Goal: Task Accomplishment & Management: Use online tool/utility

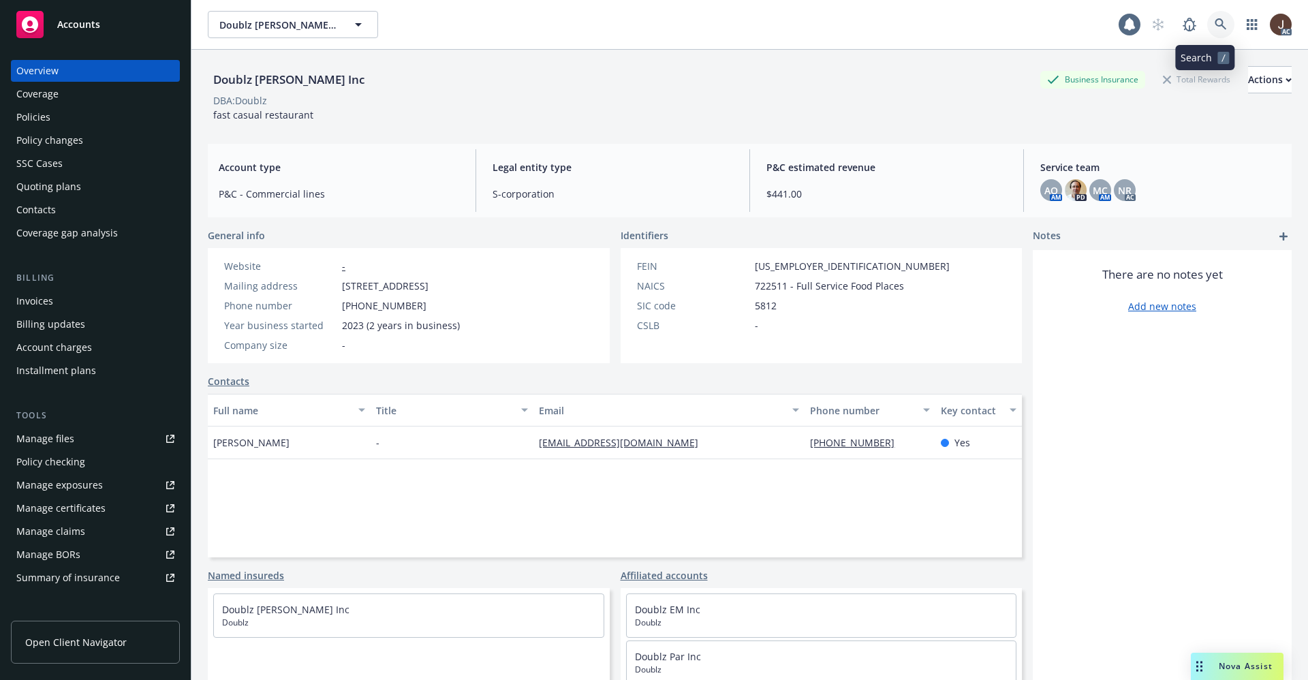
click at [1215, 21] on icon at bounding box center [1221, 24] width 12 height 12
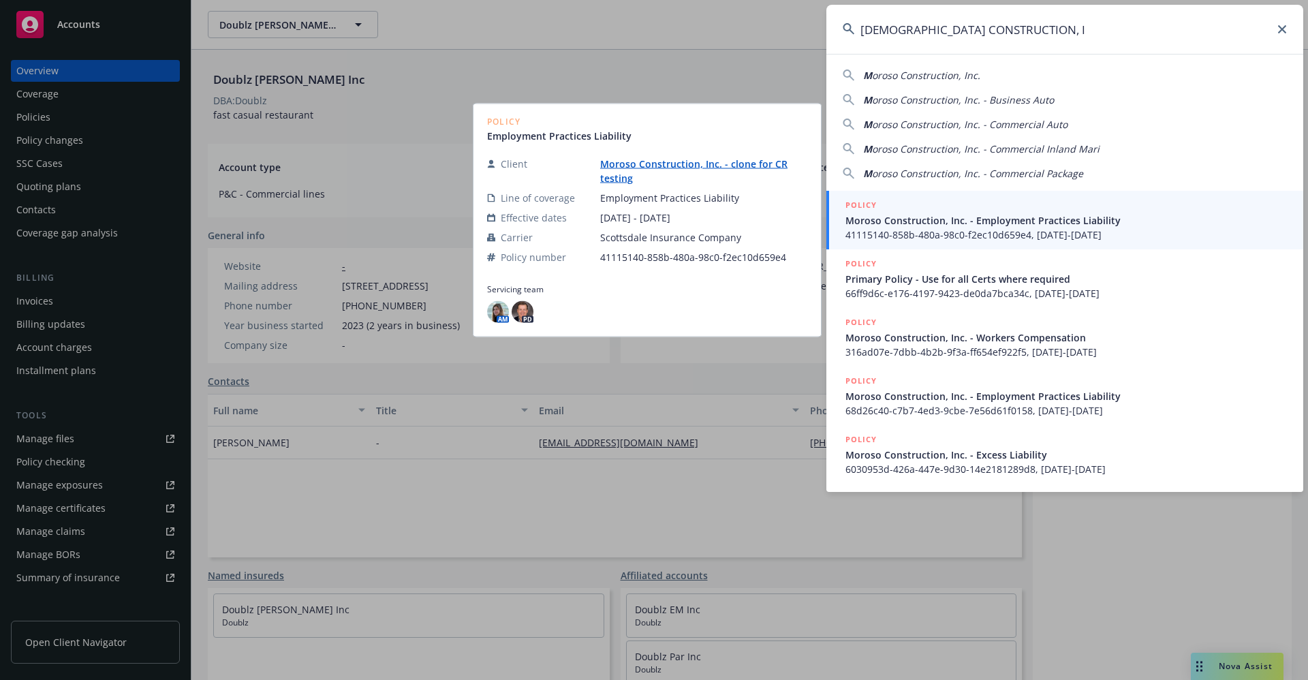
type input "[DEMOGRAPHIC_DATA] CONSTRUCTION, I"
click at [641, 161] on link "Moroso Construction, Inc. - clone for CR testing" at bounding box center [693, 170] width 187 height 27
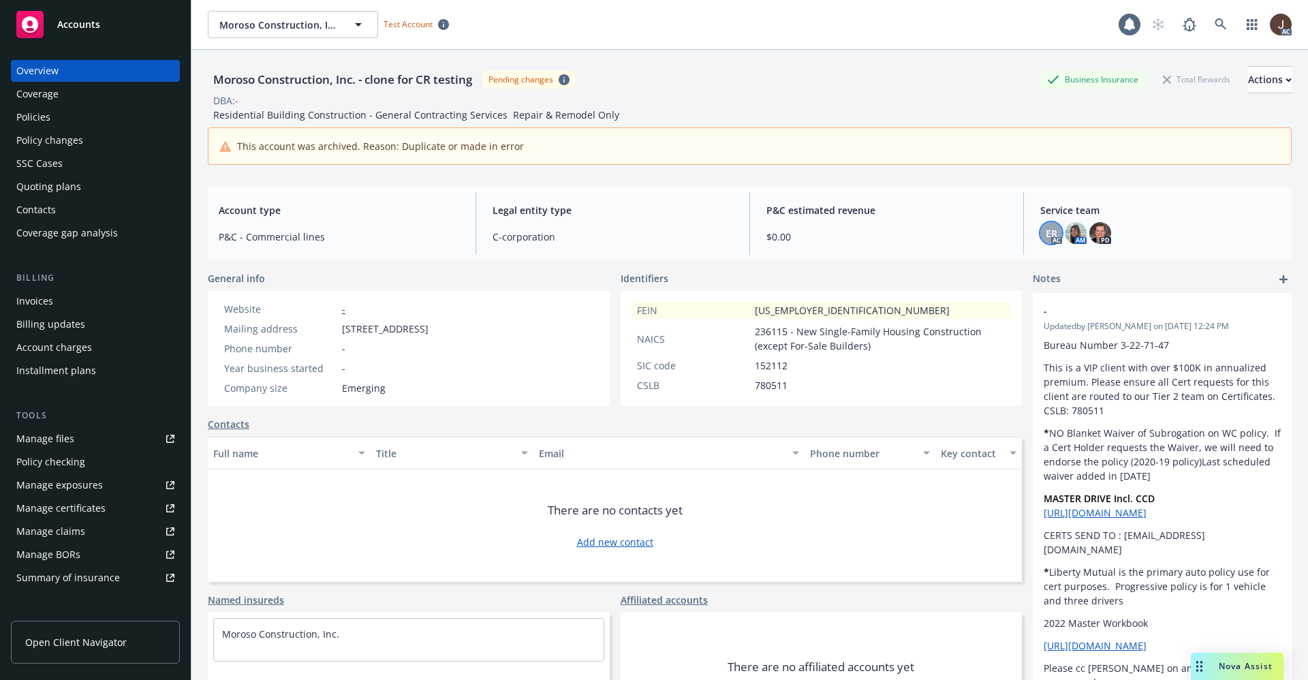
click at [1040, 231] on div "ER" at bounding box center [1051, 233] width 22 height 22
click at [1065, 238] on img at bounding box center [1076, 233] width 22 height 22
click at [843, 30] on div "Moroso Construction, Inc. - clone for CR testing Moroso Construction, Inc. - cl…" at bounding box center [663, 24] width 911 height 27
click at [1215, 29] on icon at bounding box center [1221, 24] width 12 height 12
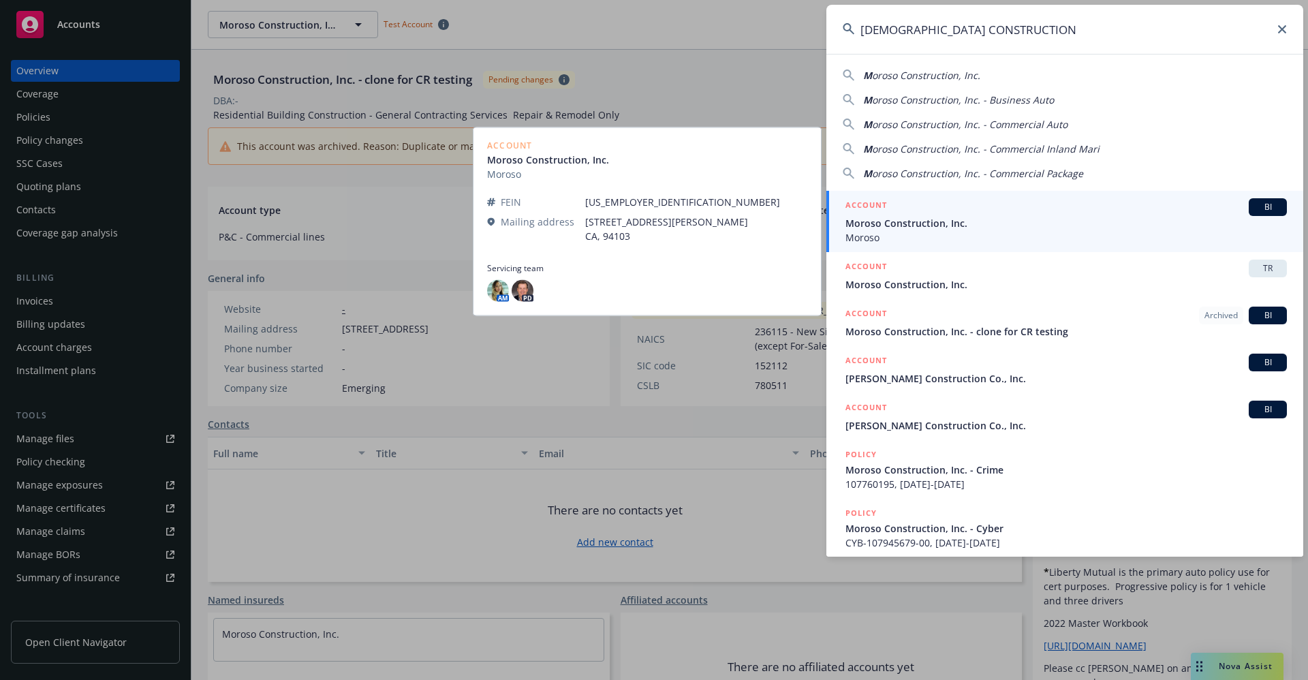
type input "MOROSO CONSTRUCTION"
click at [923, 228] on span "Moroso Construction, Inc." at bounding box center [1065, 223] width 441 height 14
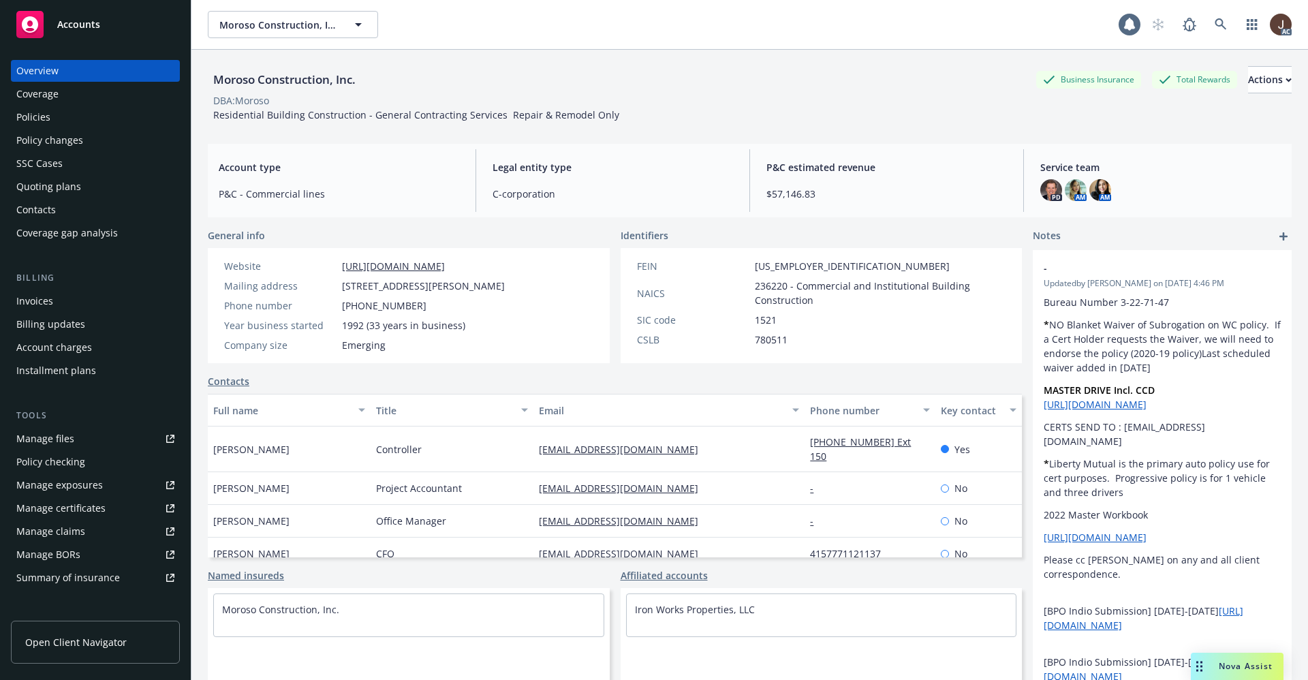
click at [270, 87] on div "Moroso Construction, Inc." at bounding box center [284, 80] width 153 height 18
copy div "Moroso Construction, Inc."
click at [769, 107] on div "Moroso Construction, Inc. Business Insurance Total Rewards Actions DBA: Moroso …" at bounding box center [750, 94] width 1084 height 56
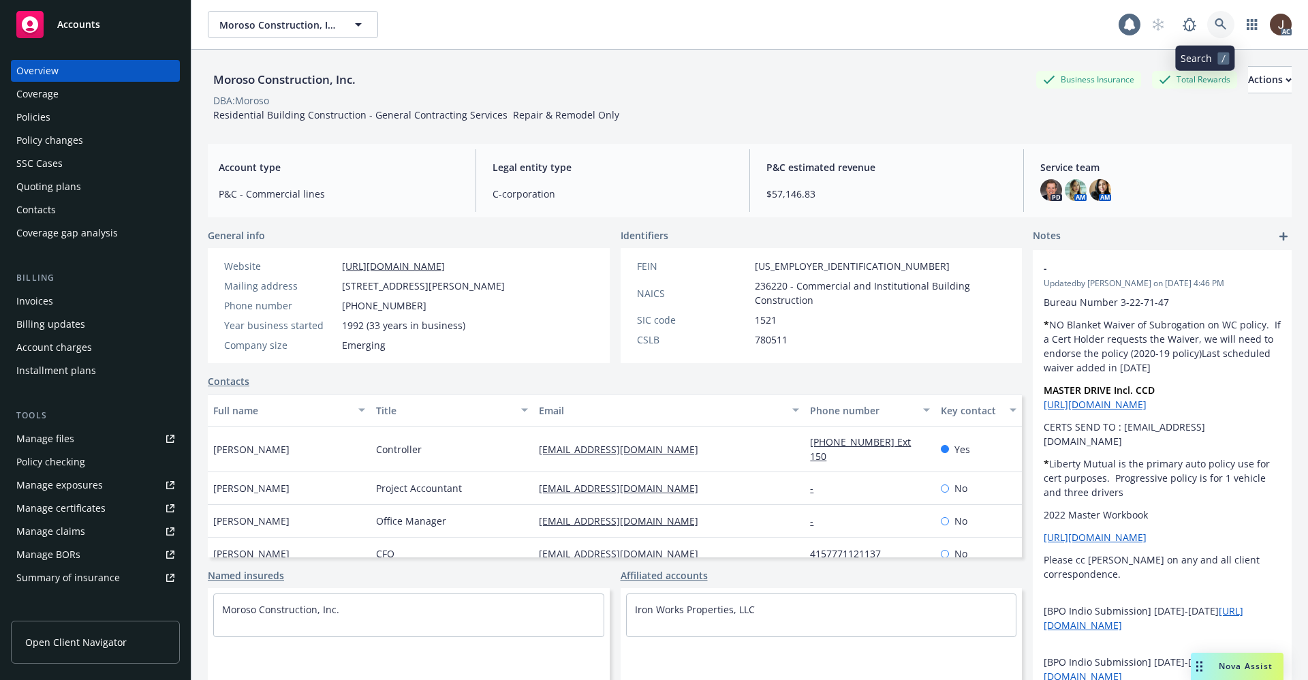
click at [1215, 29] on icon at bounding box center [1221, 24] width 12 height 12
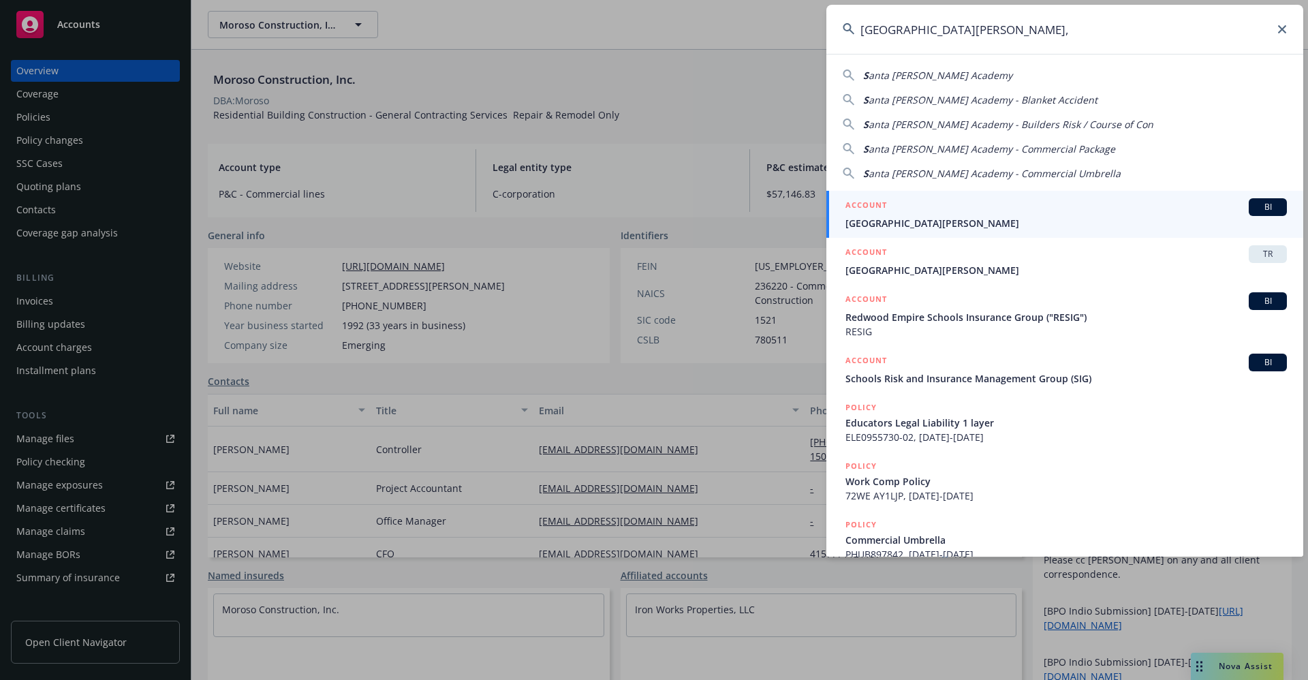
drag, startPoint x: 1001, startPoint y: 23, endPoint x: 778, endPoint y: 20, distance: 223.5
click at [778, 20] on div "SANTA ROSA ACADEMY, S anta Rosa Academy S anta Rosa Academy - Blanket Accident …" at bounding box center [654, 340] width 1308 height 680
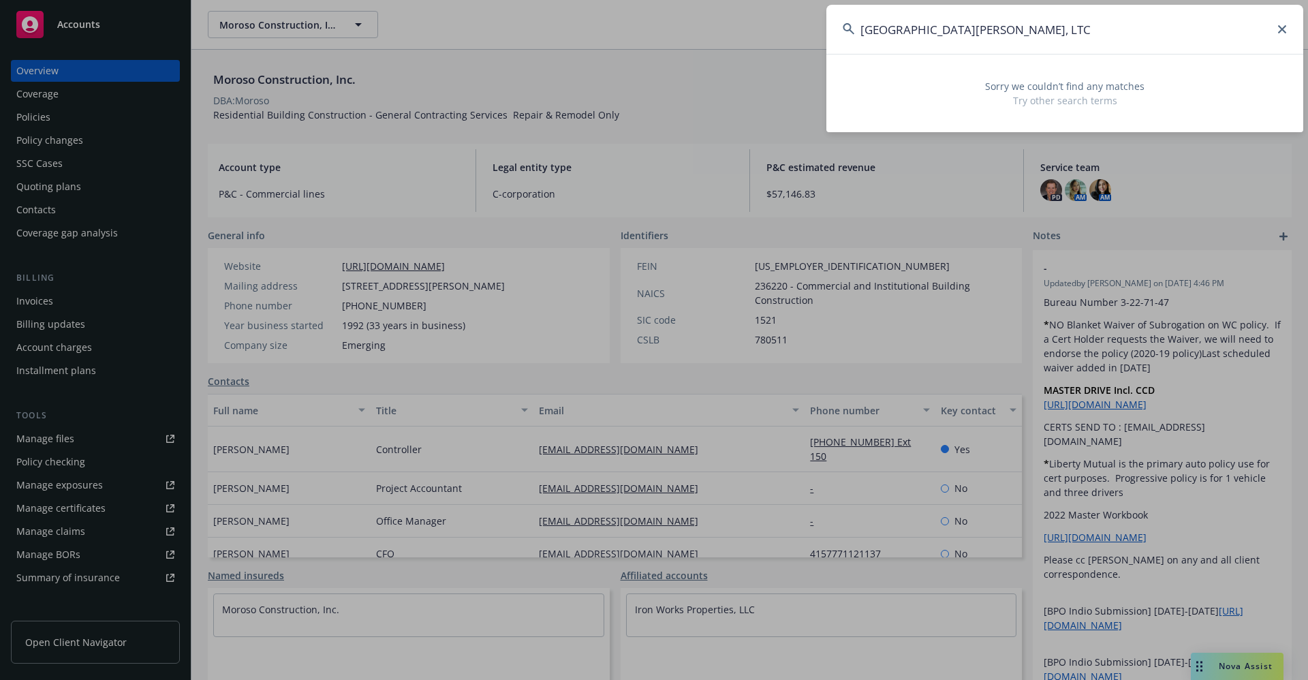
click at [1029, 42] on input "SANTA ROSA ACADEMY, LTC" at bounding box center [1064, 29] width 477 height 49
click at [1018, 40] on input "SANTA ROSA ACADEMY, LTC" at bounding box center [1064, 29] width 477 height 49
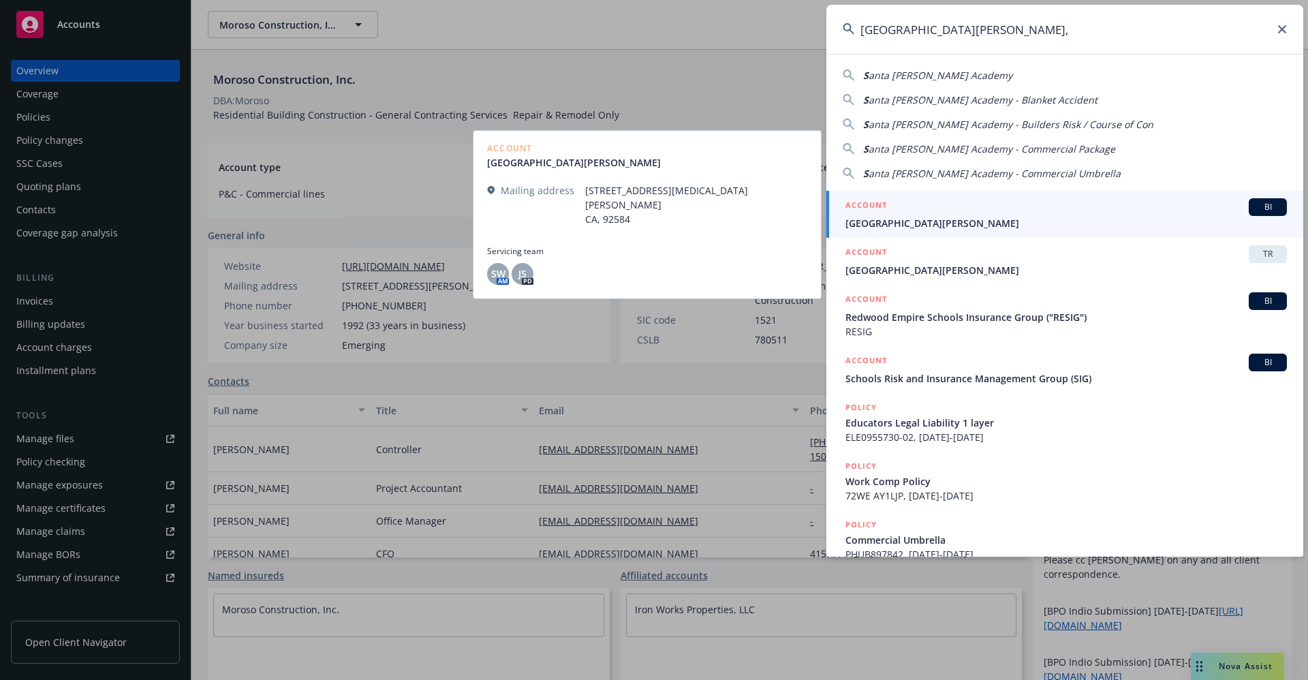
type input "SANTA ROSA ACADEMY,"
click at [935, 229] on span "Santa Rosa Academy" at bounding box center [1065, 223] width 441 height 14
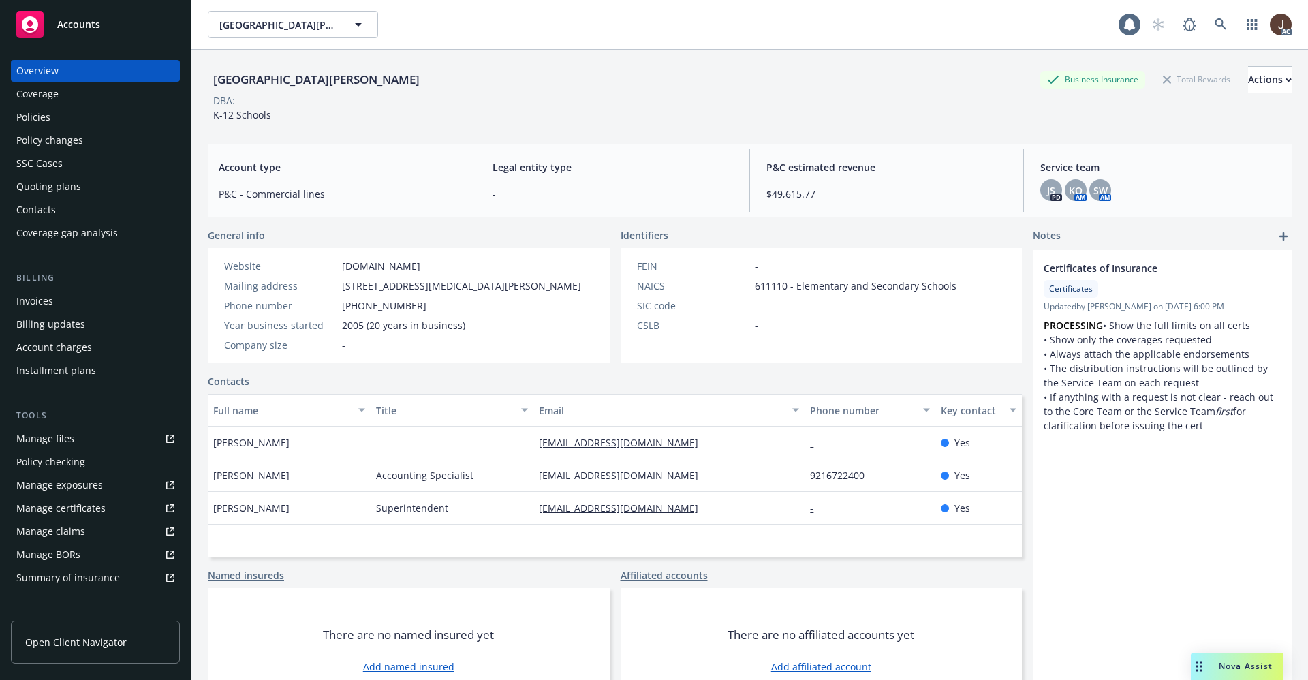
click at [29, 117] on div "Policies" at bounding box center [33, 117] width 34 height 22
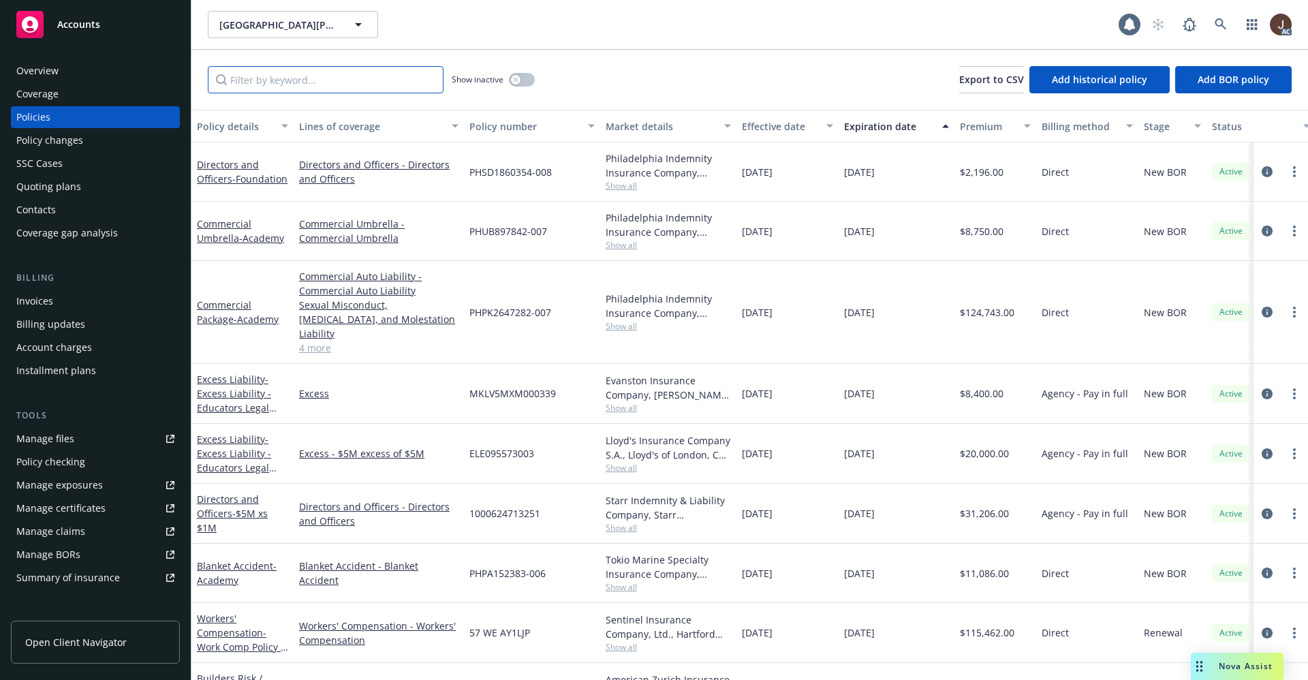
click at [275, 85] on input "Filter by keyword..." at bounding box center [326, 79] width 236 height 27
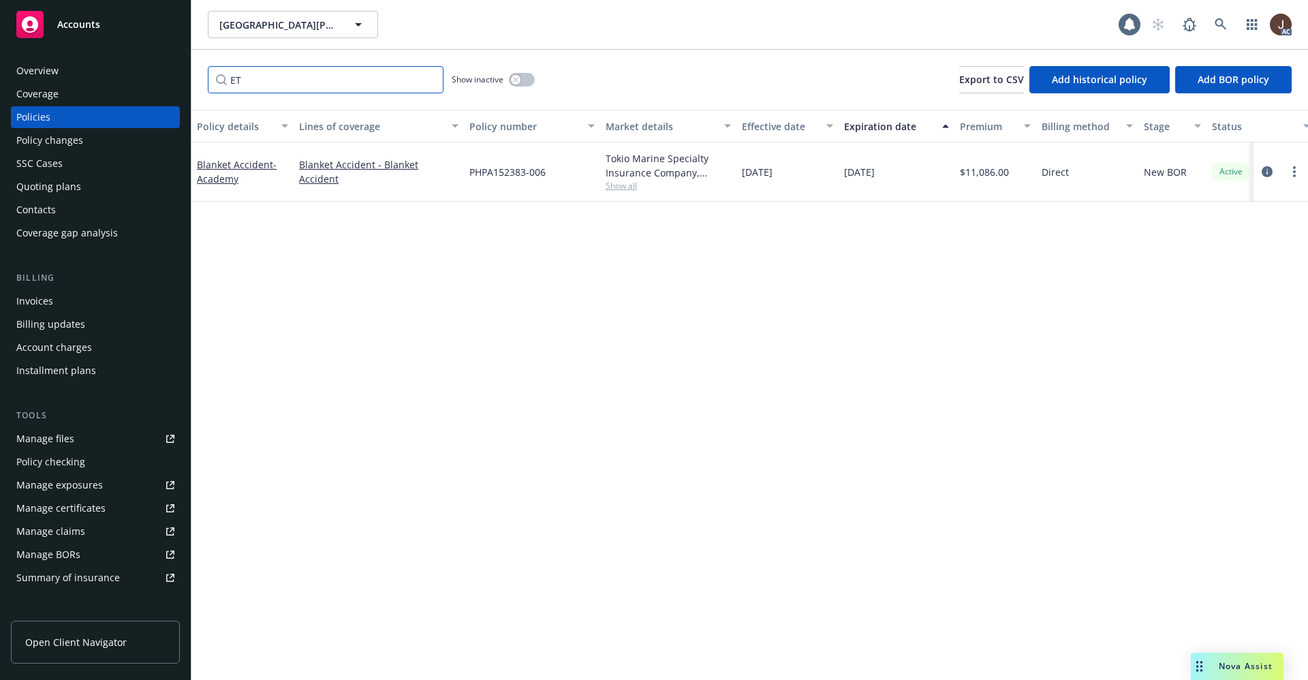
type input "E"
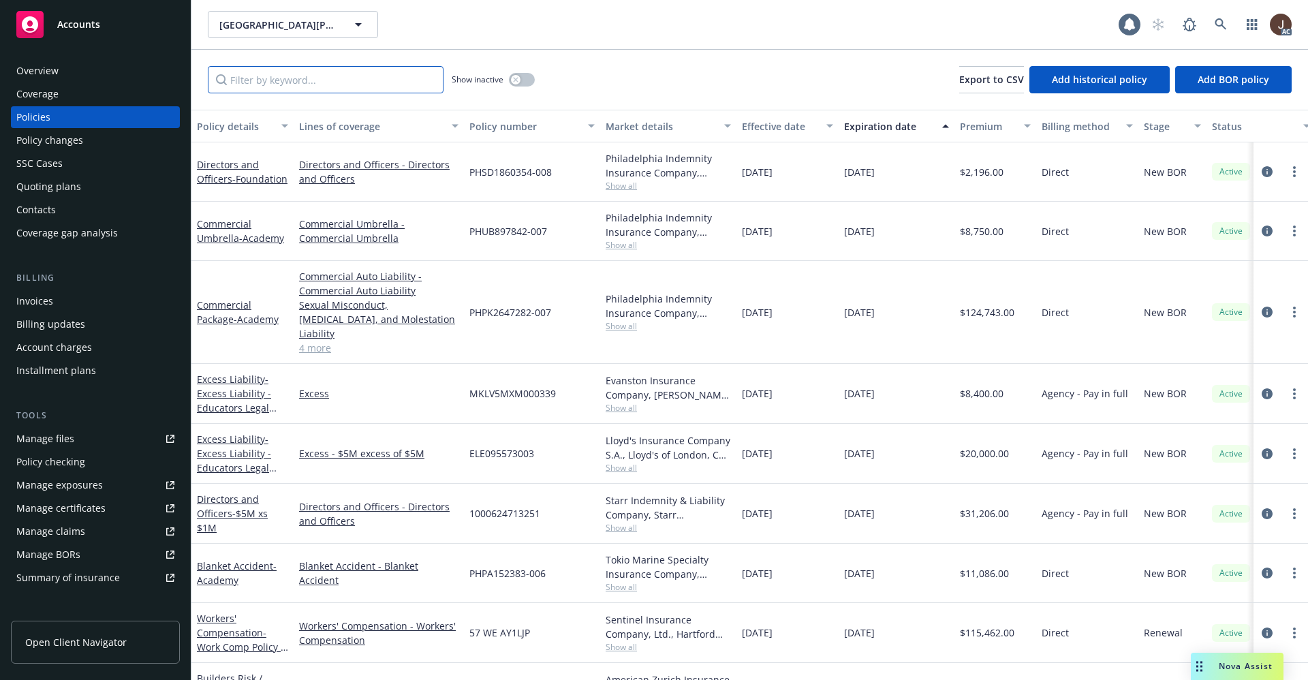
click at [323, 81] on input "Filter by keyword..." at bounding box center [326, 79] width 236 height 27
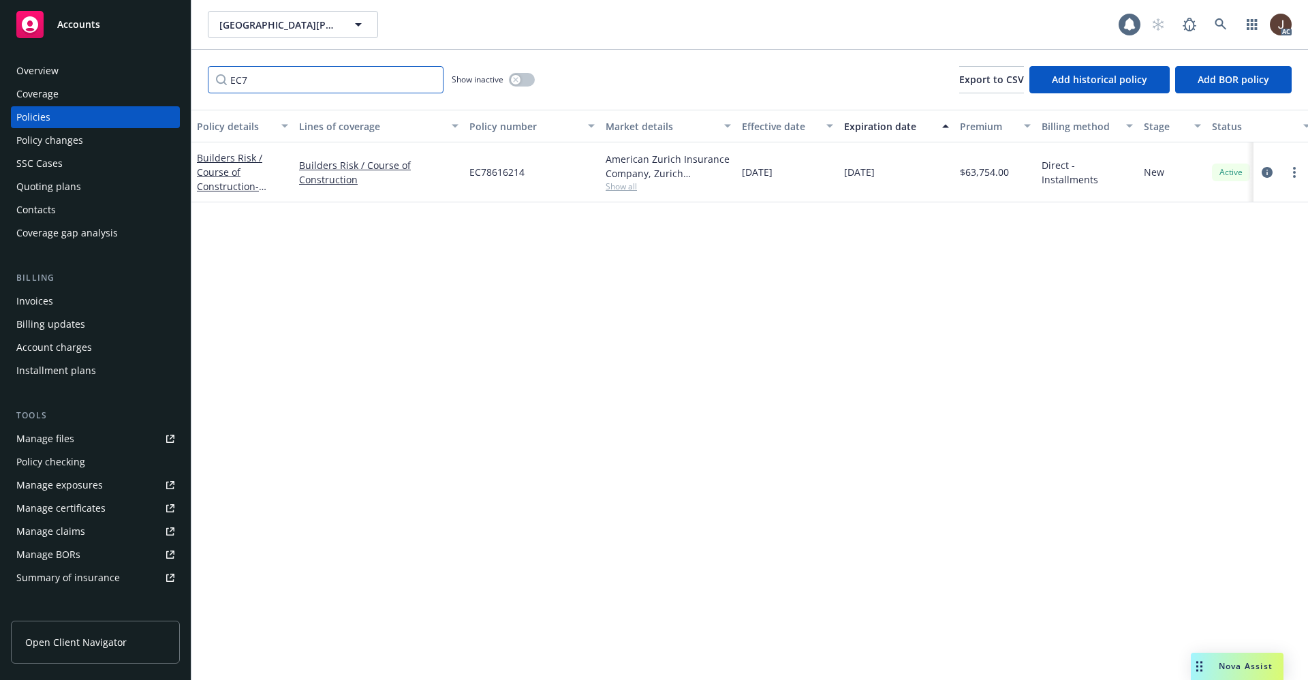
type input "EC7"
click at [42, 437] on div "Manage files" at bounding box center [45, 439] width 58 height 22
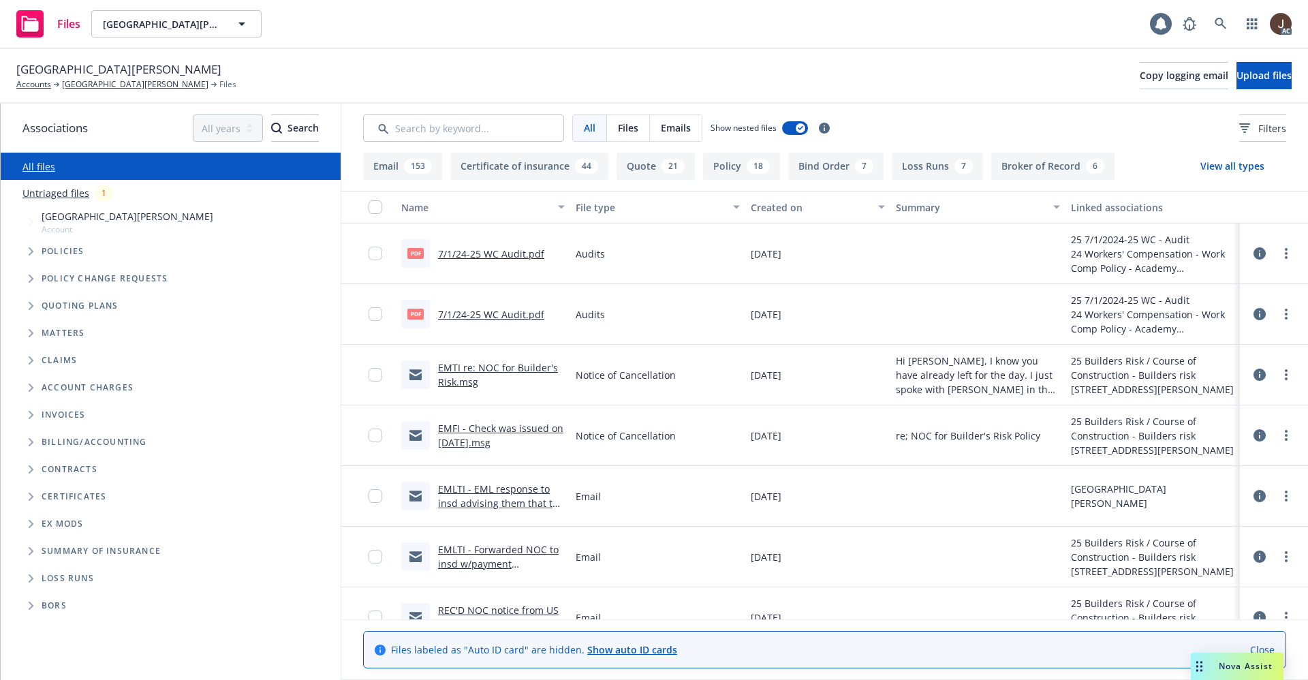
click at [39, 186] on link "Untriaged files" at bounding box center [55, 193] width 67 height 14
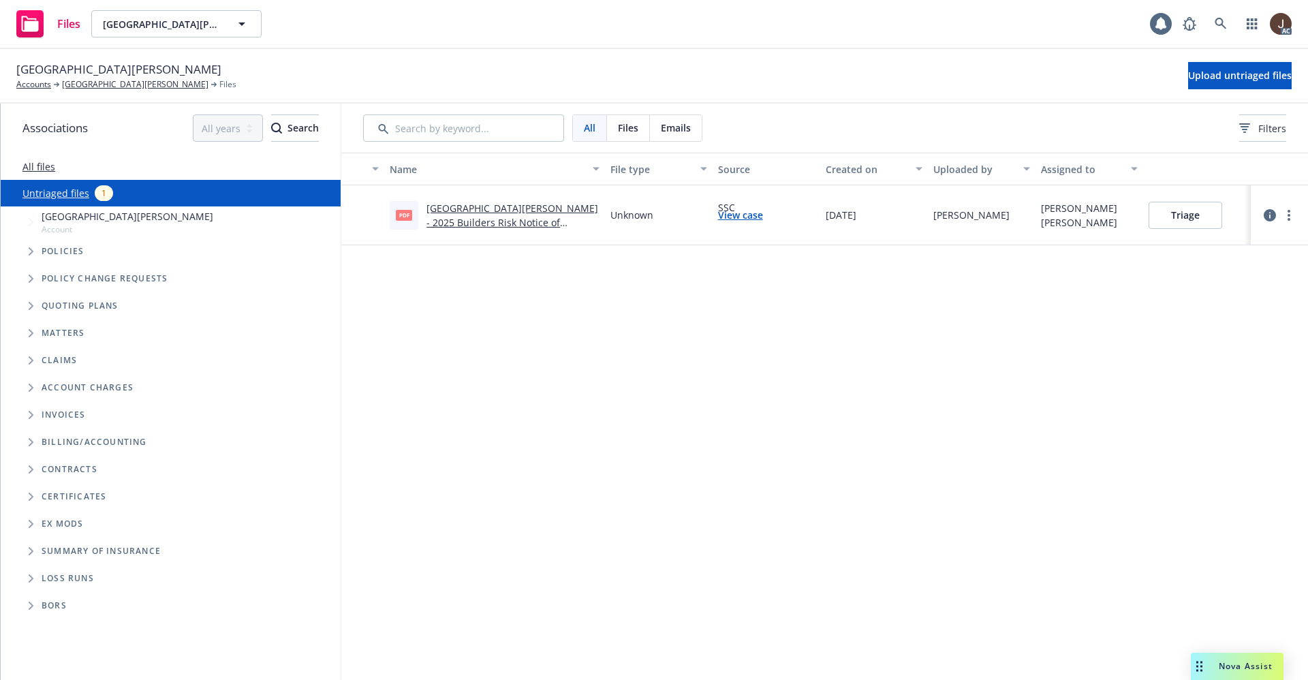
click at [668, 306] on div "Name File type Source Created on Uploaded by Assigned to pdf Santa Rosa Academy…" at bounding box center [824, 416] width 967 height 527
click at [668, 307] on div "Name File type Source Created on Uploaded by Assigned to pdf Santa Rosa Academy…" at bounding box center [824, 416] width 967 height 527
click at [1237, 76] on span "Upload untriaged files" at bounding box center [1240, 75] width 104 height 13
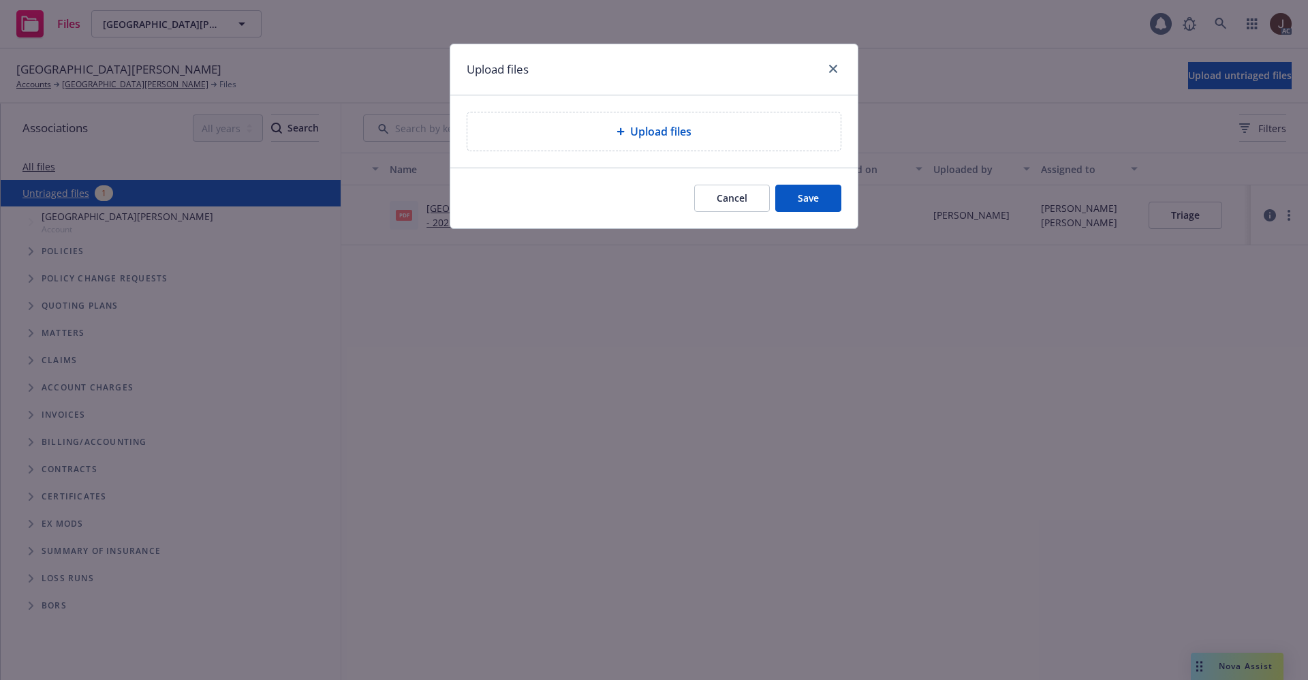
click at [668, 138] on span "Upload files" at bounding box center [660, 131] width 61 height 16
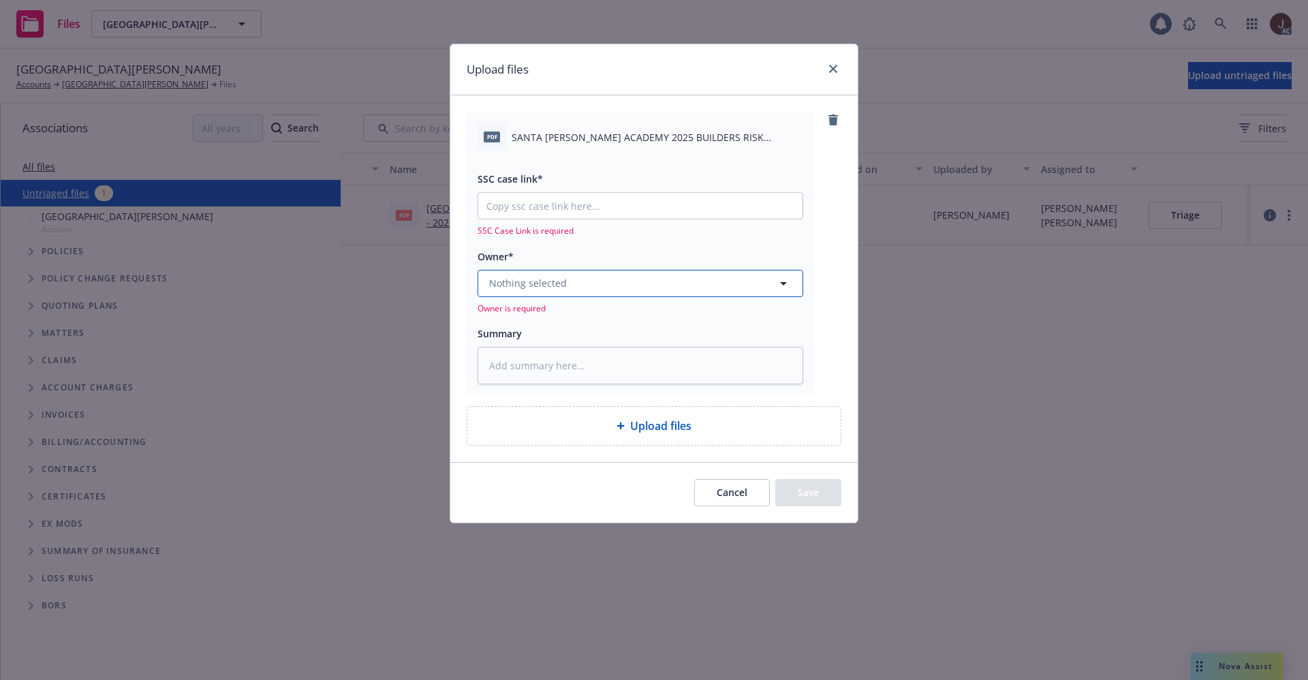
click at [595, 284] on button "Nothing selected" at bounding box center [641, 283] width 326 height 27
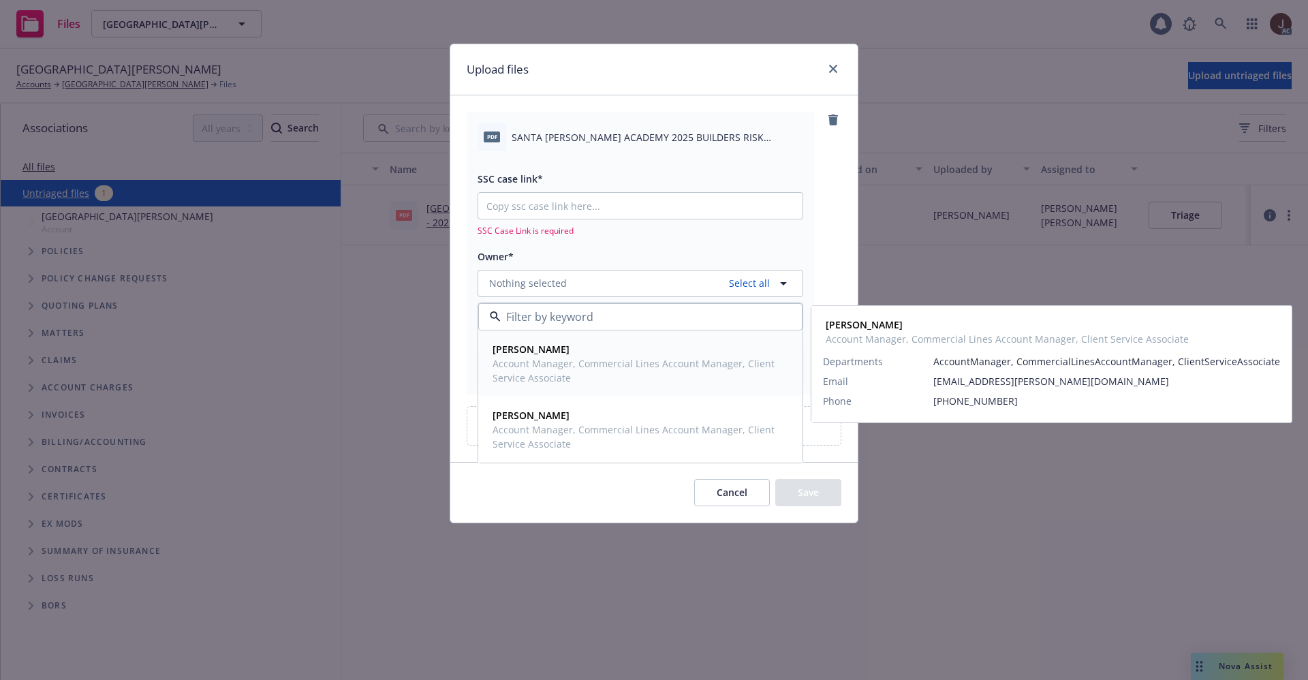
click at [553, 351] on span "Kat O'Bryan" at bounding box center [639, 349] width 293 height 14
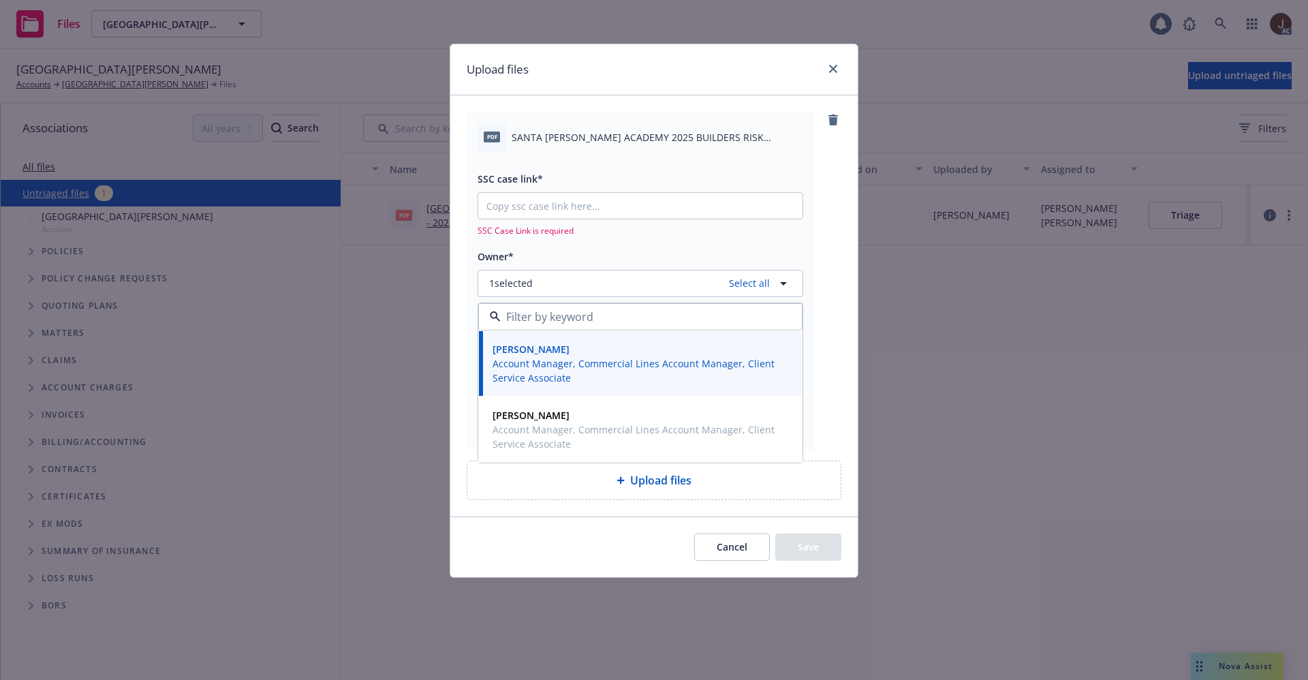
click at [613, 145] on div "pdf SANTA ROSA ACADEMY 2025 BUILDERS RISK REINSTATEMENT EFF 09-28-2025.pdf" at bounding box center [641, 137] width 326 height 29
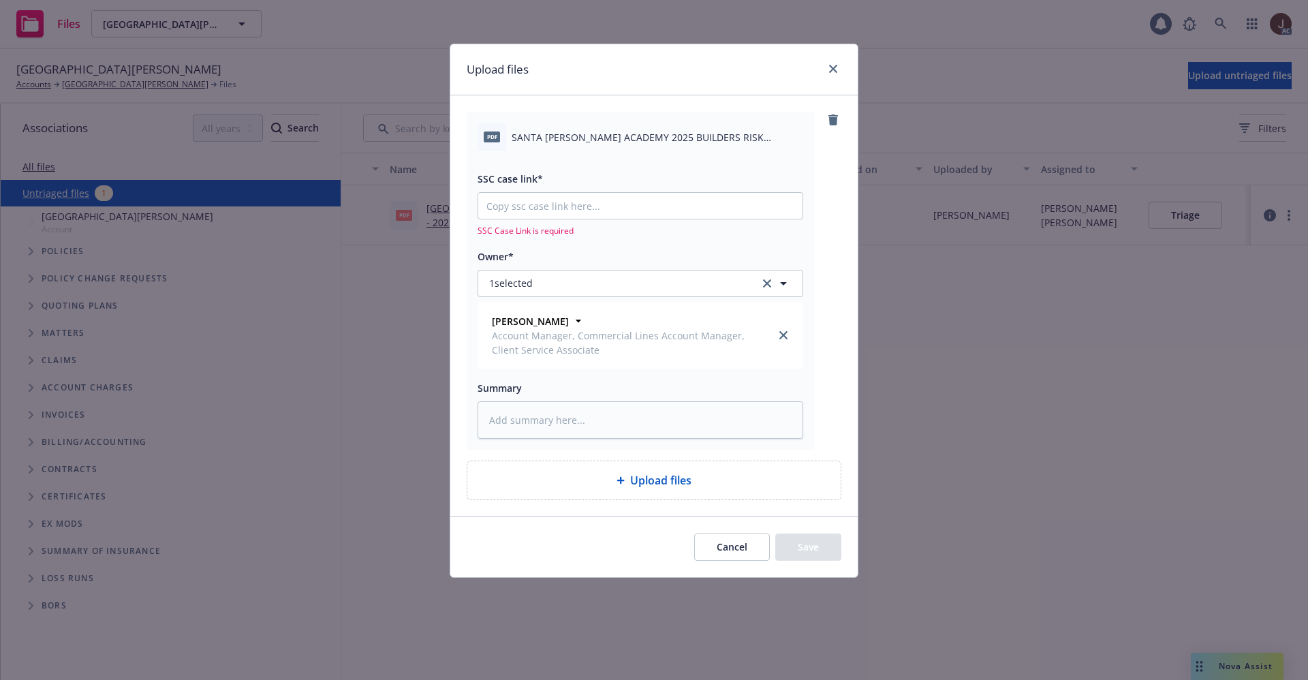
click at [613, 145] on div "pdf SANTA ROSA ACADEMY 2025 BUILDERS RISK REINSTATEMENT EFF 09-28-2025.pdf" at bounding box center [641, 137] width 326 height 29
copy div "SANTA ROSA ACADEMY 2025 BUILDERS RISK REINSTATEMENT EFF 09-28-2025.pdf"
click at [560, 407] on textarea at bounding box center [641, 419] width 326 height 37
paste textarea "SANTA ROSA ACADEMY 2025 BUILDERS RISK REINSTATEMENT EFF 09-28-2025.pdf"
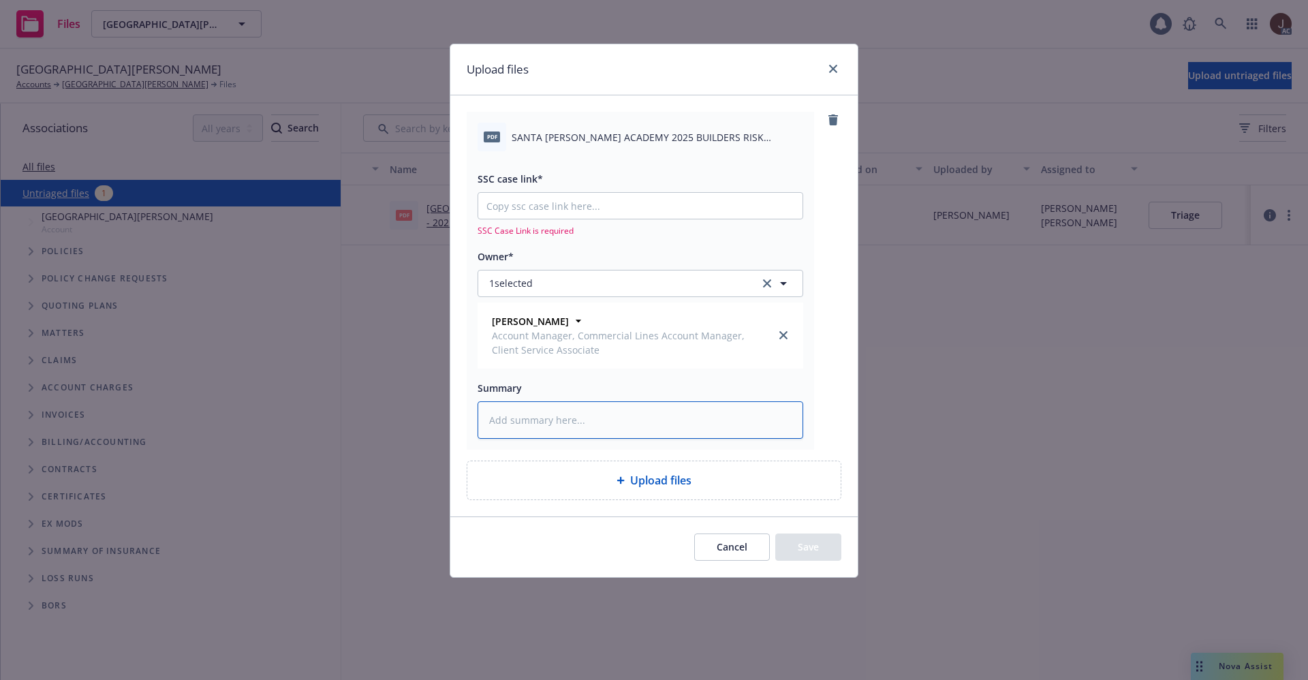
type textarea "x"
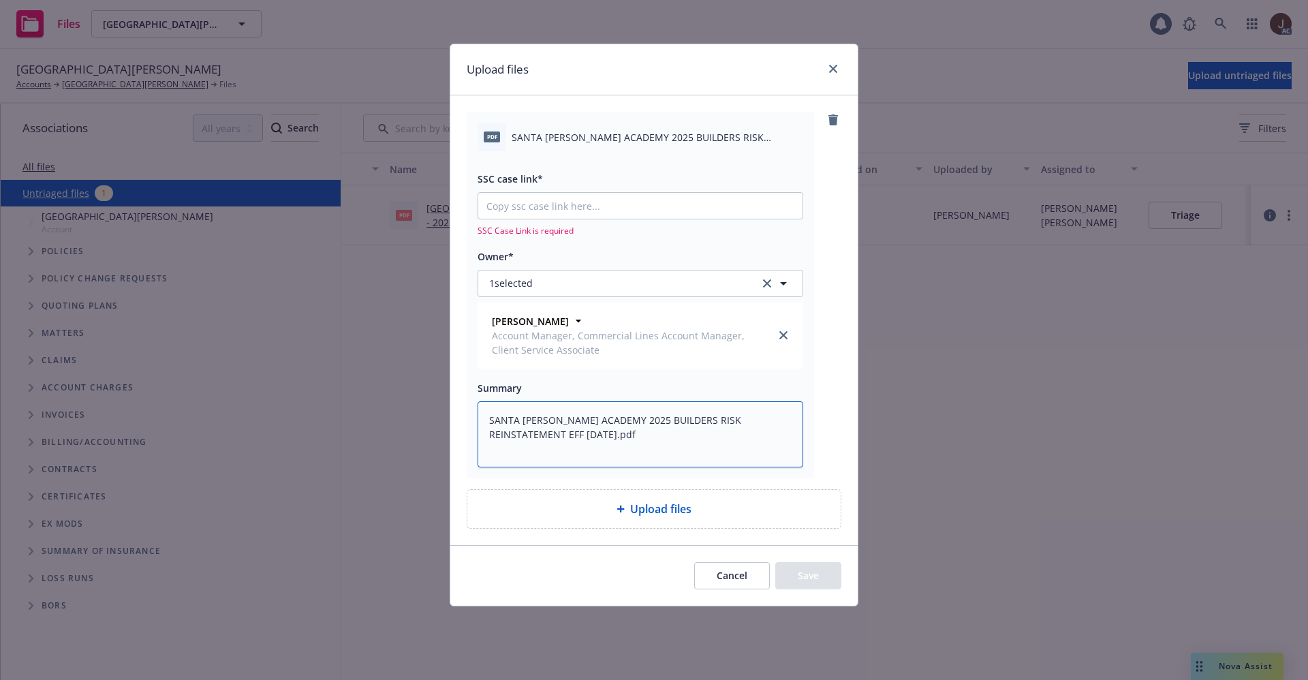
type textarea "SANTA ROSA ACADEMY 2025 BUILDERS RISK REINSTATEMENT EFF 09-28-2025.pdf"
click at [539, 201] on input "SSC case link*" at bounding box center [640, 206] width 324 height 26
paste input "https://newfront-ssc.lightning.force.com/lightning/r/Case/500Vz00000SIn5VIAT/vi…"
type textarea "x"
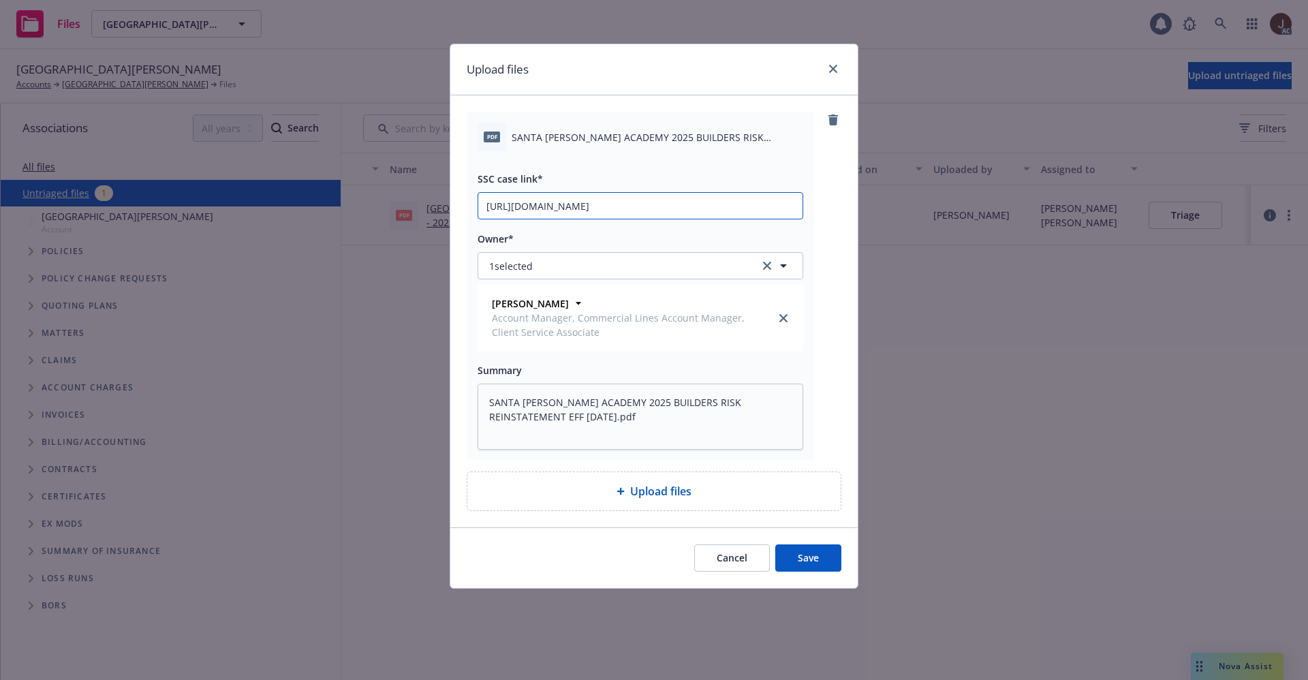
scroll to position [0, 63]
type input "https://newfront-ssc.lightning.force.com/lightning/r/Case/500Vz00000SIn5VIAT/vi…"
click at [845, 308] on div "pdf SANTA ROSA ACADEMY 2025 BUILDERS RISK REINSTATEMENT EFF 09-28-2025.pdf SSC …" at bounding box center [653, 311] width 407 height 432
click at [812, 550] on button "Save" at bounding box center [808, 557] width 66 height 27
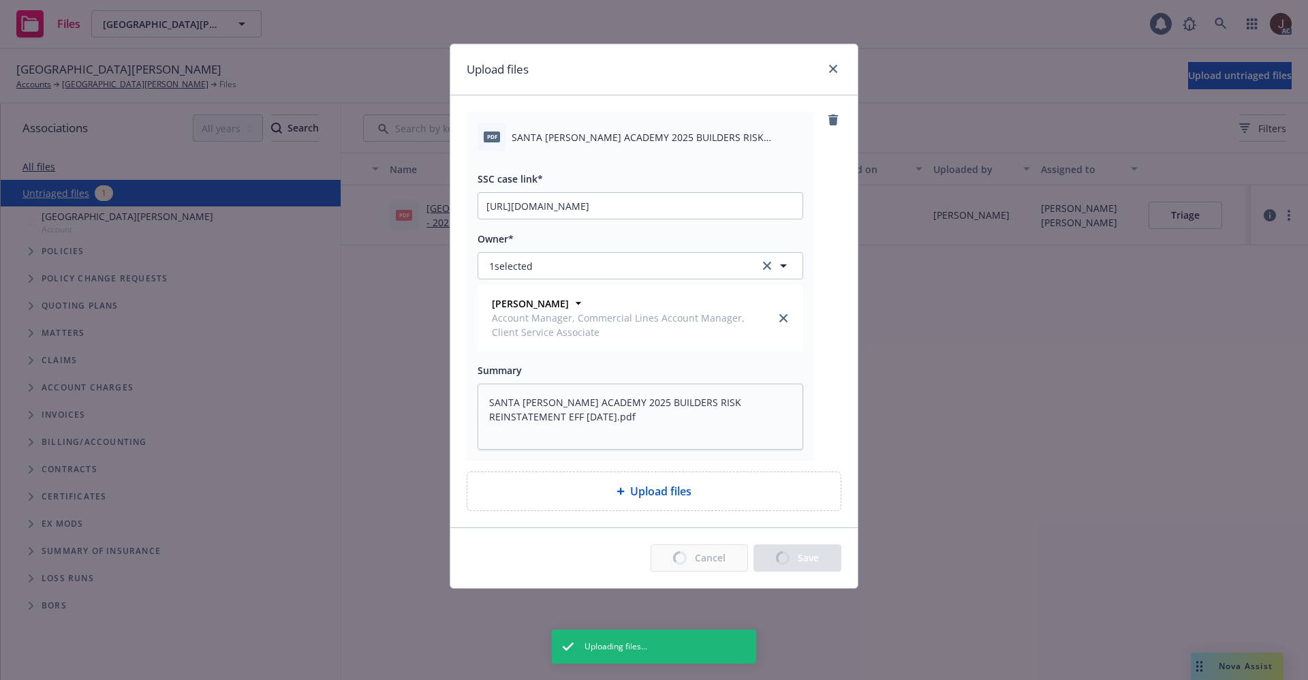
type textarea "x"
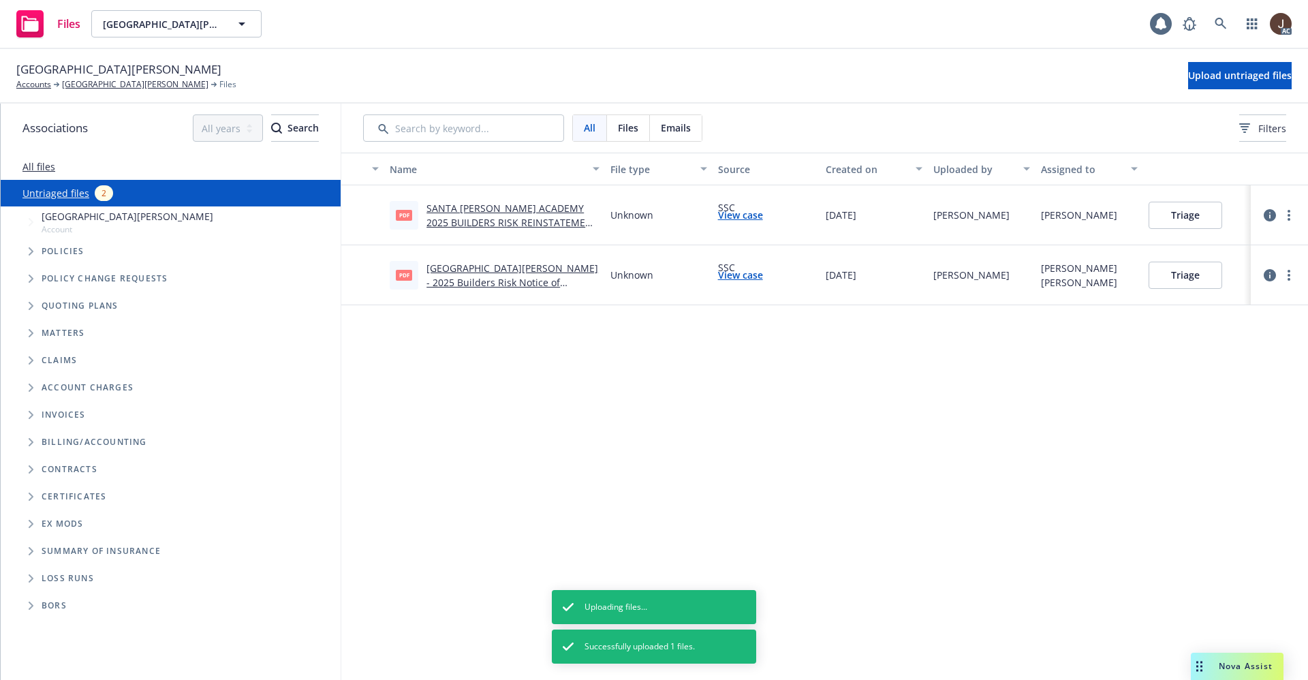
click at [788, 434] on div "Name File type Source Created on Uploaded by Assigned to pdf SANTA ROSA ACADEMY…" at bounding box center [824, 416] width 967 height 527
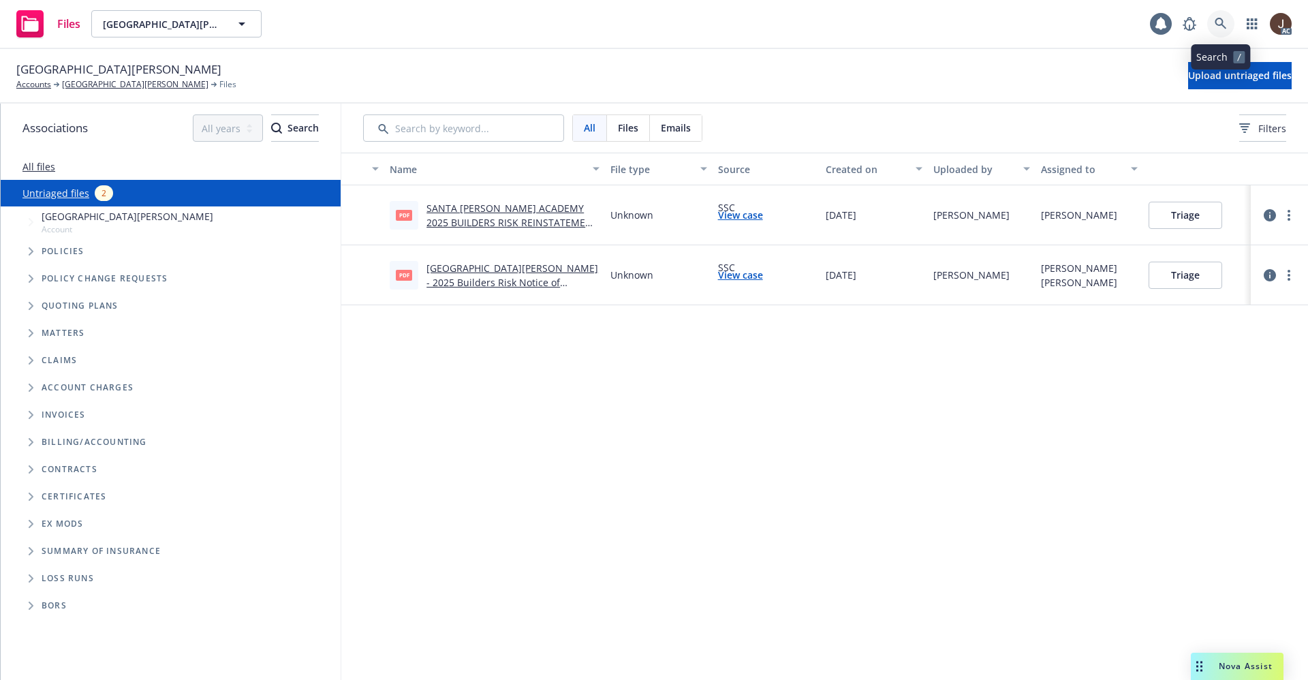
click at [1211, 22] on link at bounding box center [1220, 23] width 27 height 27
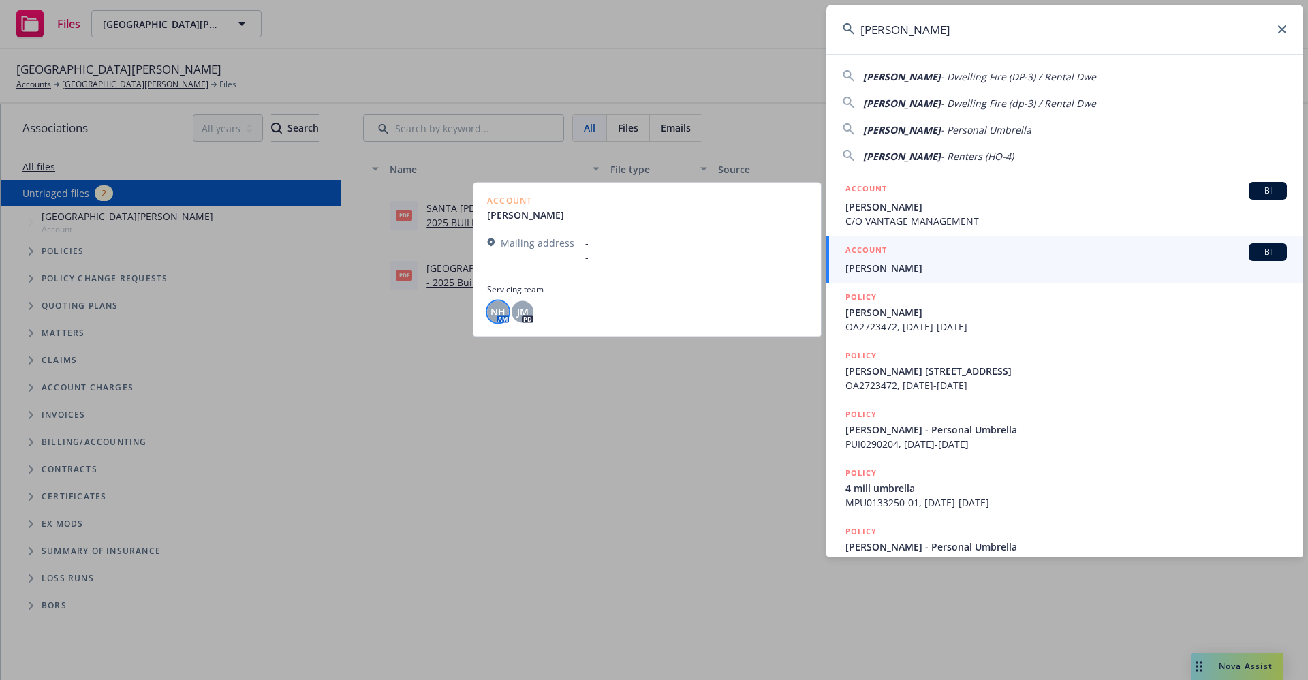
type input "Bettye Donsker"
click at [495, 311] on span "NH" at bounding box center [498, 312] width 15 height 14
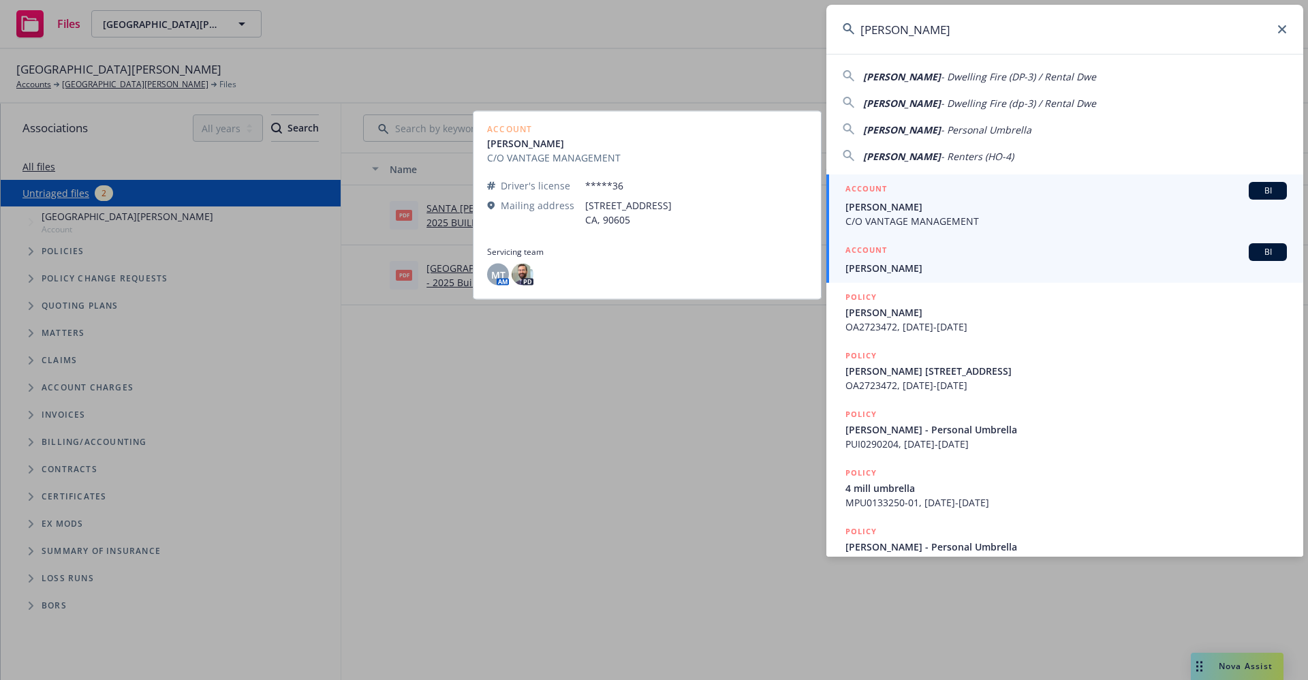
click at [905, 191] on div "ACCOUNT BI" at bounding box center [1065, 191] width 441 height 18
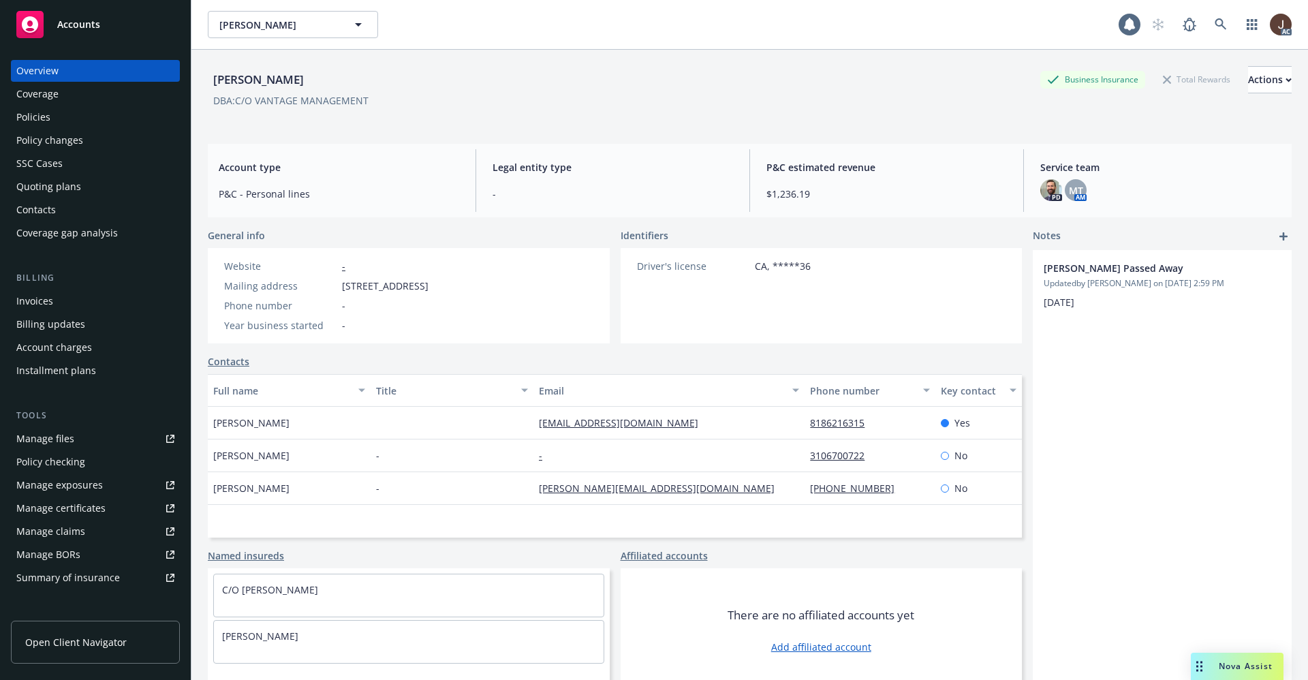
click at [31, 112] on div "Policies" at bounding box center [33, 117] width 34 height 22
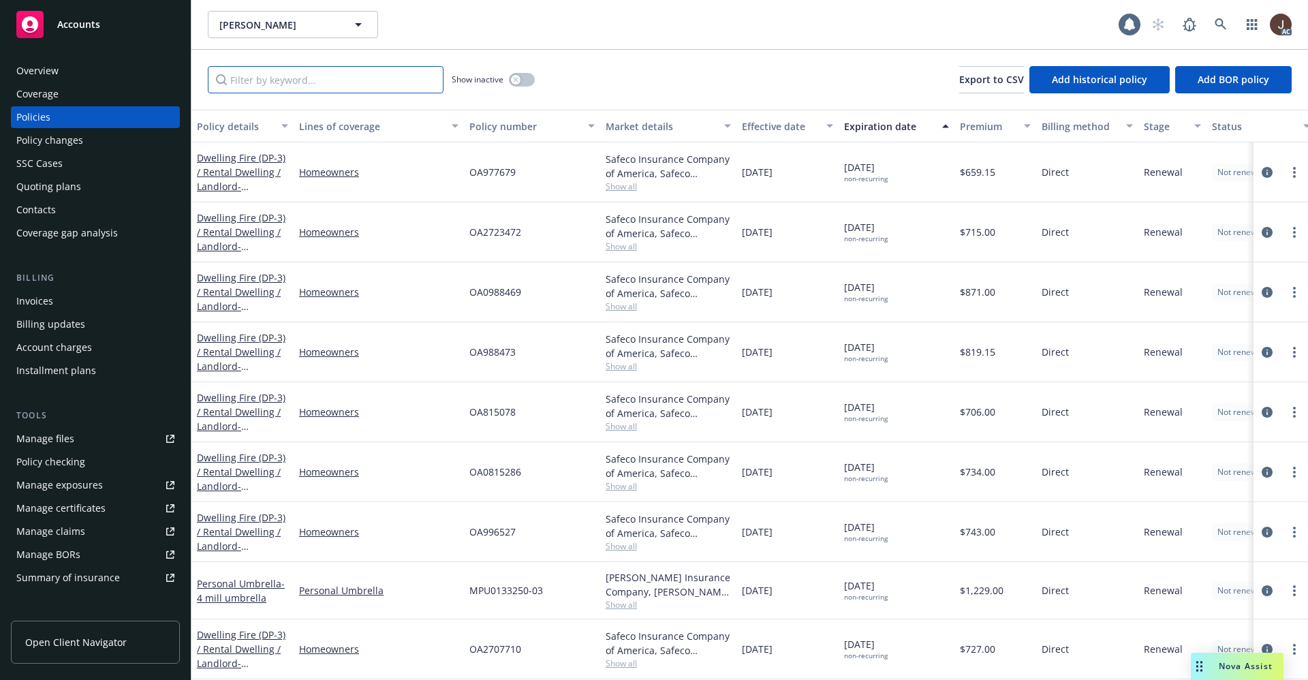
click at [266, 88] on input "Filter by keyword..." at bounding box center [326, 79] width 236 height 27
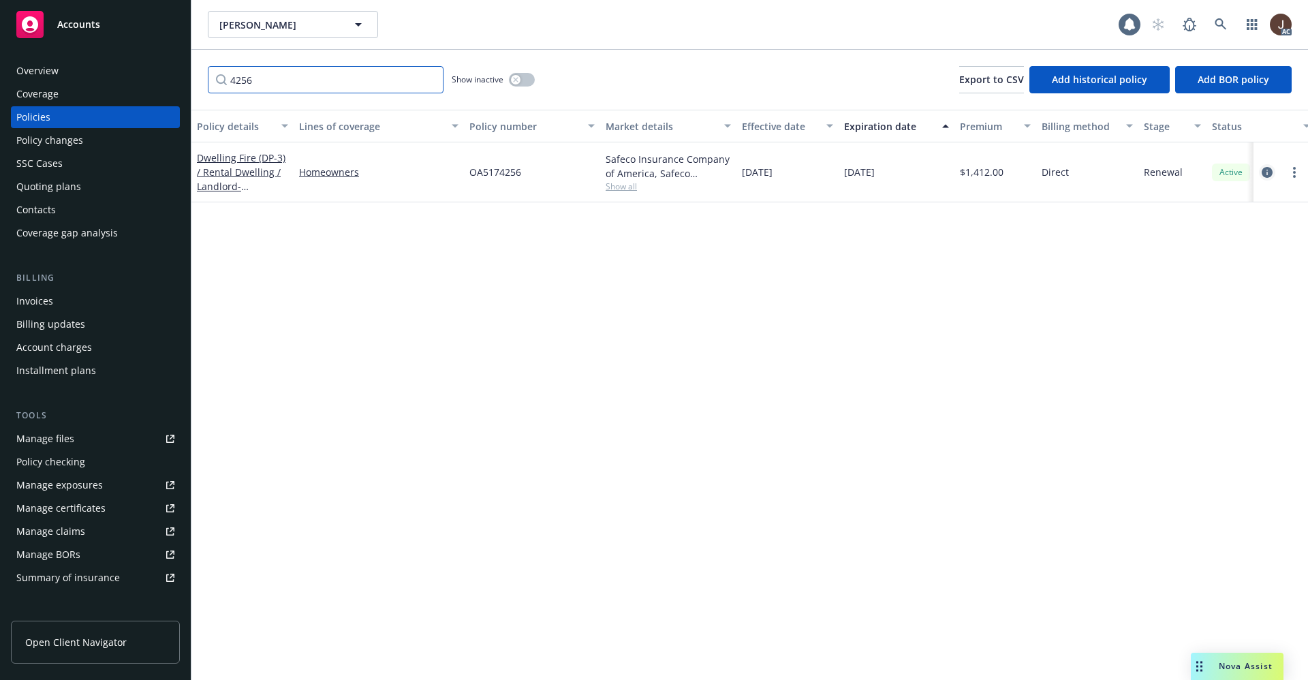
type input "4256"
click at [1264, 175] on icon "circleInformation" at bounding box center [1267, 172] width 11 height 11
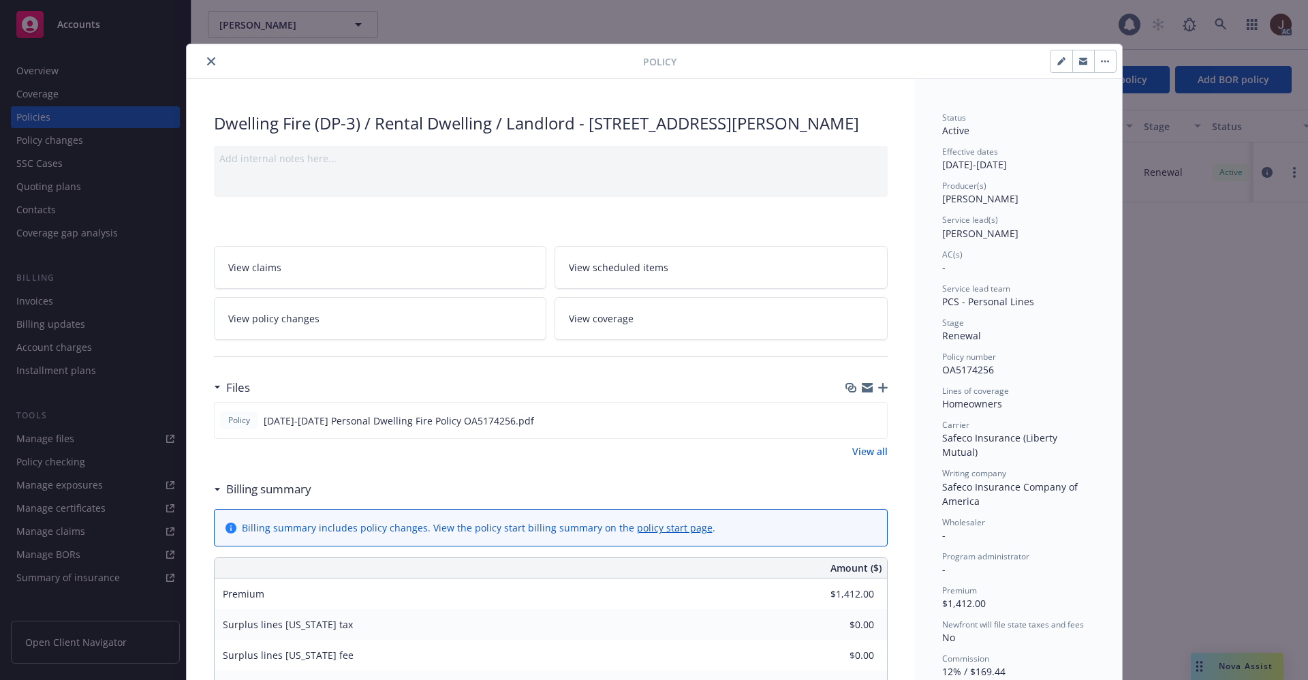
click at [207, 59] on icon "close" at bounding box center [211, 61] width 8 height 8
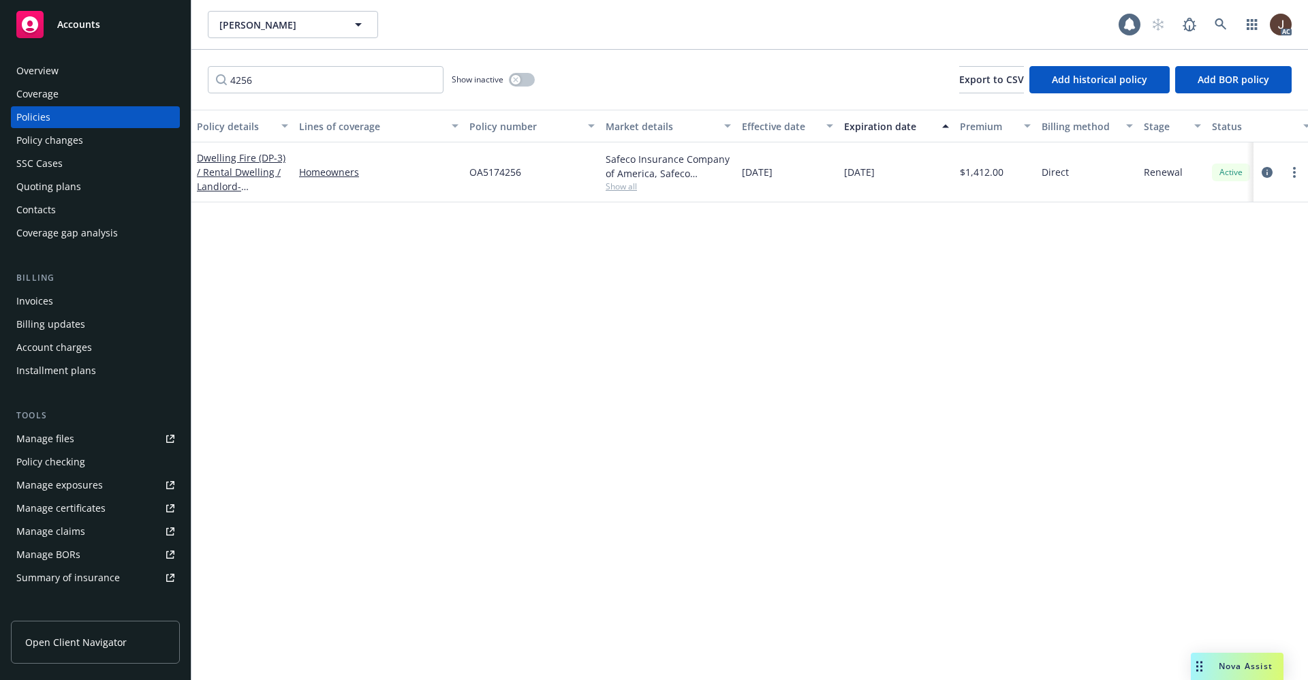
scroll to position [102, 0]
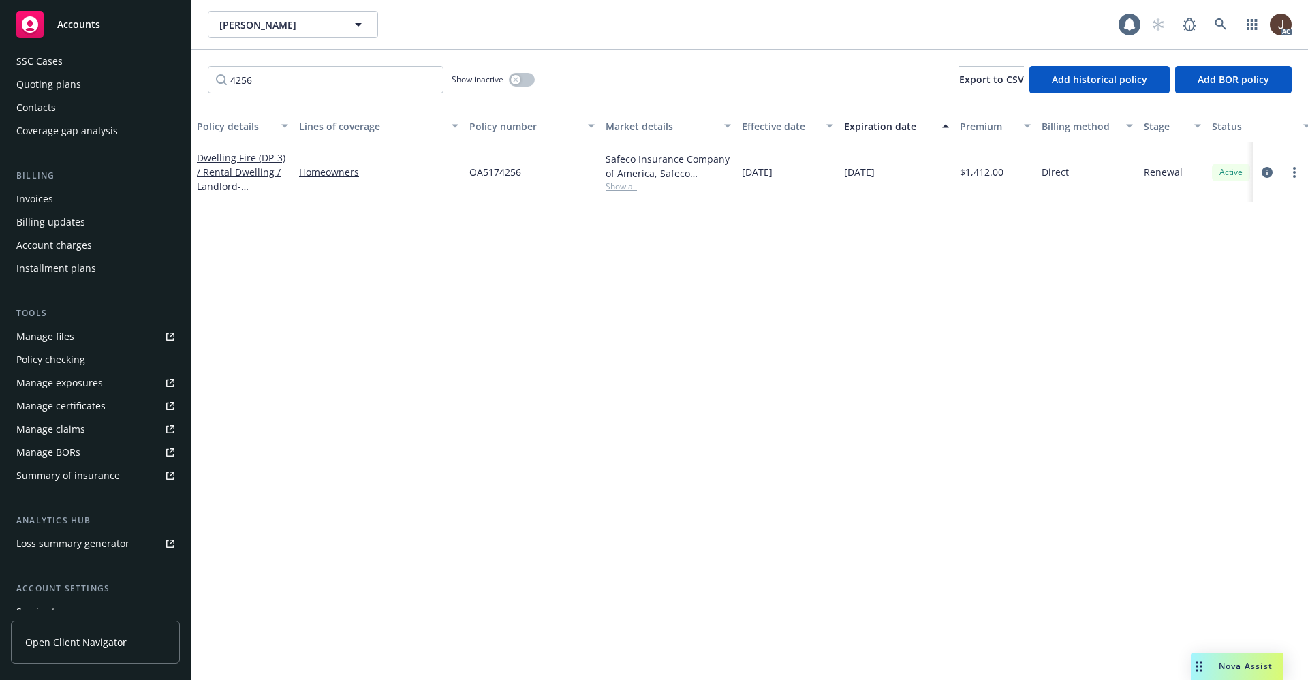
click at [31, 334] on div "Manage files" at bounding box center [45, 337] width 58 height 22
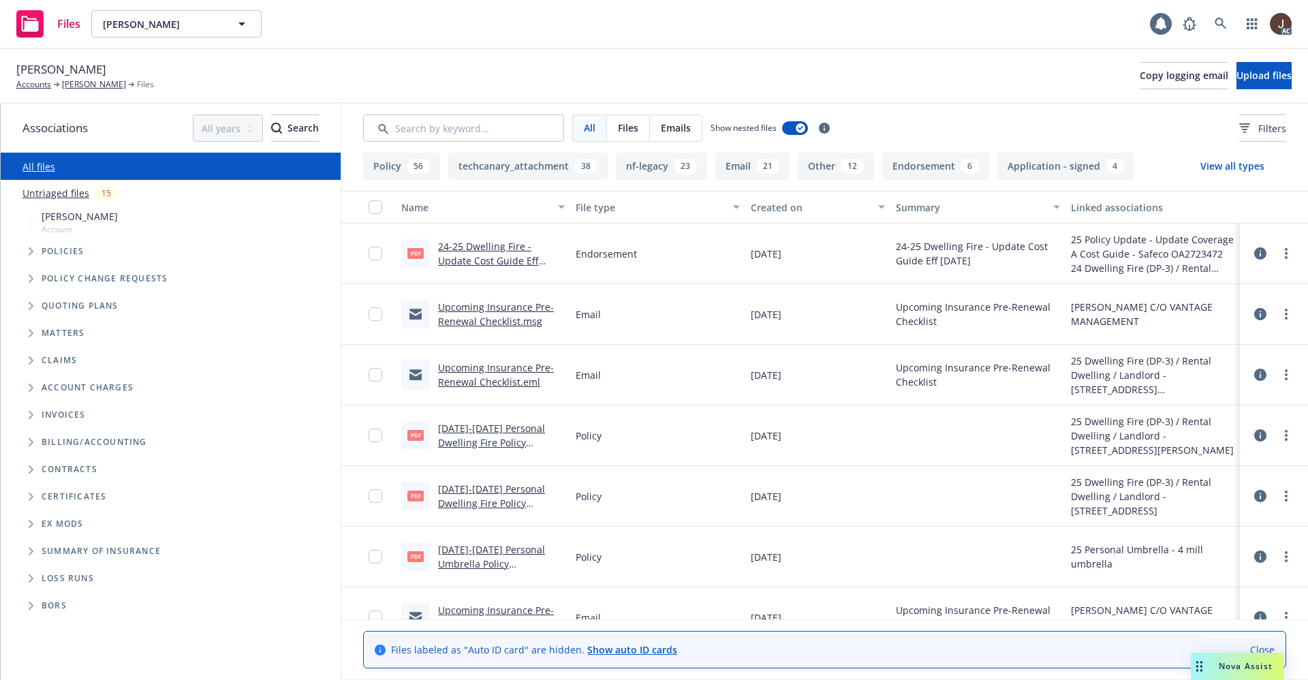
click at [51, 191] on link "Untriaged files" at bounding box center [55, 193] width 67 height 14
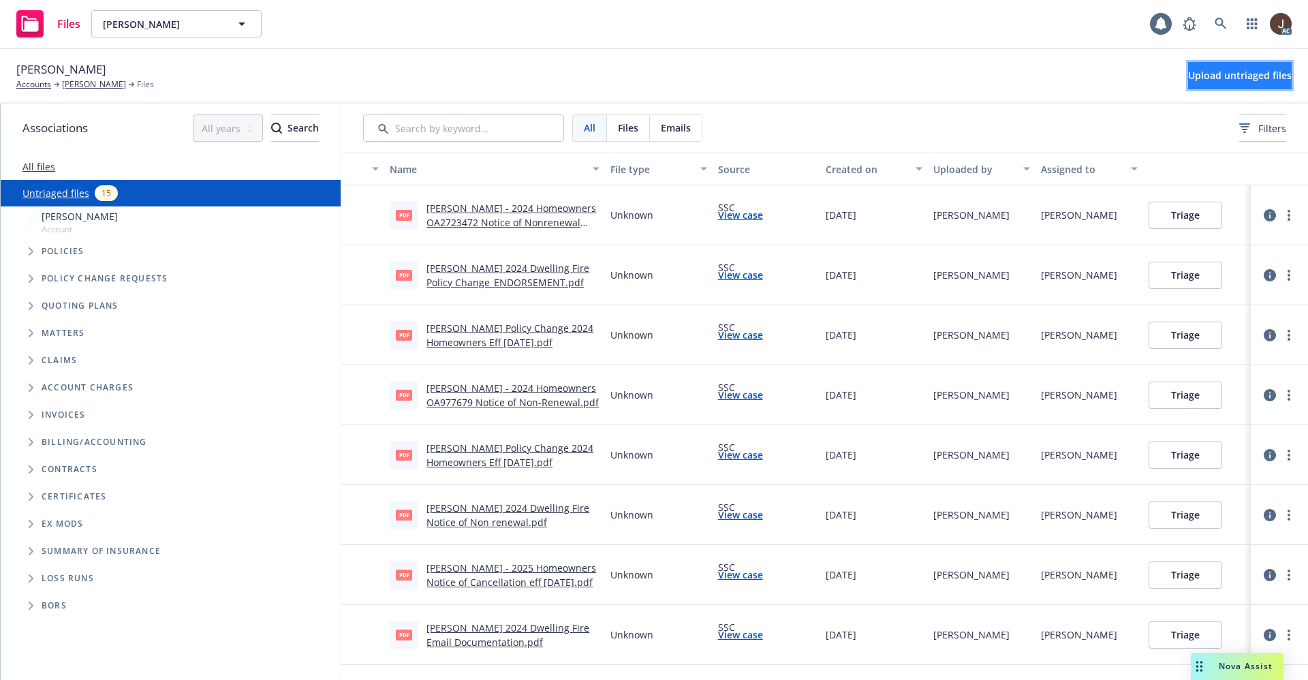
click at [1239, 82] on button "Upload untriaged files" at bounding box center [1240, 75] width 104 height 27
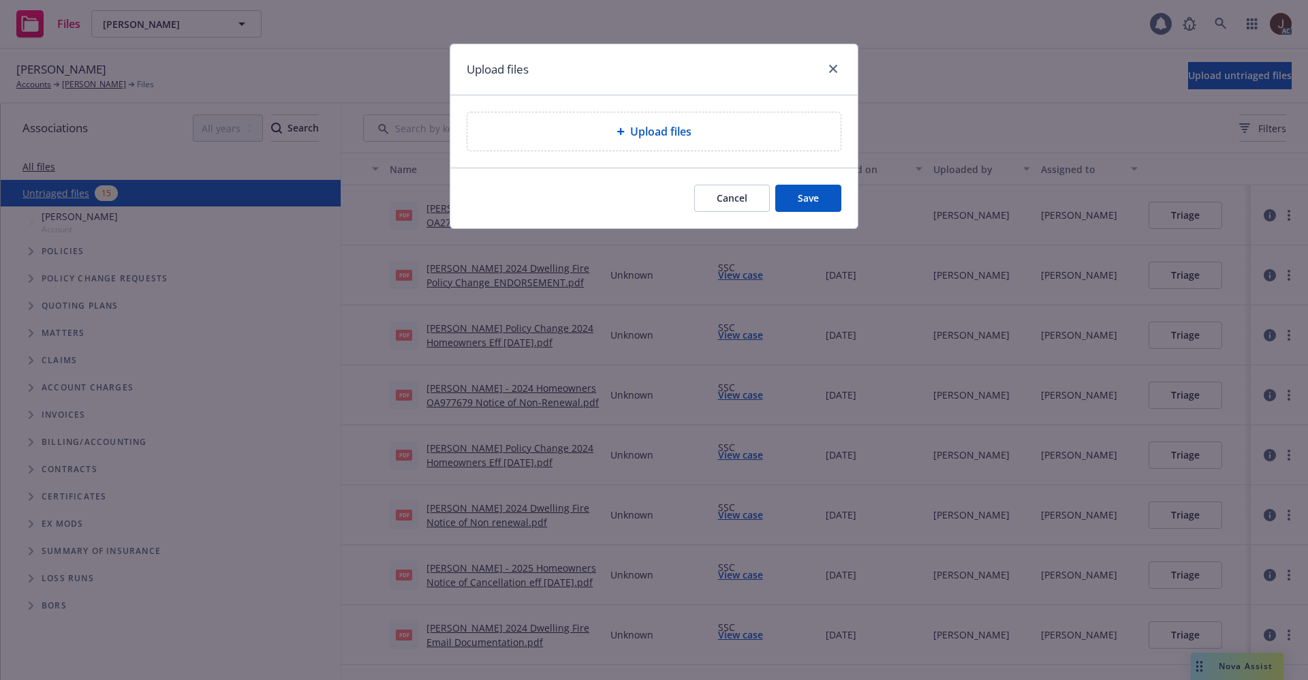
click at [638, 134] on span "Upload files" at bounding box center [660, 131] width 61 height 16
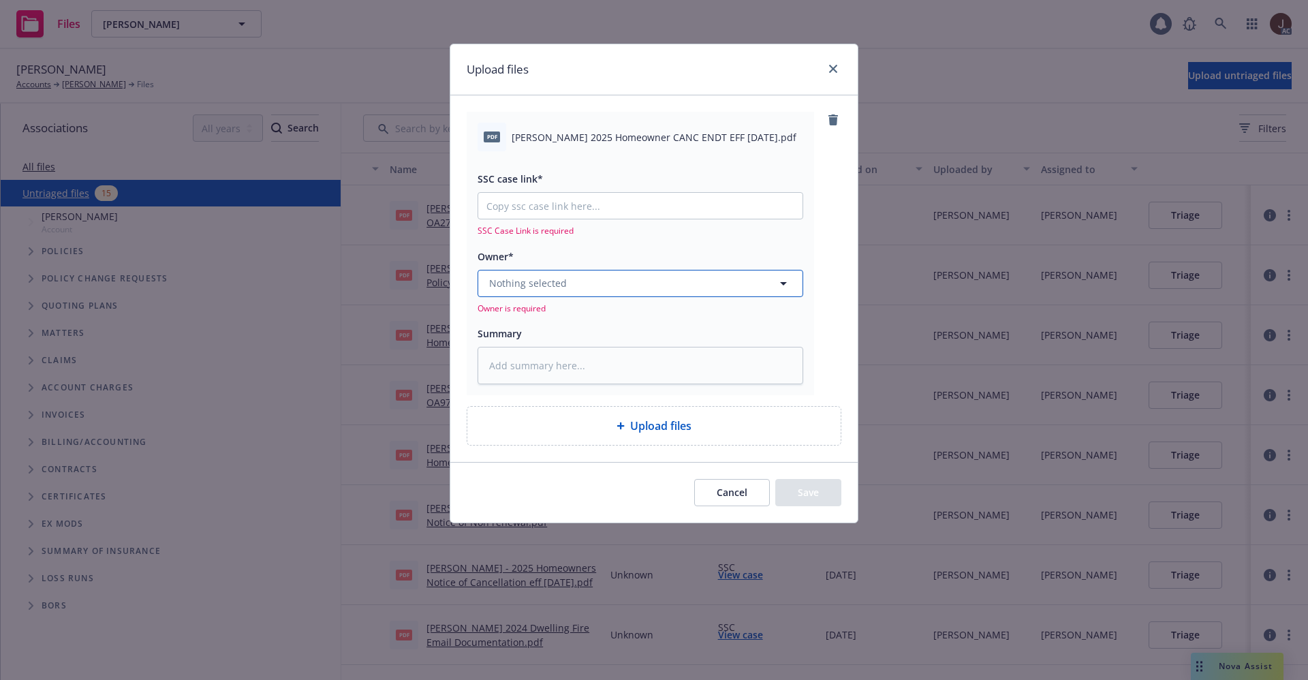
click at [591, 270] on button "Nothing selected" at bounding box center [641, 283] width 326 height 27
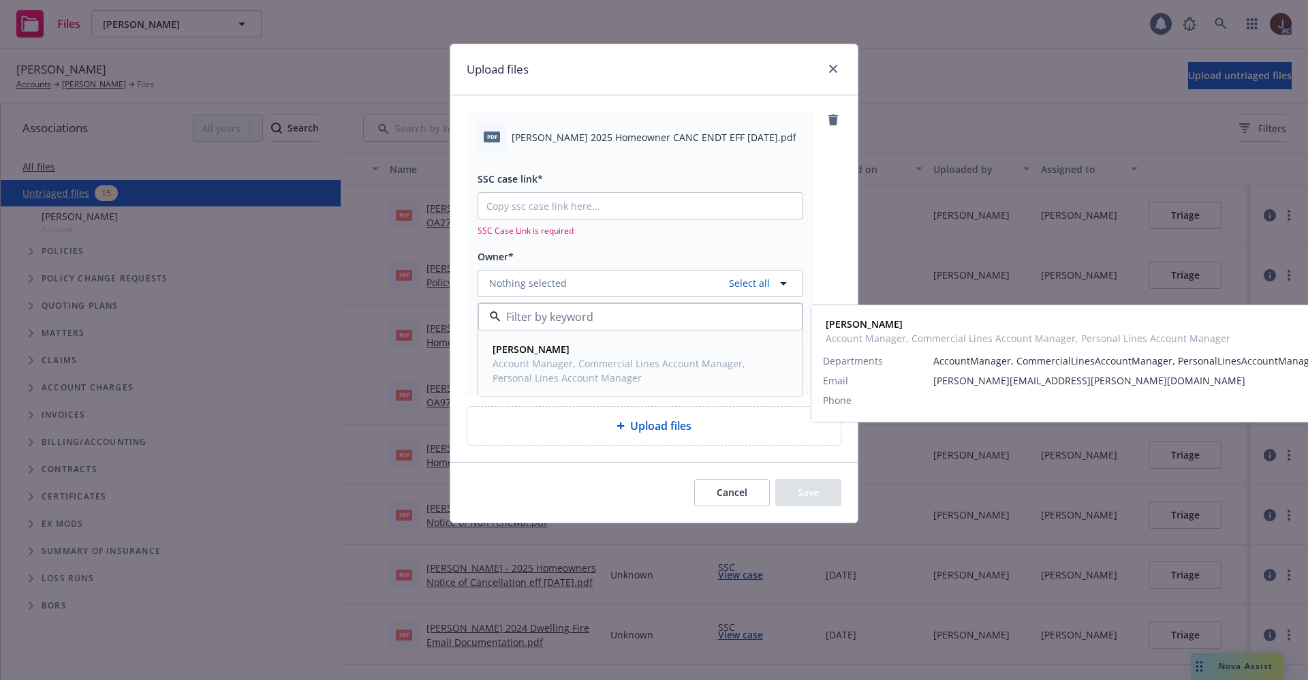
click at [559, 362] on span "Account Manager, Commercial Lines Account Manager, Personal Lines Account Manag…" at bounding box center [639, 370] width 293 height 29
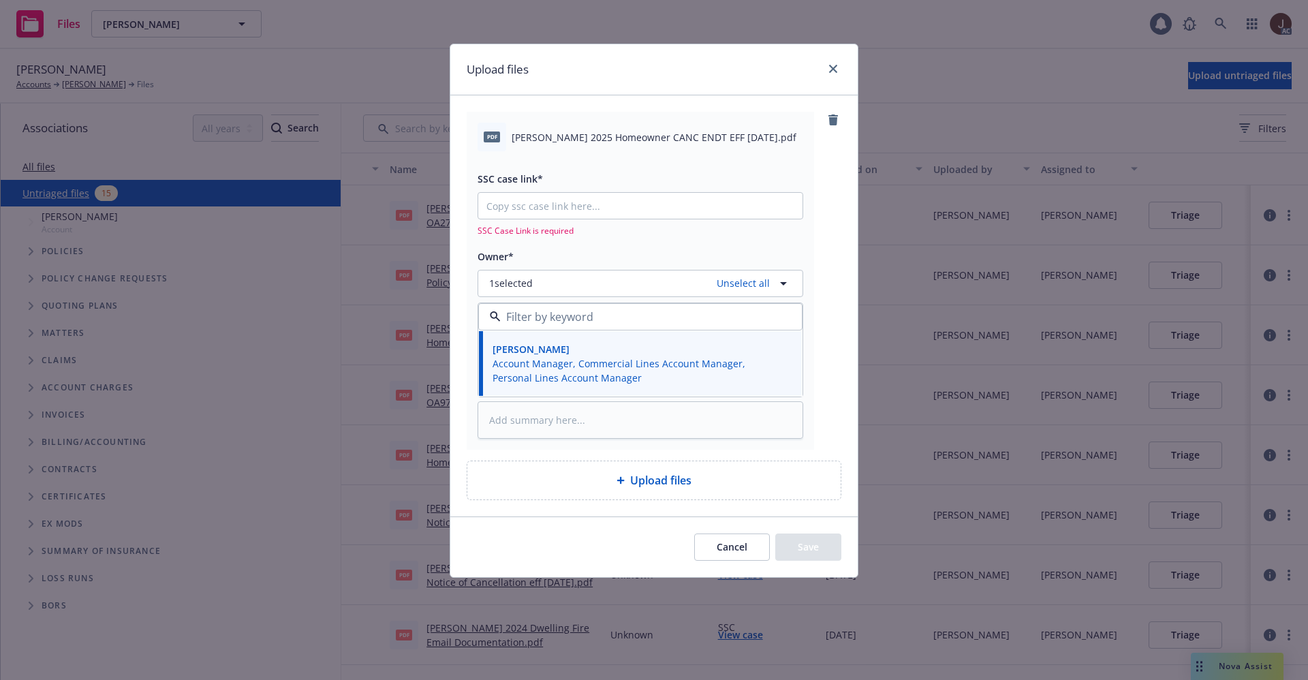
click at [564, 134] on span "Bettye Donsker 2025 Homeowner CANC ENDT EFF 09-05-2025.pdf" at bounding box center [654, 137] width 285 height 14
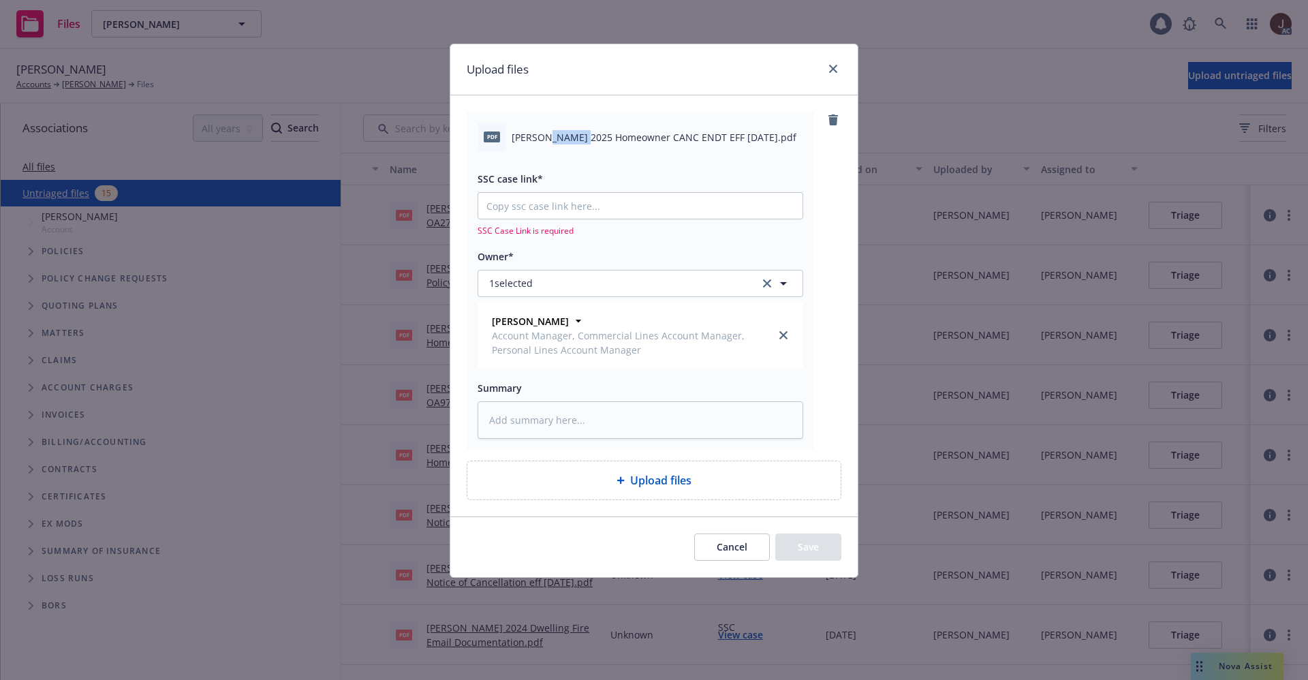
click at [564, 134] on span "Bettye Donsker 2025 Homeowner CANC ENDT EFF 09-05-2025.pdf" at bounding box center [654, 137] width 285 height 14
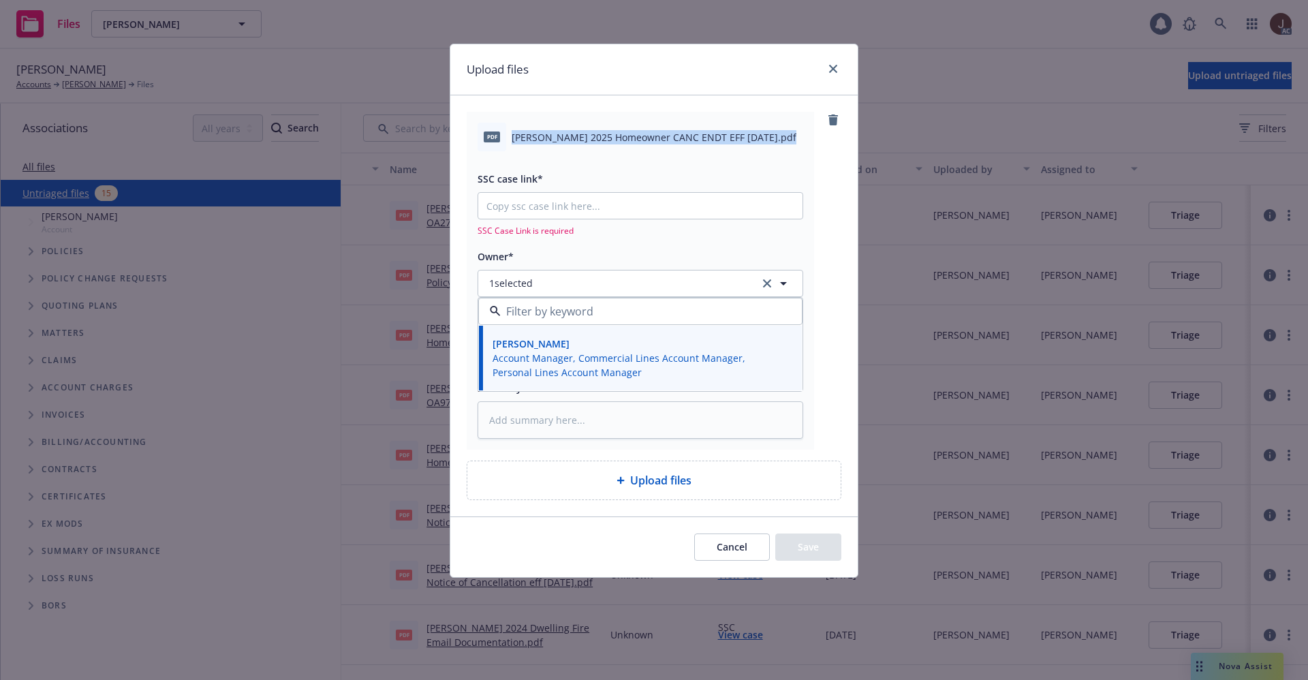
click at [564, 134] on span "Bettye Donsker 2025 Homeowner CANC ENDT EFF 09-05-2025.pdf" at bounding box center [654, 137] width 285 height 14
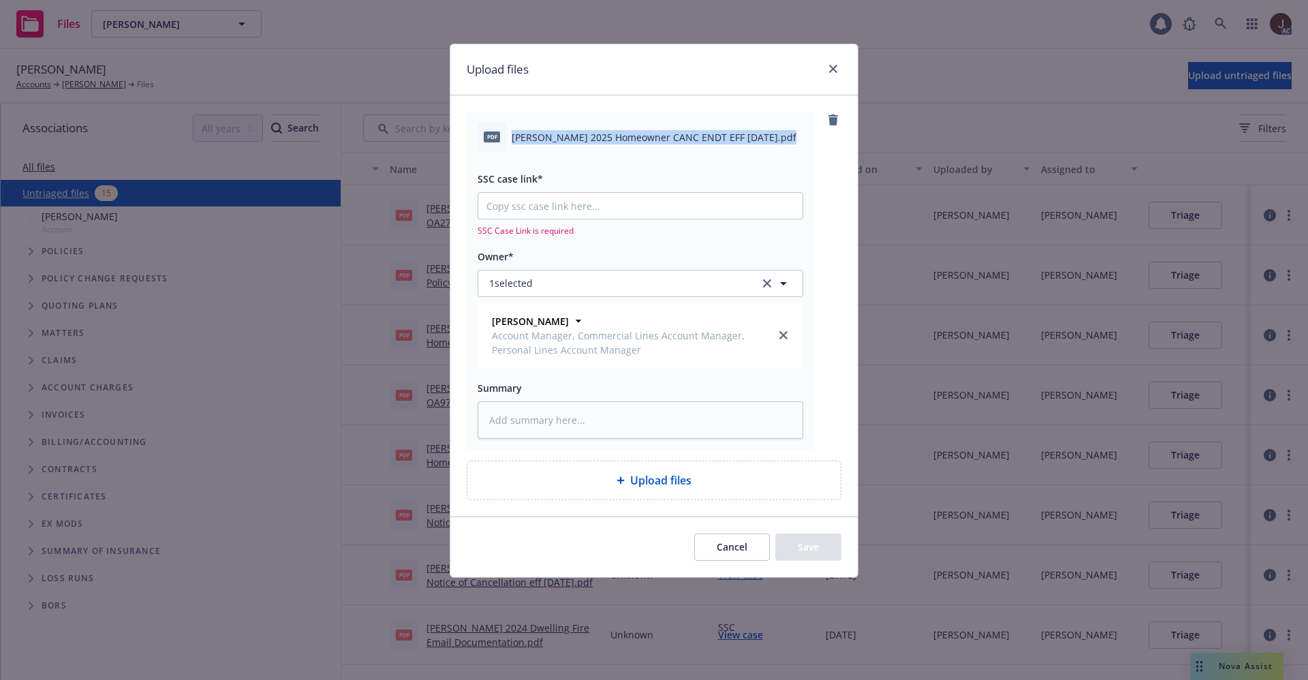
copy div "Bettye Donsker 2025 Homeowner CANC ENDT EFF 09-05-2025.pdf"
click at [523, 419] on textarea at bounding box center [641, 419] width 326 height 37
paste textarea "Bettye Donsker 2025 Homeowner CANC ENDT EFF 09-05-2025.pdf"
type textarea "x"
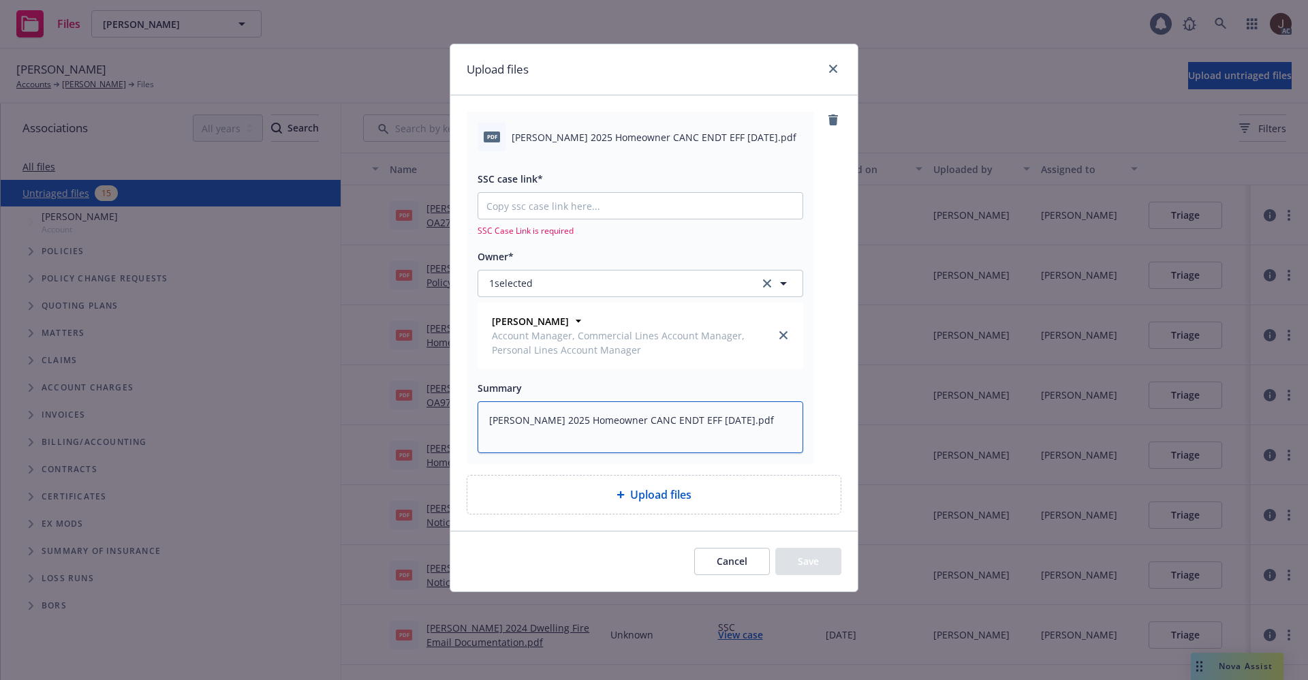
scroll to position [3, 0]
type textarea "Bettye Donsker 2025 Homeowner CANC ENDT EFF 09-05-2025.pdf"
click at [830, 236] on div "pdf Bettye Donsker 2025 Homeowner CANC ENDT EFF 09-05-2025.pdf SSC case link* S…" at bounding box center [654, 288] width 375 height 352
type textarea "x"
click at [527, 202] on input "SSC case link*" at bounding box center [640, 206] width 324 height 26
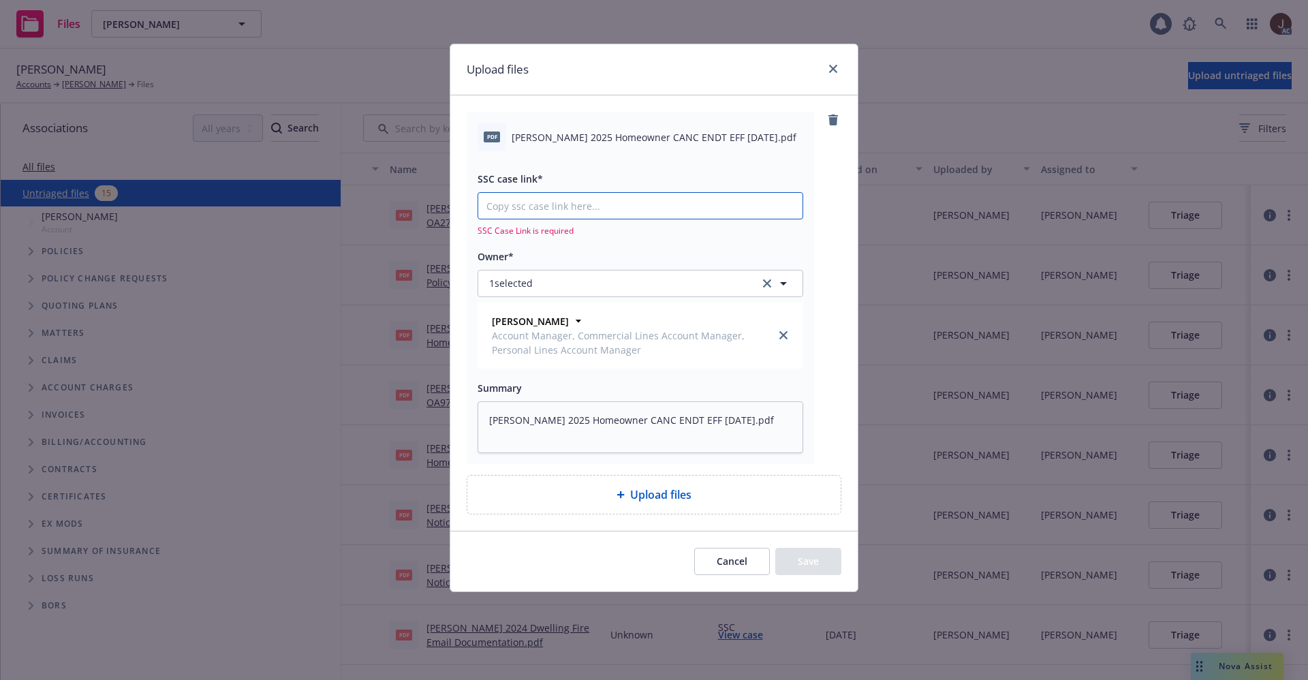
paste input "https://newfront-ssc.lightning.force.com/lightning/r/Case/500Vz00000SIxftIAD/vi…"
type input "https://newfront-ssc.lightning.force.com/lightning/r/Case/500Vz00000SIxftIAD/vi…"
type textarea "x"
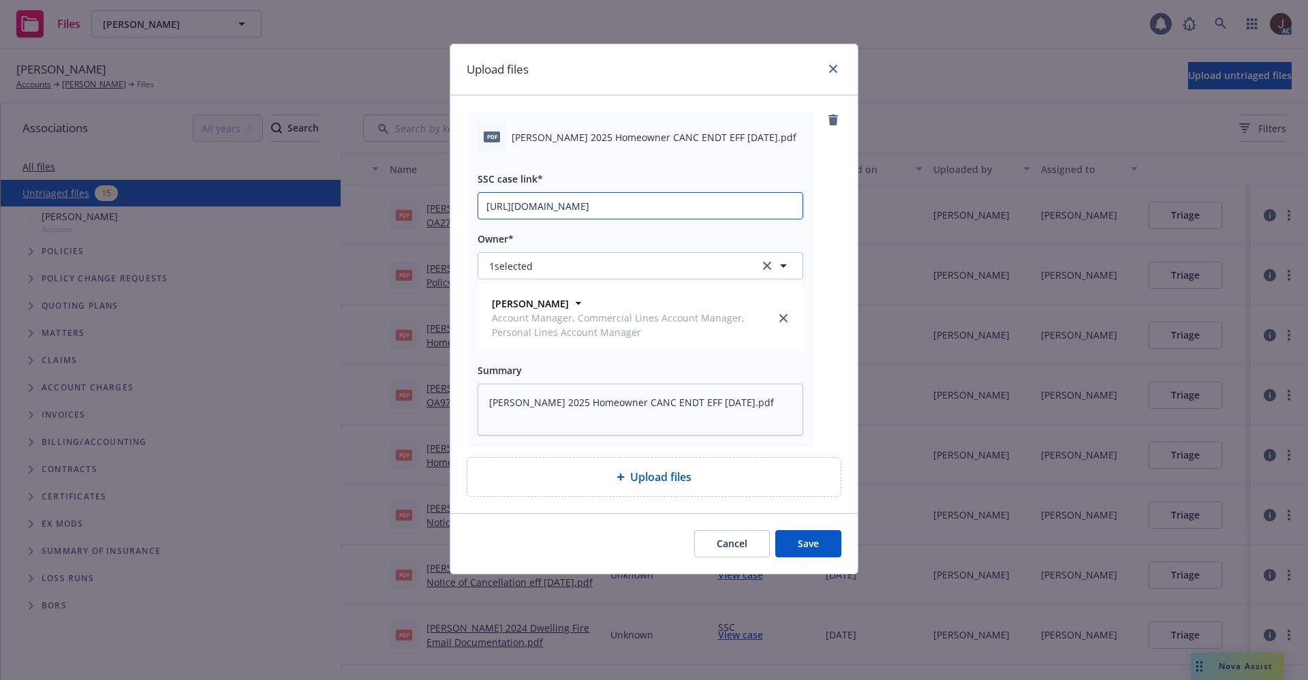
scroll to position [0, 182]
type input "https://newfront-ssc.lightning.force.com/lightning/r/Case/500Vz00000SIxftIAD/vi…"
click at [835, 311] on div "pdf Bettye Donsker 2025 Homeowner CANC ENDT EFF 09-05-2025.pdf SSC case link* h…" at bounding box center [654, 279] width 375 height 335
click at [809, 549] on button "Save" at bounding box center [808, 543] width 66 height 27
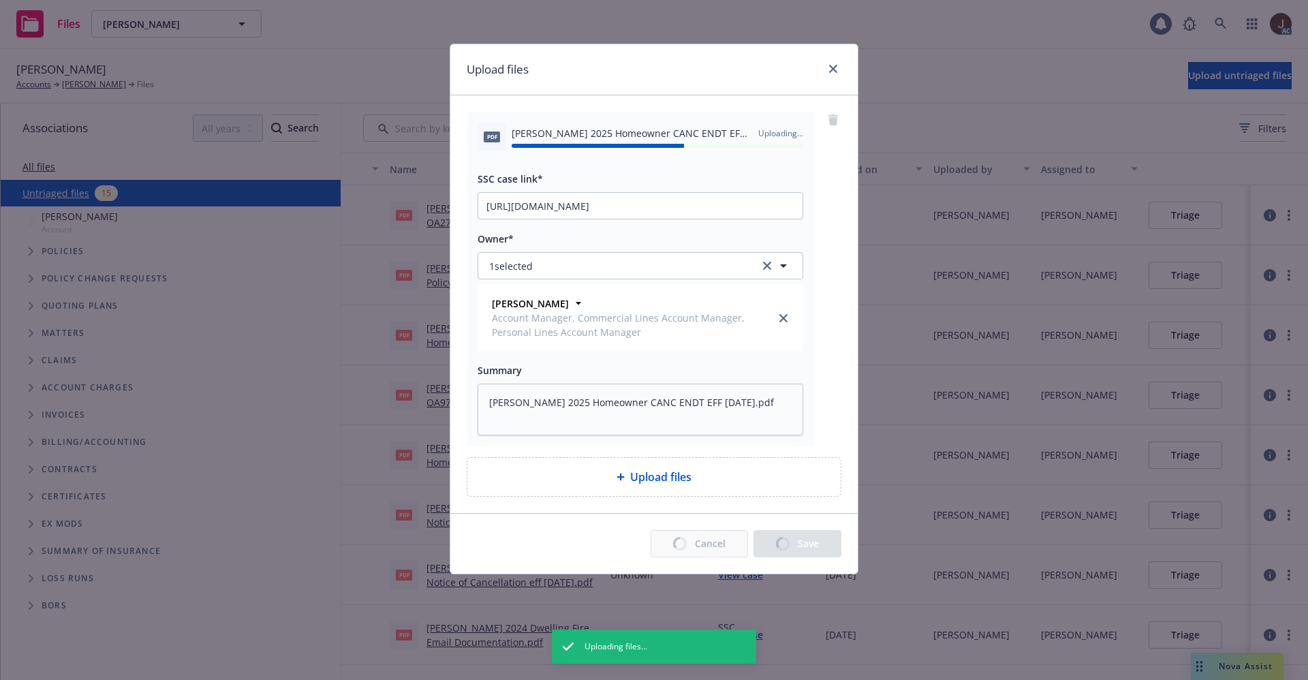
type textarea "x"
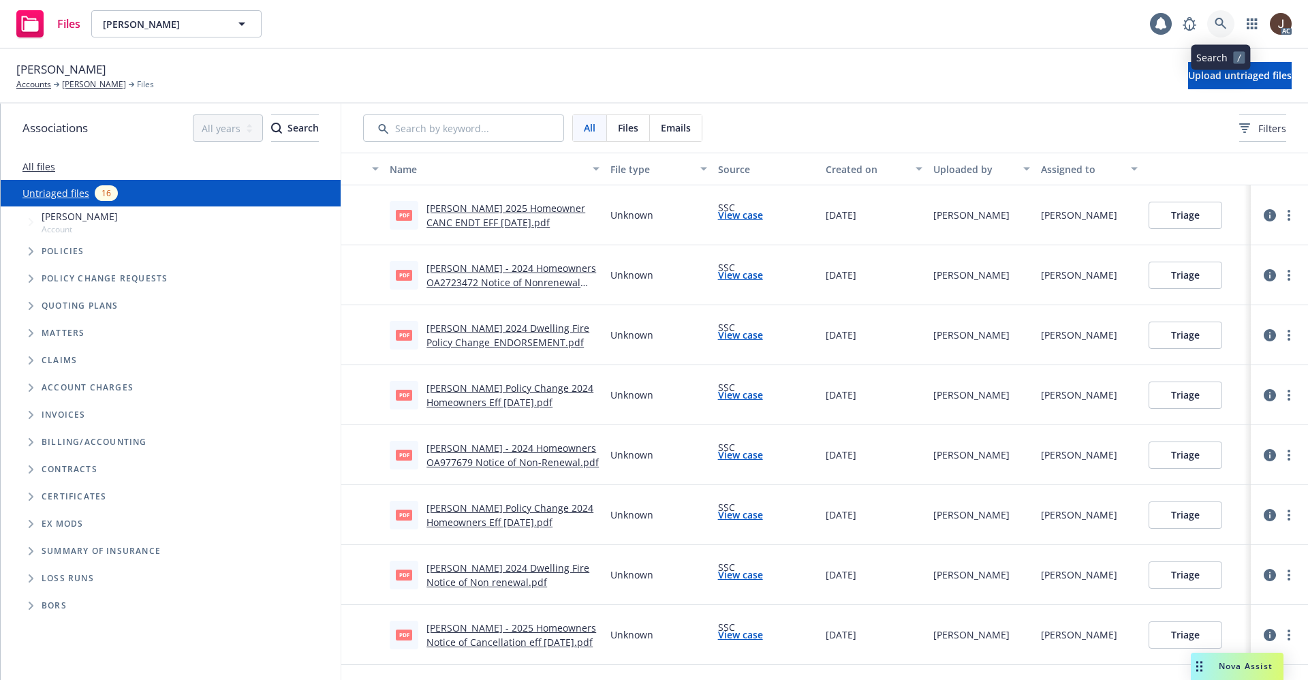
click at [1220, 16] on link at bounding box center [1220, 23] width 27 height 27
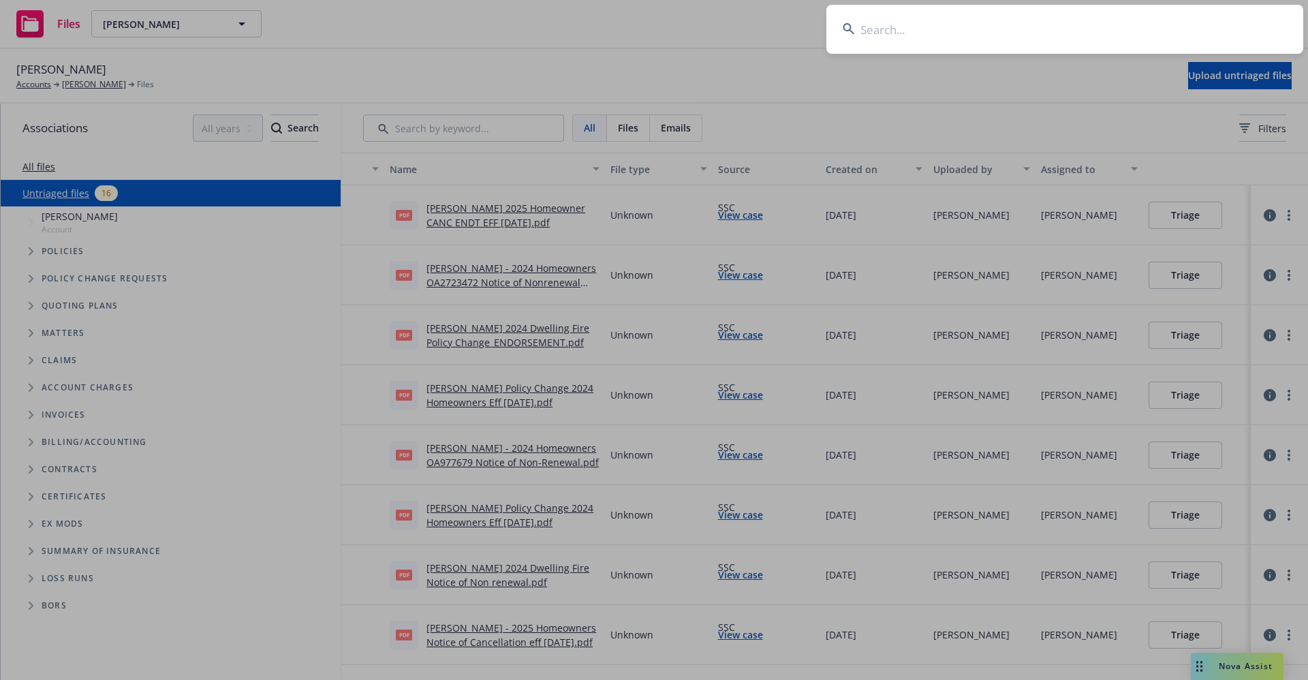
click at [932, 25] on input at bounding box center [1064, 29] width 477 height 49
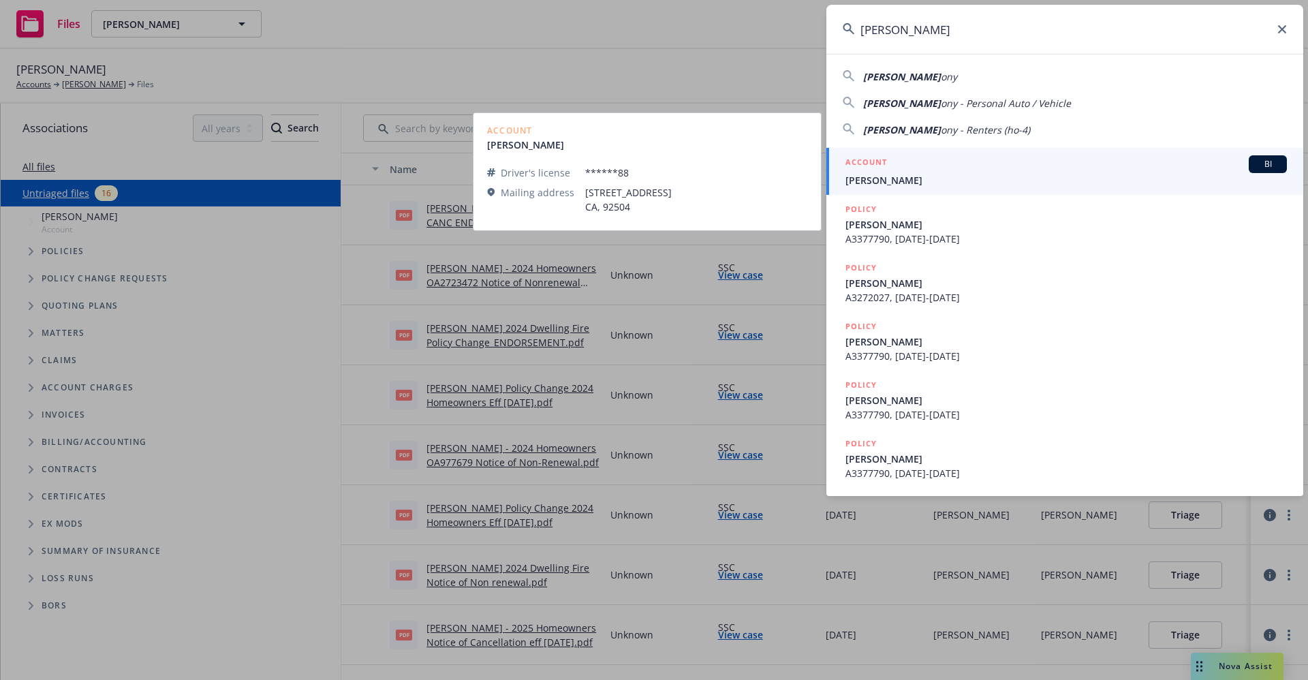
type input "Glasby, Johnanth"
click at [924, 178] on span "Glasby, Johnanthony" at bounding box center [1065, 180] width 441 height 14
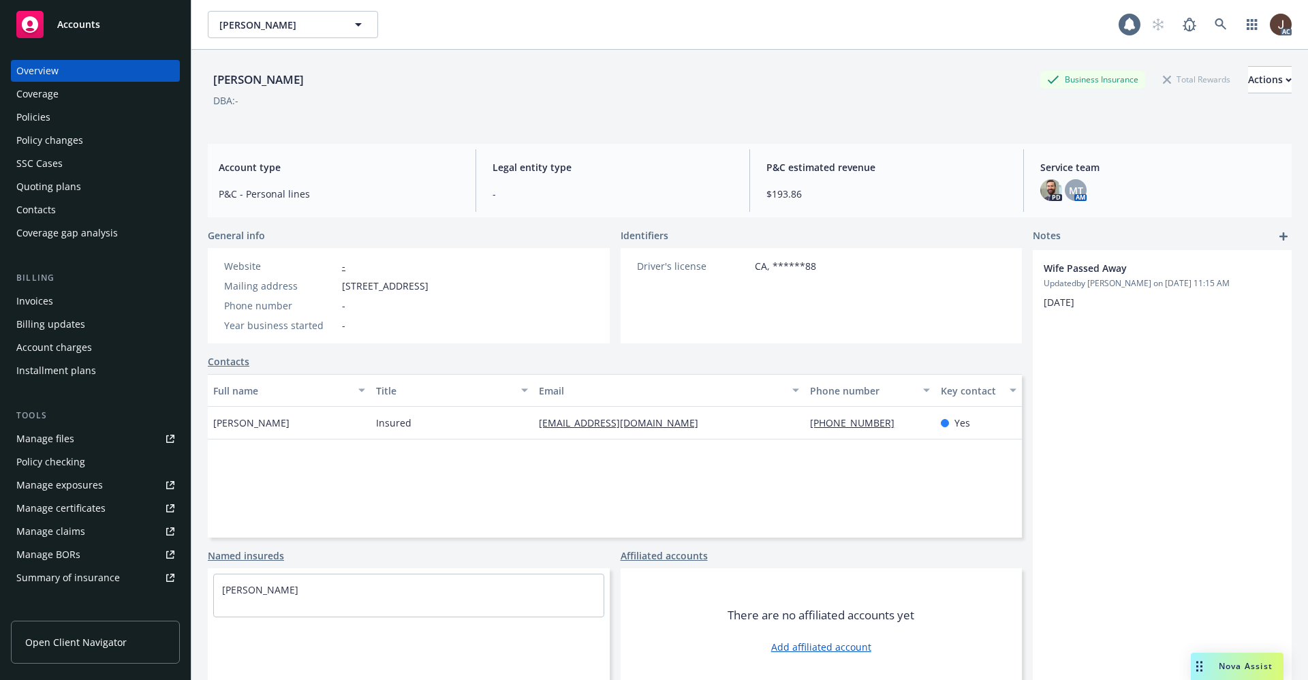
click at [34, 444] on div "Manage files" at bounding box center [45, 439] width 58 height 22
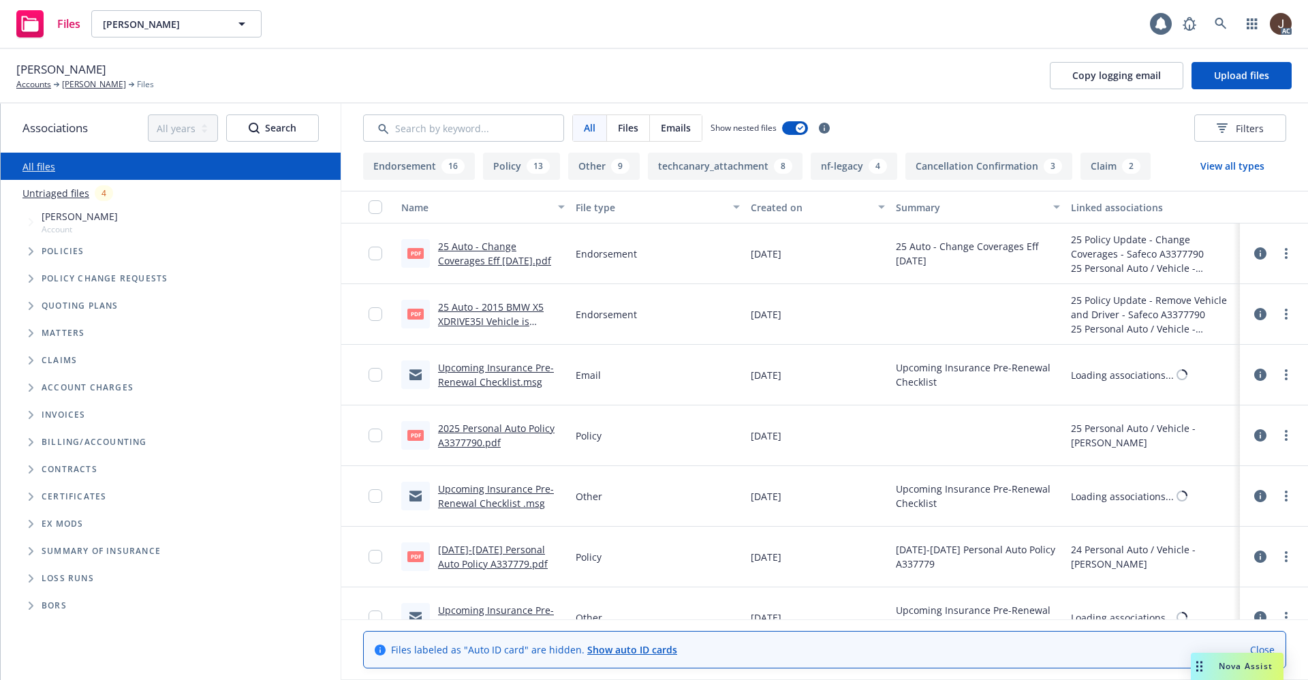
click at [75, 193] on link "Untriaged files" at bounding box center [55, 193] width 67 height 14
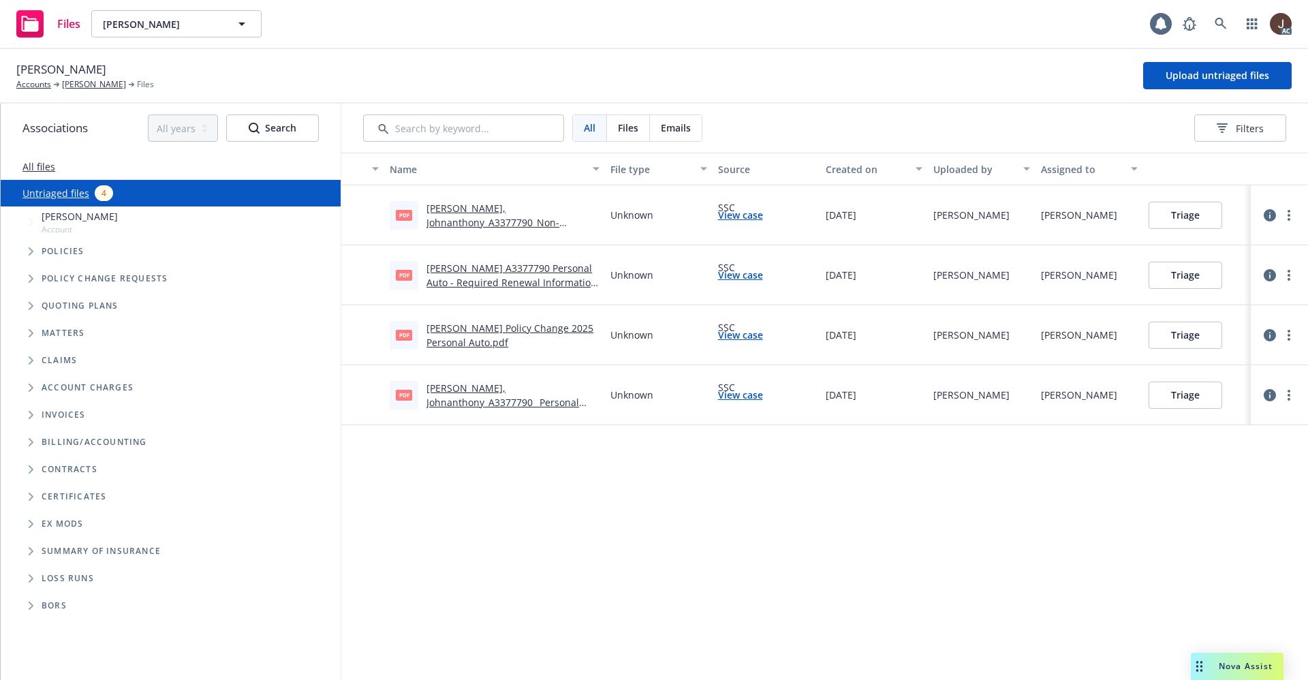
click at [531, 508] on div "Name File type Source Created on Uploaded by Assigned to pdf Glasby, Johnanthon…" at bounding box center [824, 416] width 967 height 527
click at [1219, 77] on span "Upload untriaged files" at bounding box center [1218, 75] width 104 height 13
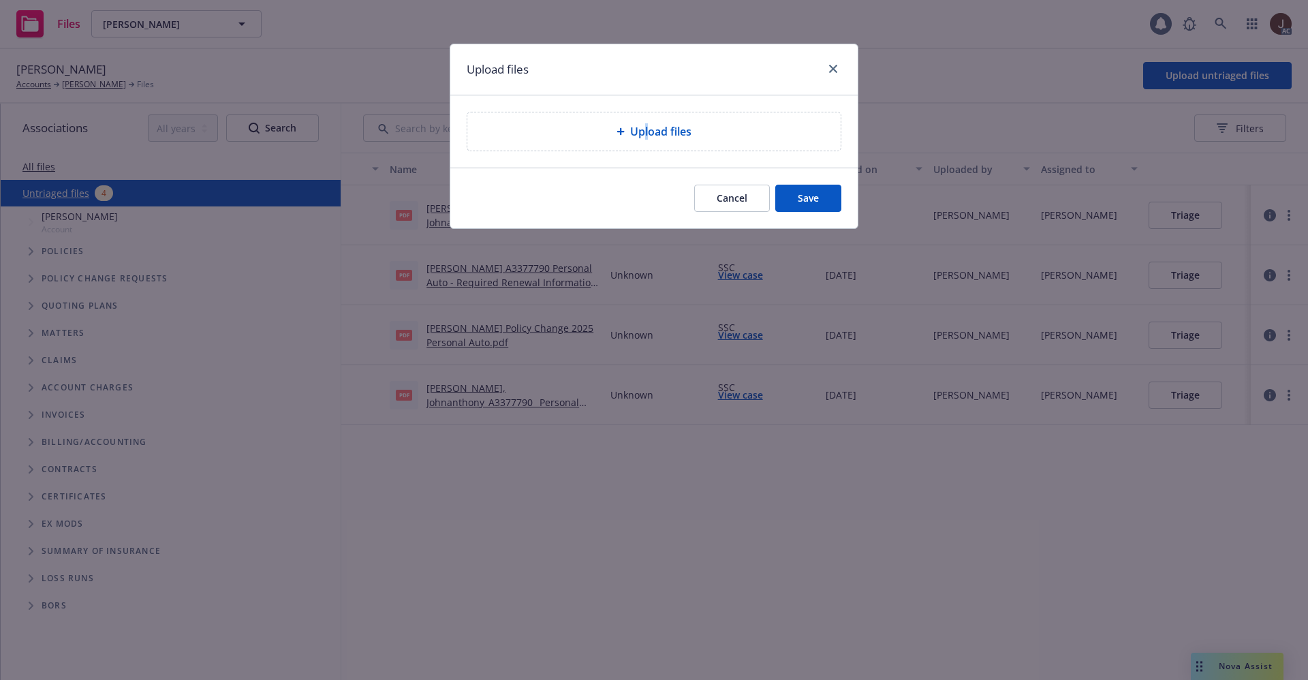
click at [647, 137] on span "Upload files" at bounding box center [660, 131] width 61 height 16
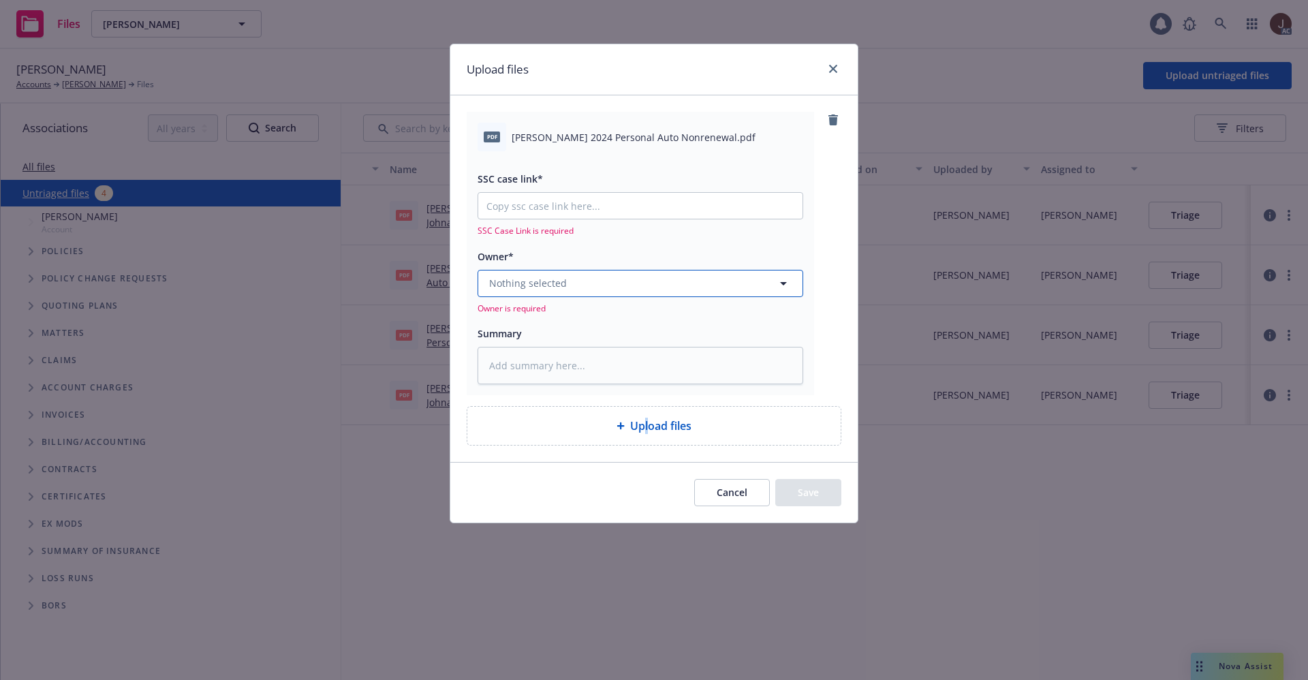
click at [592, 296] on button "Nothing selected" at bounding box center [641, 283] width 326 height 27
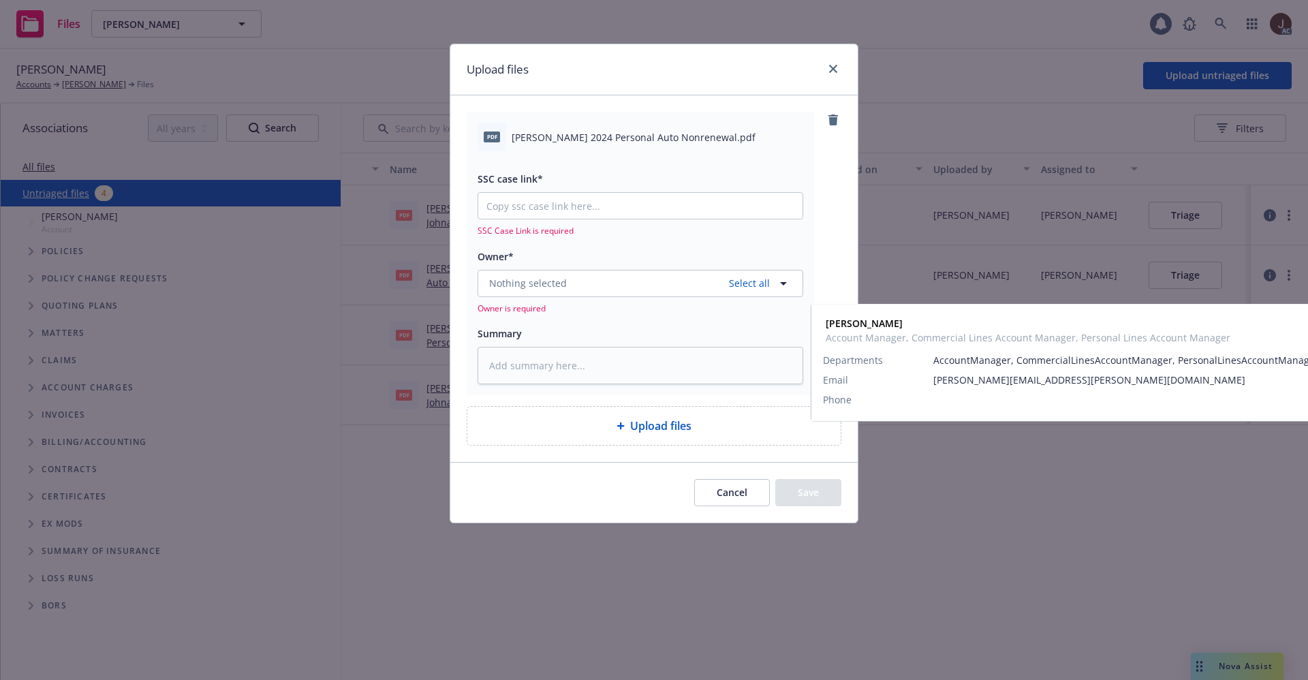
click at [571, 356] on span "Melanie Triantos" at bounding box center [639, 349] width 293 height 14
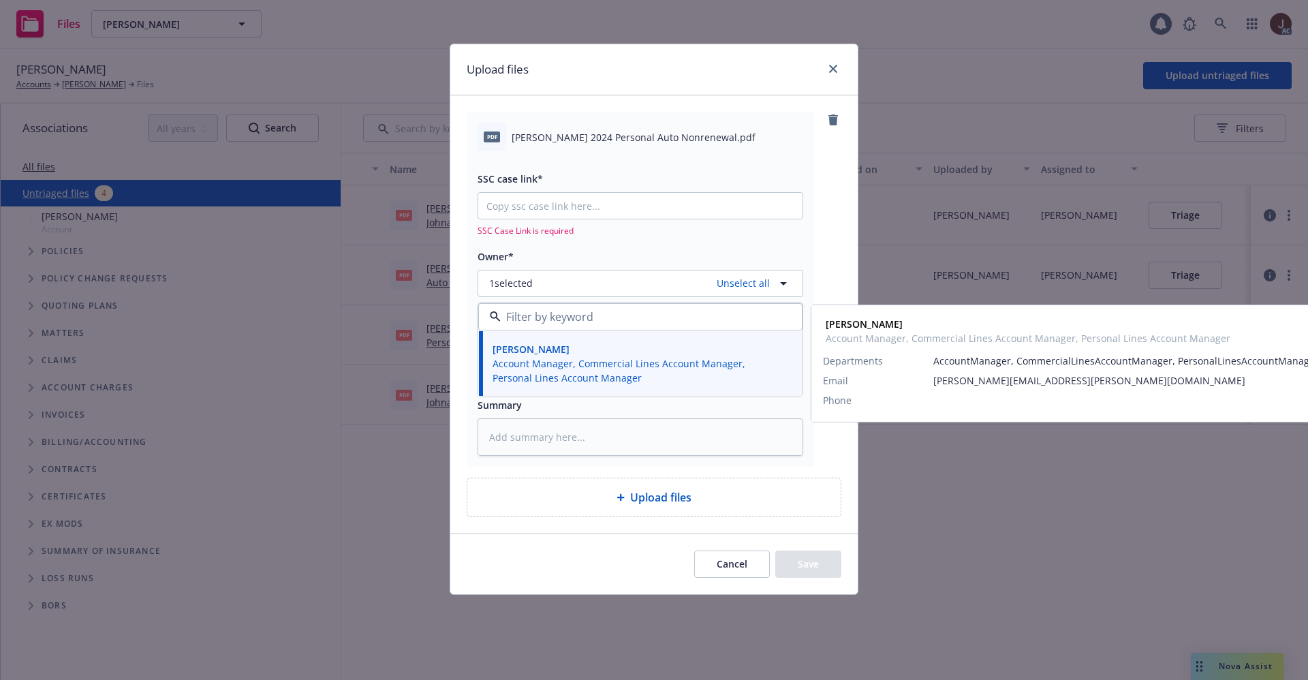
type textarea "x"
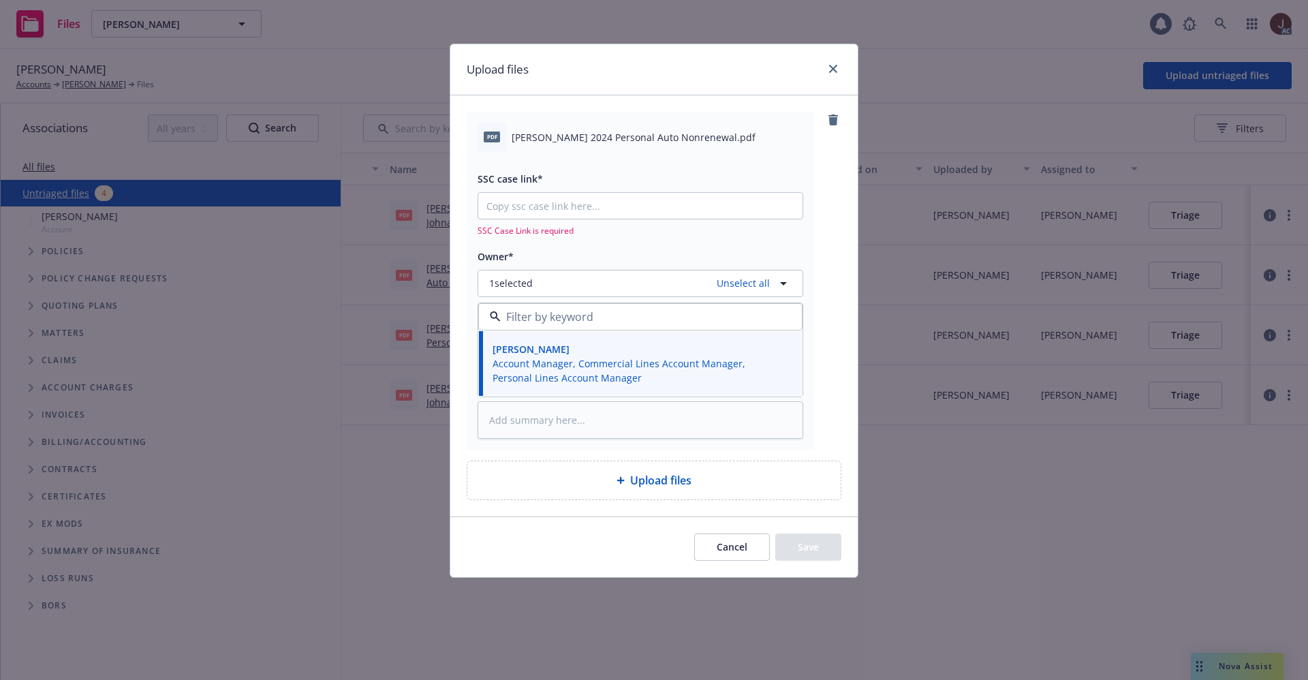
click at [824, 225] on div "pdf Glasby, Johnanthony 2024 Personal Auto Nonrenewal.pdf SSC case link* SSC Ca…" at bounding box center [654, 280] width 375 height 337
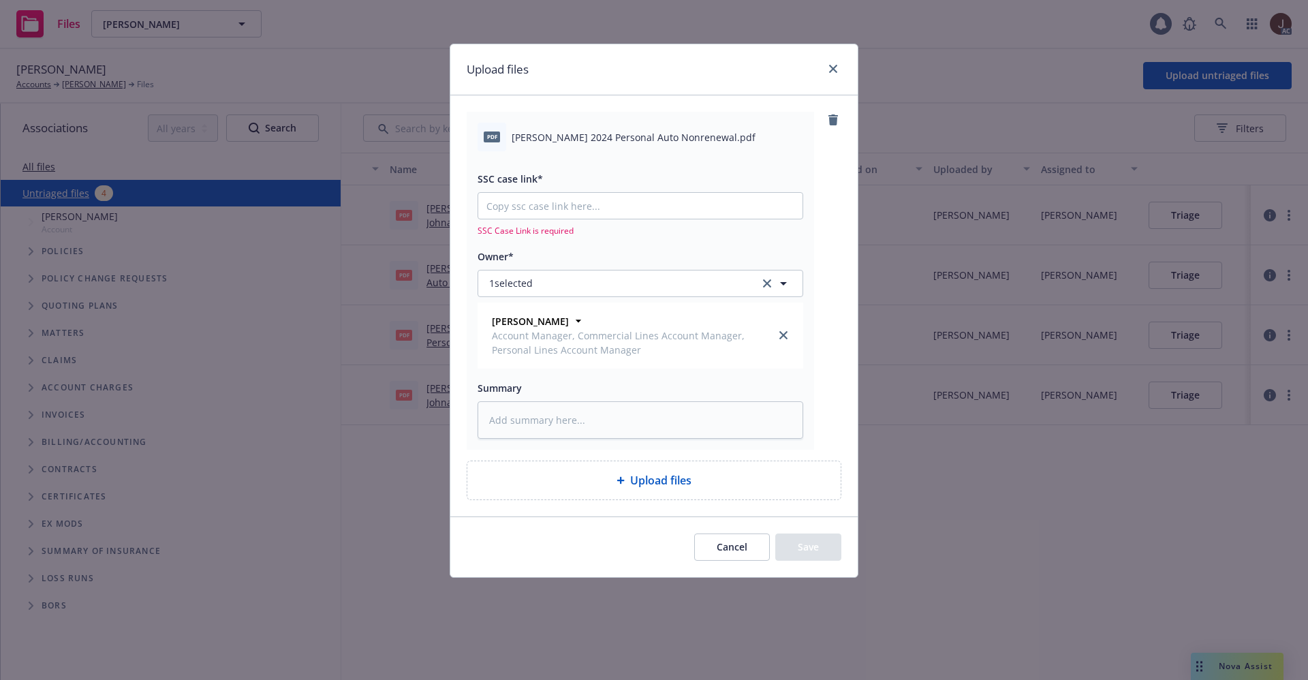
click at [654, 140] on span "Glasby, Johnanthony 2024 Personal Auto Nonrenewal.pdf" at bounding box center [634, 137] width 244 height 14
copy div "Glasby, Johnanthony 2024 Personal Auto Nonrenewal.pdf"
click at [518, 416] on textarea at bounding box center [641, 419] width 326 height 37
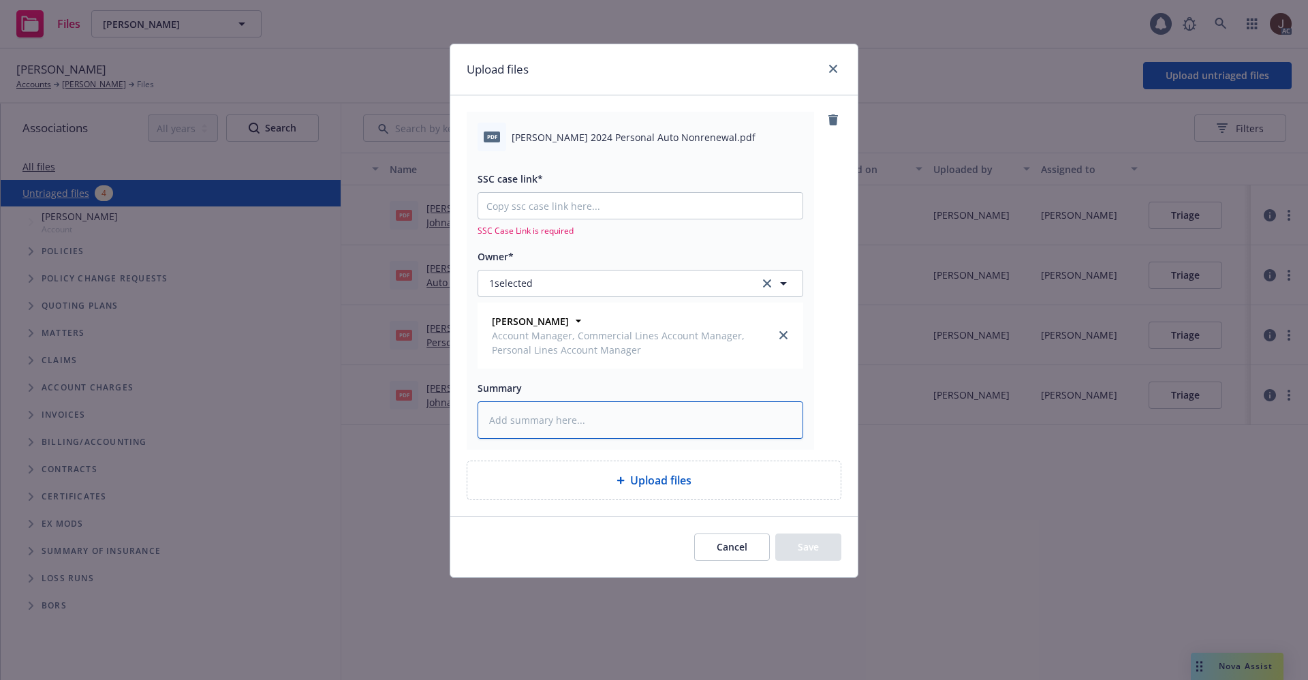
paste textarea "Glasby, Johnanthony 2024 Personal Auto Nonrenewal.pdf"
type textarea "Glasby, Johnanthony 2024 Personal Auto Nonrenewal.pdf"
type textarea "x"
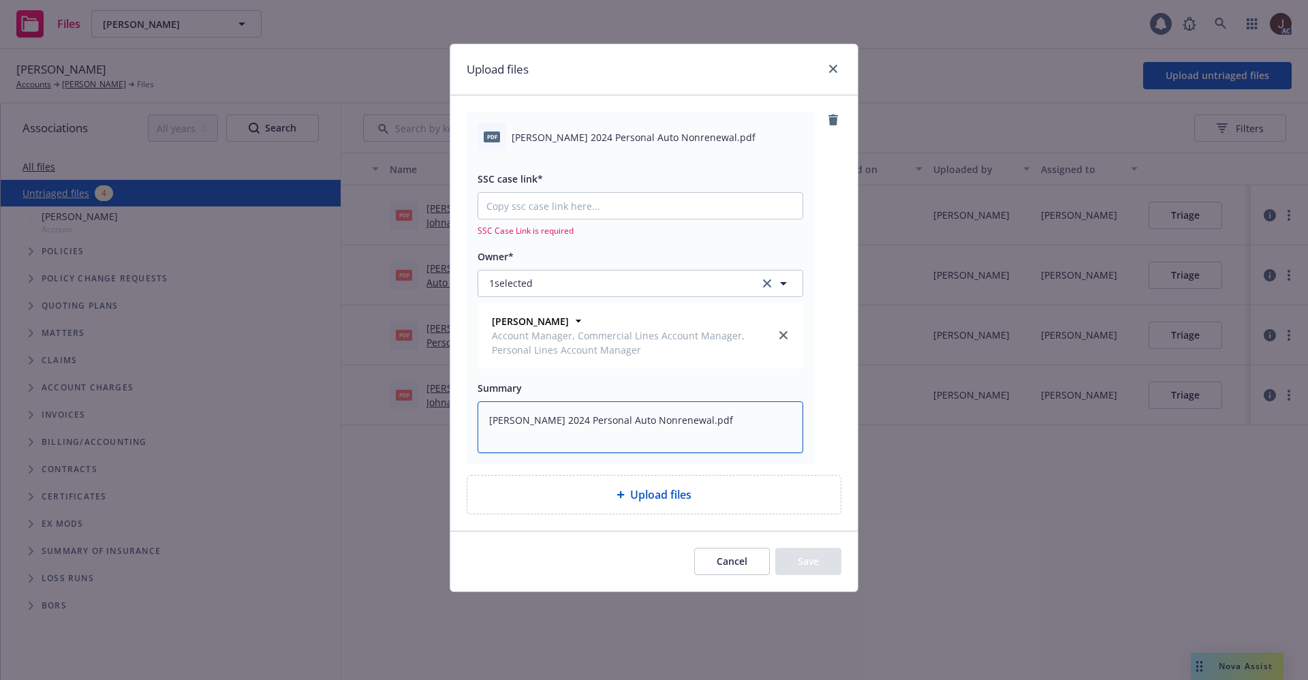
type textarea "Glasby, Johnanthony 2024 Personal Auto Nonrenewal.pdf"
click at [522, 205] on input "SSC case link*" at bounding box center [640, 206] width 324 height 26
paste input "https://newfront-ssc.lightning.force.com/lightning/r/Case/500Vz00000SIlIGIA1/vi…"
type textarea "x"
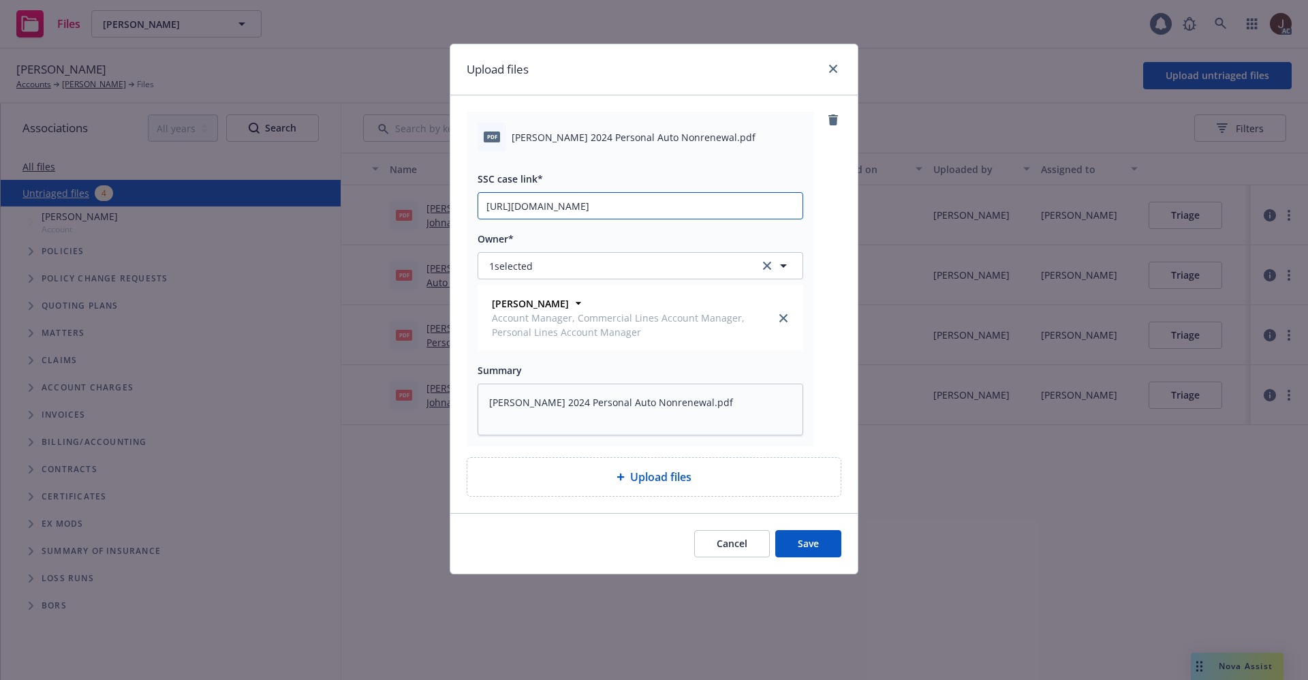
type input "https://newfront-ssc.lightning.force.com/lightning/r/Case/500Vz00000SIlIGIA1/vi…"
click at [834, 213] on div "pdf Glasby, Johnanthony 2024 Personal Auto Nonrenewal.pdf SSC case link* https:…" at bounding box center [654, 279] width 375 height 335
click at [809, 544] on button "Save" at bounding box center [808, 543] width 66 height 27
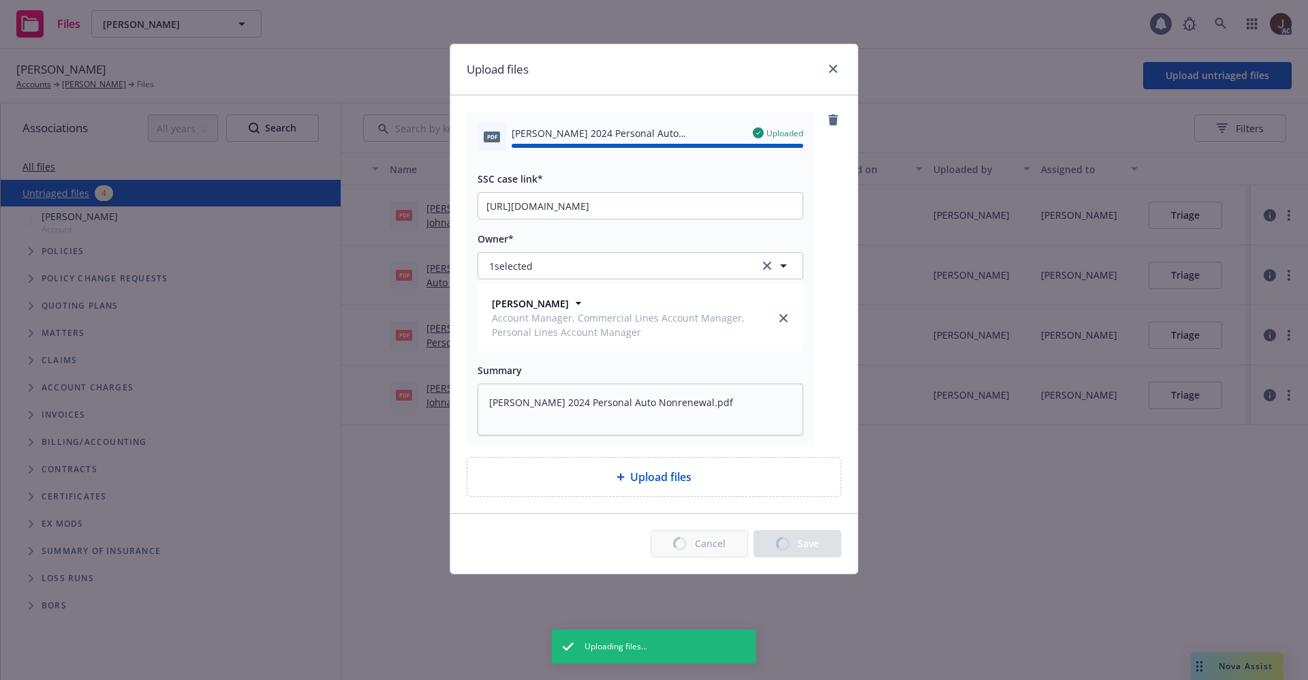
type textarea "x"
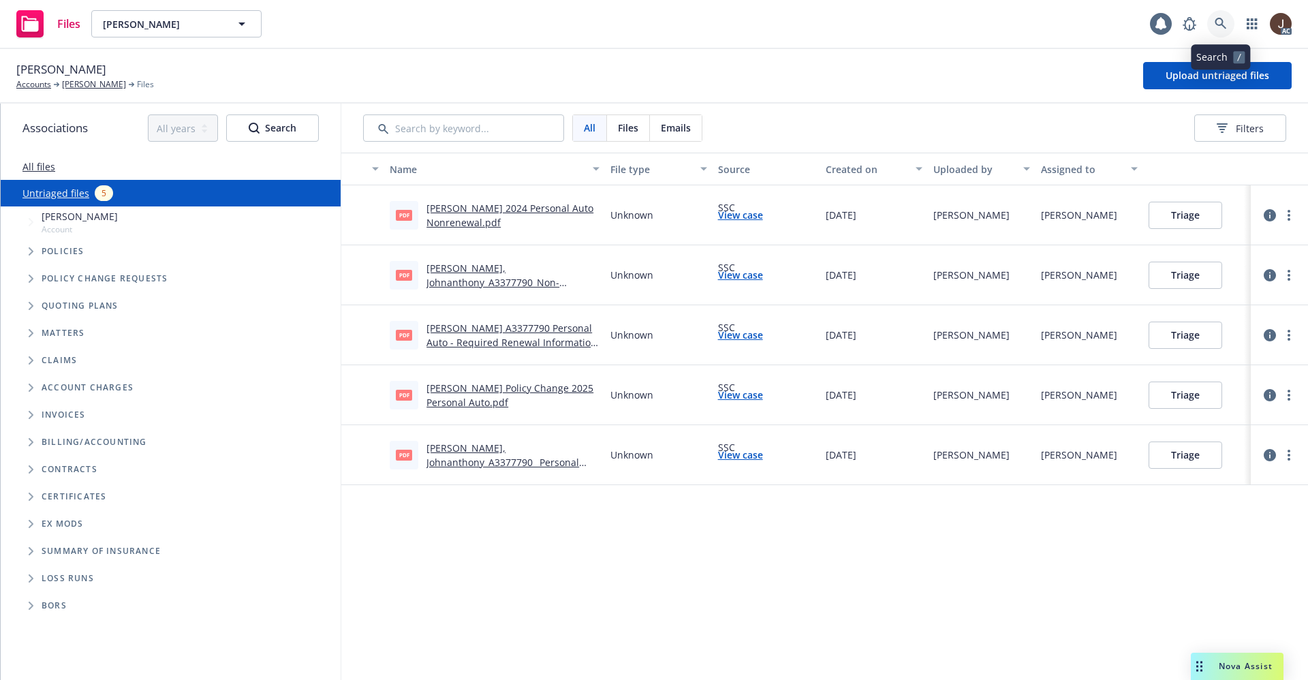
click at [1215, 29] on icon at bounding box center [1221, 24] width 12 height 12
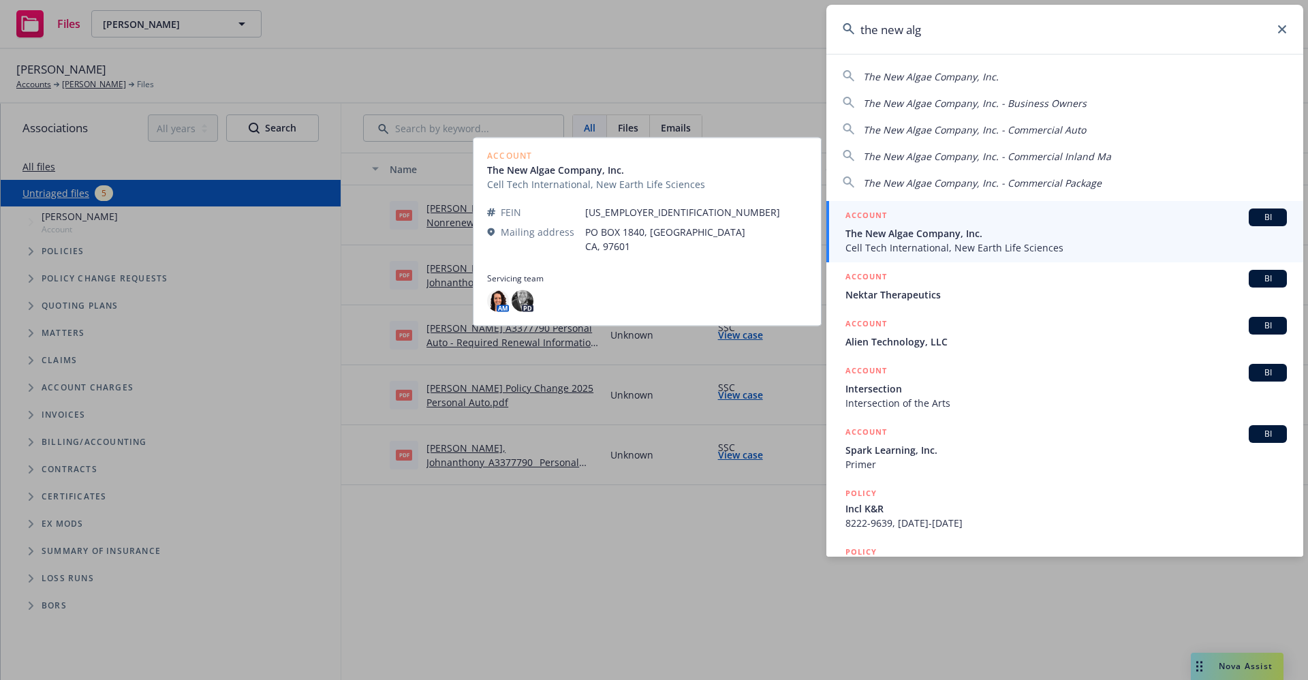
type input "the new alg"
click at [958, 236] on span "The New Algae Company, Inc." at bounding box center [1065, 233] width 441 height 14
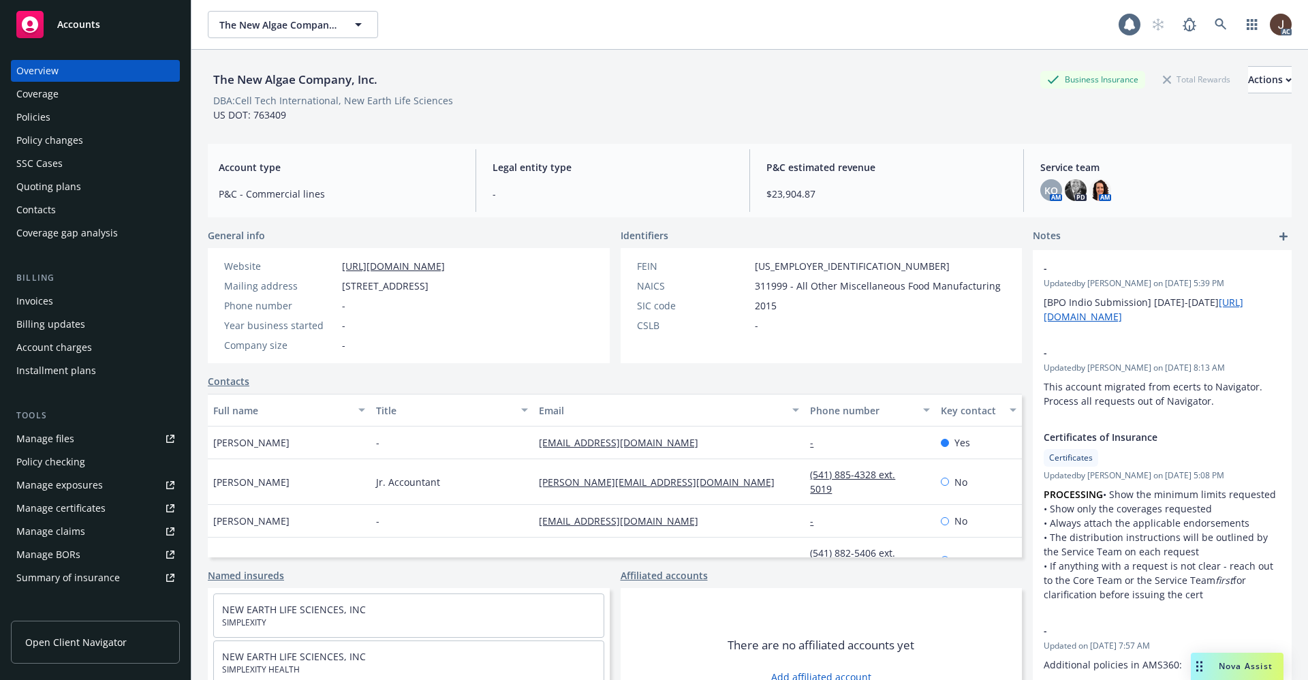
click at [41, 441] on div "Manage files" at bounding box center [45, 439] width 58 height 22
click at [1215, 21] on icon at bounding box center [1221, 24] width 12 height 12
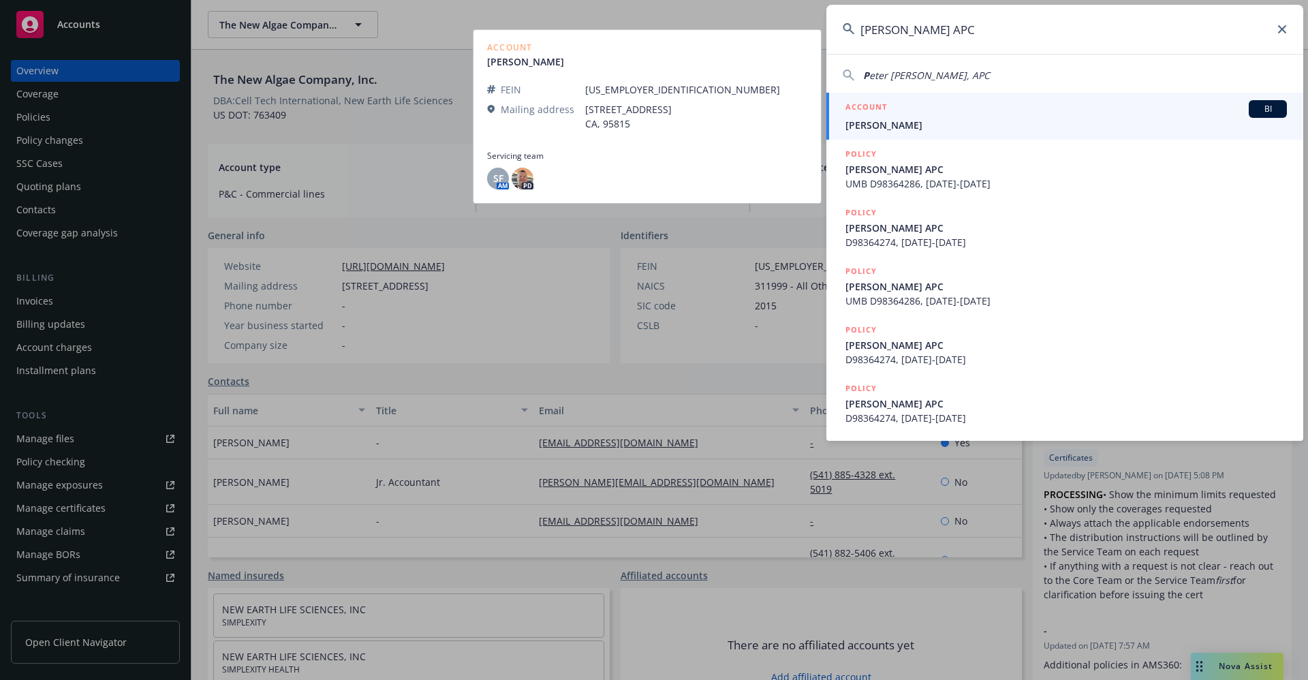
type input "[PERSON_NAME] APC"
click at [927, 123] on span "[PERSON_NAME]" at bounding box center [1065, 125] width 441 height 14
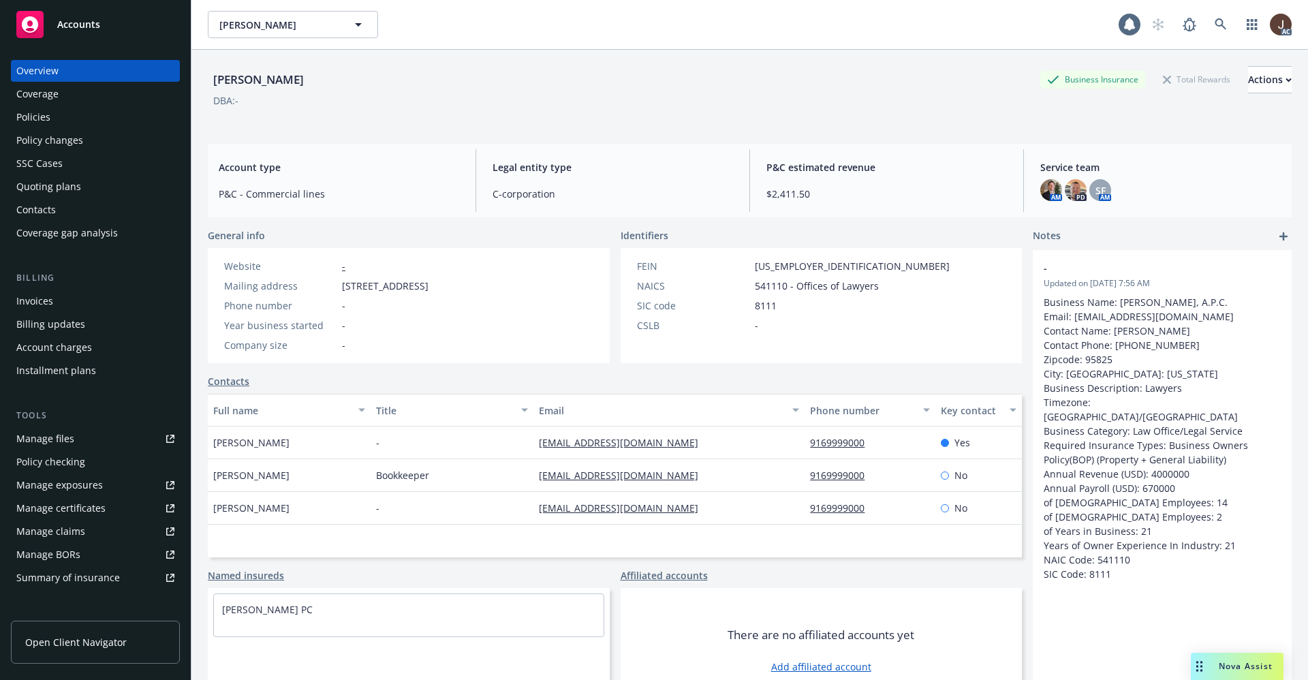
click at [49, 437] on div "Manage files" at bounding box center [45, 439] width 58 height 22
click at [1215, 25] on icon at bounding box center [1221, 24] width 12 height 12
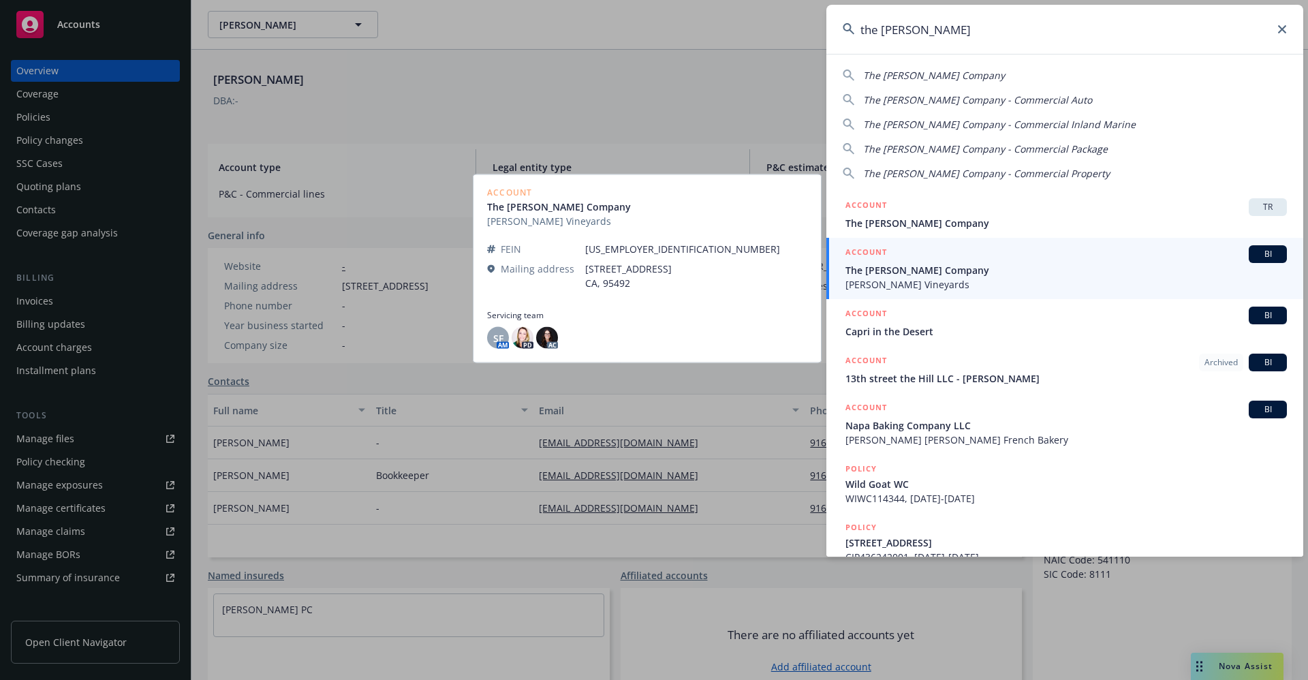
type input "the [PERSON_NAME]"
click at [912, 277] on span "[PERSON_NAME] Vineyards" at bounding box center [1065, 284] width 441 height 14
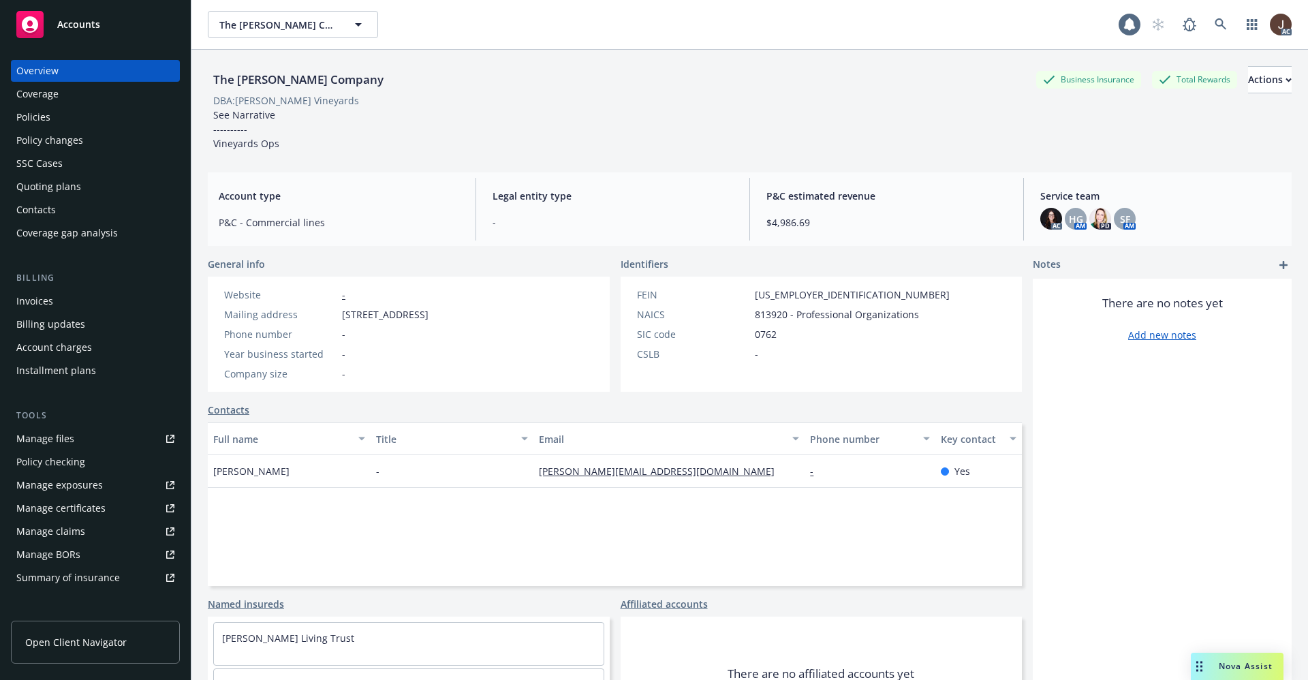
click at [65, 439] on div "Manage files" at bounding box center [45, 439] width 58 height 22
click at [33, 115] on div "Policies" at bounding box center [33, 117] width 34 height 22
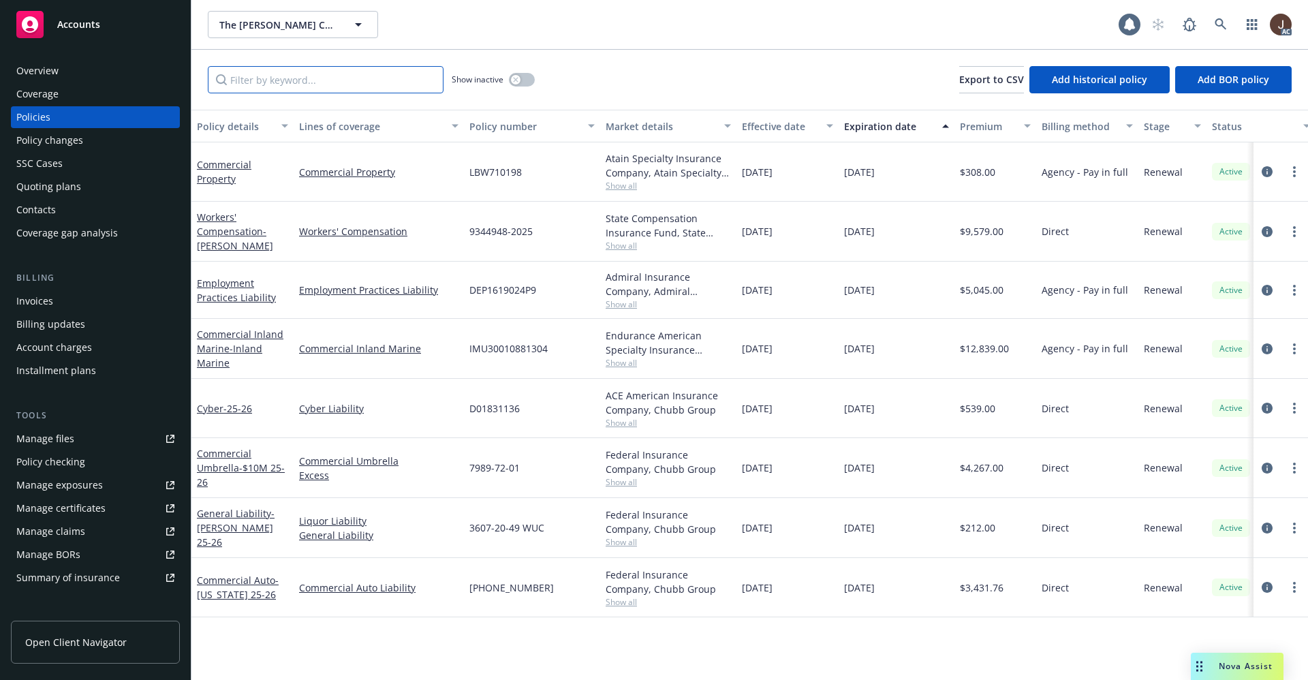
click at [252, 76] on input "Filter by keyword..." at bounding box center [326, 79] width 236 height 27
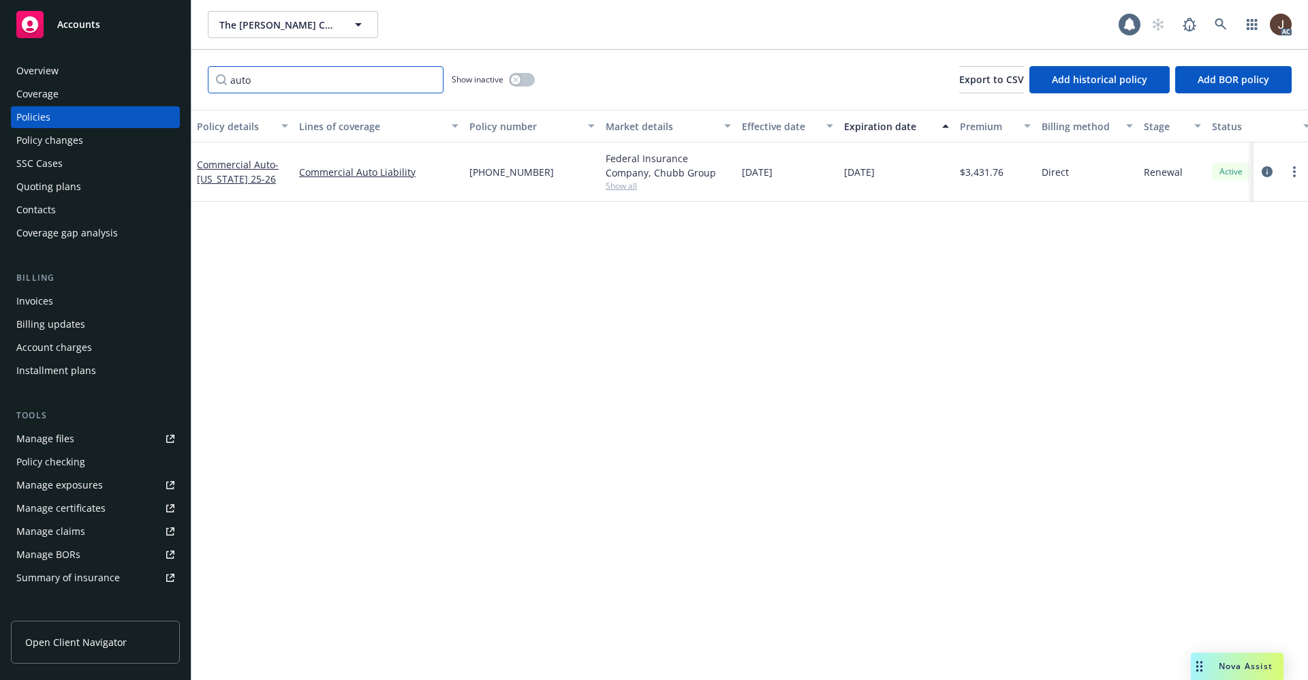
type input "auto"
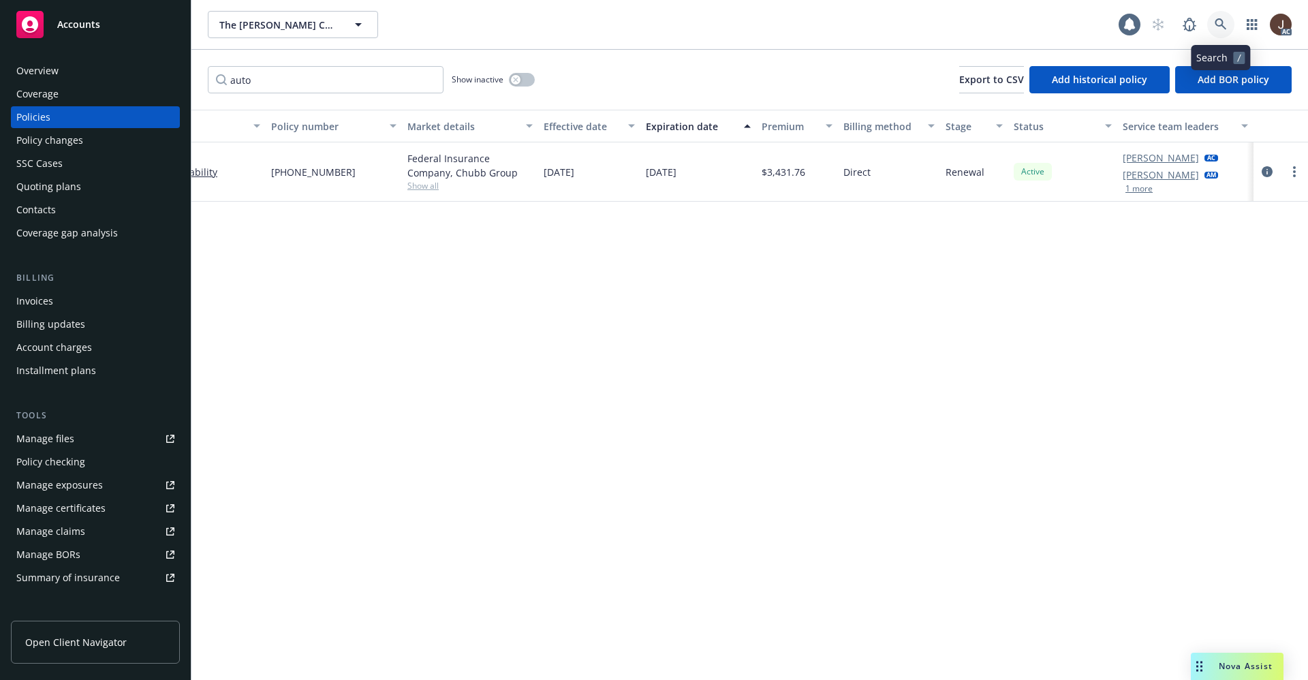
click at [1221, 20] on icon at bounding box center [1221, 24] width 12 height 12
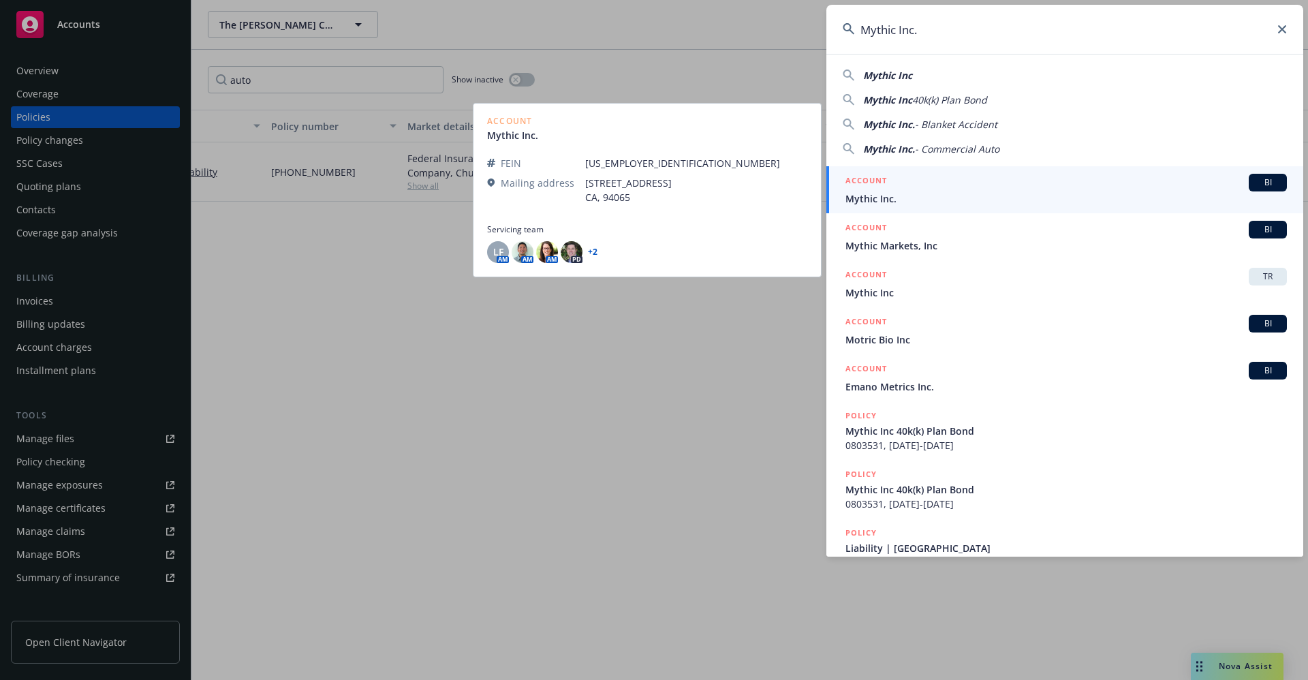
type input "Mythic Inc."
click at [894, 198] on span "Mythic Inc." at bounding box center [1065, 198] width 441 height 14
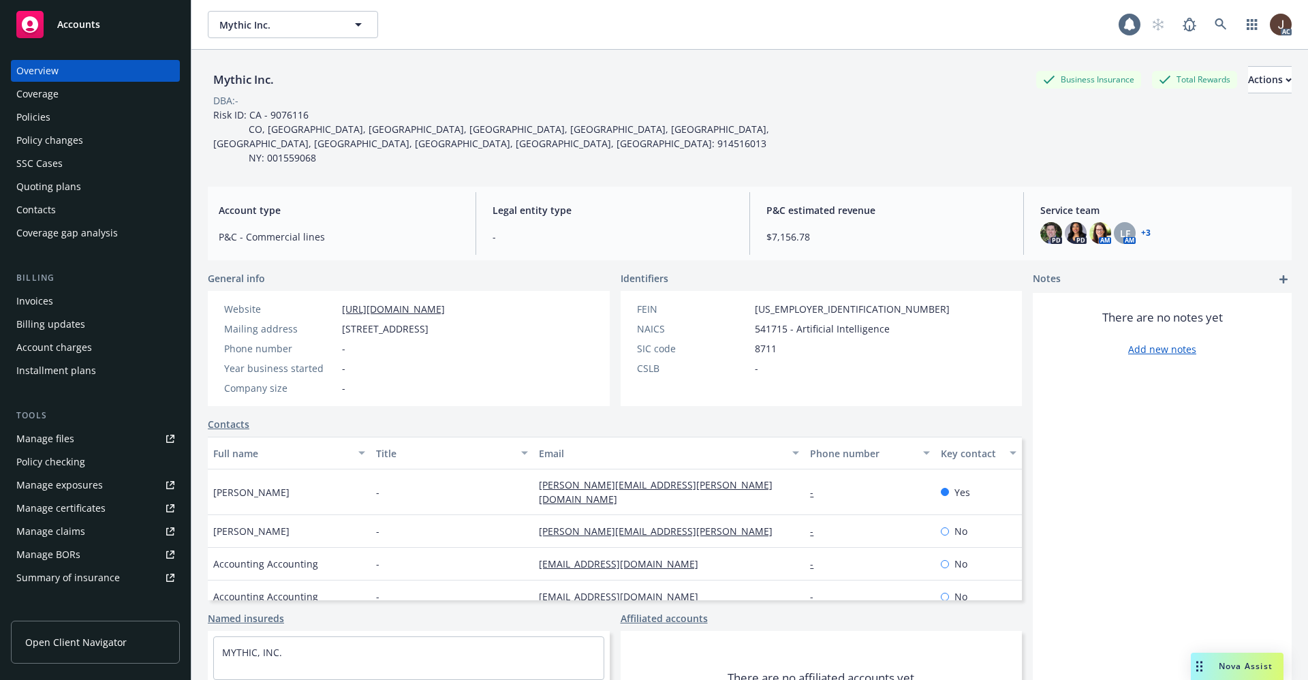
click at [44, 114] on div "Policies" at bounding box center [33, 117] width 34 height 22
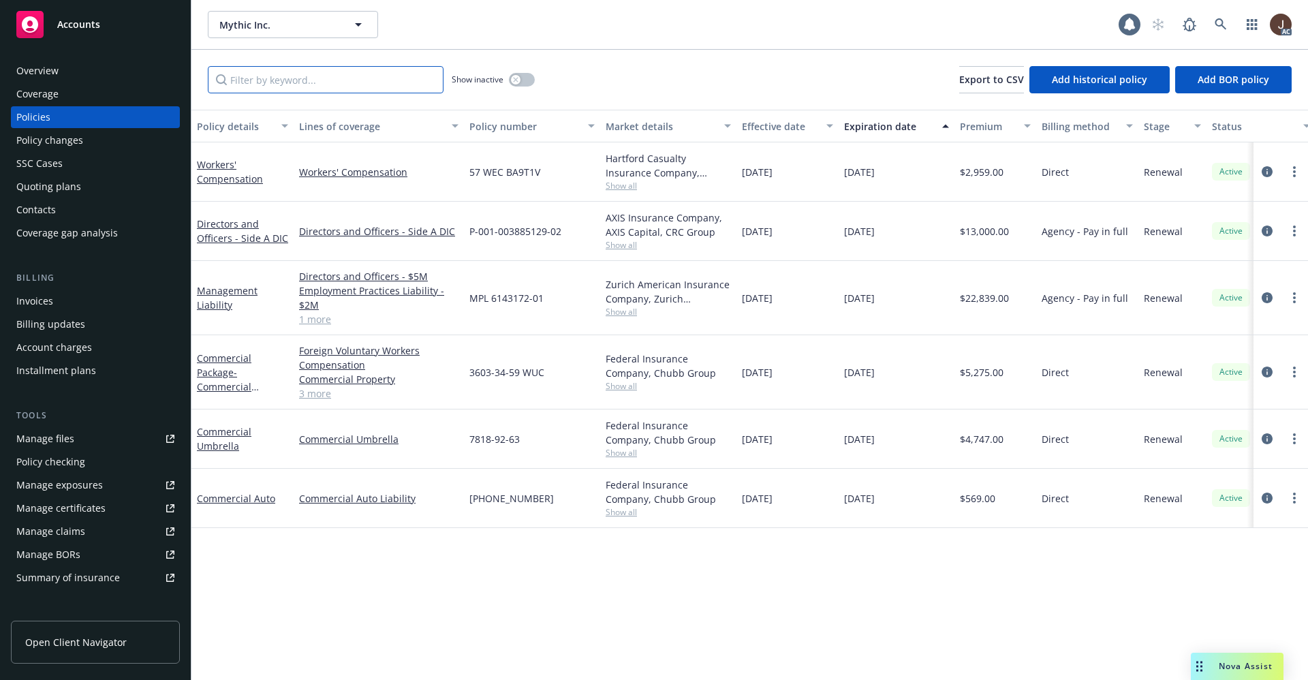
click at [269, 80] on input "Filter by keyword..." at bounding box center [326, 79] width 236 height 27
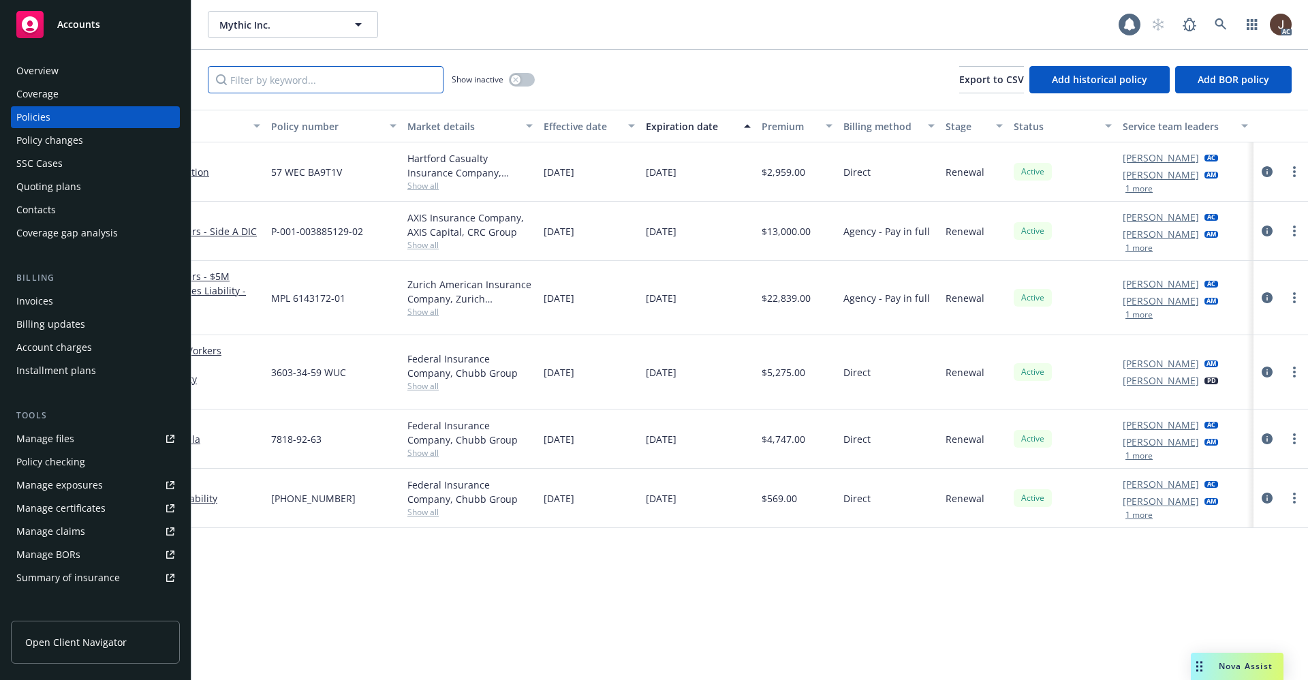
scroll to position [0, 30]
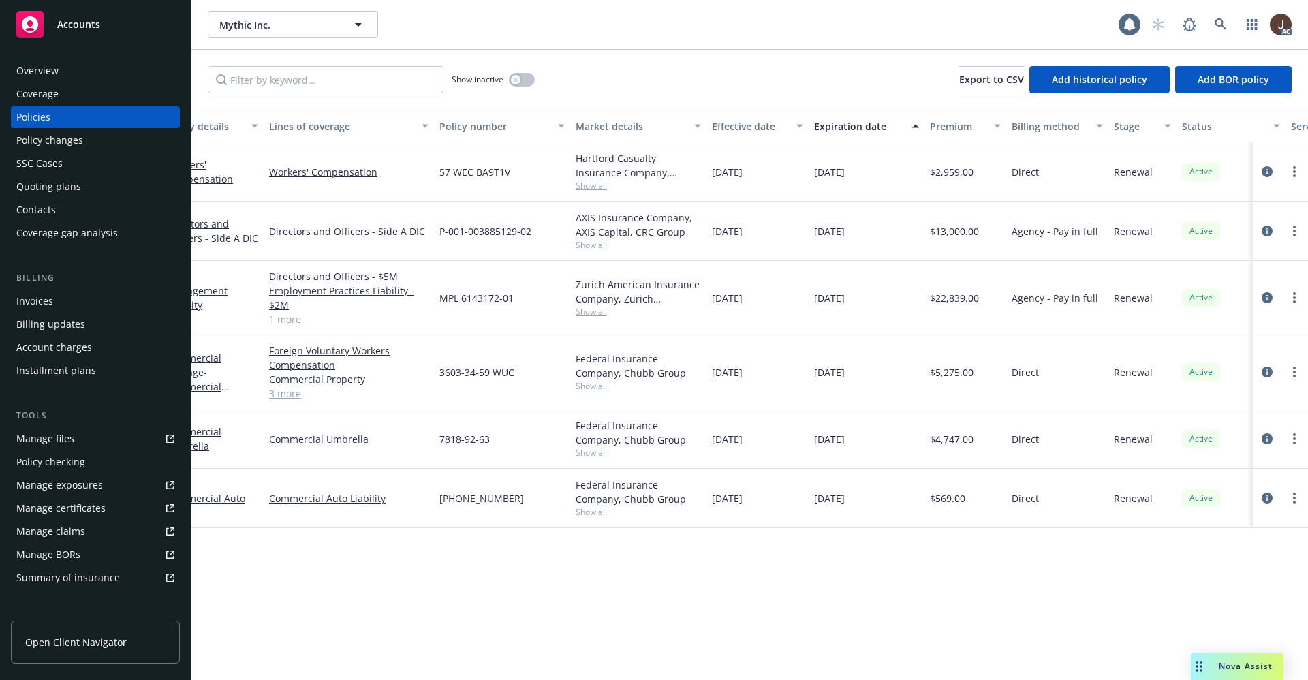
click at [32, 444] on div "Manage files" at bounding box center [45, 439] width 58 height 22
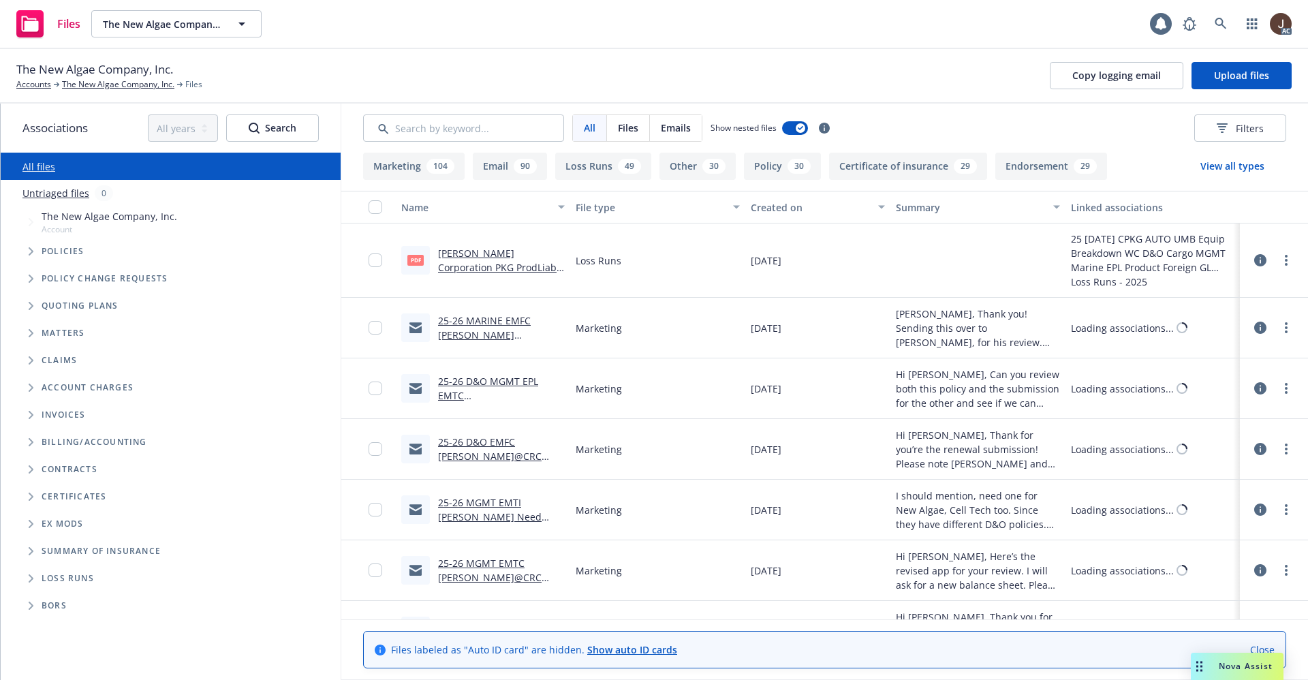
click at [55, 191] on link "Untriaged files" at bounding box center [55, 193] width 67 height 14
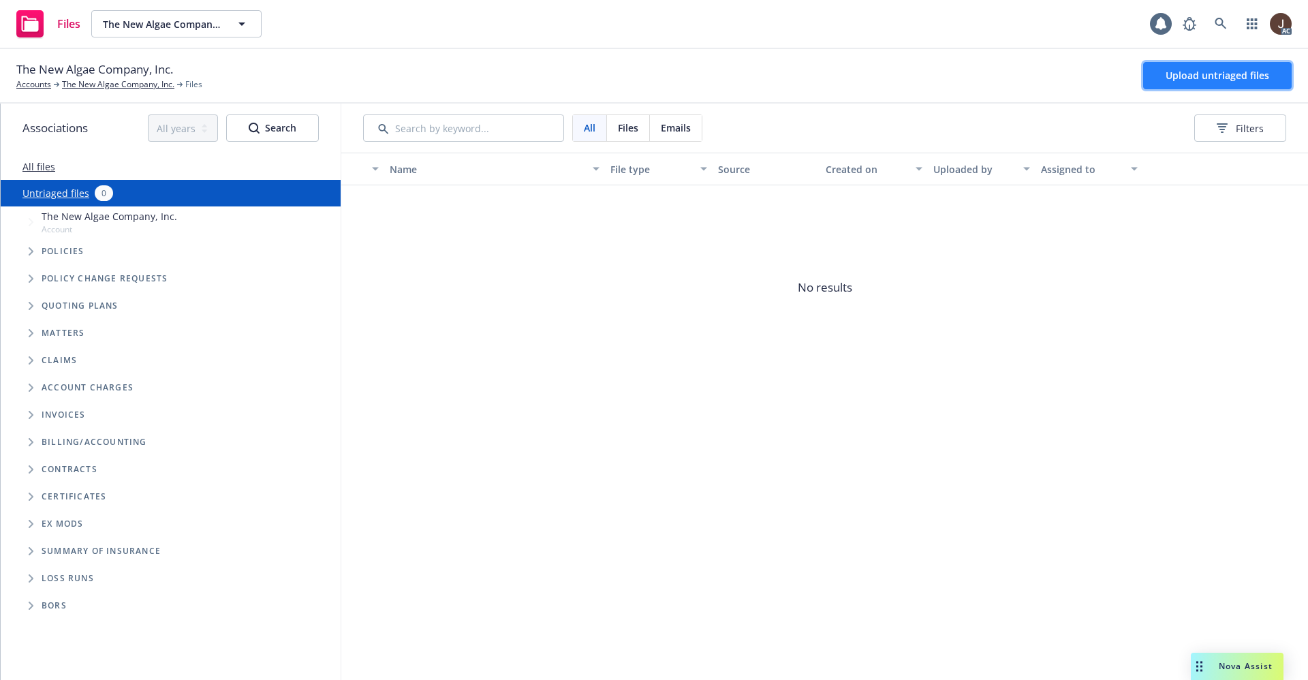
click at [1194, 80] on span "Upload untriaged files" at bounding box center [1218, 75] width 104 height 13
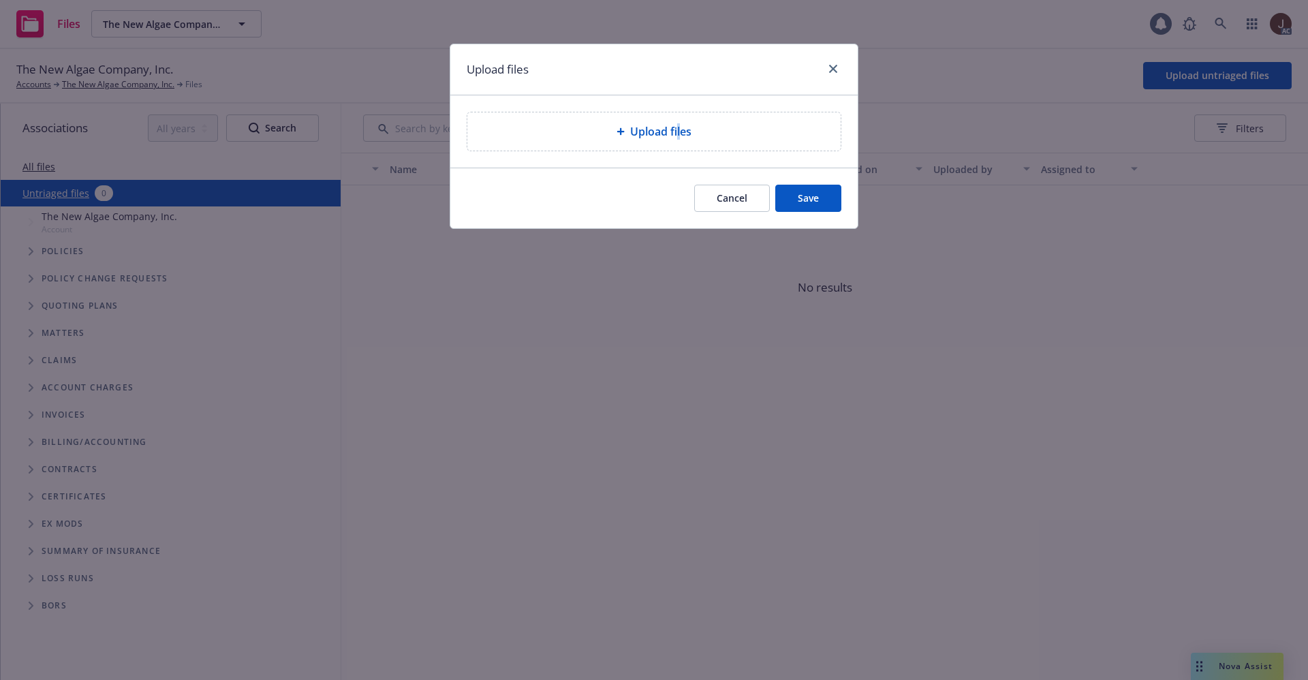
click at [678, 129] on span "Upload files" at bounding box center [660, 131] width 61 height 16
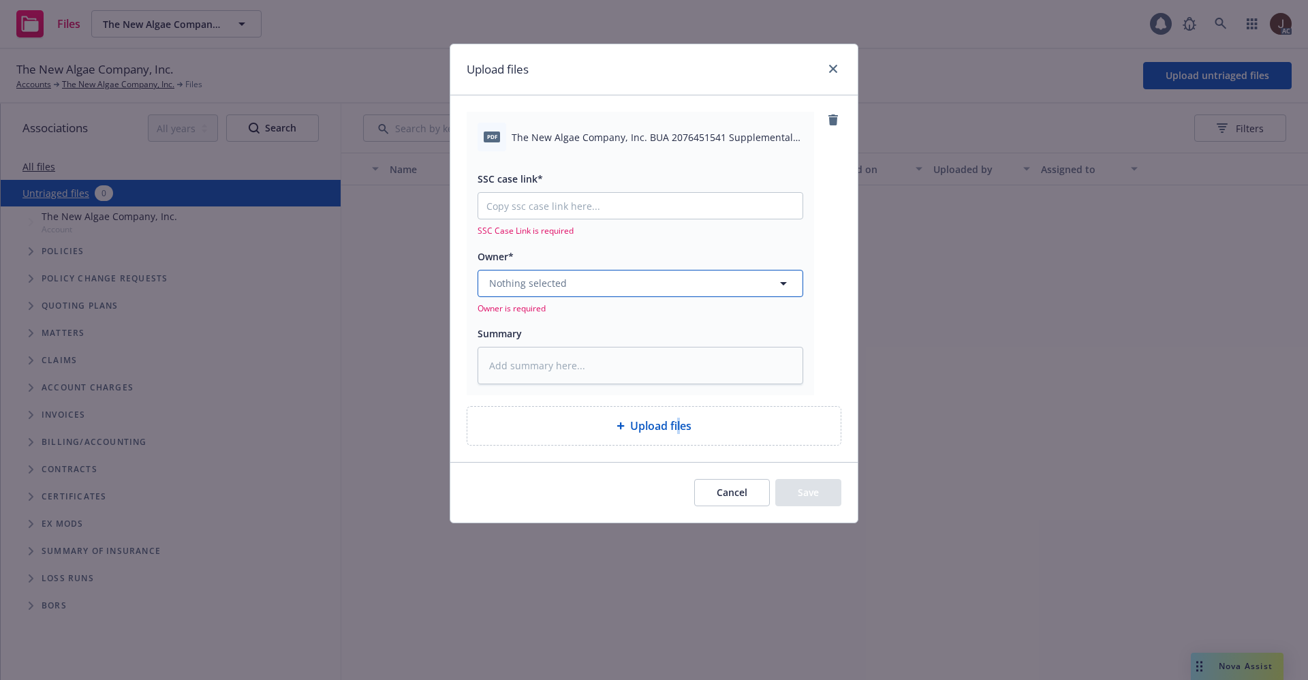
click at [567, 279] on button "Nothing selected" at bounding box center [641, 283] width 326 height 27
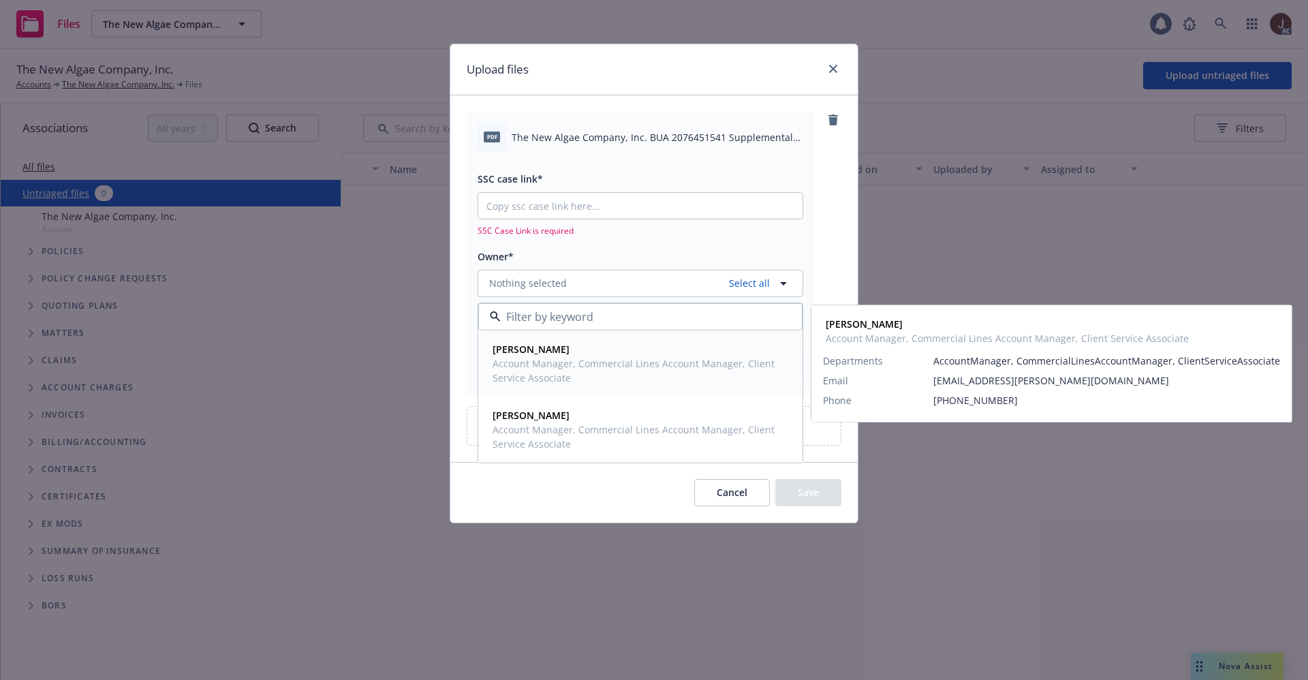
click at [552, 349] on span "[PERSON_NAME]" at bounding box center [639, 349] width 293 height 14
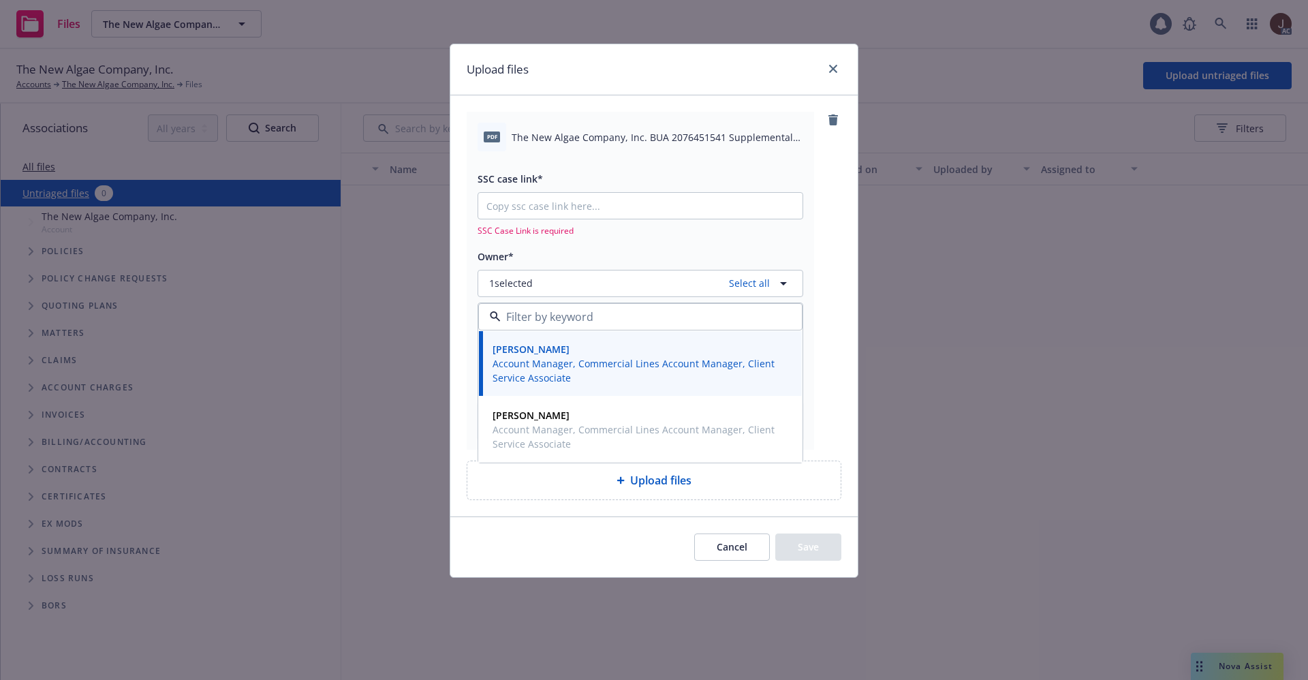
click at [651, 138] on span "The New Algae Company, Inc. BUA 2076451541 Supplemental Application Request.pdf" at bounding box center [658, 137] width 292 height 14
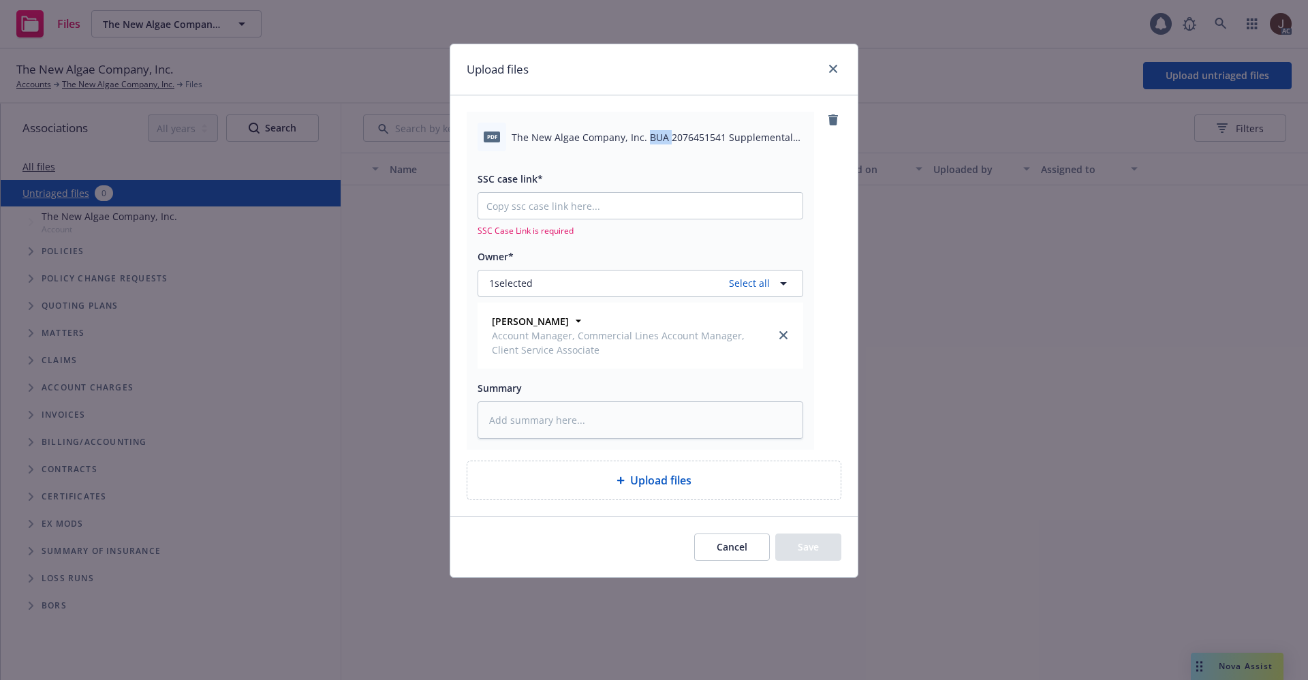
click at [651, 138] on span "The New Algae Company, Inc. BUA 2076451541 Supplemental Application Request.pdf" at bounding box center [658, 137] width 292 height 14
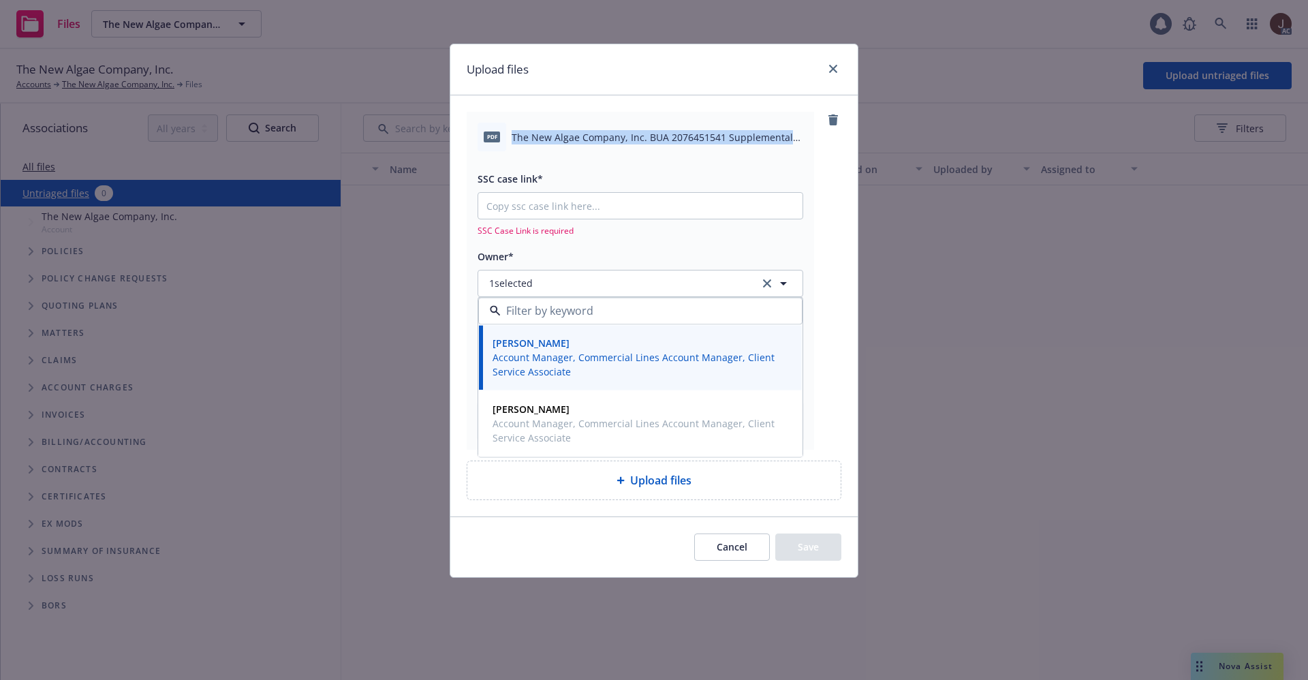
click at [651, 138] on span "The New Algae Company, Inc. BUA 2076451541 Supplemental Application Request.pdf" at bounding box center [658, 137] width 292 height 14
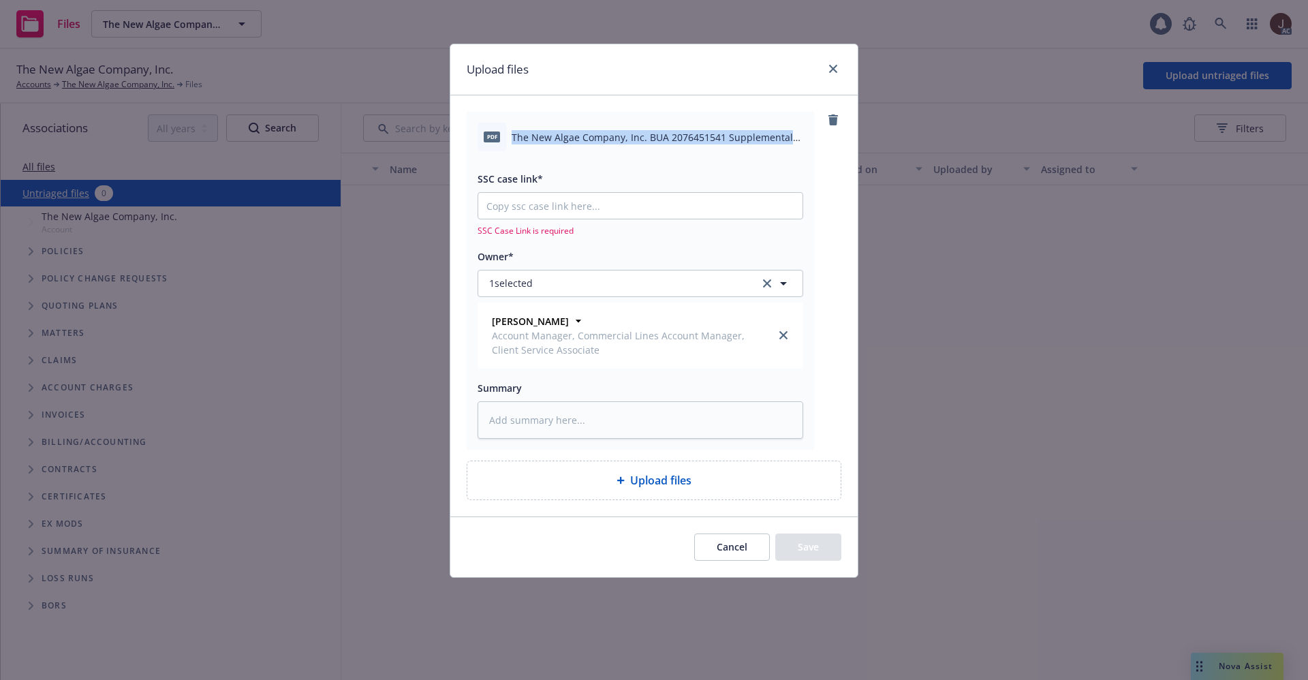
copy div "The New Algae Company, Inc. BUA 2076451541 Supplemental Application Request.pdf"
click at [536, 411] on textarea at bounding box center [641, 419] width 326 height 37
paste textarea "The New Algae Company, Inc. BUA 2076451541 Supplemental Application Request.pdf"
type textarea "x"
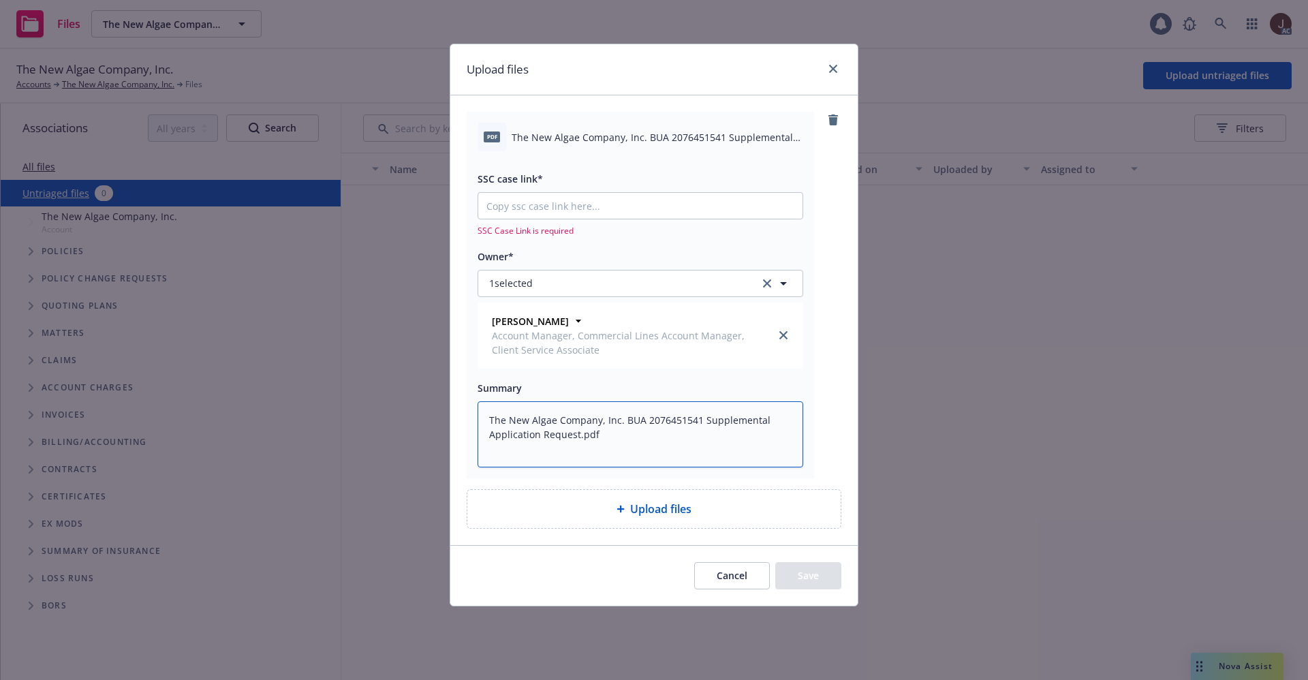
type textarea "The New Algae Company, Inc. BUA 2076451541 Supplemental Application Request.pdf"
click at [833, 355] on div "pdf The New Algae Company, Inc. BUA 2076451541 Supplemental Application Request…" at bounding box center [654, 295] width 375 height 366
click at [518, 202] on input "SSC case link*" at bounding box center [640, 206] width 324 height 26
paste input "[URL][DOMAIN_NAME]"
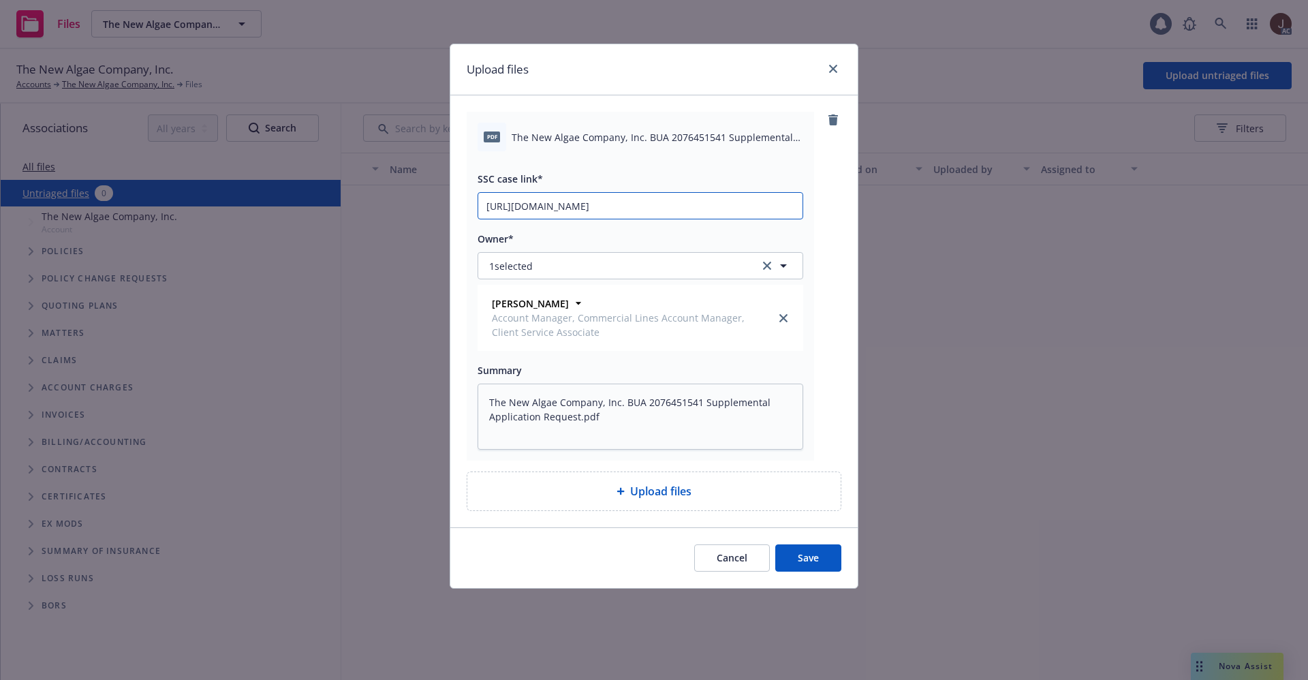
type textarea "x"
type input "[URL][DOMAIN_NAME]"
click at [824, 231] on div "pdf The New Algae Company, Inc. BUA 2076451541 Supplemental Application Request…" at bounding box center [654, 286] width 375 height 349
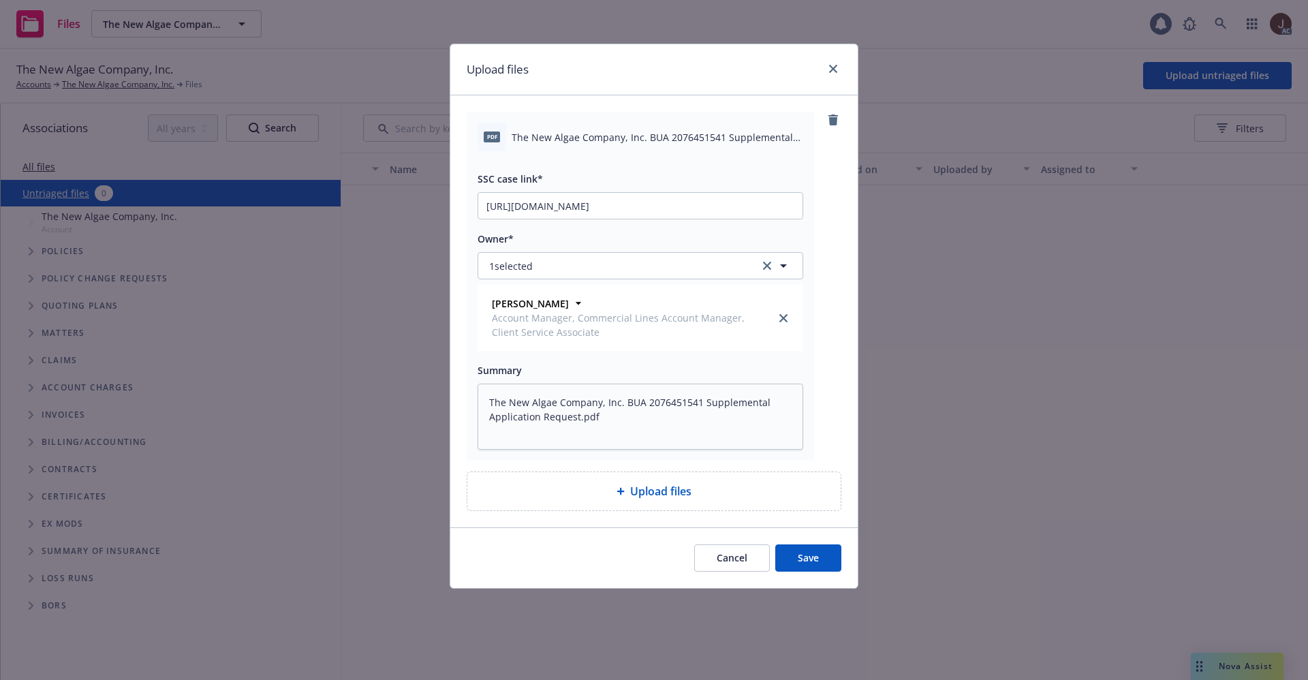
click at [810, 561] on button "Save" at bounding box center [808, 557] width 66 height 27
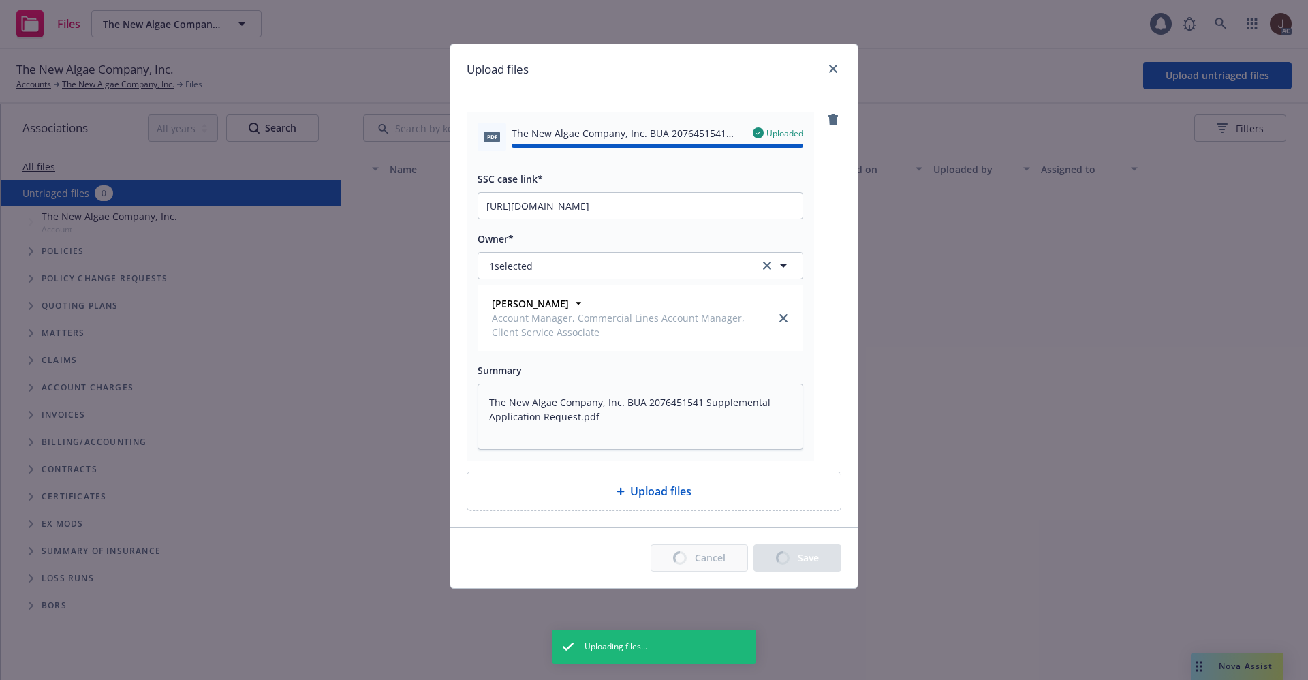
type textarea "x"
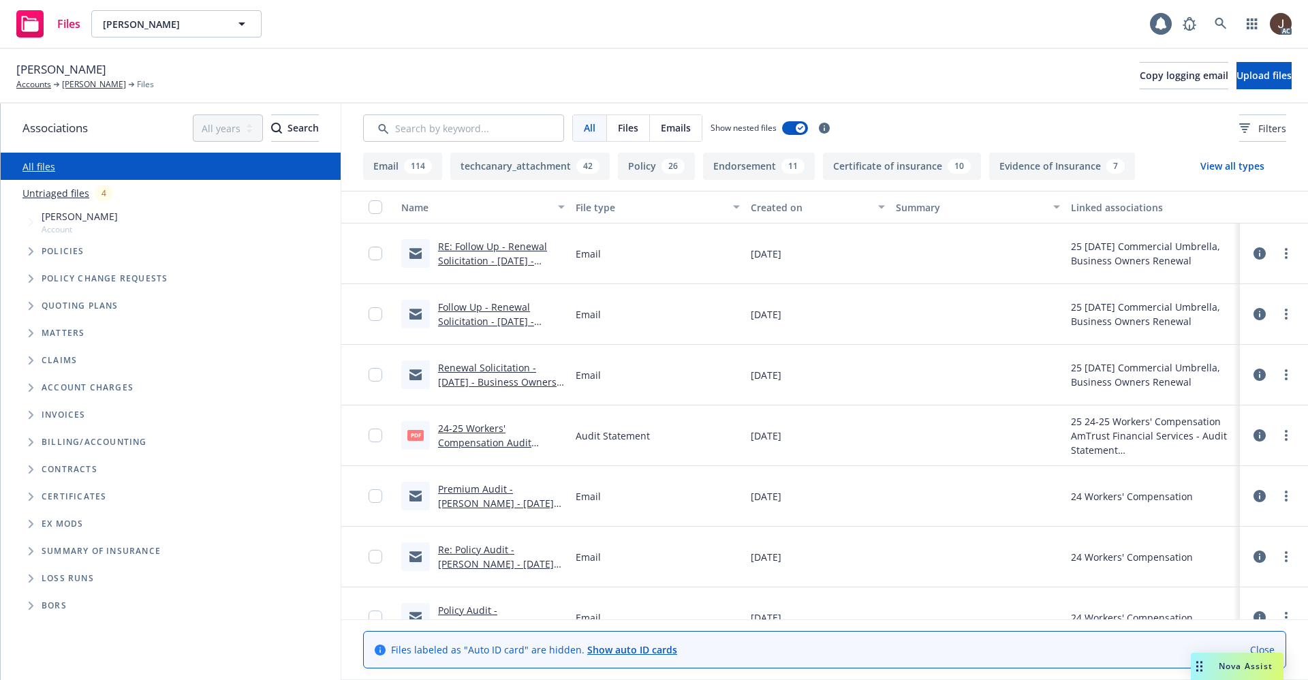
click at [52, 188] on link "Untriaged files" at bounding box center [55, 193] width 67 height 14
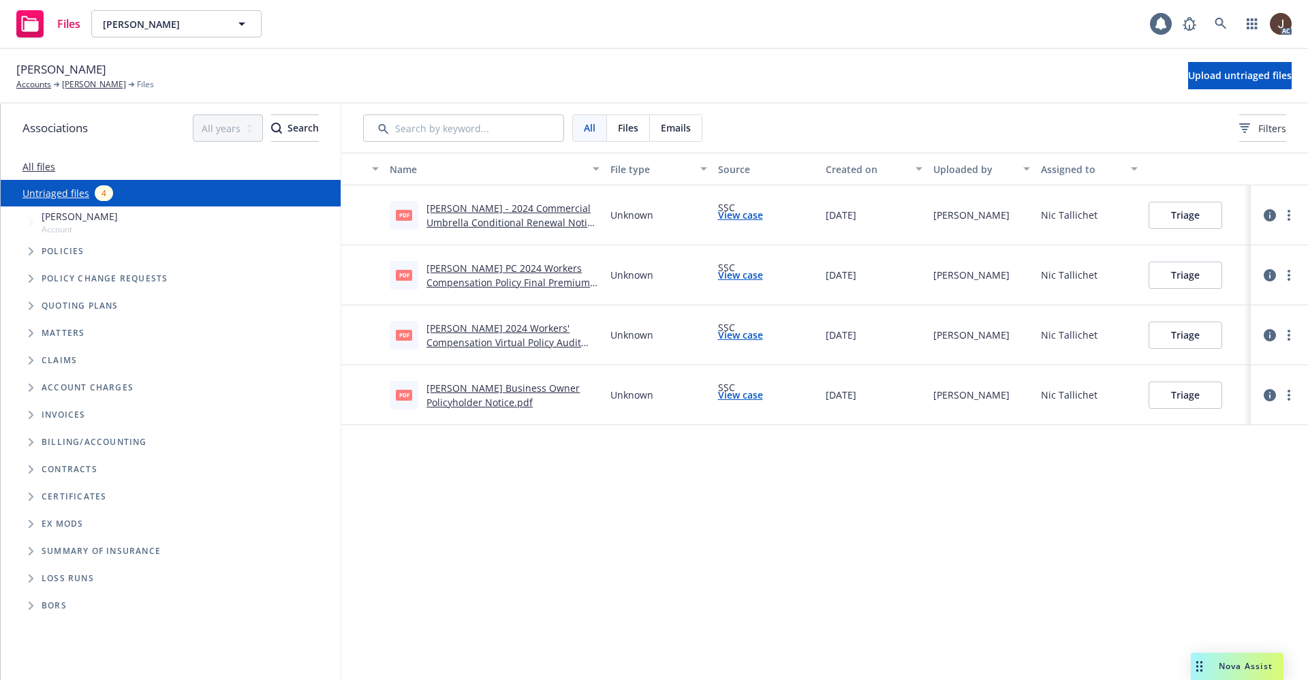
click at [493, 220] on link "Peter Tiemann - 2024 Commercial Umbrella Conditional Renewal Notice .pdf" at bounding box center [511, 223] width 171 height 42
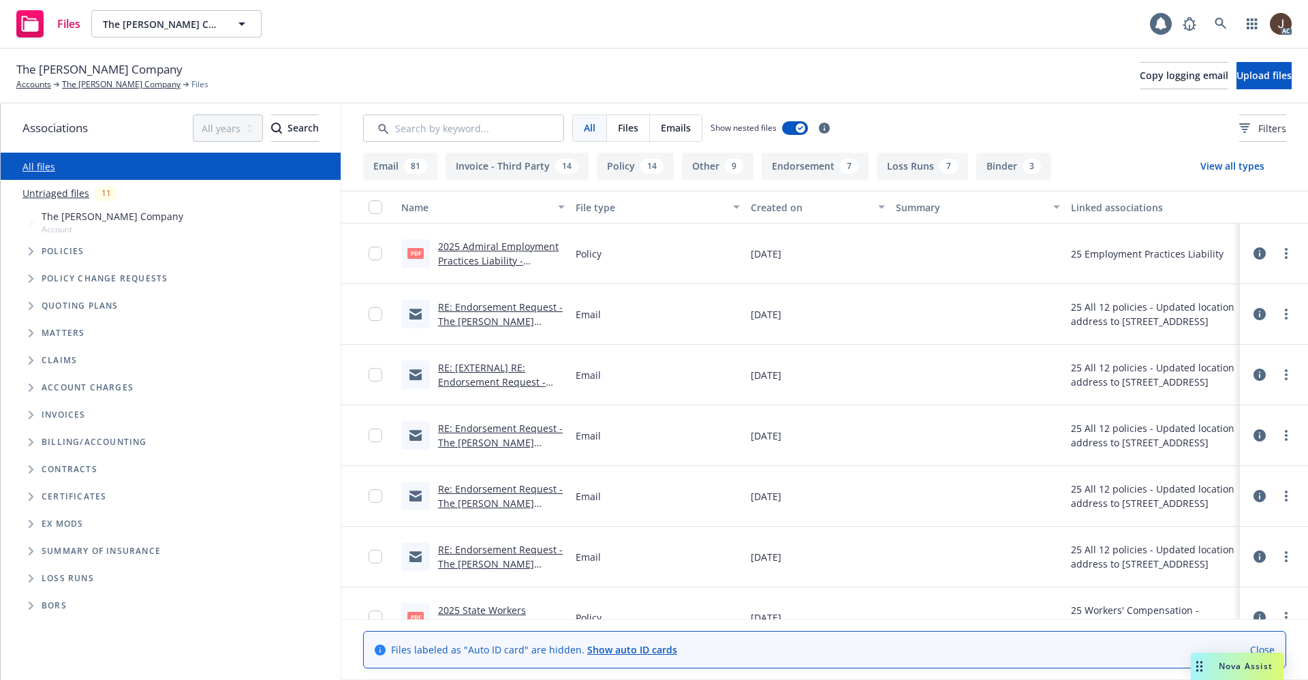
click at [57, 198] on link "Untriaged files" at bounding box center [55, 193] width 67 height 14
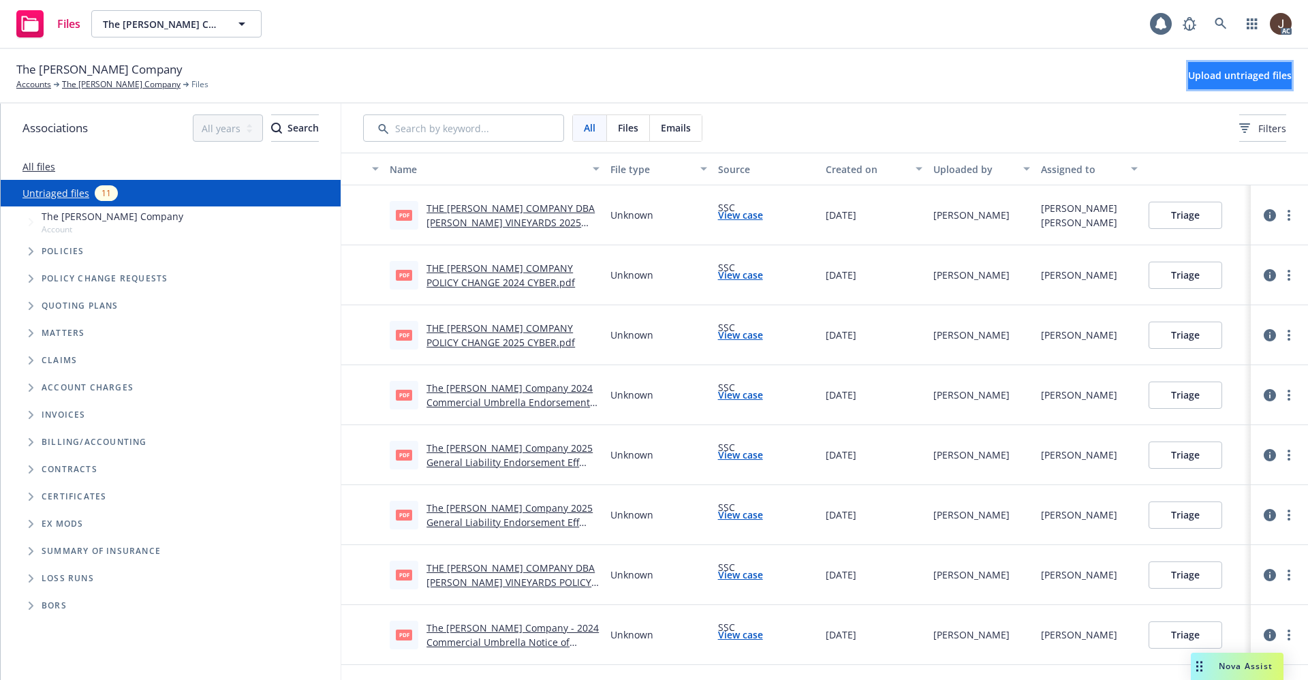
click at [1215, 72] on span "Upload untriaged files" at bounding box center [1240, 75] width 104 height 13
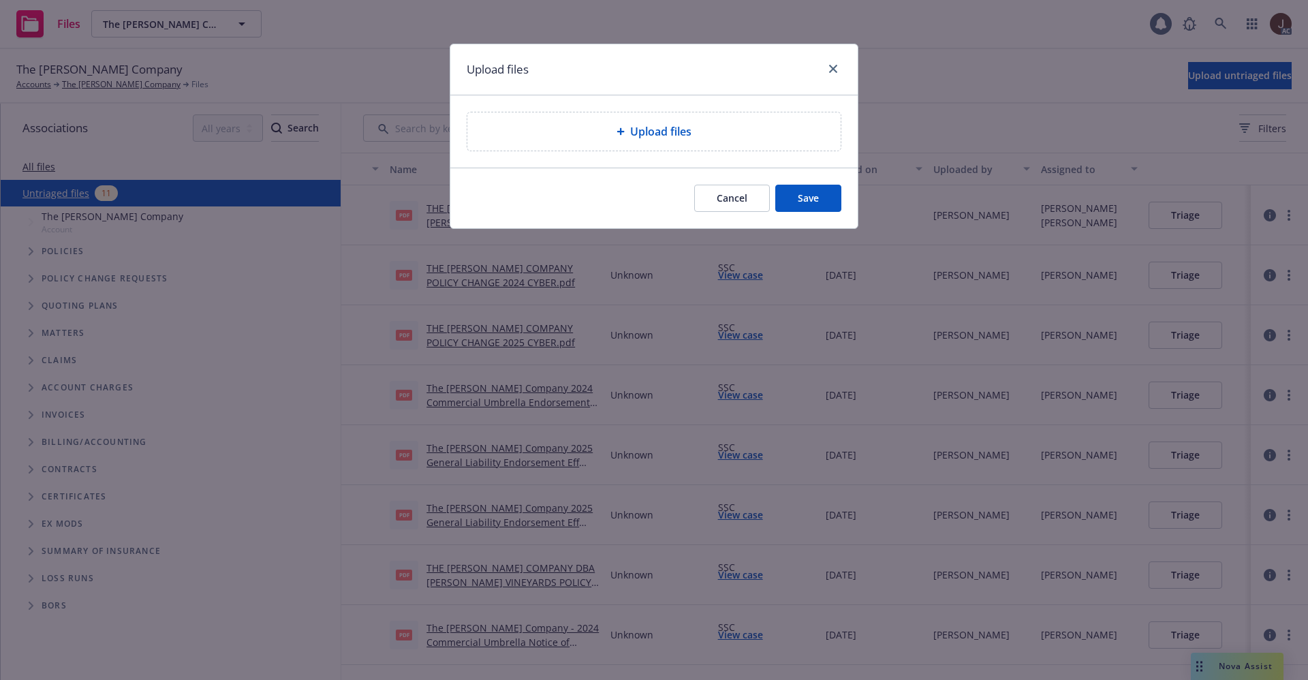
click at [664, 125] on span "Upload files" at bounding box center [660, 131] width 61 height 16
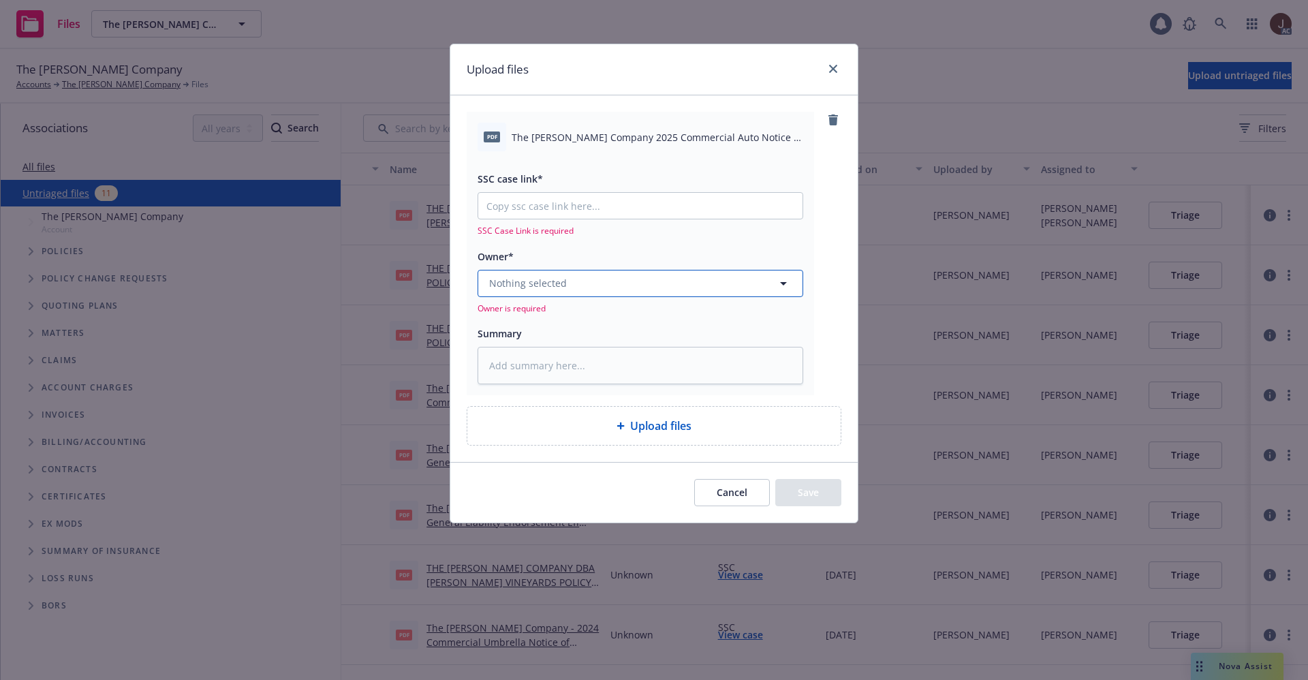
click at [586, 275] on button "Nothing selected" at bounding box center [641, 283] width 326 height 27
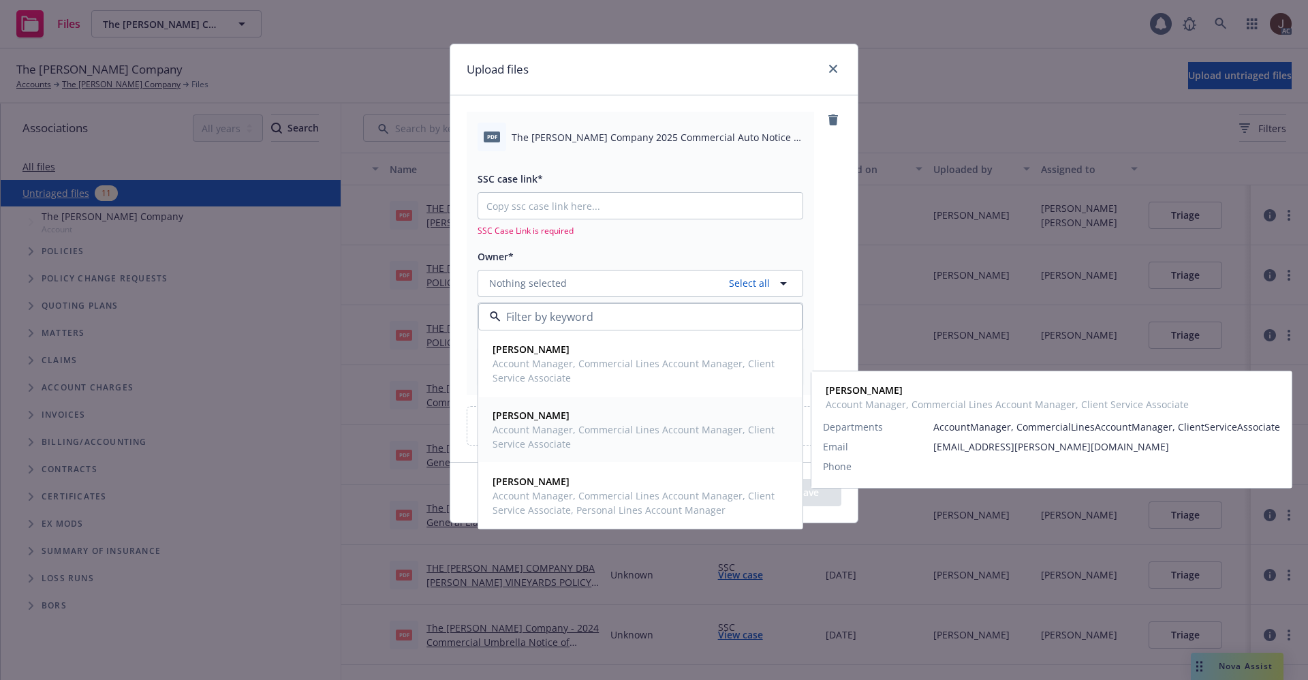
click at [533, 423] on span "Account Manager, Commercial Lines Account Manager, Client Service Associate" at bounding box center [639, 436] width 293 height 29
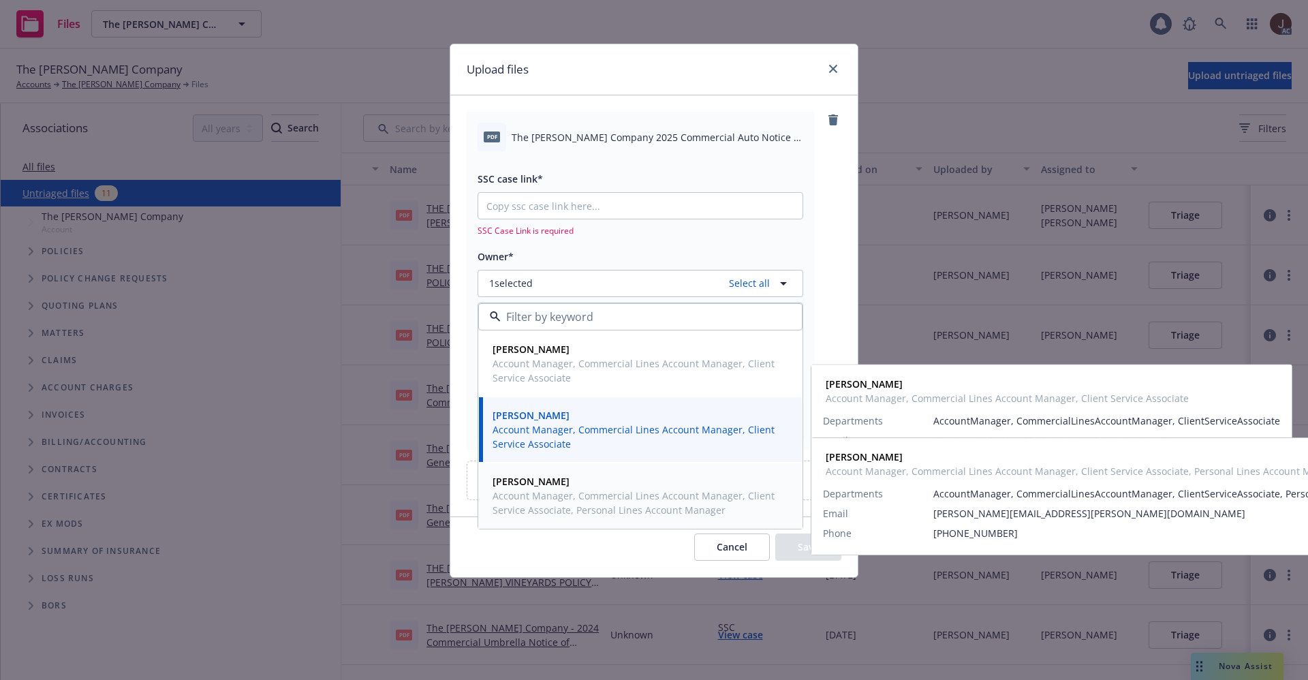
click at [535, 481] on strong "Shelly Flores" at bounding box center [531, 481] width 77 height 13
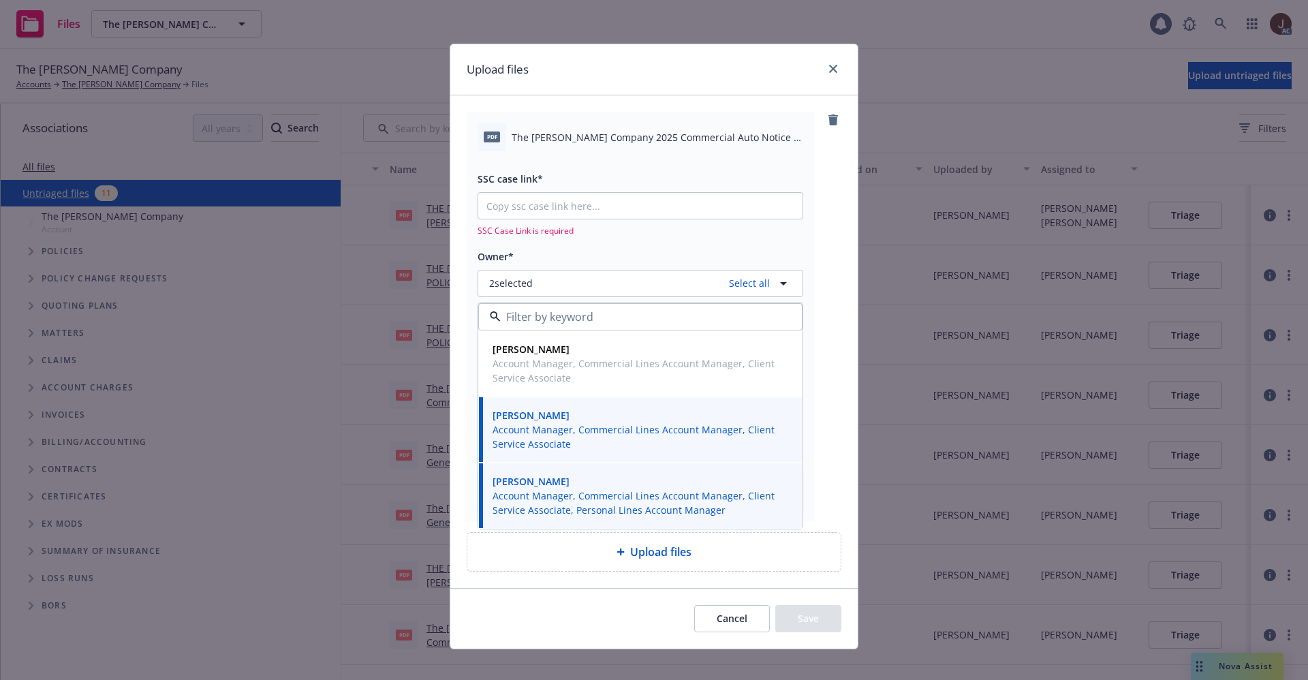
click at [641, 152] on div "SSC case link* SSC Case Link is required Owner* 2 selected Select all Cassidy M…" at bounding box center [641, 330] width 326 height 358
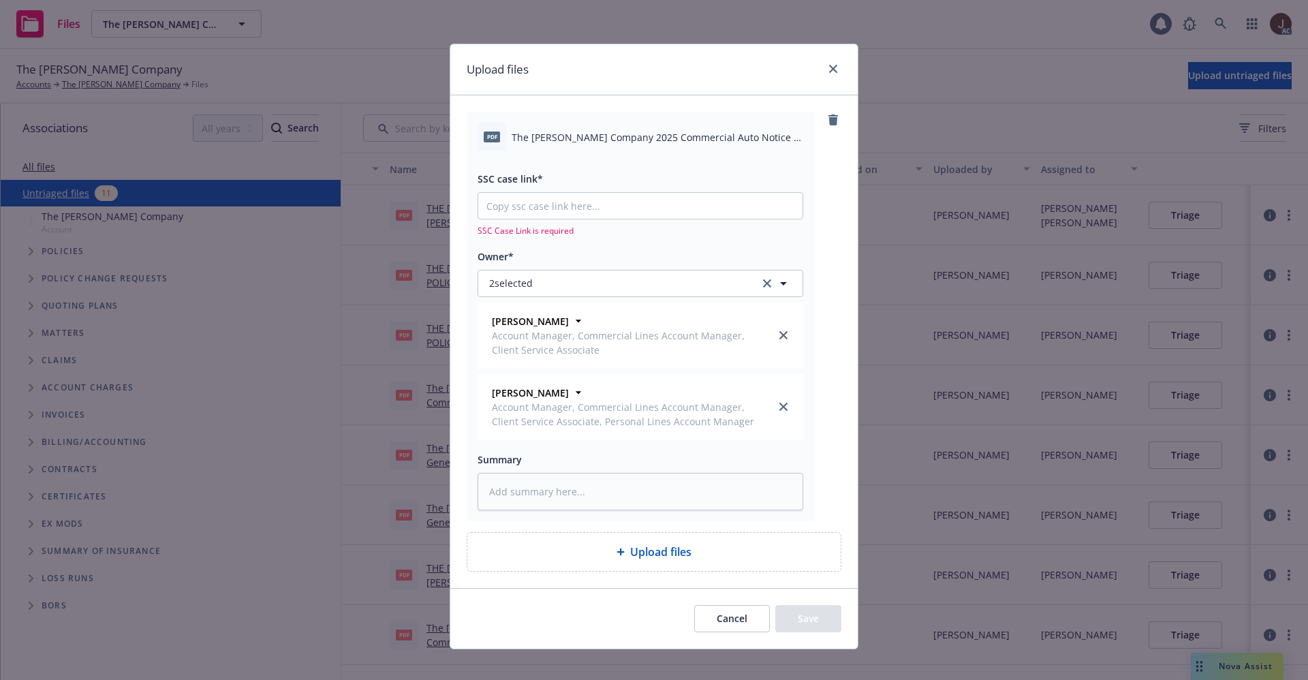
click at [641, 152] on div "SSC case link* SSC Case Link is required Owner* 2 selected Cassidy Maxwell Acco…" at bounding box center [641, 330] width 326 height 358
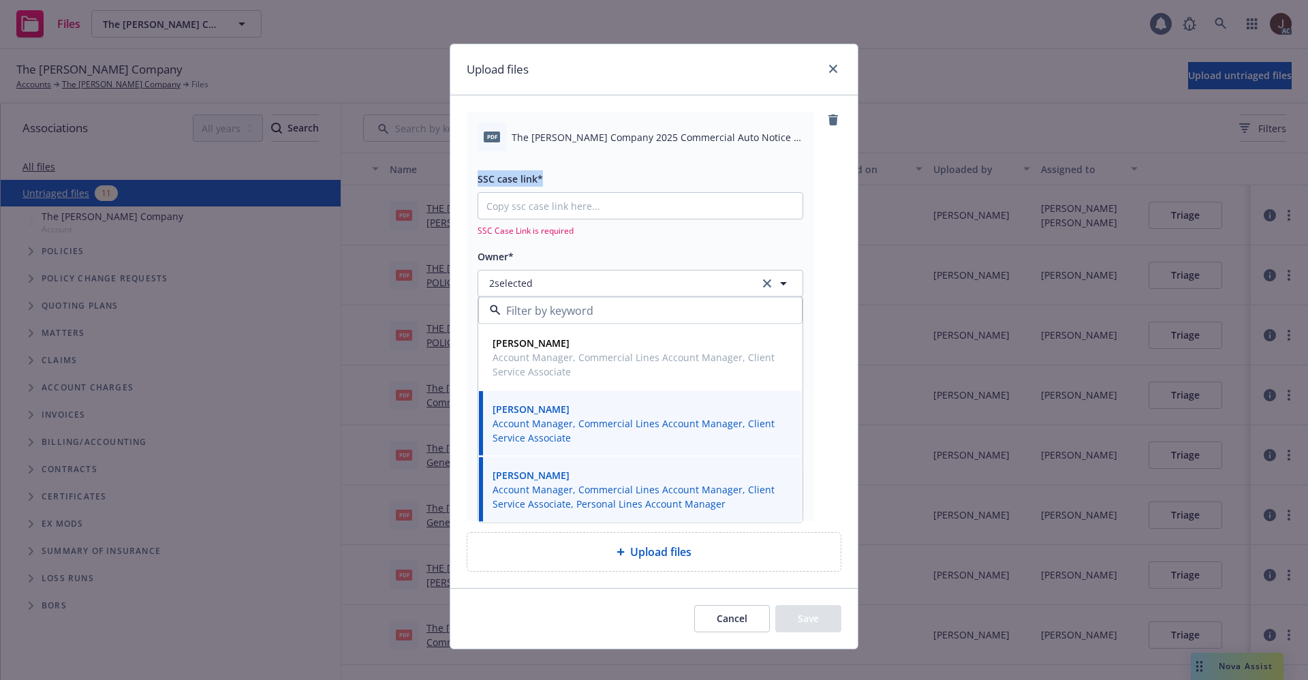
click at [641, 152] on div "SSC case link* SSC Case Link is required Owner* 2 selected Cassidy Maxwell Acco…" at bounding box center [641, 330] width 326 height 358
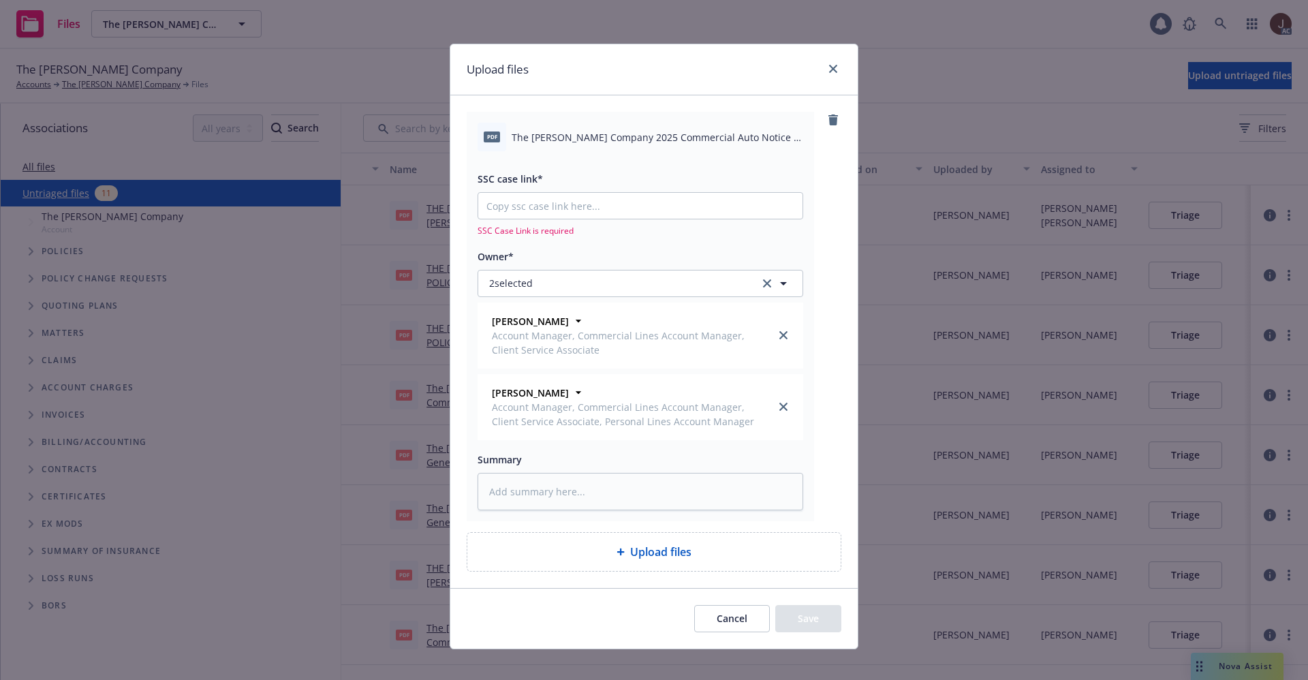
click at [636, 126] on div "pdf The Capra Company 2025 Commercial Auto Notice of Cancellation Eff 09-29-202…" at bounding box center [641, 137] width 326 height 29
click at [636, 140] on span "The Capra Company 2025 Commercial Auto Notice of Cancellation Eff 09-29-2025.pdf" at bounding box center [658, 137] width 292 height 14
copy div "The Capra Company 2025 Commercial Auto Notice of Cancellation Eff 09-29-2025.pdf"
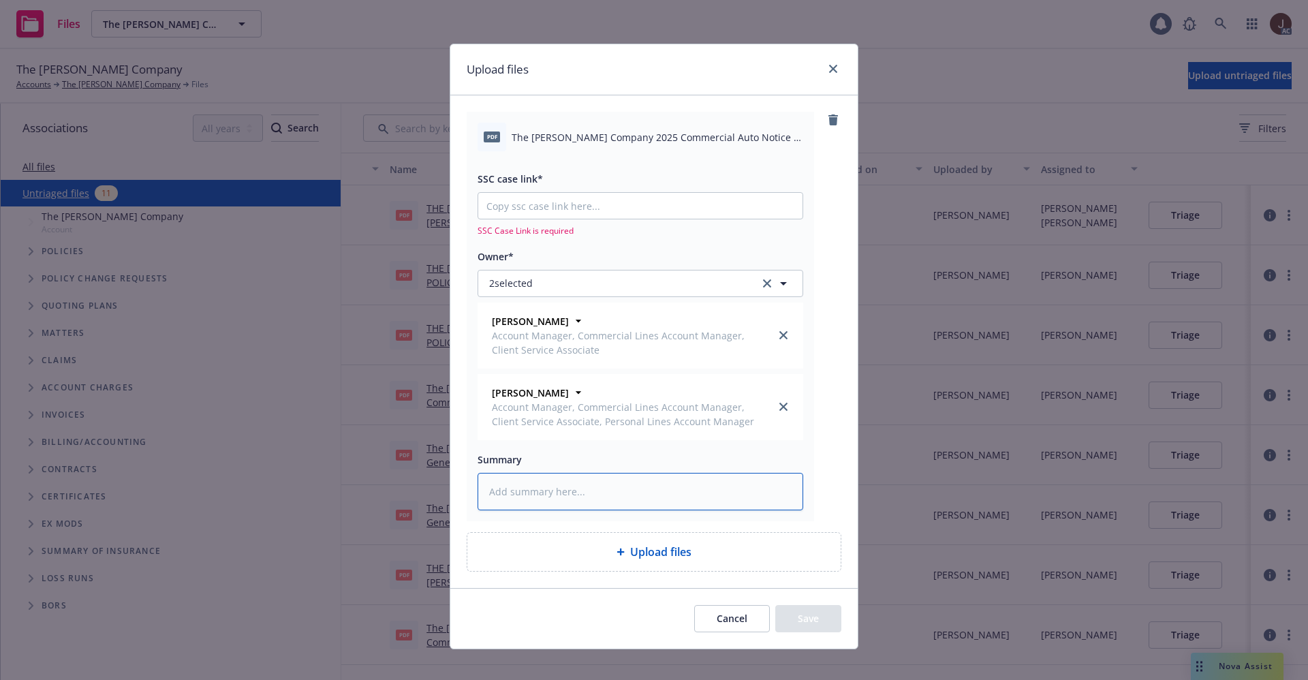
click at [552, 473] on textarea at bounding box center [641, 491] width 326 height 37
paste textarea "The Capra Company 2025 Commercial Auto Notice of Cancellation Eff 09-29-2025.pdf"
type textarea "x"
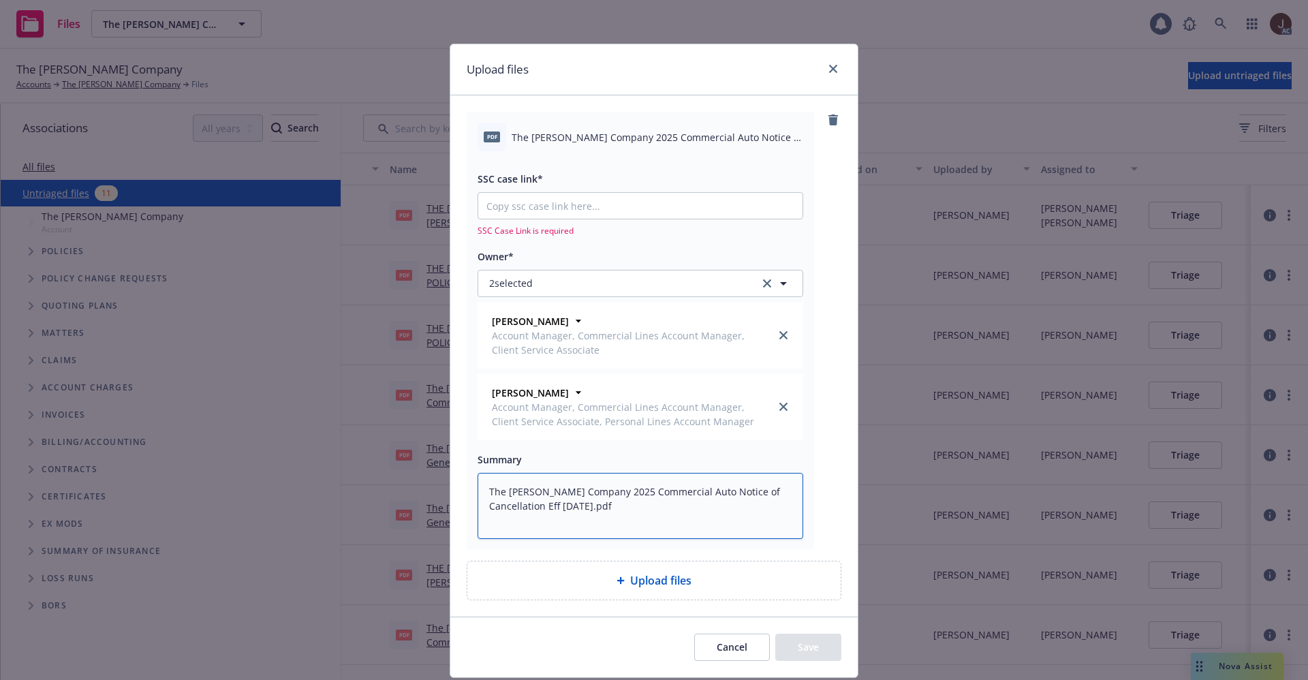
type textarea "The Capra Company 2025 Commercial Auto Notice of Cancellation Eff 09-29-2025.pdf"
type textarea "x"
click at [555, 202] on input "SSC case link*" at bounding box center [640, 206] width 324 height 26
paste input "https://newfront-ssc.lightning.force.com/lightning/r/Case/500Vz00000SIrQqIAL/vi…"
type input "https://newfront-ssc.lightning.force.com/lightning/r/Case/500Vz00000SIrQqIAL/vi…"
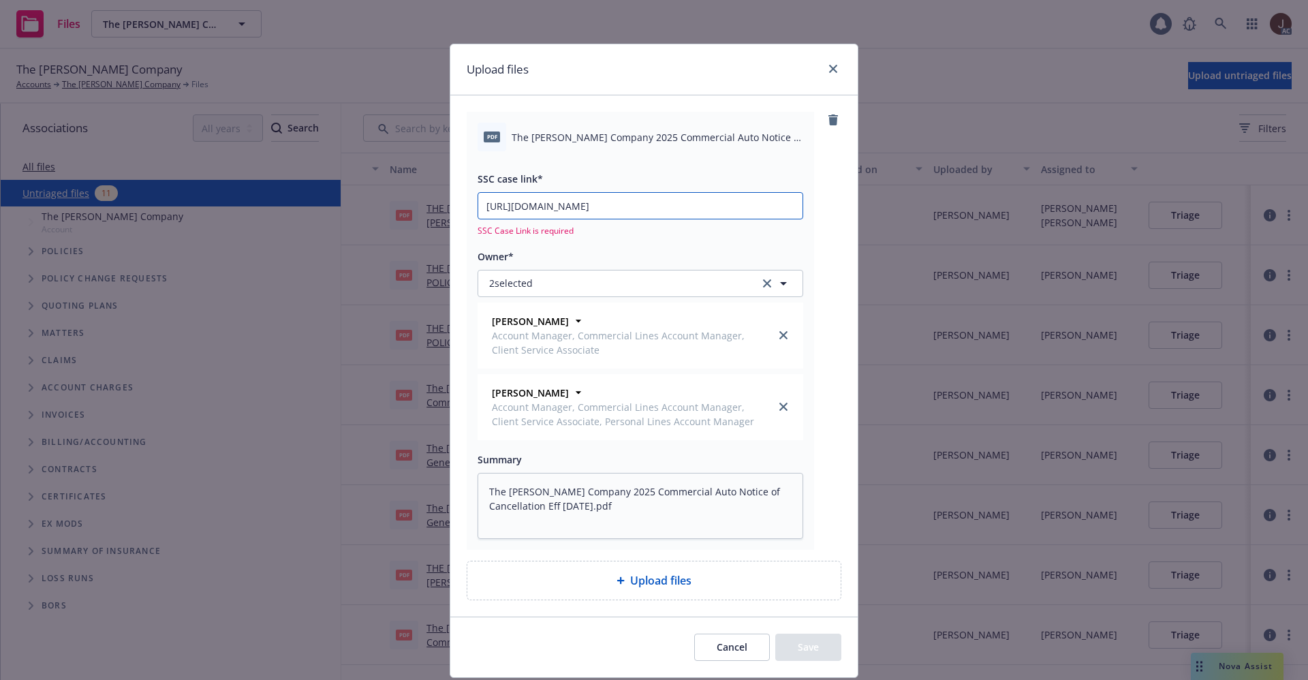
type textarea "x"
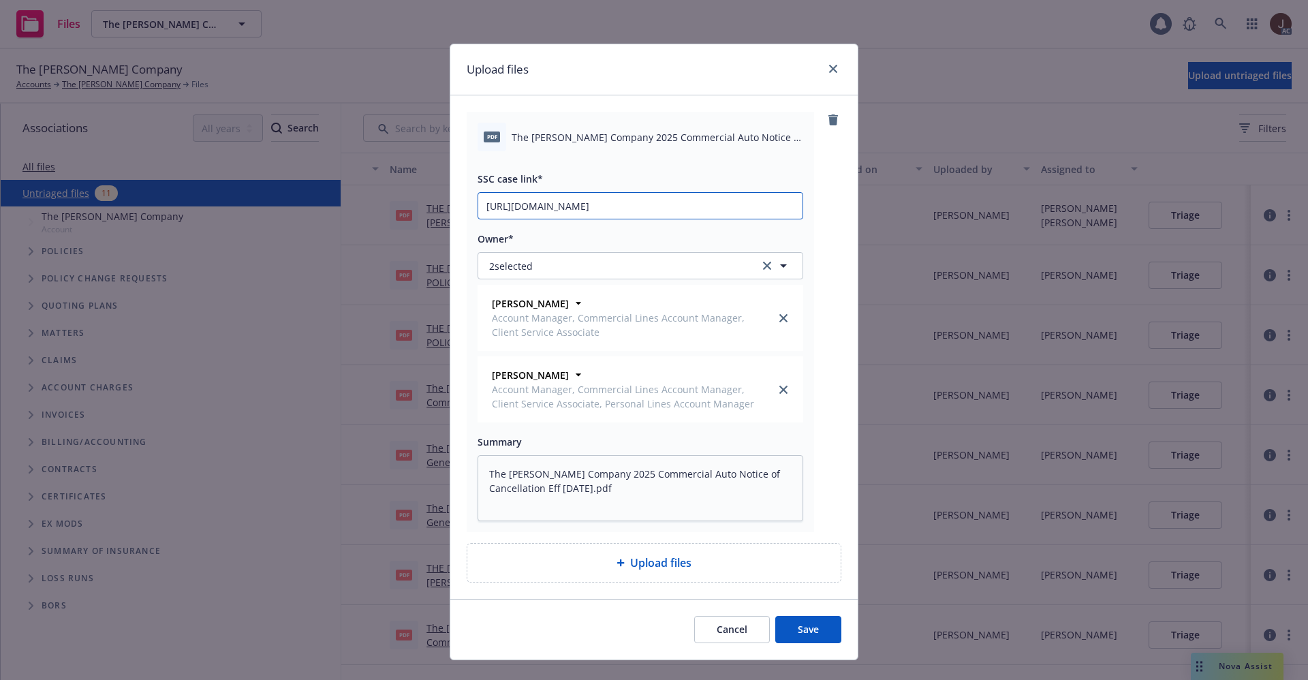
scroll to position [0, 185]
type input "https://newfront-ssc.lightning.force.com/lightning/r/Case/500Vz00000SIrQqIAL/vi…"
click at [831, 221] on div "pdf The Capra Company 2025 Commercial Auto Notice of Cancellation Eff 09-29-202…" at bounding box center [654, 322] width 375 height 420
click at [798, 633] on button "Save" at bounding box center [808, 629] width 66 height 27
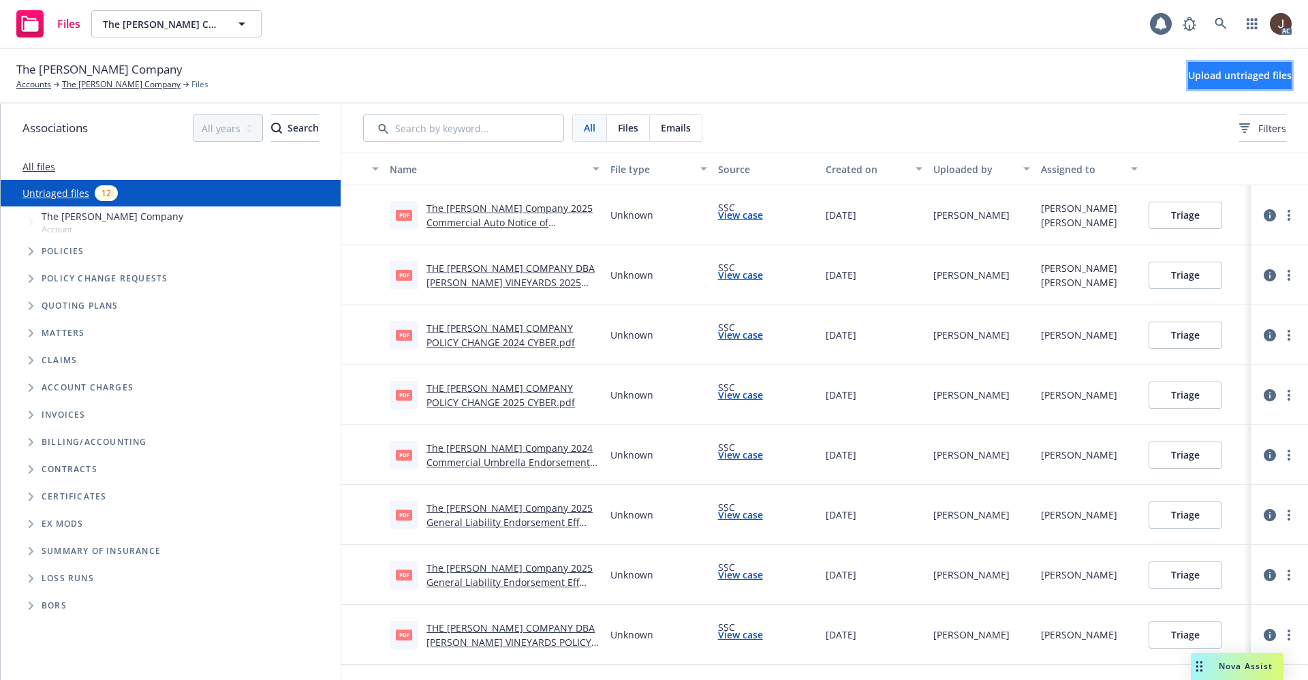
click at [1203, 84] on button "Upload untriaged files" at bounding box center [1240, 75] width 104 height 27
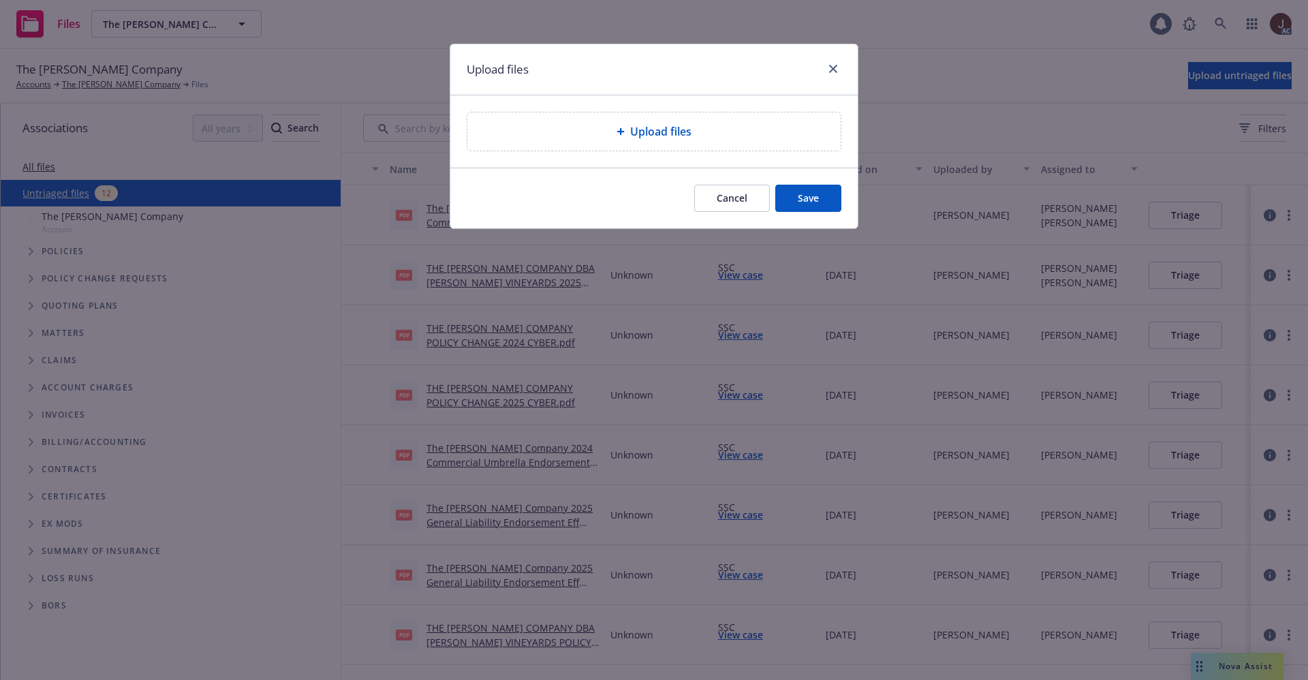
click at [668, 134] on span "Upload files" at bounding box center [660, 131] width 61 height 16
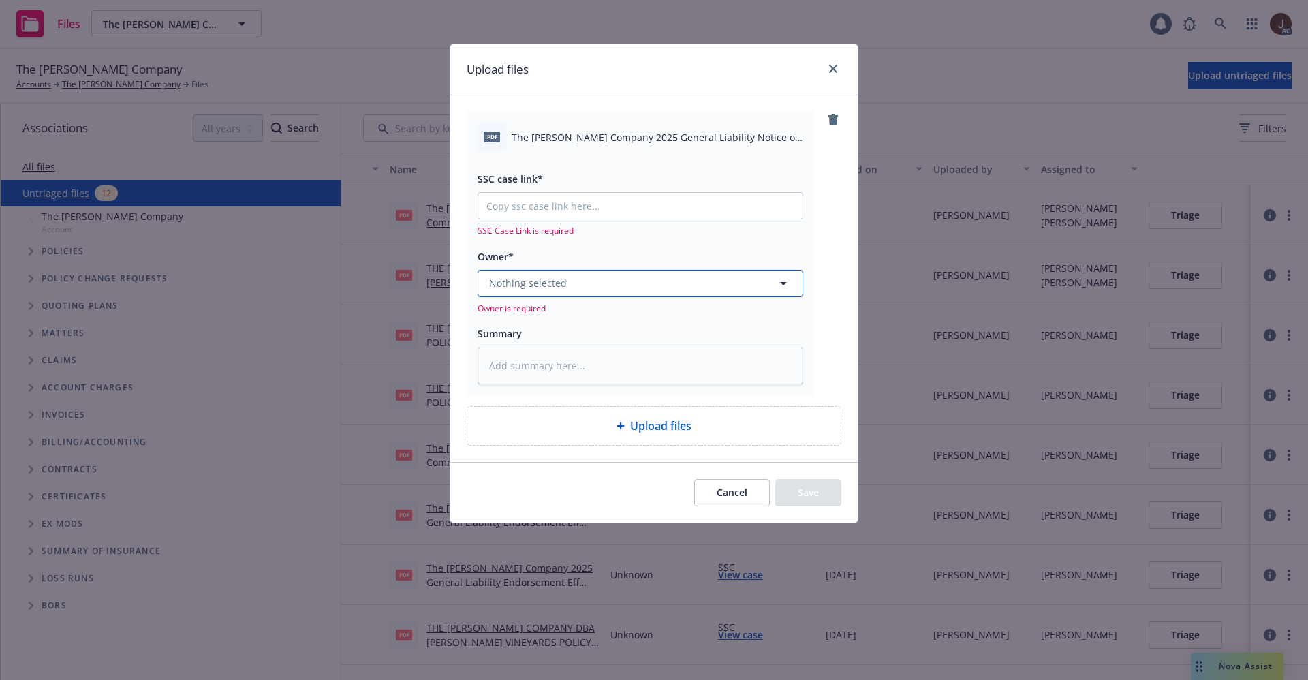
click at [563, 275] on button "Nothing selected" at bounding box center [641, 283] width 326 height 27
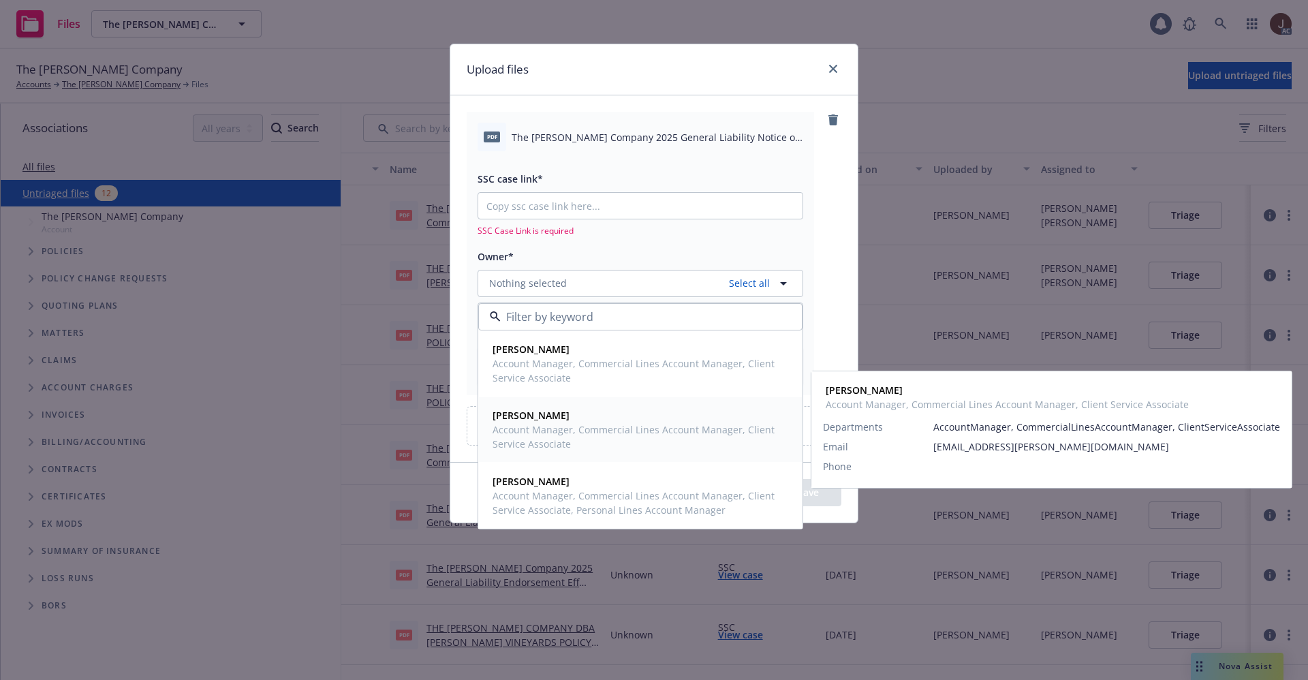
click at [538, 414] on strong "Herani Gebre" at bounding box center [531, 415] width 77 height 13
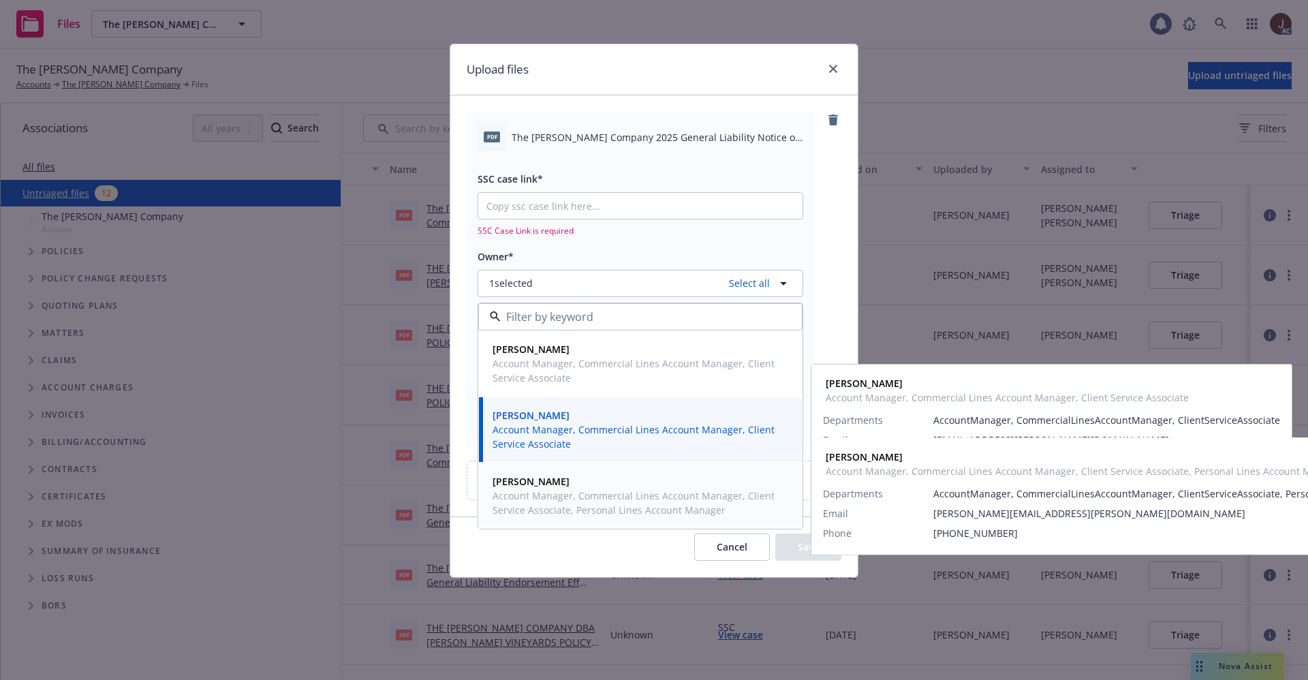
click at [542, 495] on span "Account Manager, Commercial Lines Account Manager, Client Service Associate, Pe…" at bounding box center [639, 502] width 293 height 29
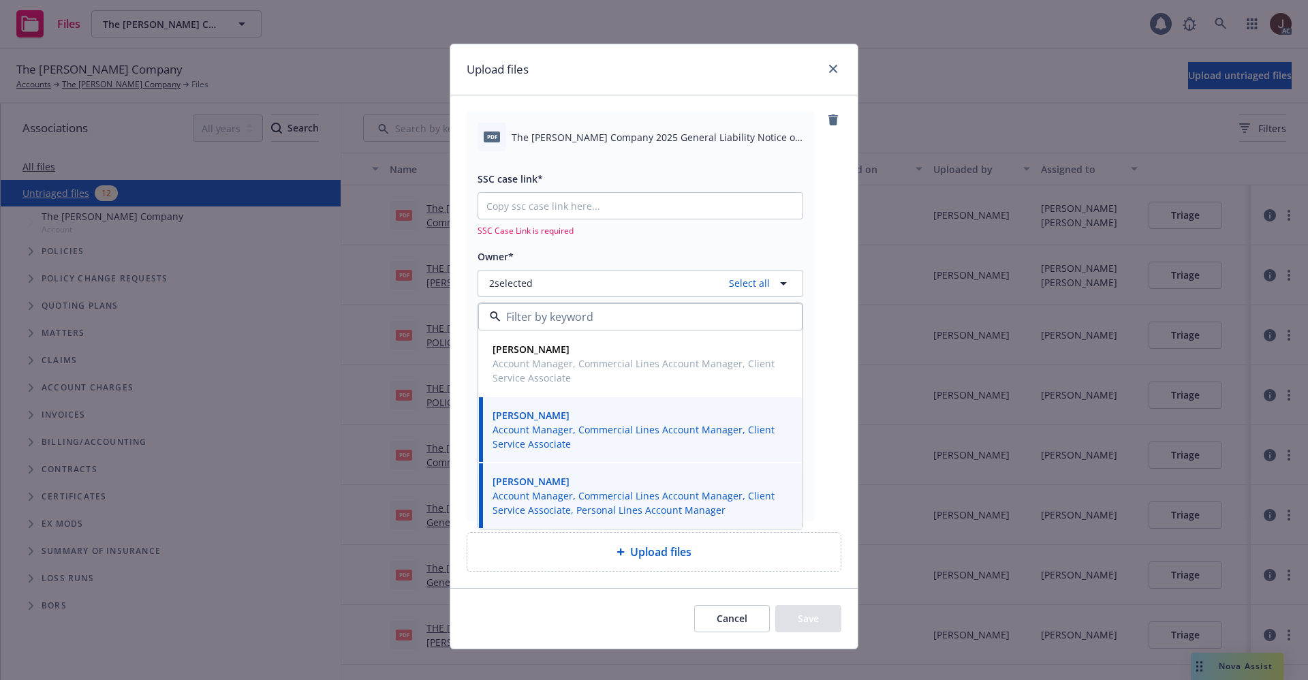
click at [819, 242] on div "pdf The Capra Company 2025 General Liability Notice of Cancellation Eff 10-09-2…" at bounding box center [654, 316] width 375 height 409
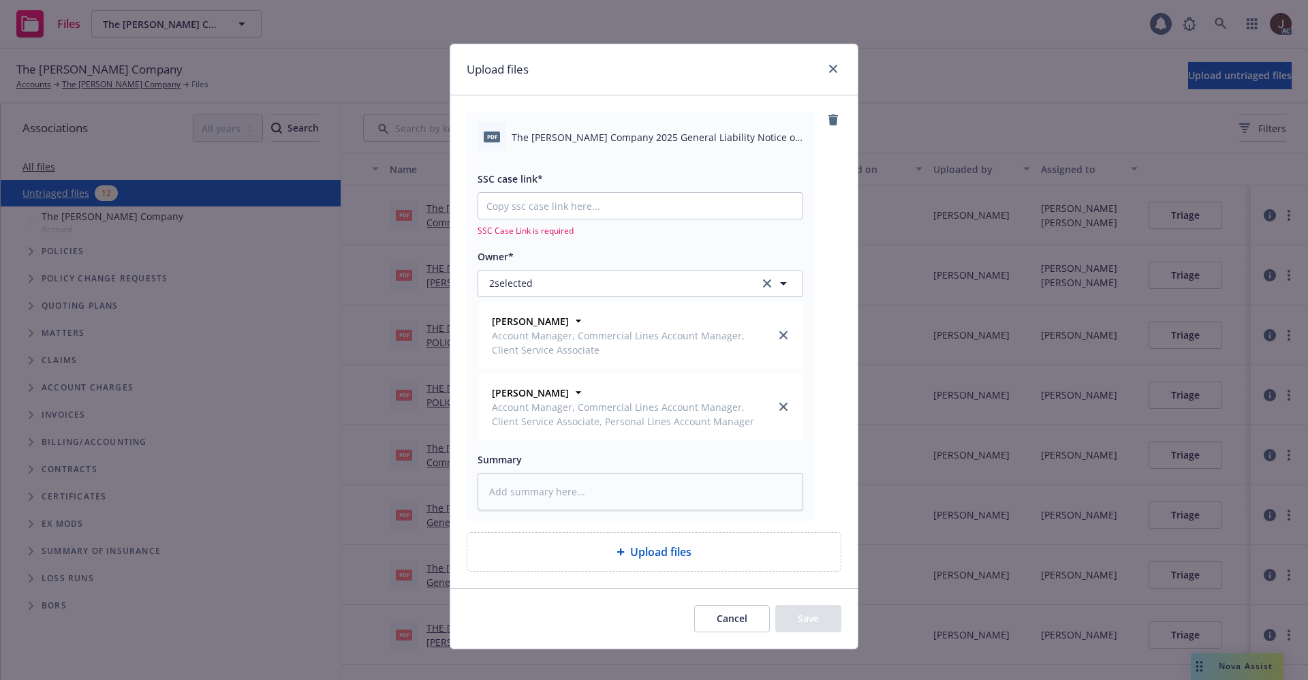
click at [622, 136] on span "The Capra Company 2025 General Liability Notice of Cancellation Eff 10-09-2025.…" at bounding box center [658, 137] width 292 height 14
copy div "The Capra Company 2025 General Liability Notice of Cancellation Eff 10-09-2025.…"
click at [528, 493] on textarea at bounding box center [641, 491] width 326 height 37
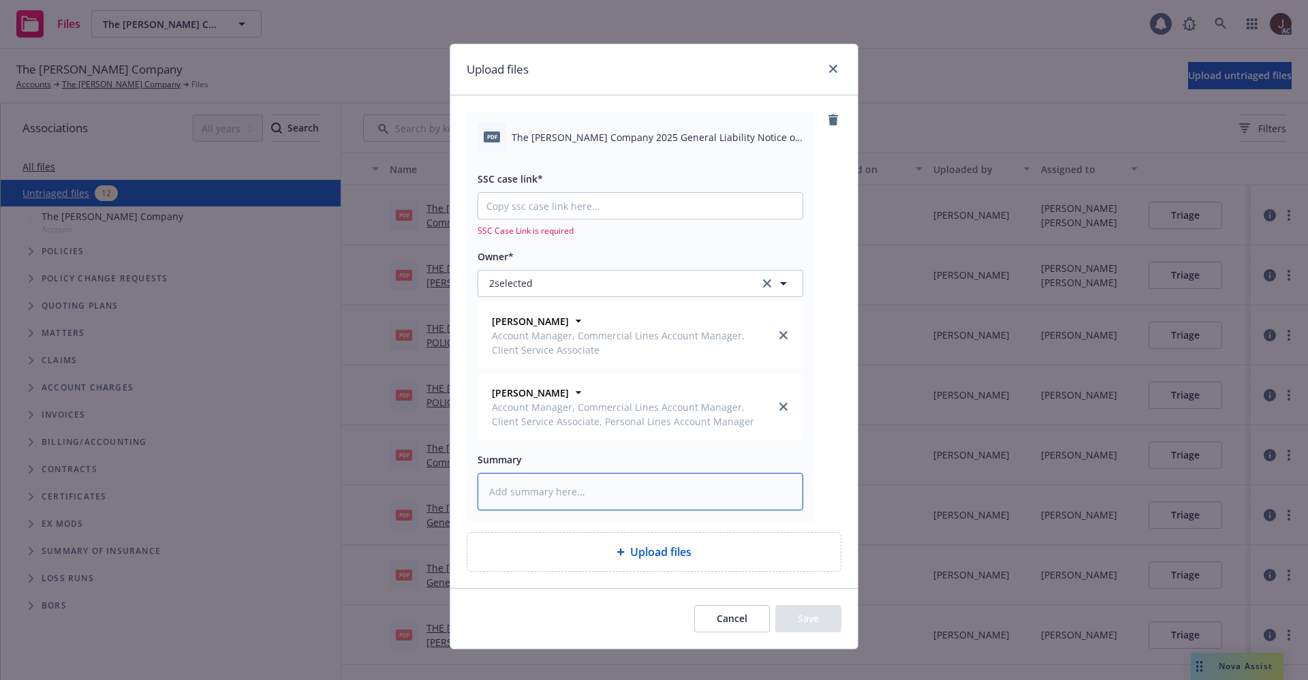
paste textarea "The Capra Company 2025 General Liability Notice of Cancellation Eff 10-09-2025.…"
type textarea "x"
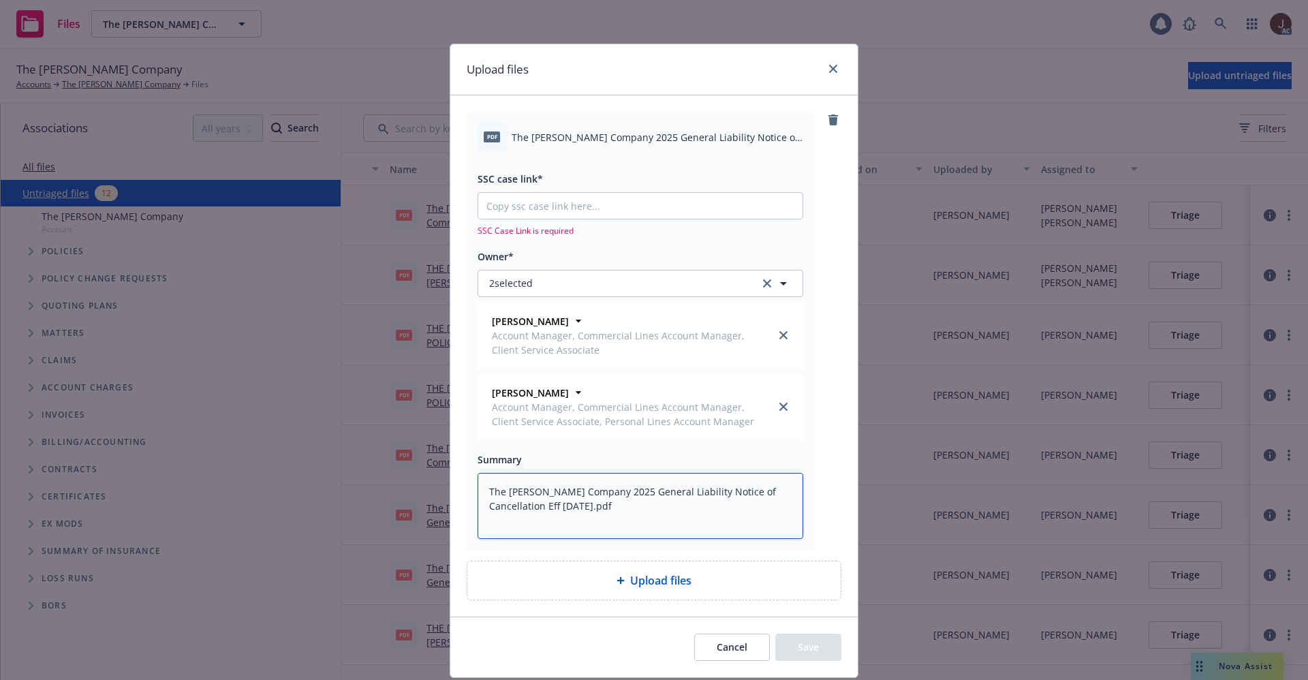
type textarea "The Capra Company 2025 General Liability Notice of Cancellation Eff 10-09-2025.…"
click at [545, 211] on input "SSC case link*" at bounding box center [640, 206] width 324 height 26
paste input "https://newfront-ssc.lightning.force.com/lightning/r/Case/500Vz00000SIwAKIA1/vi…"
type textarea "x"
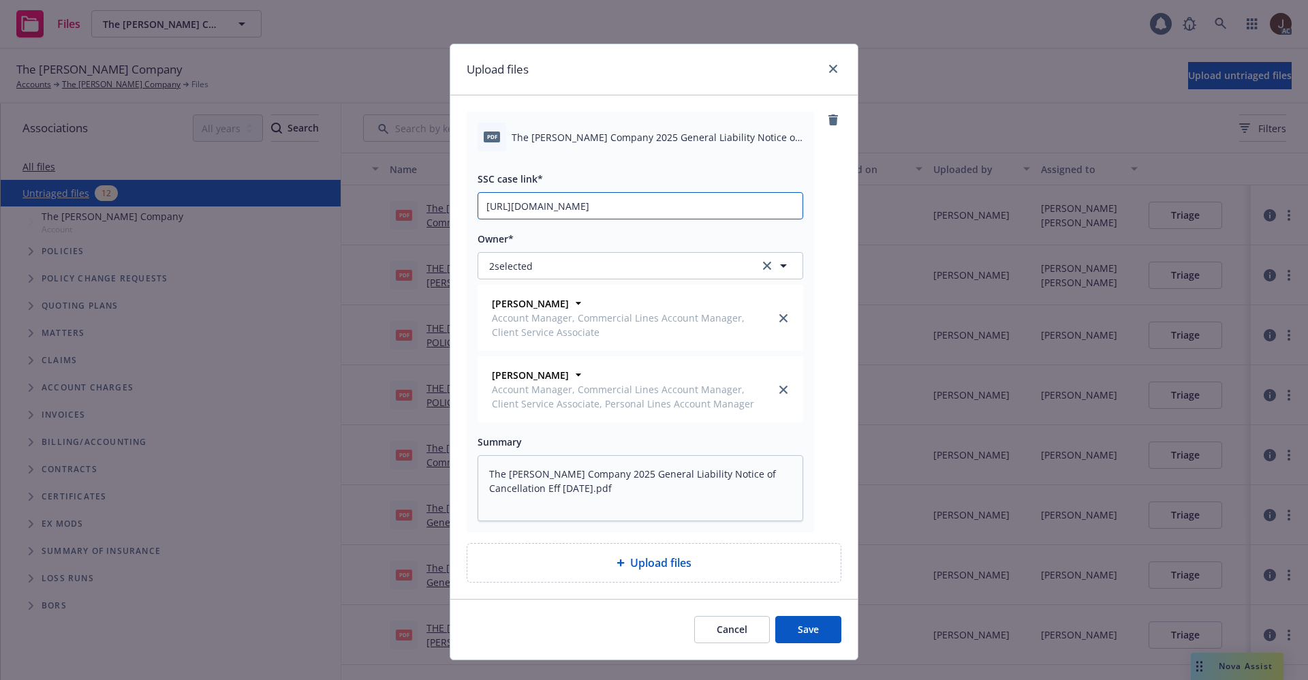
type input "https://newfront-ssc.lightning.force.com/lightning/r/Case/500Vz00000SIwAKIA1/vi…"
drag, startPoint x: 820, startPoint y: 234, endPoint x: 837, endPoint y: 366, distance: 133.3
click at [821, 234] on div "pdf The Capra Company 2025 General Liability Notice of Cancellation Eff 10-09-2…" at bounding box center [654, 322] width 375 height 420
click at [797, 627] on button "Save" at bounding box center [808, 629] width 66 height 27
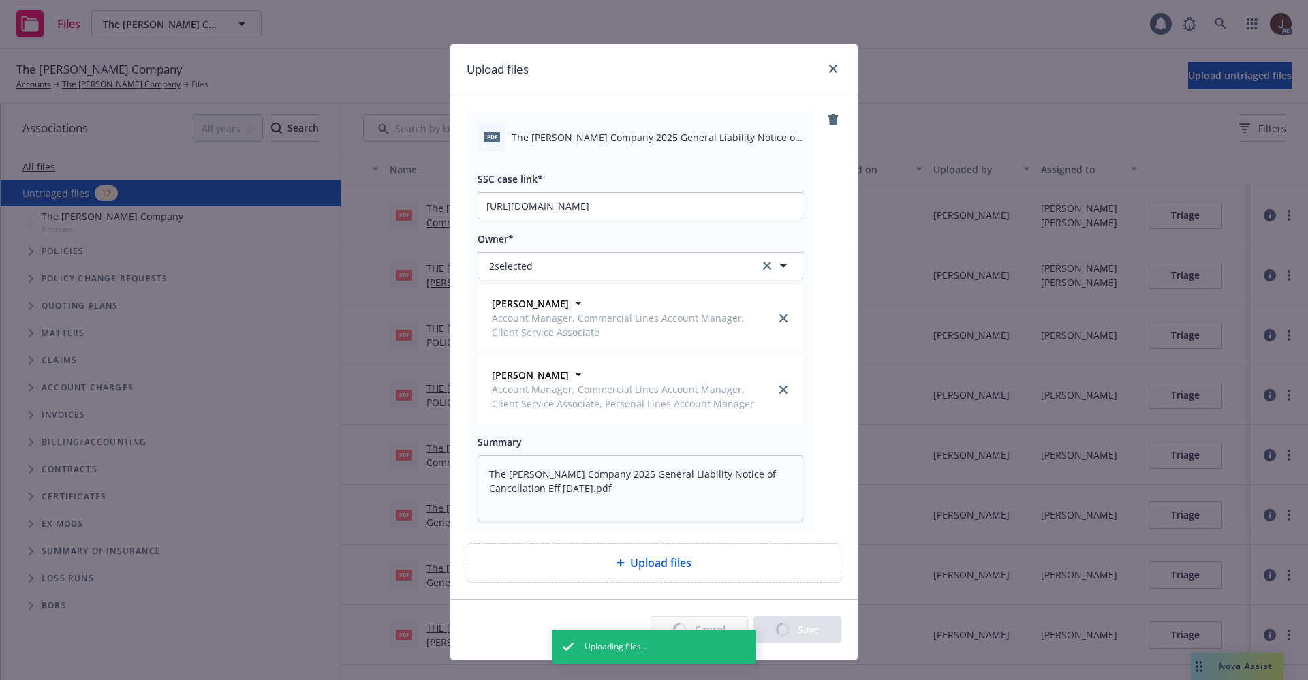
type textarea "x"
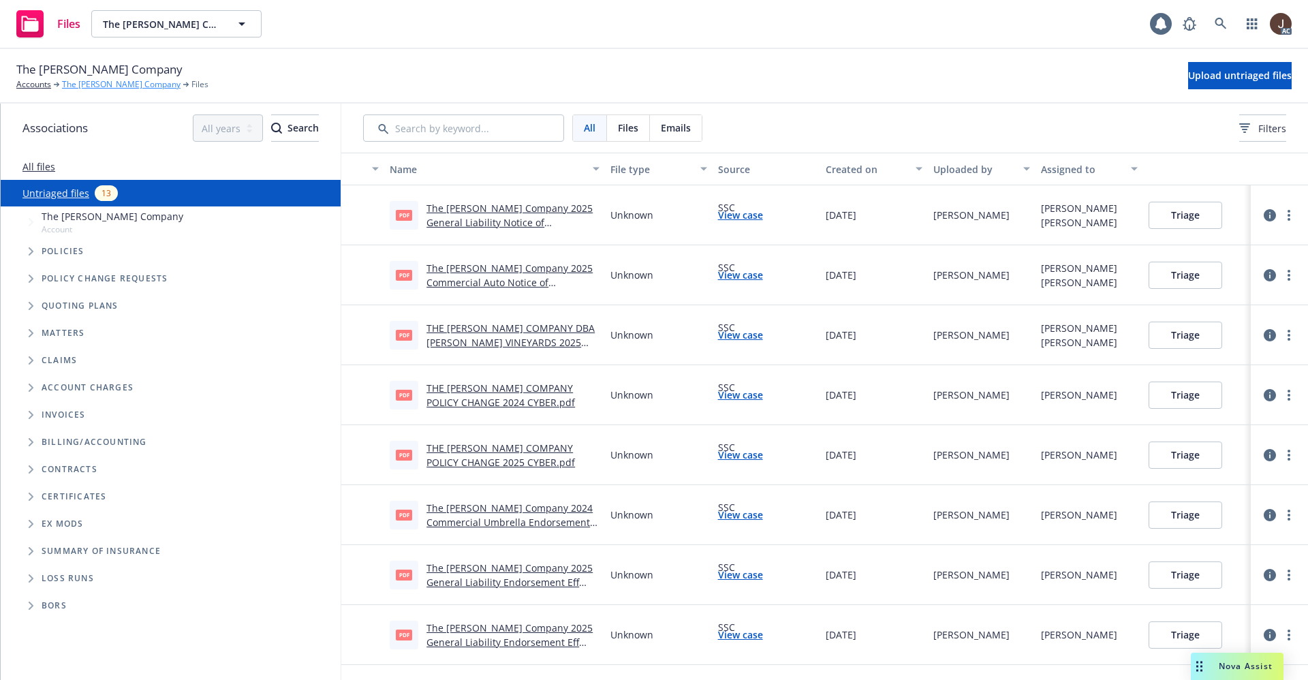
click at [82, 84] on link "The Capra Company" at bounding box center [121, 84] width 119 height 12
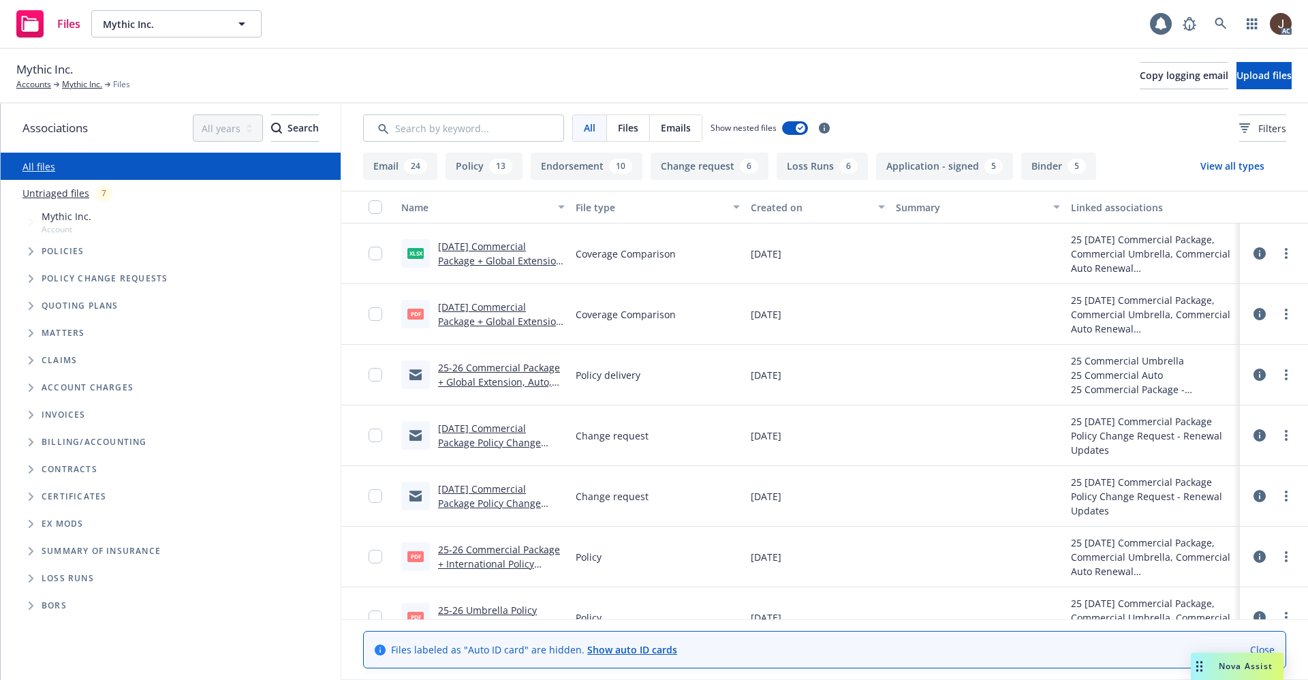
click at [57, 191] on link "Untriaged files" at bounding box center [55, 193] width 67 height 14
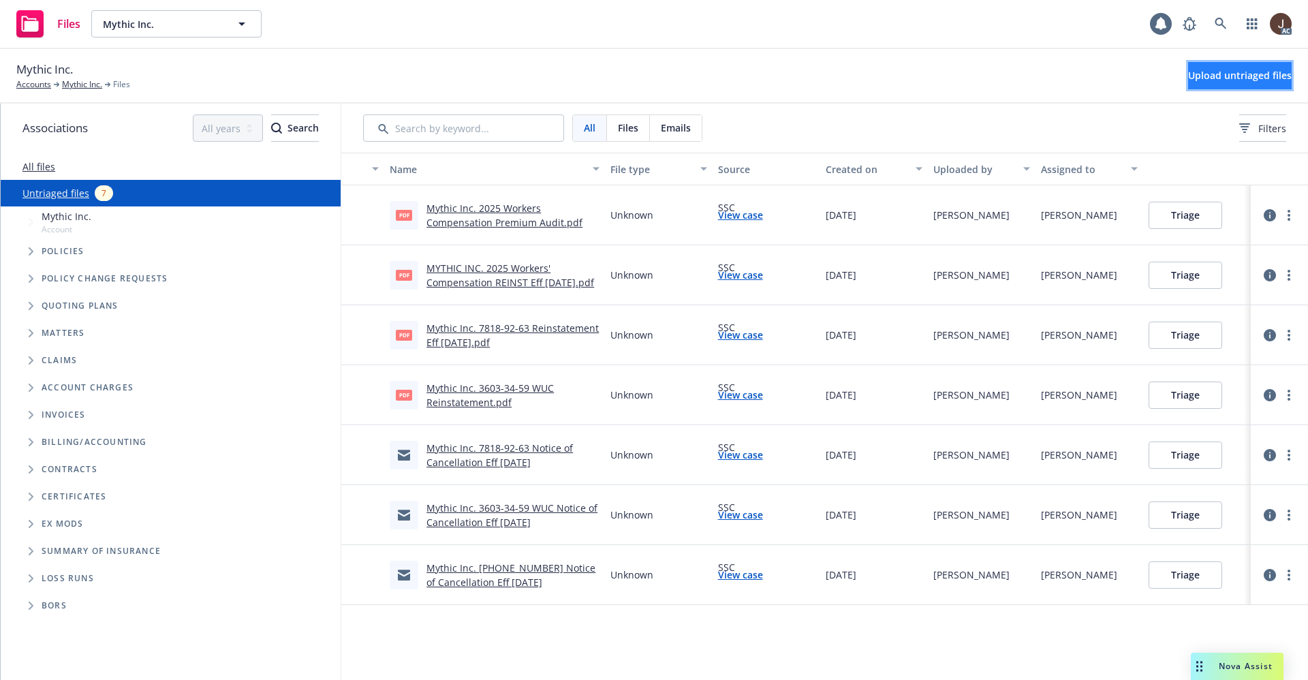
click at [1221, 78] on span "Upload untriaged files" at bounding box center [1240, 75] width 104 height 13
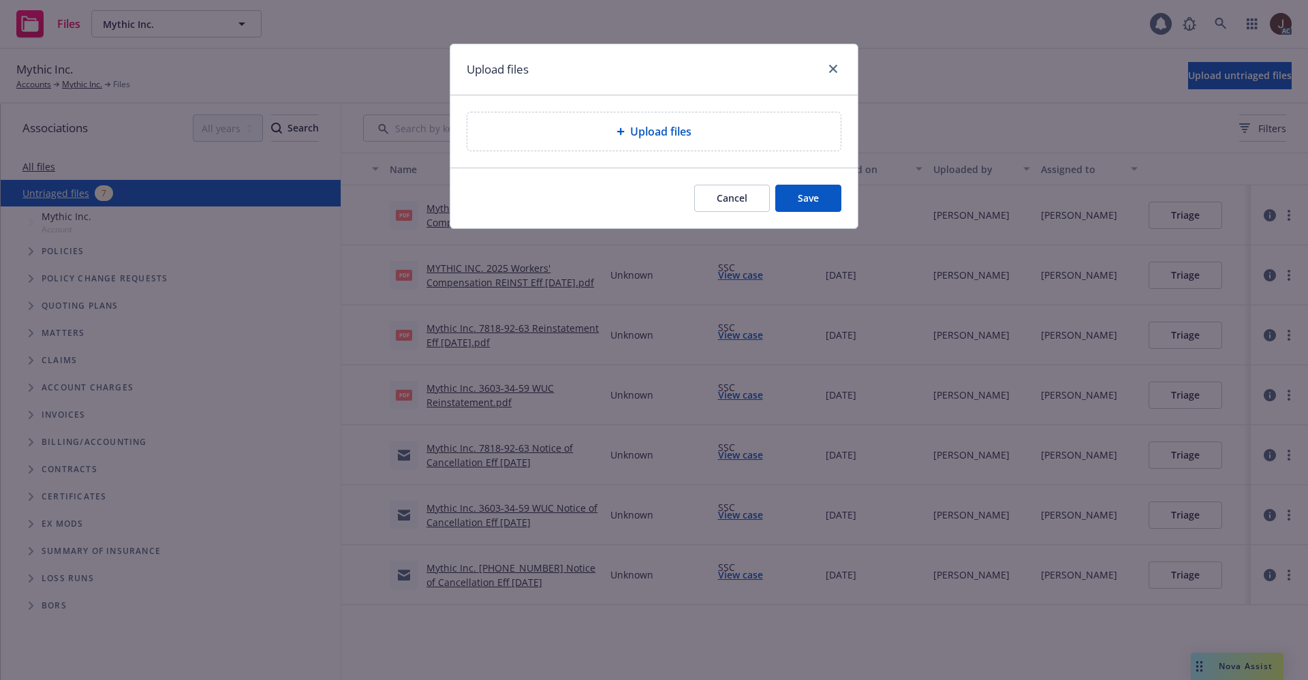
click at [679, 138] on span "Upload files" at bounding box center [660, 131] width 61 height 16
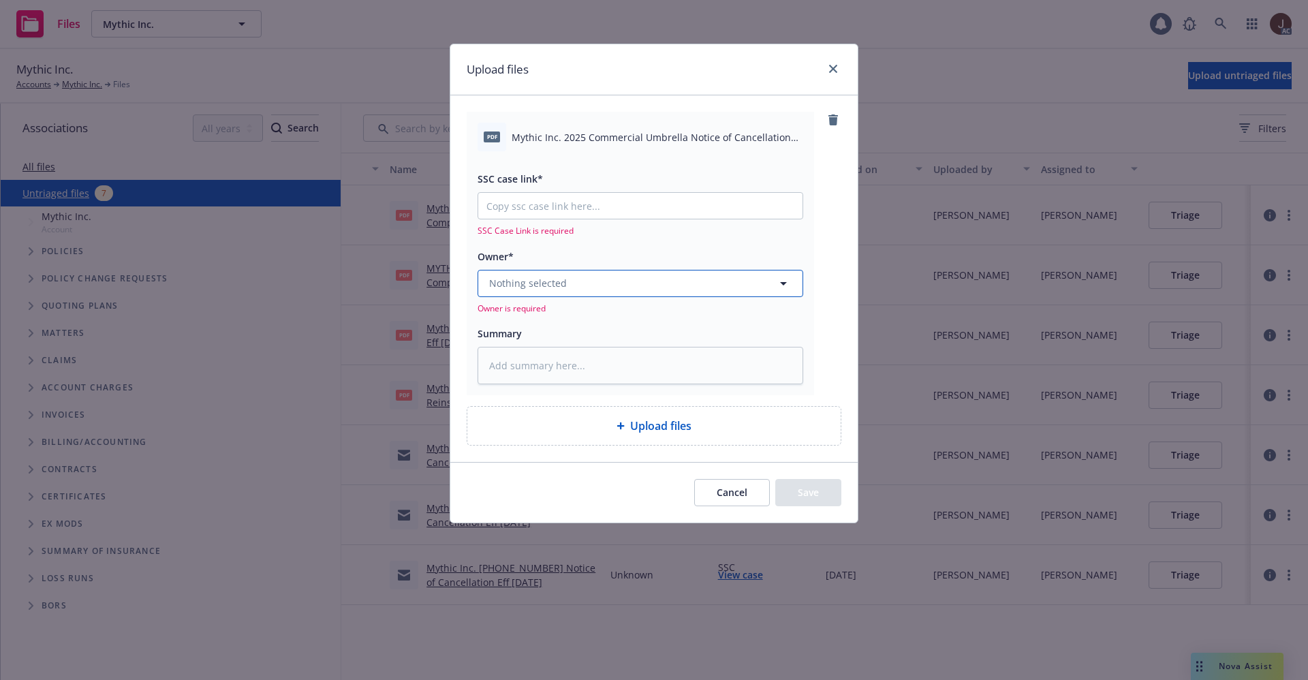
click at [612, 287] on button "Nothing selected" at bounding box center [641, 283] width 326 height 27
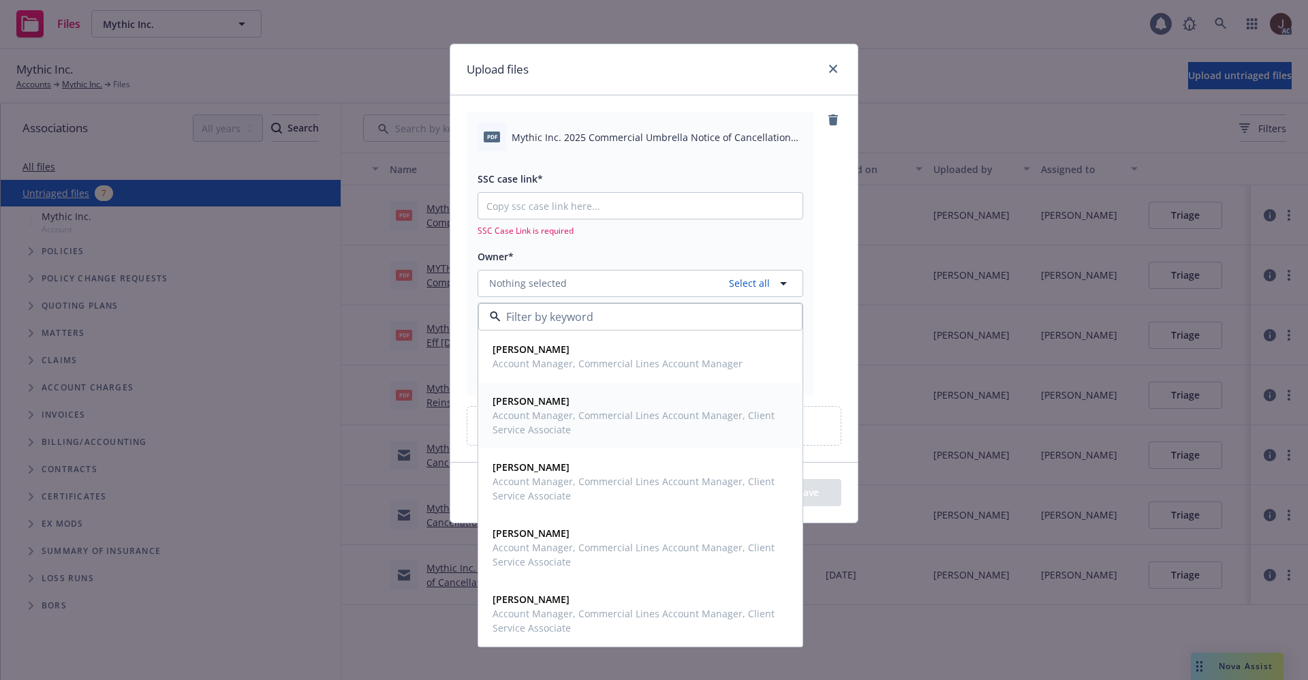
click at [544, 409] on span "Account Manager, Commercial Lines Account Manager, Client Service Associate" at bounding box center [639, 422] width 293 height 29
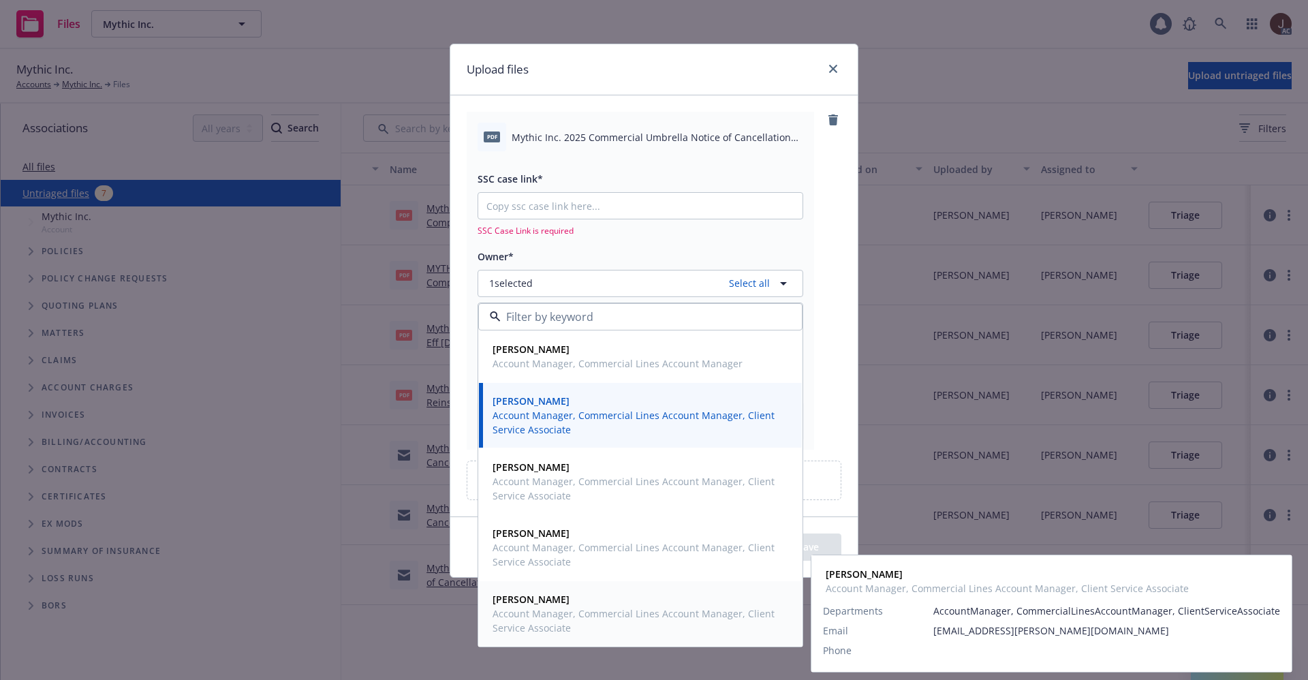
click at [524, 604] on strong "[PERSON_NAME]" at bounding box center [531, 599] width 77 height 13
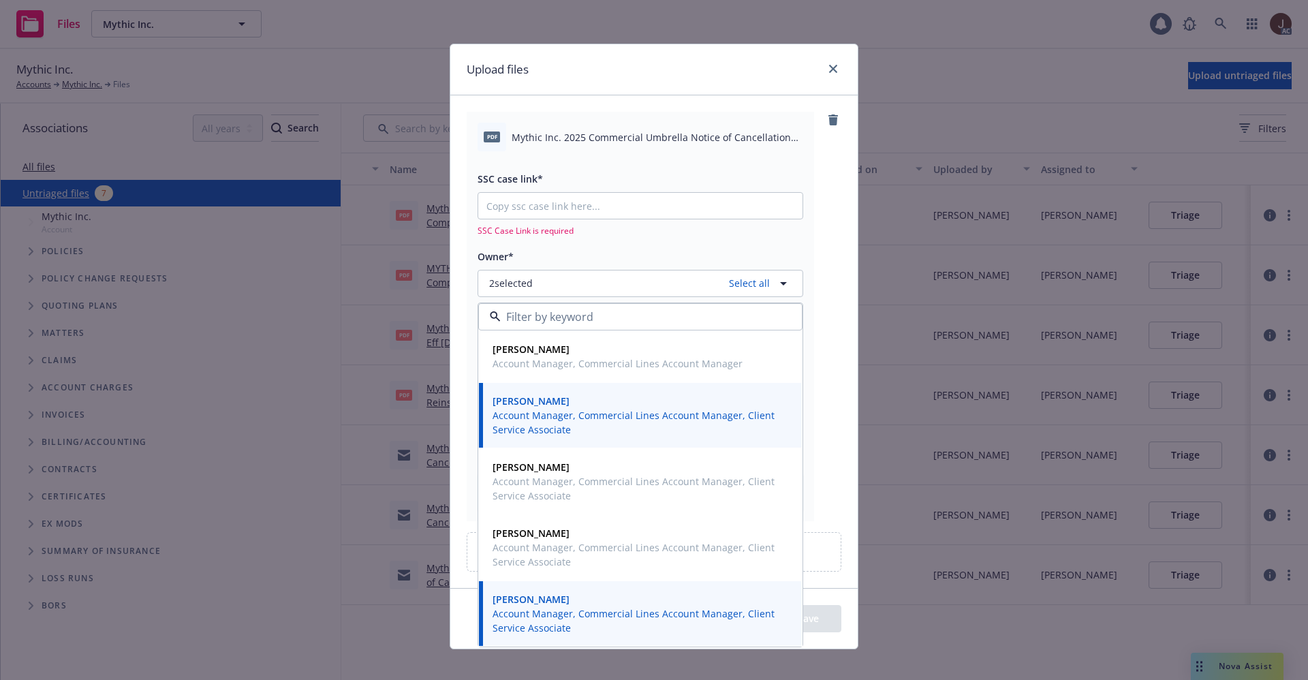
click at [834, 317] on div "pdf Mythic Inc. 2025 Commercial Umbrella Notice of Cancellation Eff 10-04-2025.…" at bounding box center [653, 341] width 407 height 492
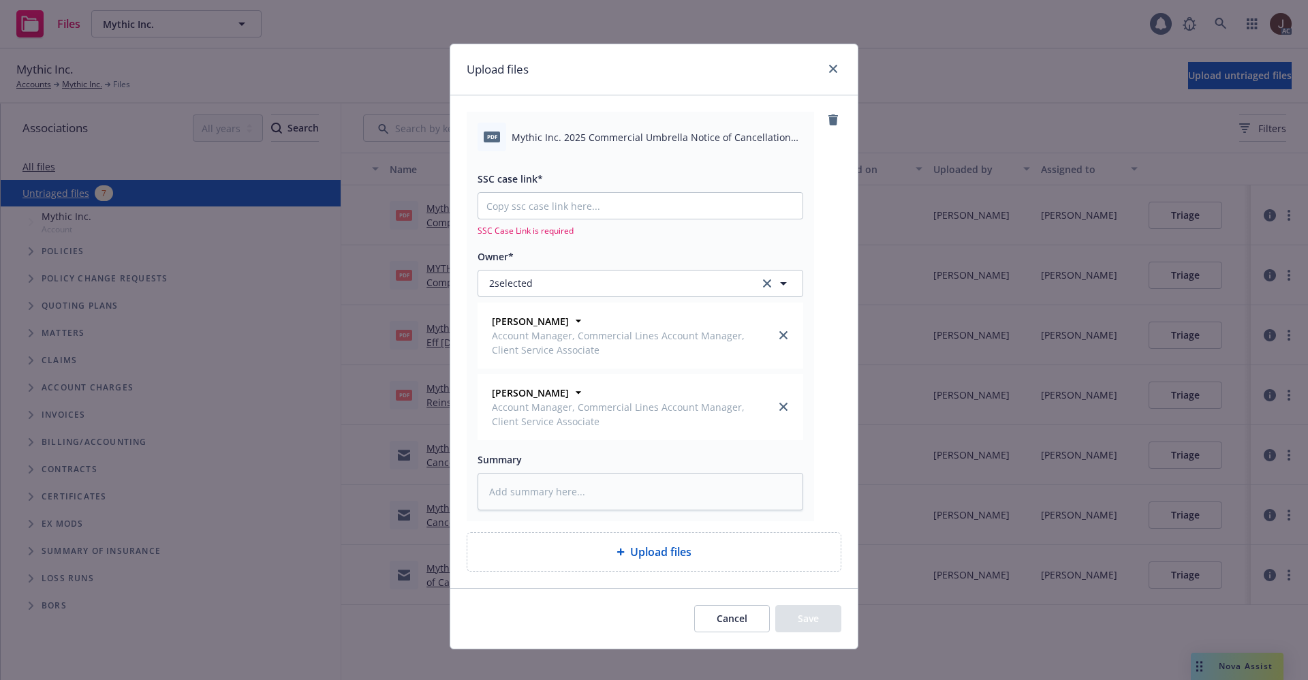
click at [621, 140] on span "Mythic Inc. 2025 Commercial Umbrella Notice of Cancellation Eff 10-04-2025.pdf" at bounding box center [658, 137] width 292 height 14
copy div "Mythic Inc. 2025 Commercial Umbrella Notice of Cancellation Eff 10-04-2025.pdf"
click at [516, 501] on textarea at bounding box center [641, 491] width 326 height 37
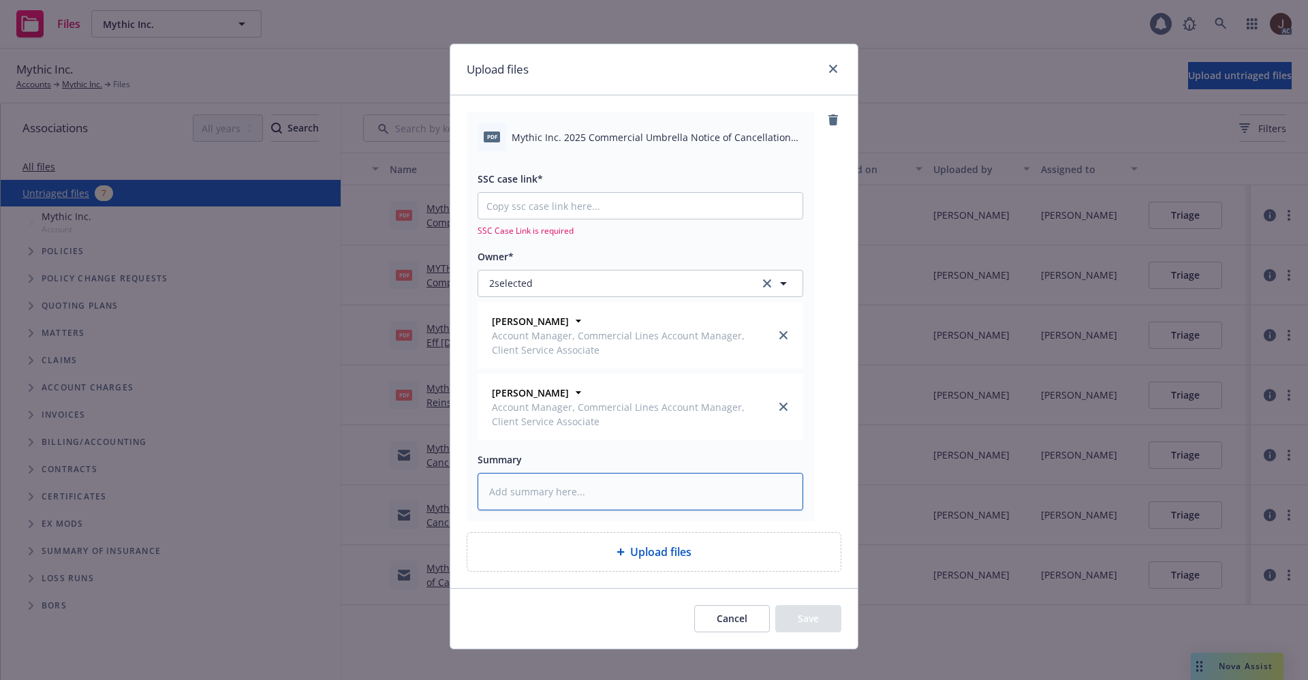
paste textarea "Mythic Inc. 2025 Commercial Umbrella Notice of Cancellation Eff 10-04-2025.pdf"
type textarea "x"
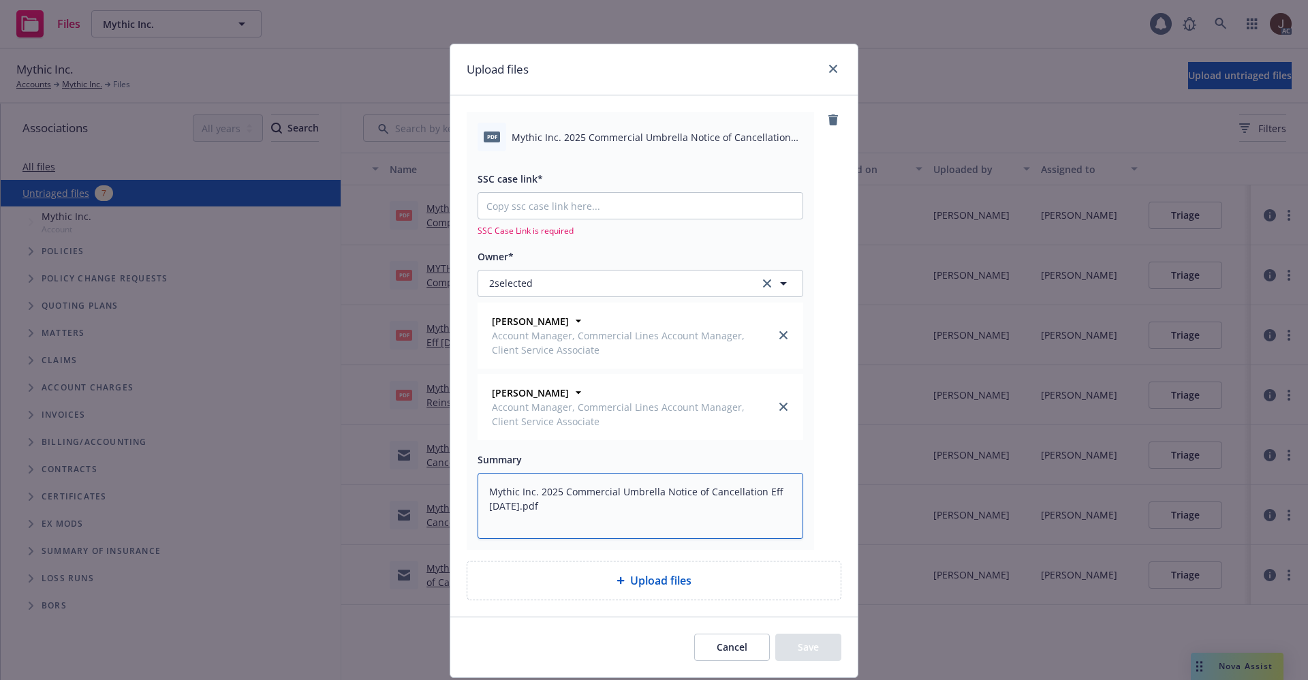
type textarea "Mythic Inc. 2025 Commercial Umbrella Notice of Cancellation Eff 10-04-2025.pdf"
click at [514, 214] on input "SSC case link*" at bounding box center [640, 206] width 324 height 26
paste input "https://newfront-ssc.lightning.force.com/lightning/r/Case/500Vz00000SIcWxIAL/vi…"
type textarea "x"
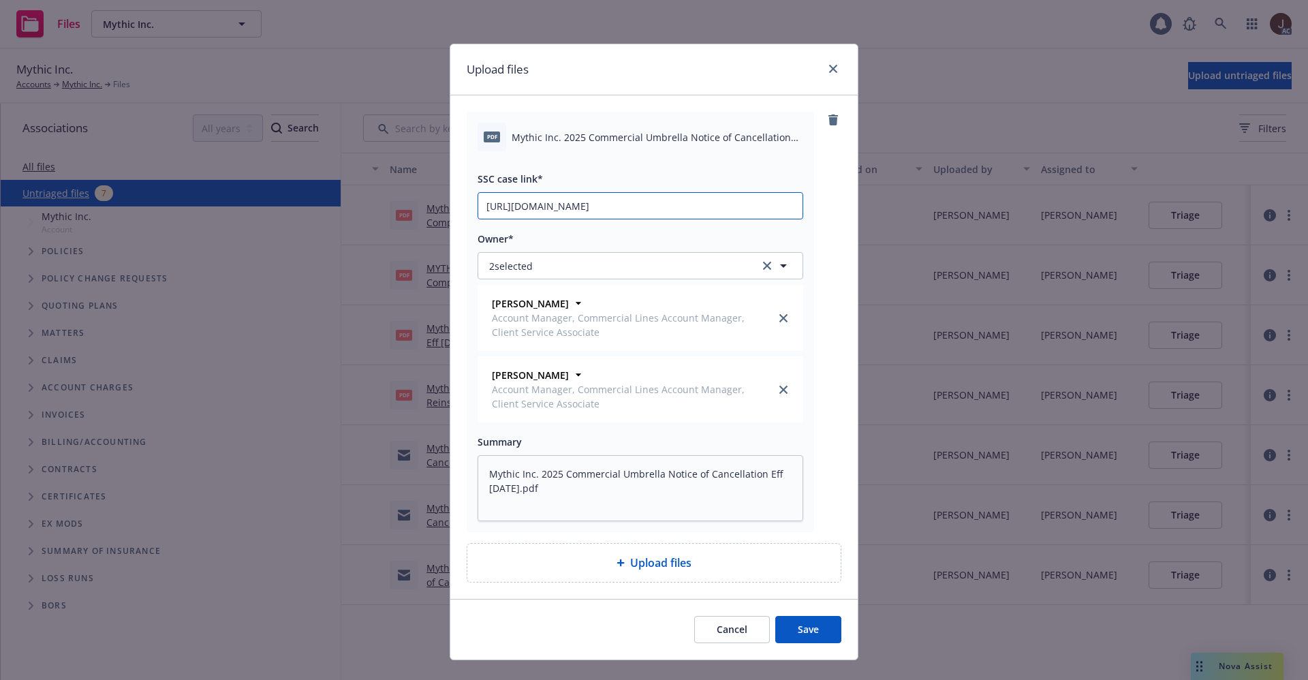
type input "https://newfront-ssc.lightning.force.com/lightning/r/Case/500Vz00000SIcWxIAL/vi…"
click at [813, 225] on div "pdf Mythic Inc. 2025 Commercial Umbrella Notice of Cancellation Eff 10-04-2025.…" at bounding box center [654, 322] width 375 height 420
click at [804, 637] on button "Save" at bounding box center [808, 629] width 66 height 27
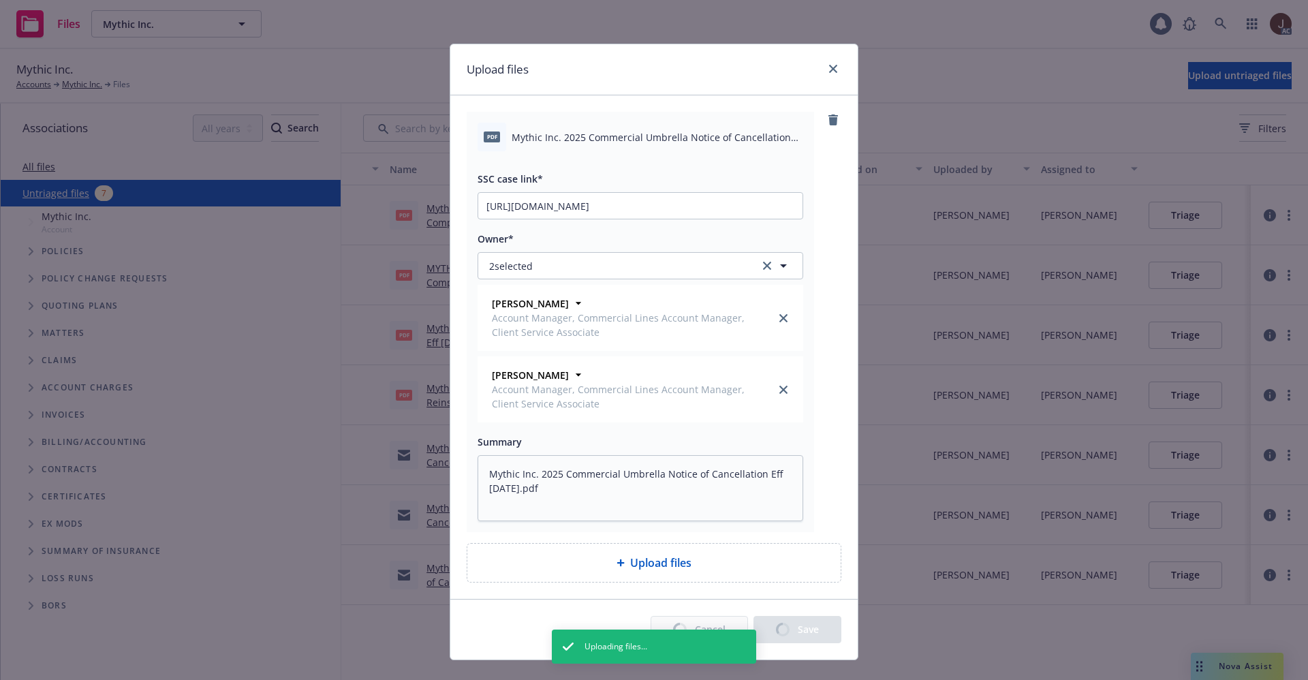
type textarea "x"
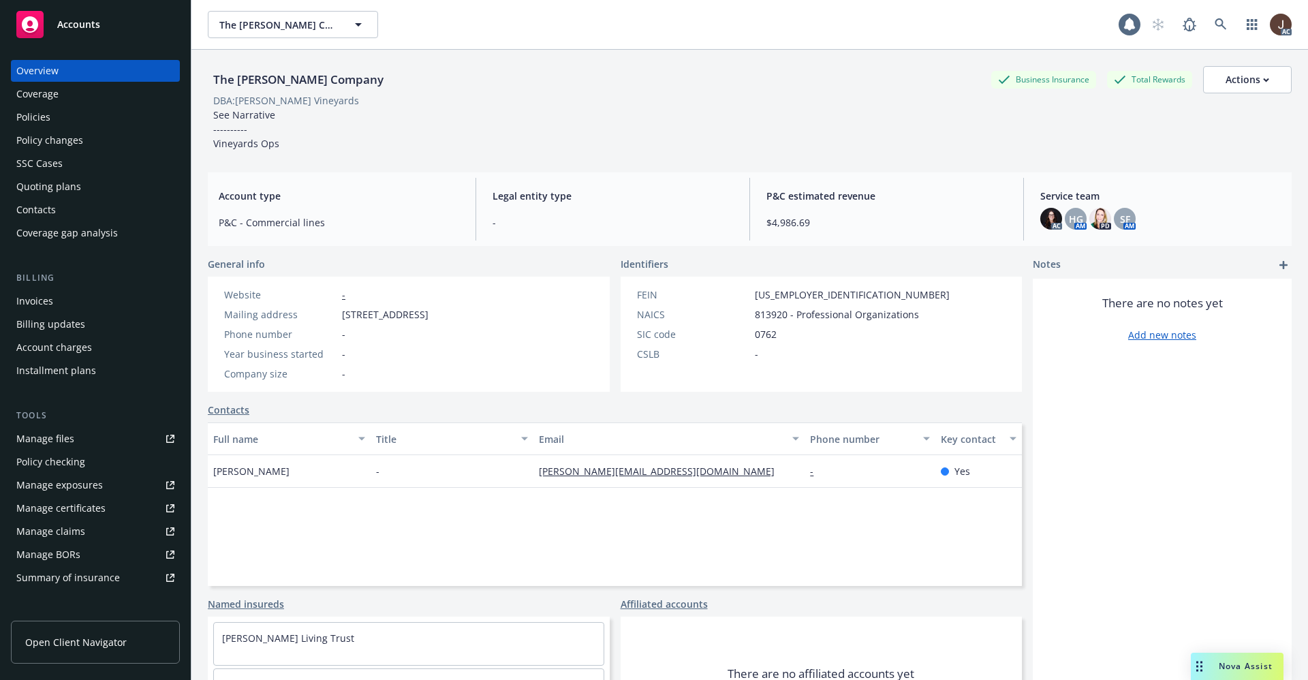
click at [33, 121] on div "Policies" at bounding box center [33, 117] width 34 height 22
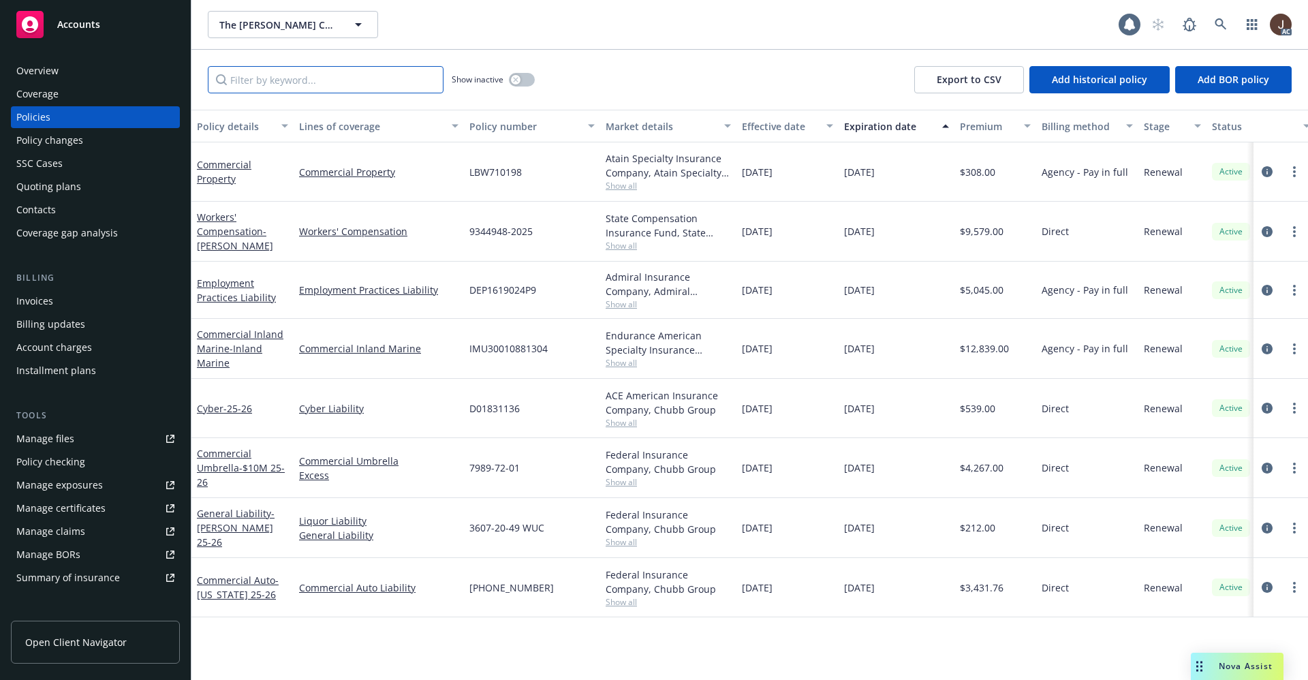
click at [285, 84] on input "Filter by keyword..." at bounding box center [326, 79] width 236 height 27
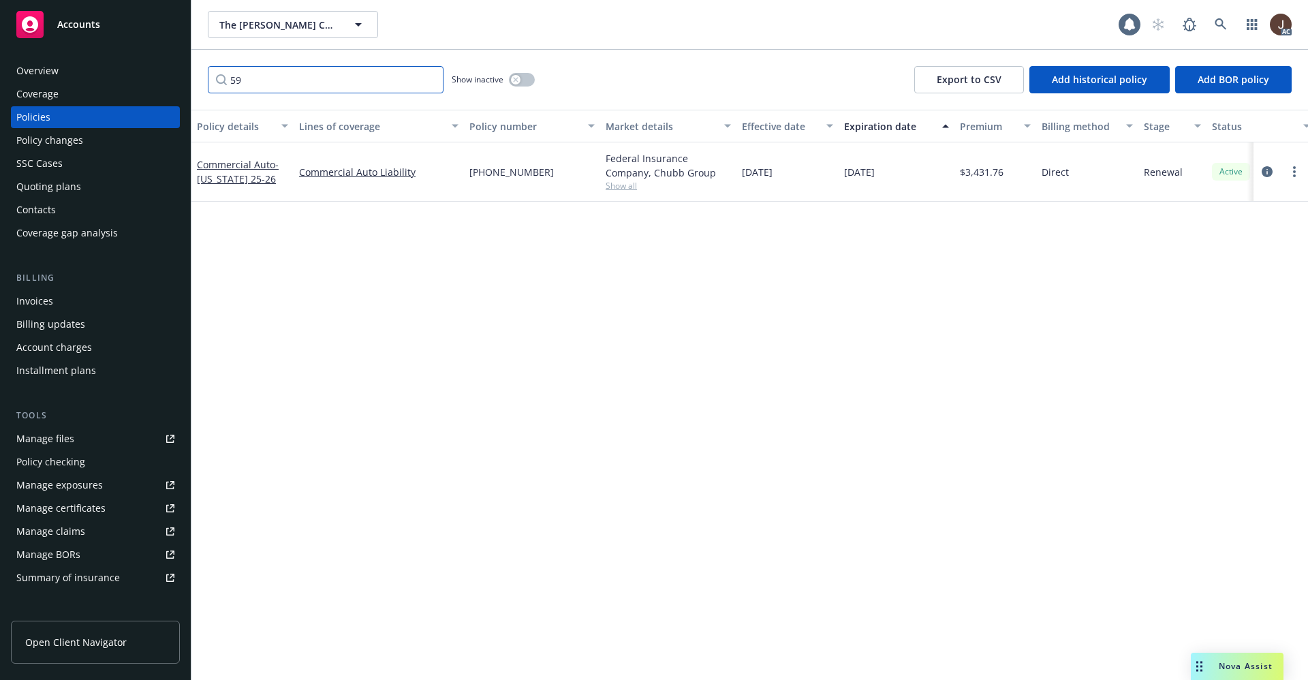
type input "59"
click at [525, 80] on button "button" at bounding box center [522, 80] width 26 height 14
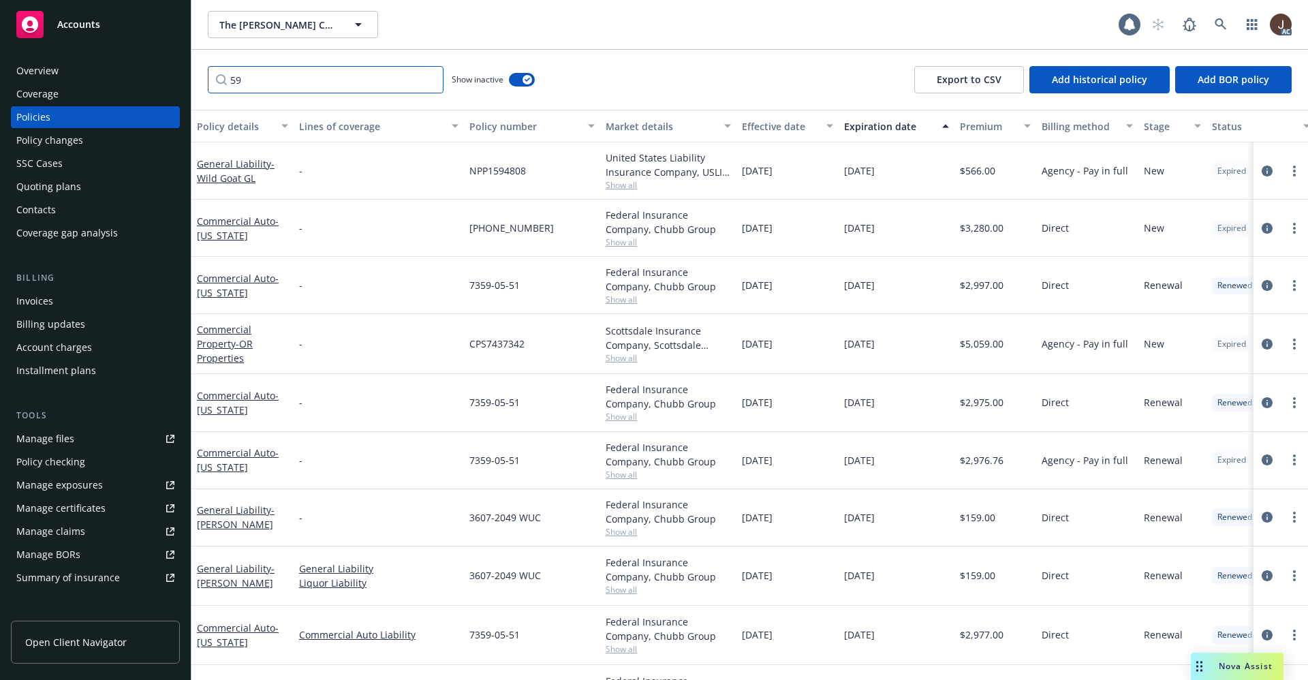
click at [303, 80] on input "59" at bounding box center [326, 79] width 236 height 27
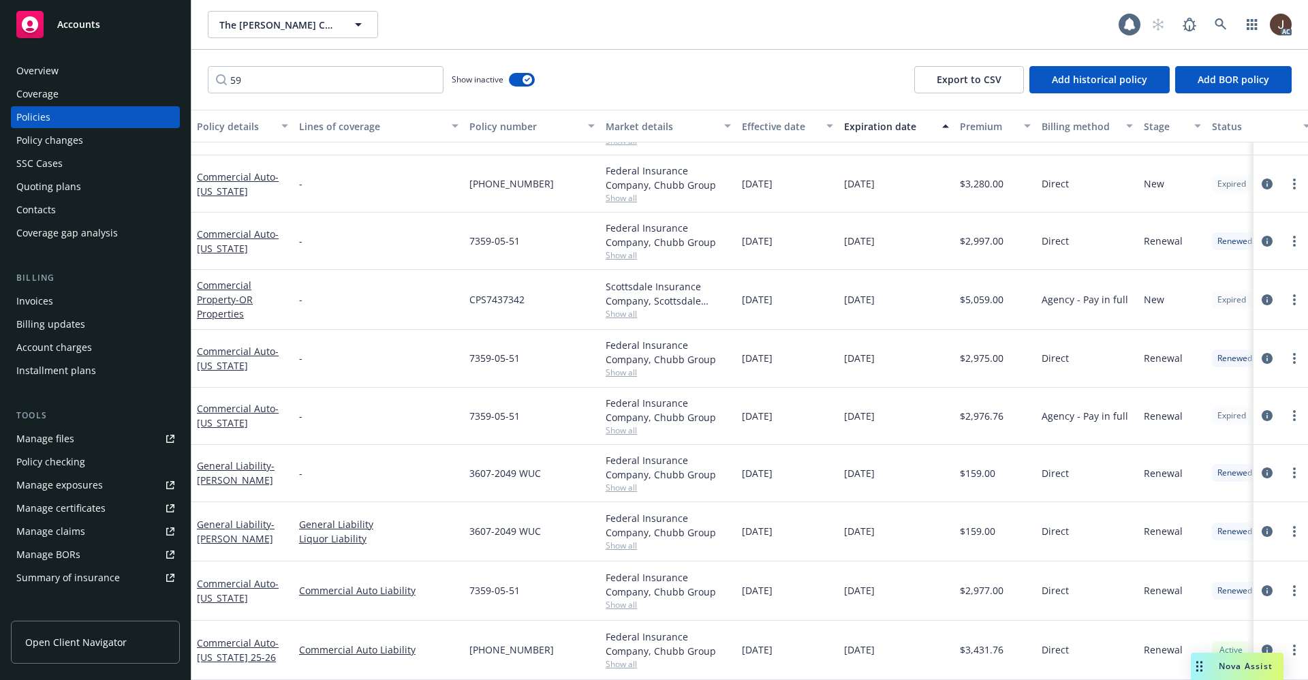
click at [40, 76] on div "Overview" at bounding box center [37, 71] width 42 height 22
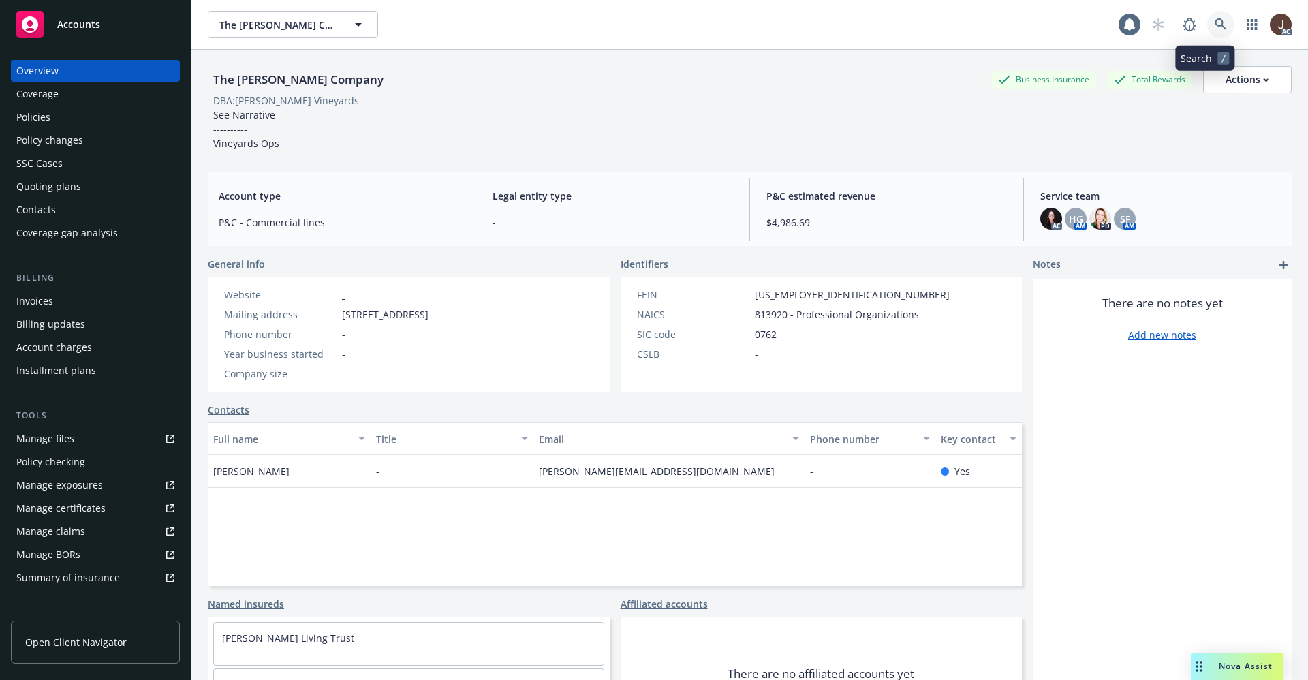
click at [1215, 23] on icon at bounding box center [1221, 24] width 12 height 12
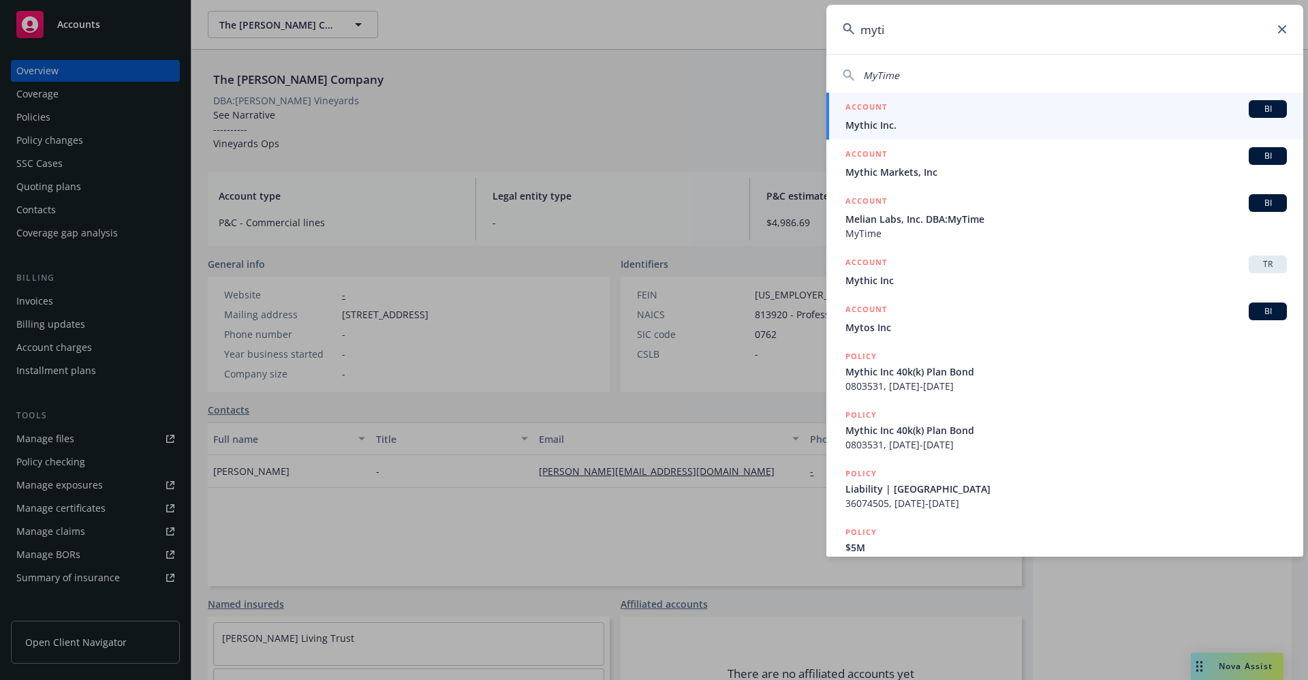
type input "myti"
click at [884, 127] on span "Mythic Inc." at bounding box center [1065, 125] width 441 height 14
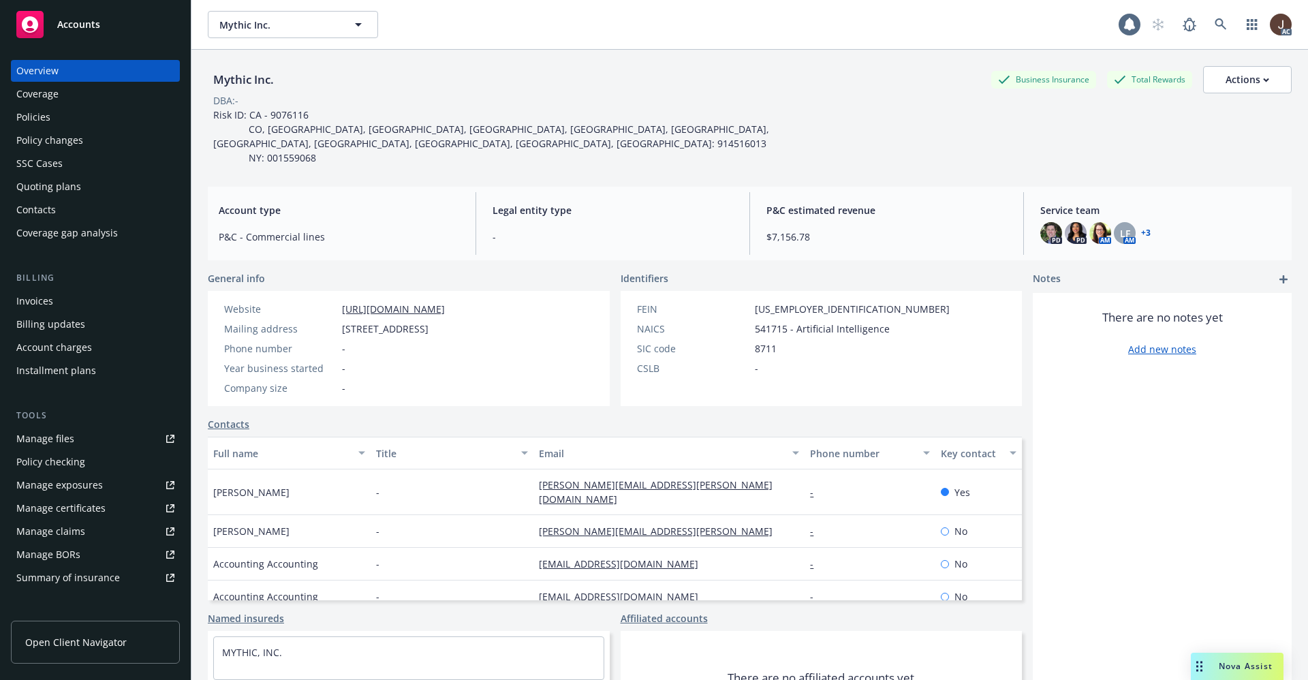
click at [33, 114] on div "Policies" at bounding box center [33, 117] width 34 height 22
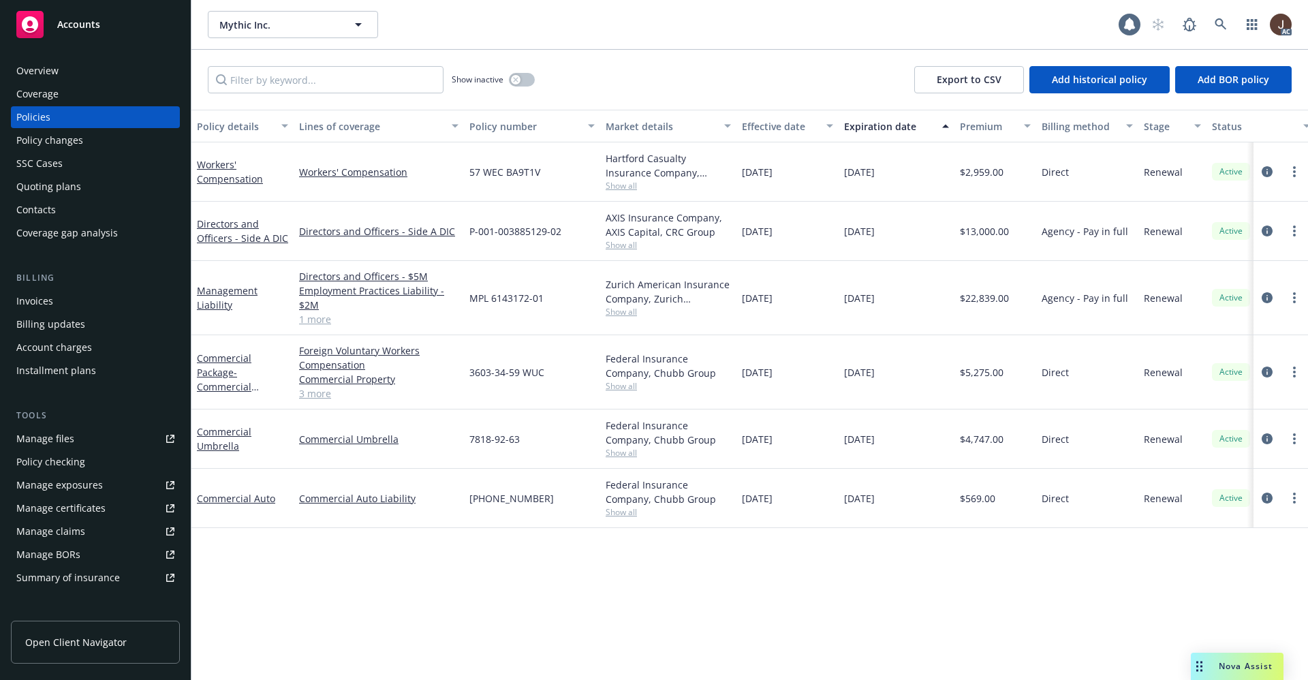
scroll to position [0, 198]
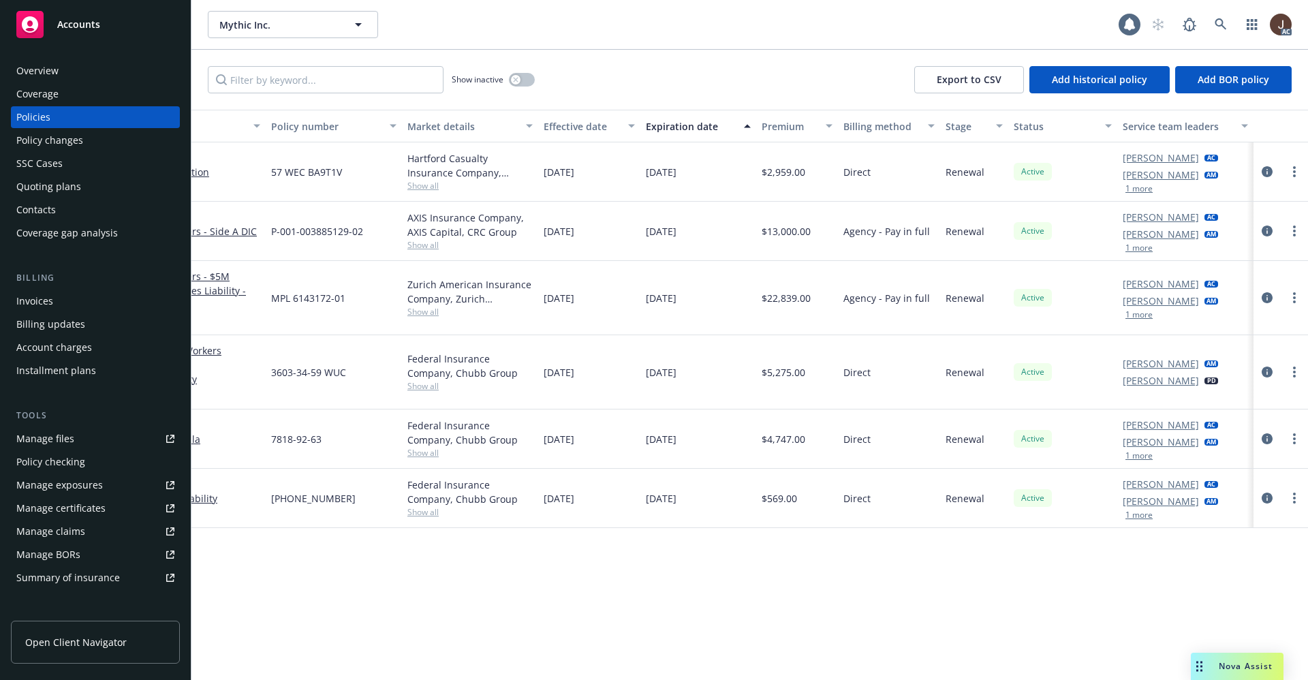
click at [50, 439] on div "Manage files" at bounding box center [45, 439] width 58 height 22
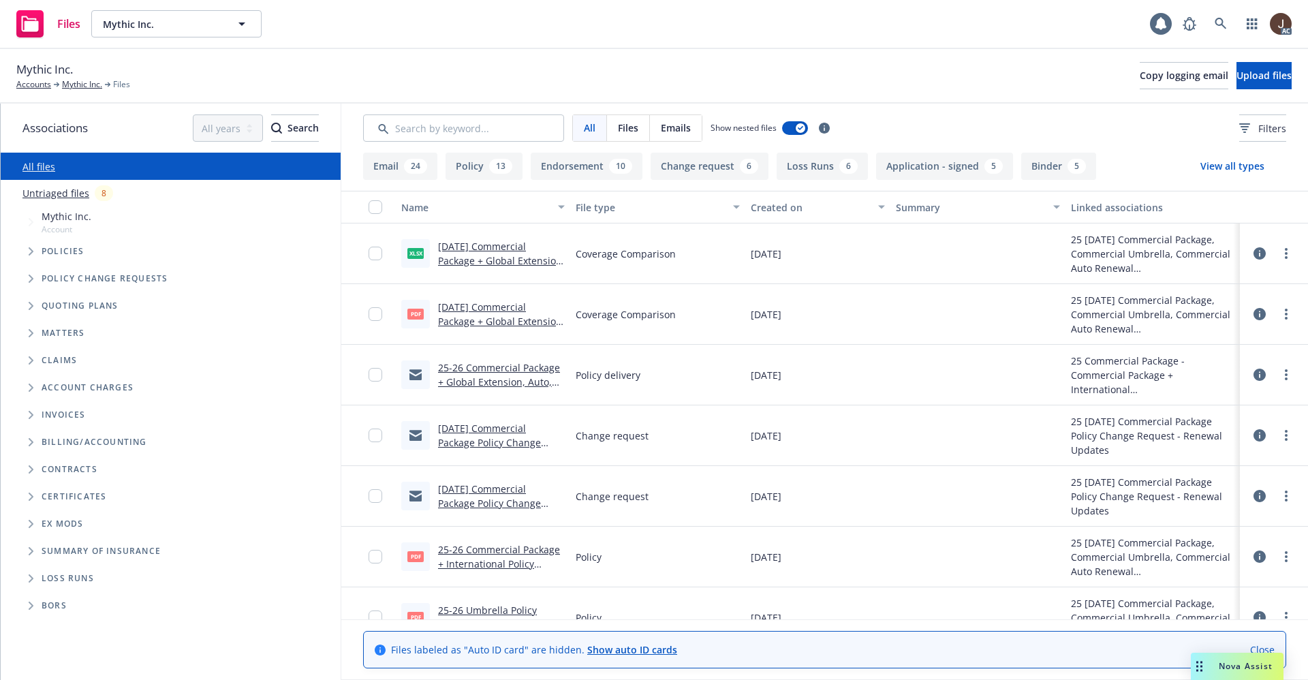
click at [75, 195] on link "Untriaged files" at bounding box center [55, 193] width 67 height 14
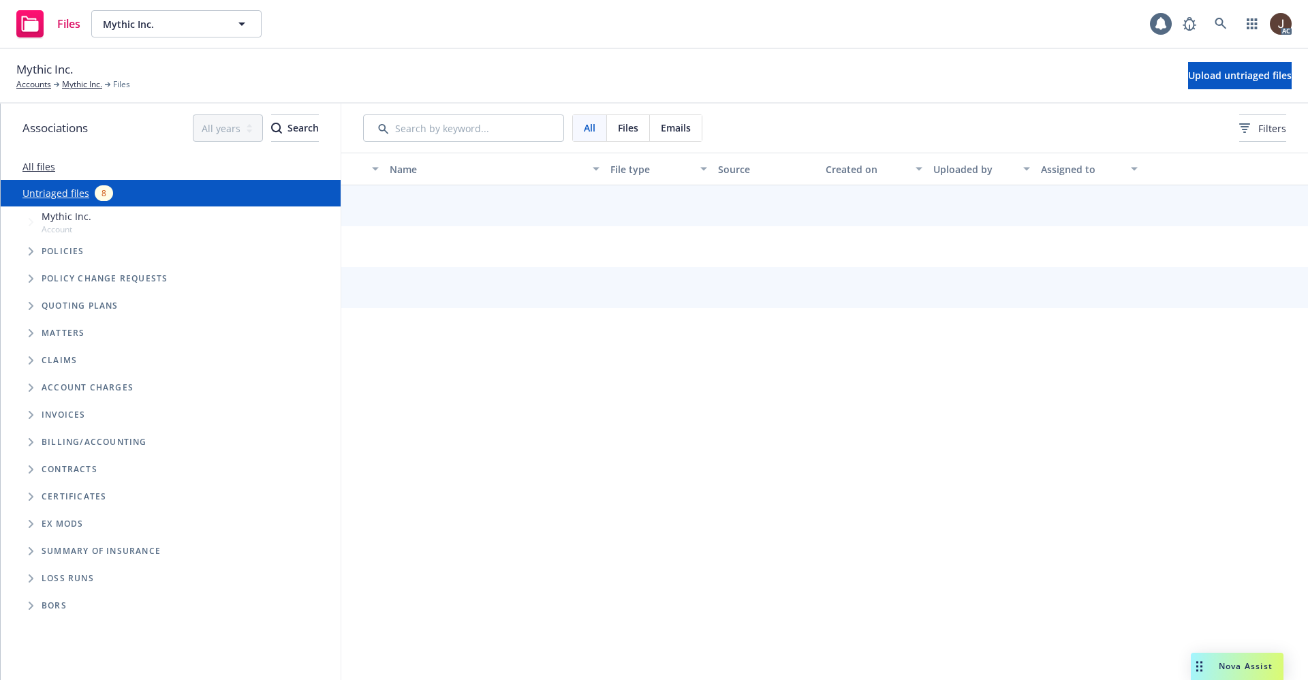
click at [485, 395] on div "Name File type Source Created on Uploaded by Assigned to" at bounding box center [824, 416] width 967 height 527
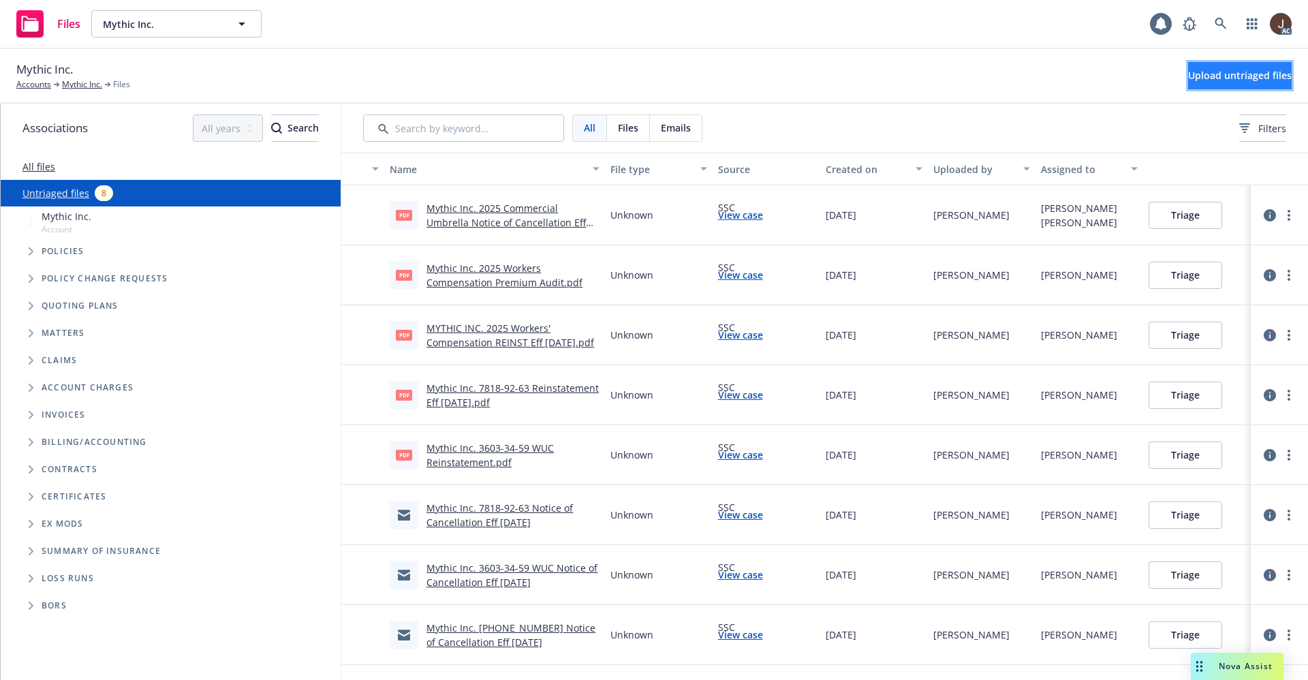
click at [1205, 78] on span "Upload untriaged files" at bounding box center [1240, 75] width 104 height 13
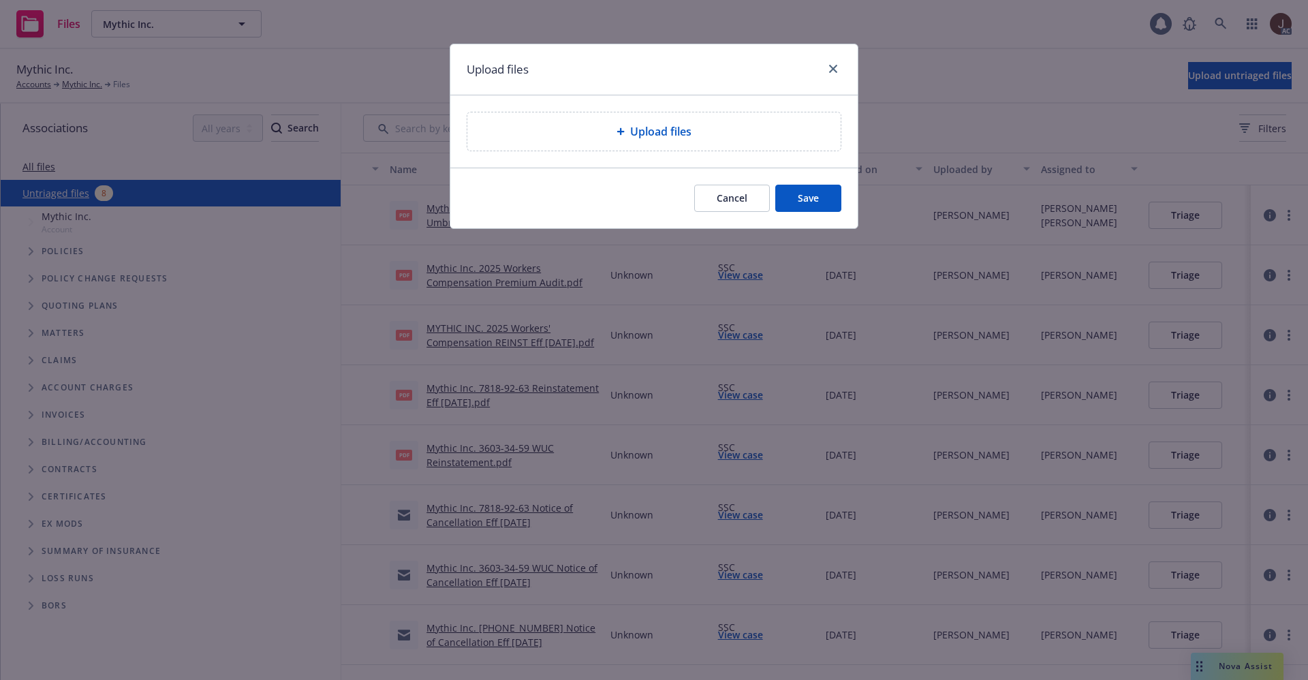
click at [649, 138] on span "Upload files" at bounding box center [660, 131] width 61 height 16
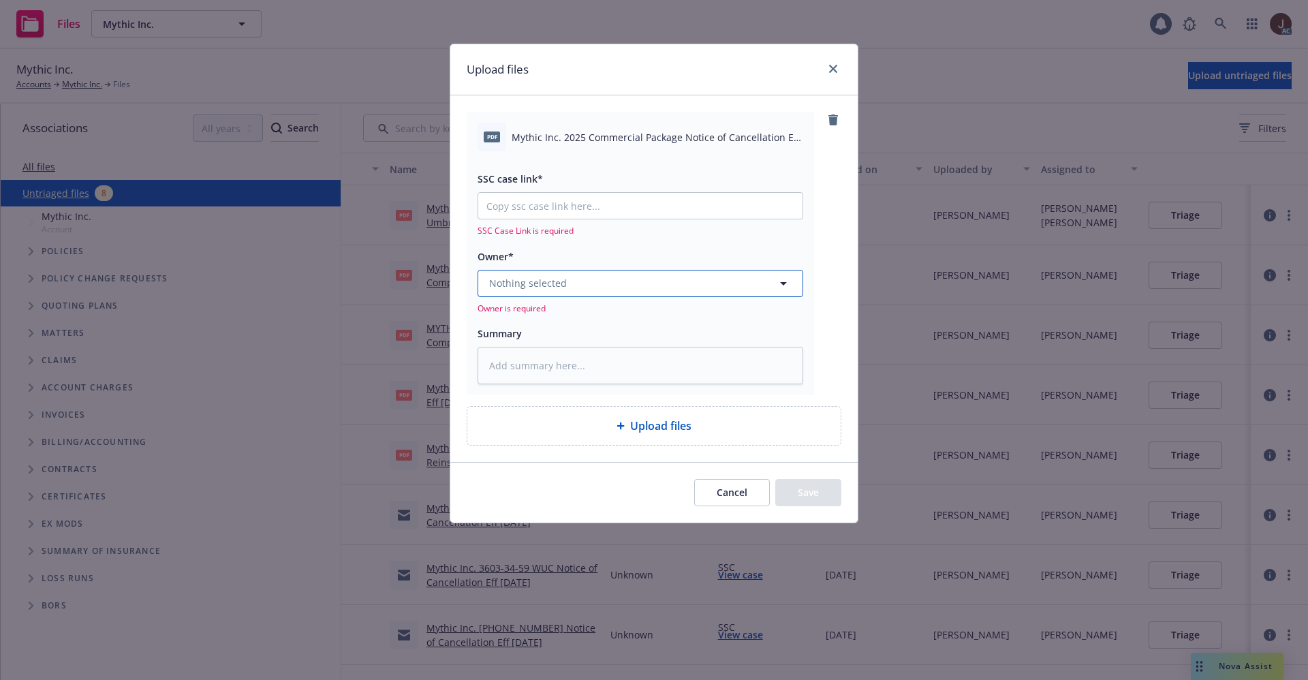
click at [621, 277] on button "Nothing selected" at bounding box center [641, 283] width 326 height 27
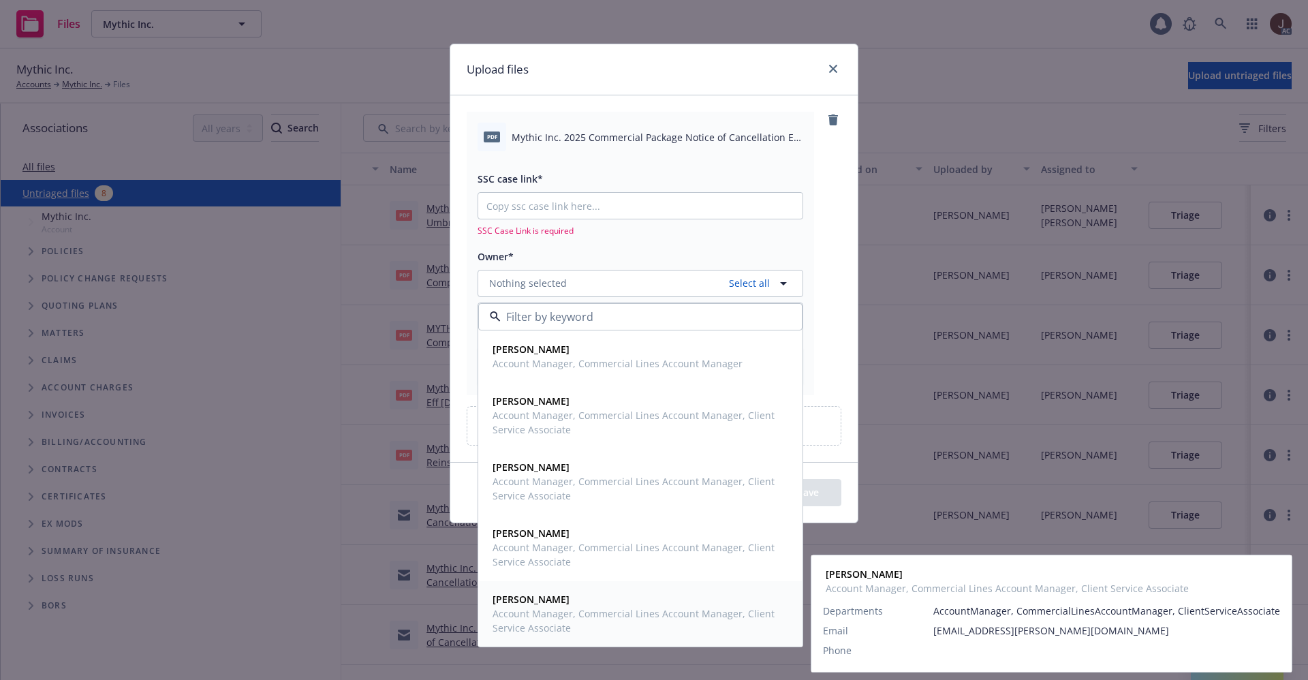
click at [504, 610] on span "Account Manager, Commercial Lines Account Manager, Client Service Associate" at bounding box center [639, 620] width 293 height 29
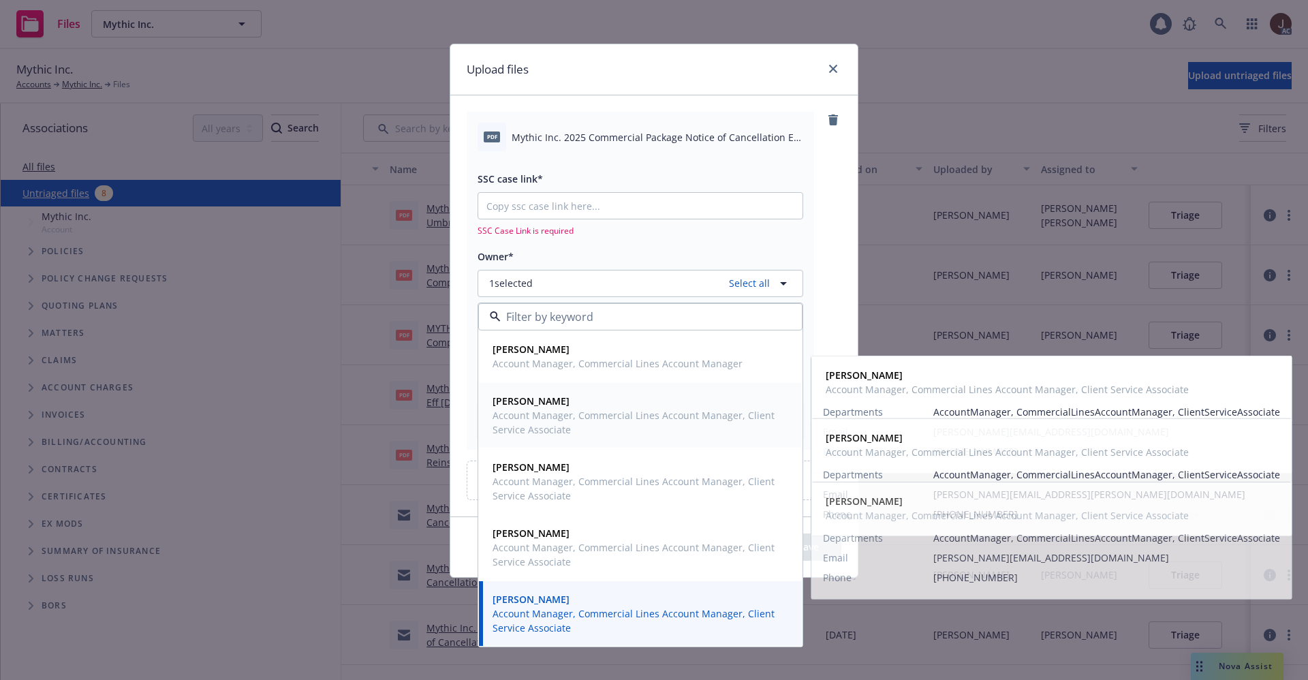
click at [530, 407] on strong "Lisa Fedishin" at bounding box center [531, 400] width 77 height 13
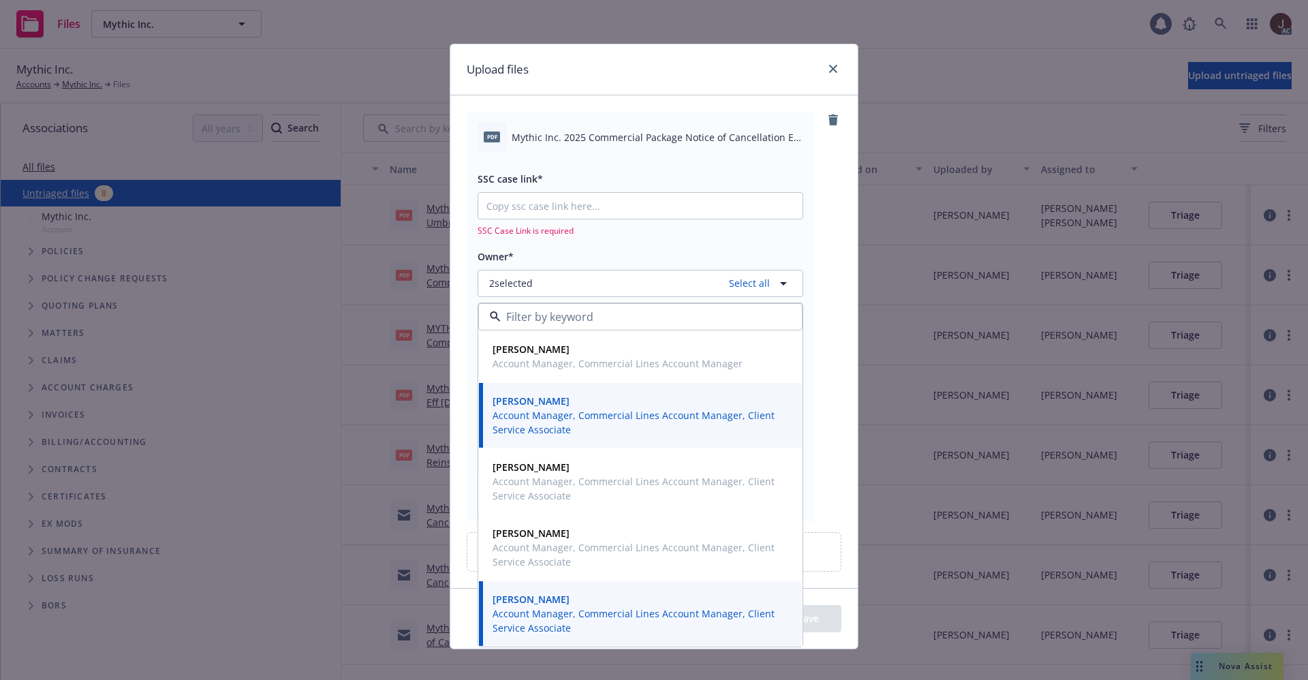
click at [820, 228] on div "pdf Mythic Inc. 2025 Commercial Package Notice of Cancellation Eff 10-04-2025.p…" at bounding box center [654, 316] width 375 height 409
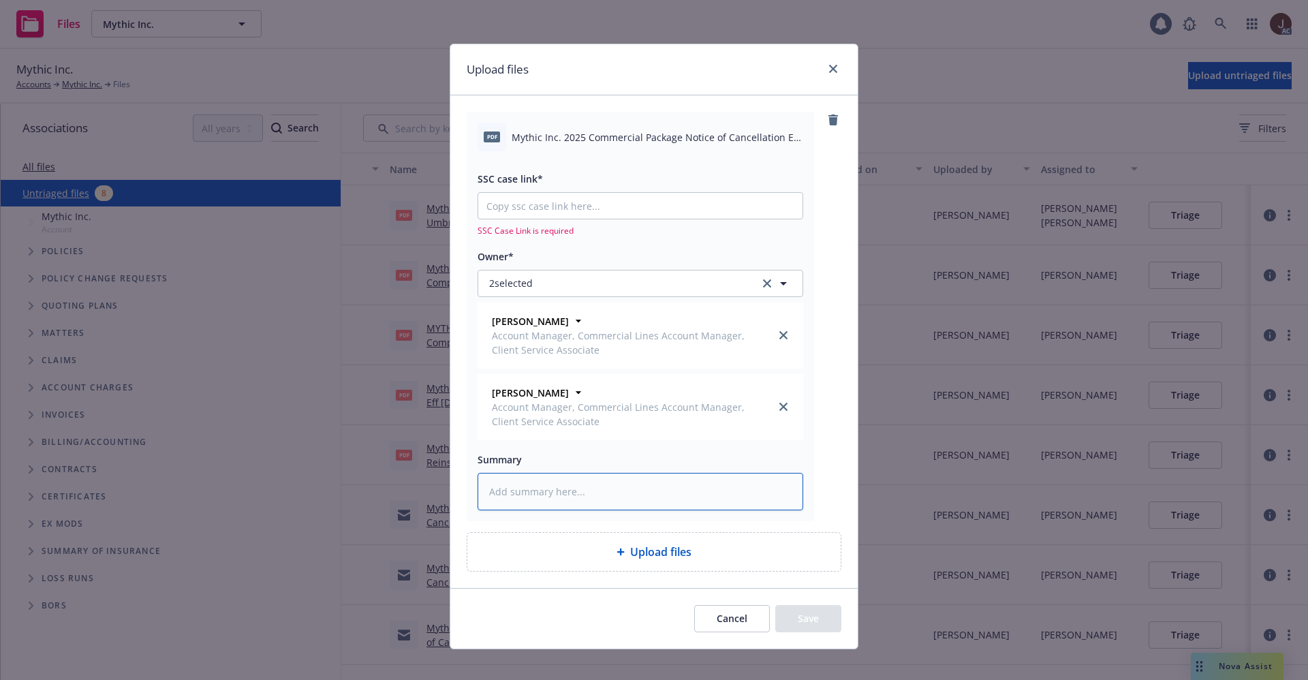
click at [519, 488] on textarea at bounding box center [641, 491] width 326 height 37
paste textarea "Mythic Inc. 2025 Commercial Package Notice of Cancellation Eff 10-04-2025"
type textarea "x"
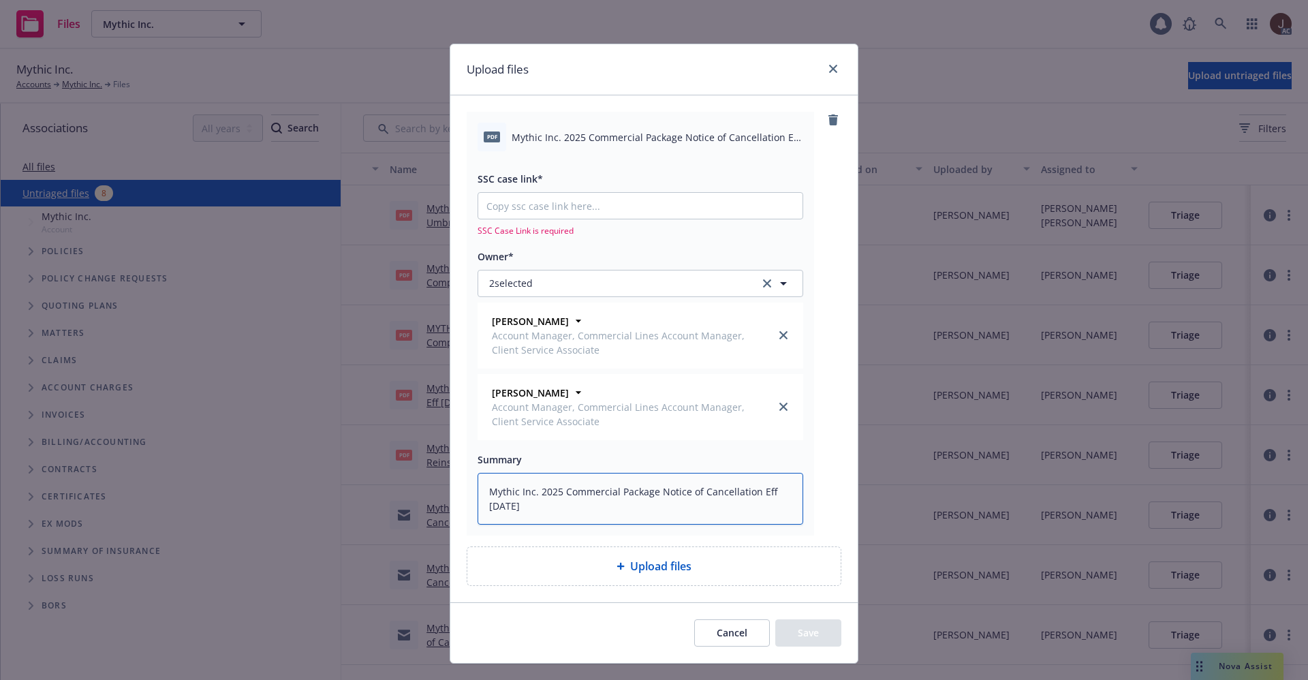
type textarea "Mythic Inc. 2025 Commercial Package Notice of Cancellation Eff 10-04-2025"
click at [585, 210] on input "SSC case link*" at bounding box center [640, 206] width 324 height 26
click at [523, 208] on input "SSC case link*" at bounding box center [640, 206] width 324 height 26
paste input "https://newfront-ssc.lightning.force.com/lightning/r/Case/500Vz00000SIyDhIAL/vi…"
type textarea "x"
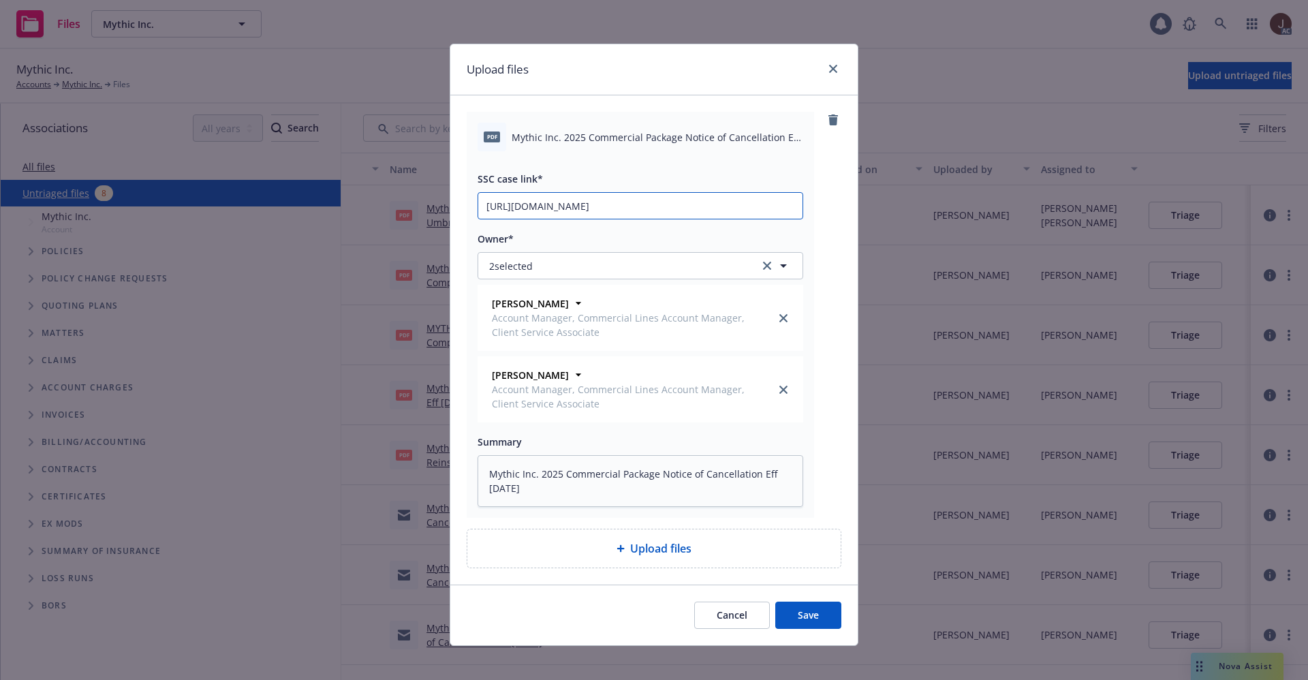
scroll to position [0, 186]
type input "https://newfront-ssc.lightning.force.com/lightning/r/Case/500Vz00000SIyDhIAL/vi…"
click at [833, 283] on div "pdf Mythic Inc. 2025 Commercial Package Notice of Cancellation Eff 10-04-2025.p…" at bounding box center [654, 315] width 375 height 406
click at [798, 607] on button "Save" at bounding box center [808, 615] width 66 height 27
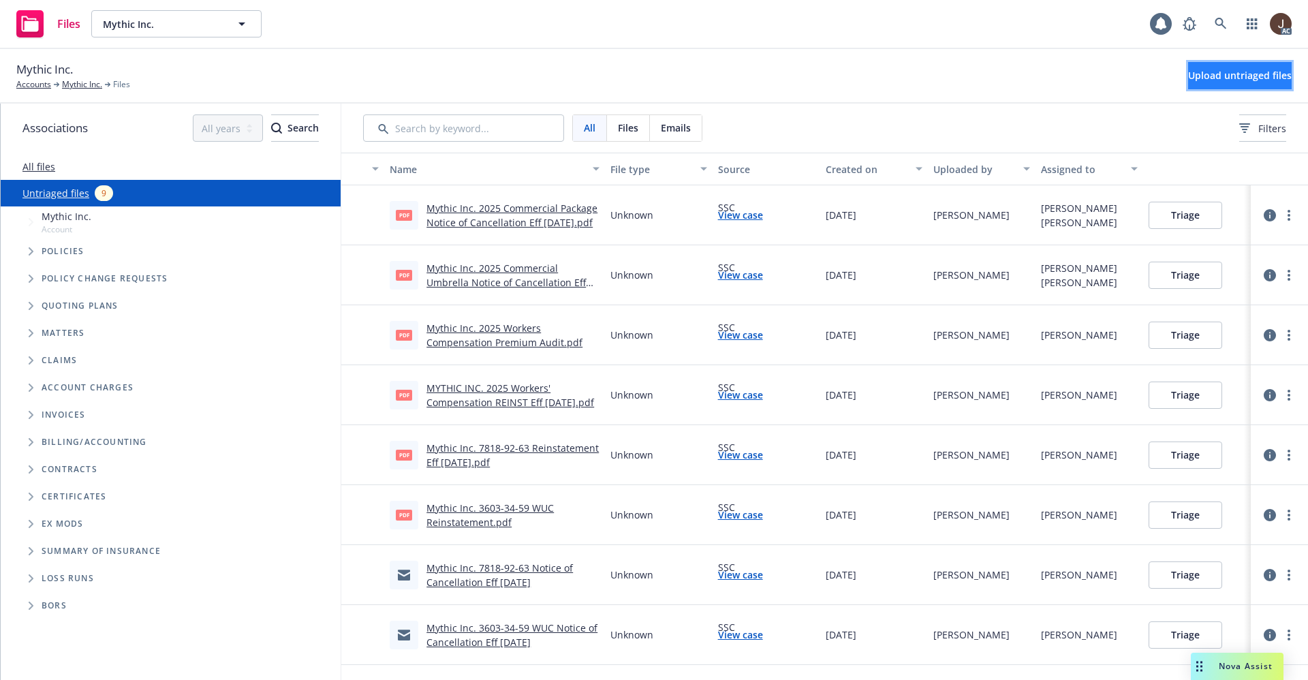
click at [1188, 76] on span "Upload untriaged files" at bounding box center [1240, 75] width 104 height 13
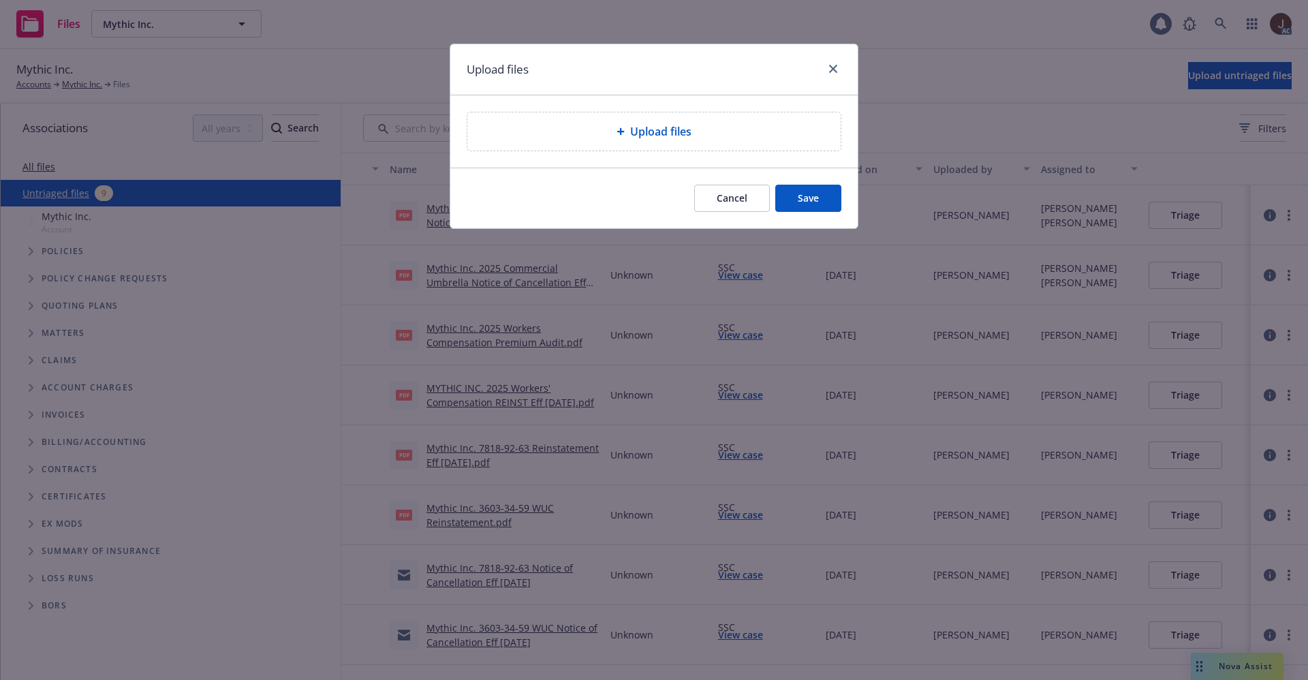
click at [666, 135] on span "Upload files" at bounding box center [660, 131] width 61 height 16
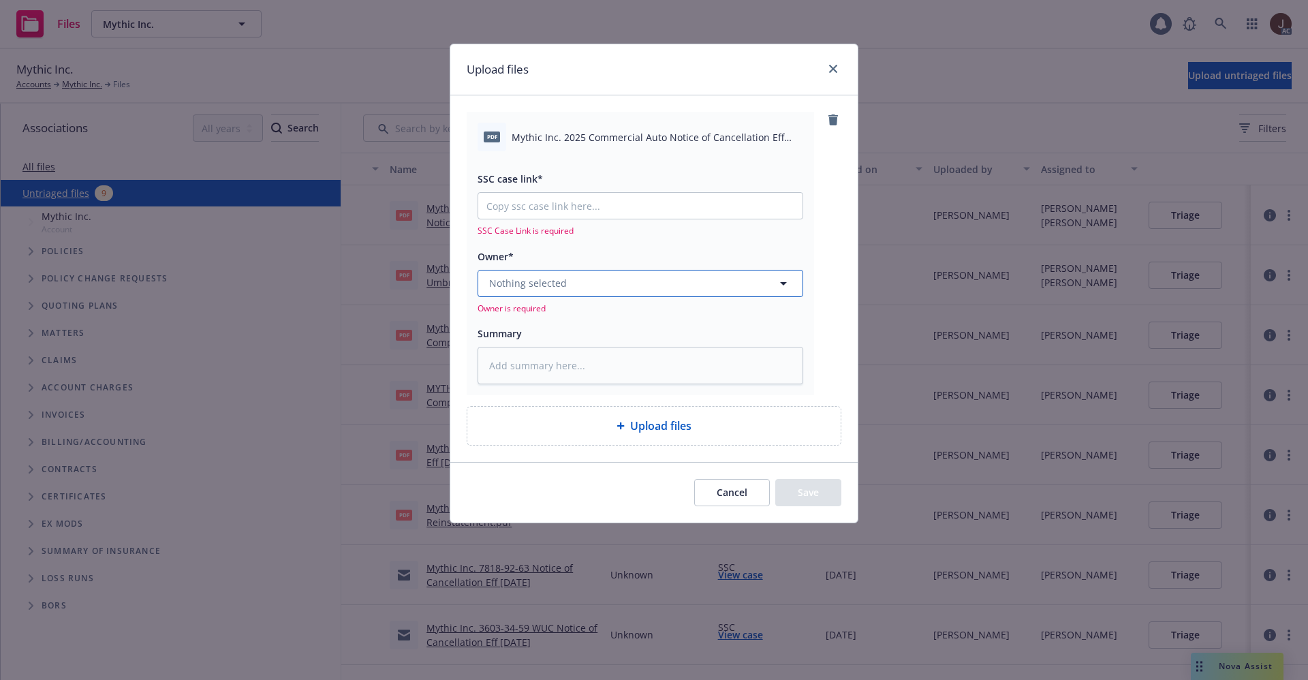
click at [544, 292] on button "Nothing selected" at bounding box center [641, 283] width 326 height 27
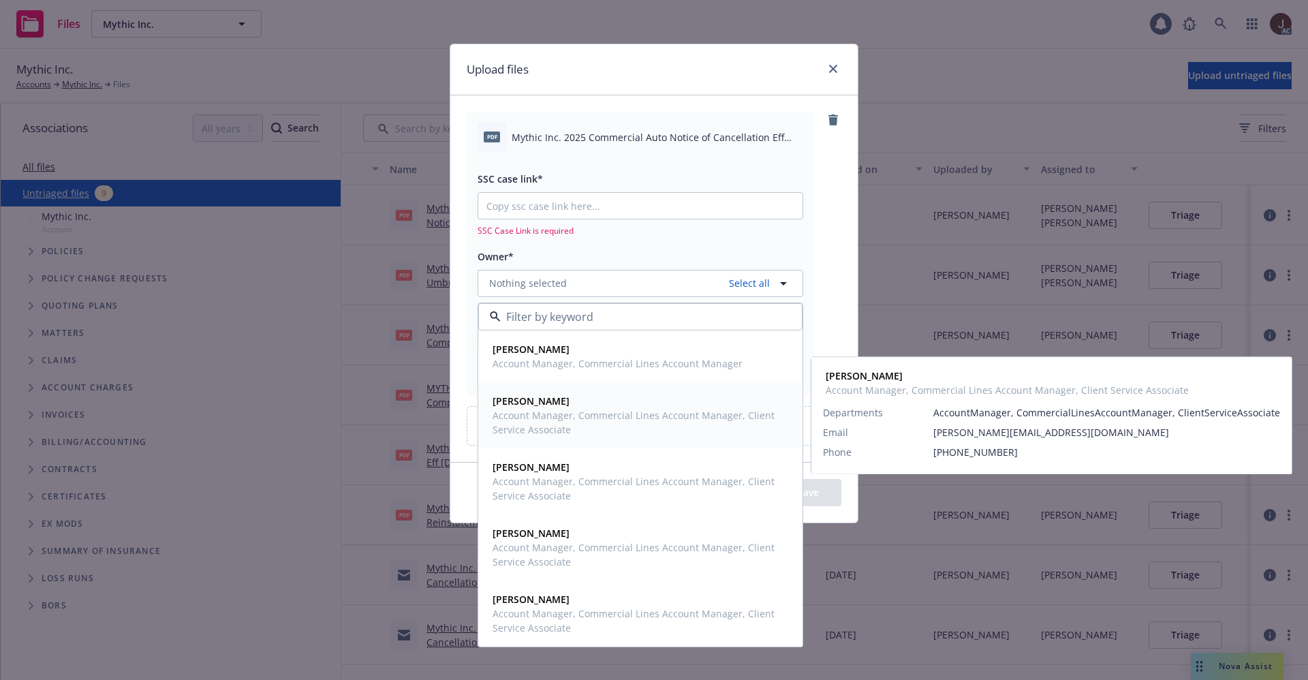
click at [540, 412] on span "Account Manager, Commercial Lines Account Manager, Client Service Associate" at bounding box center [639, 422] width 293 height 29
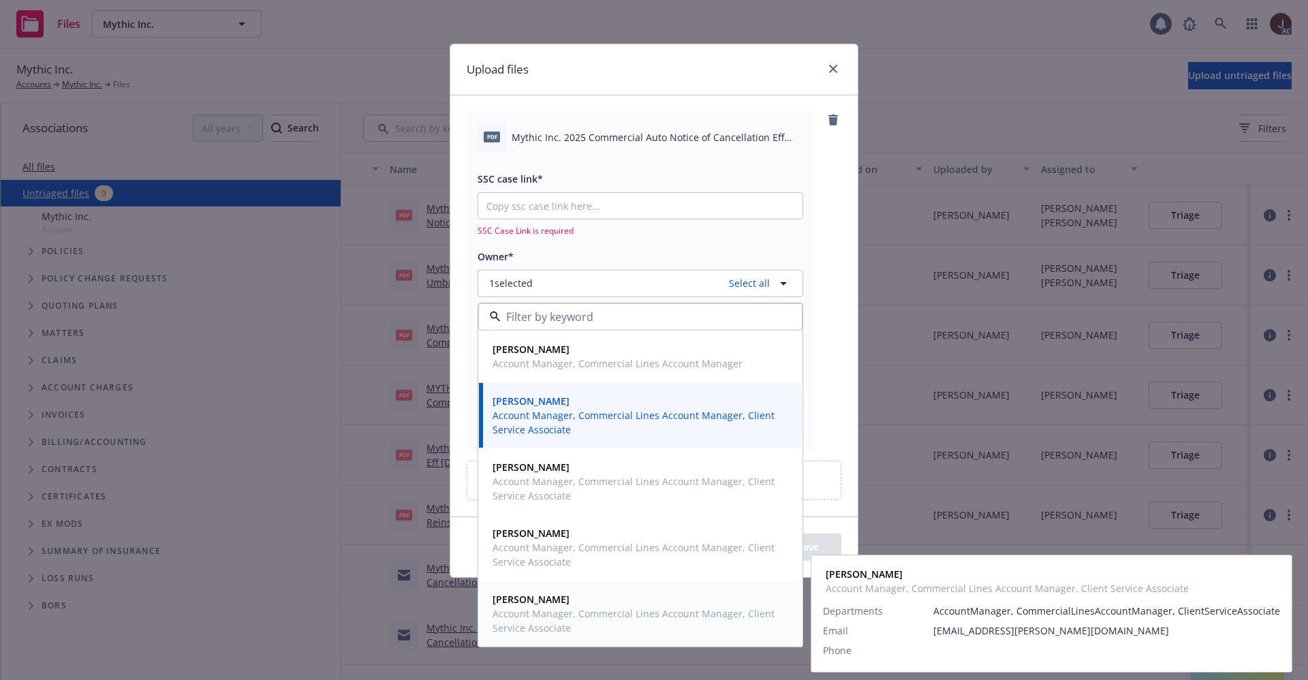
click at [523, 613] on span "Account Manager, Commercial Lines Account Manager, Client Service Associate" at bounding box center [639, 620] width 293 height 29
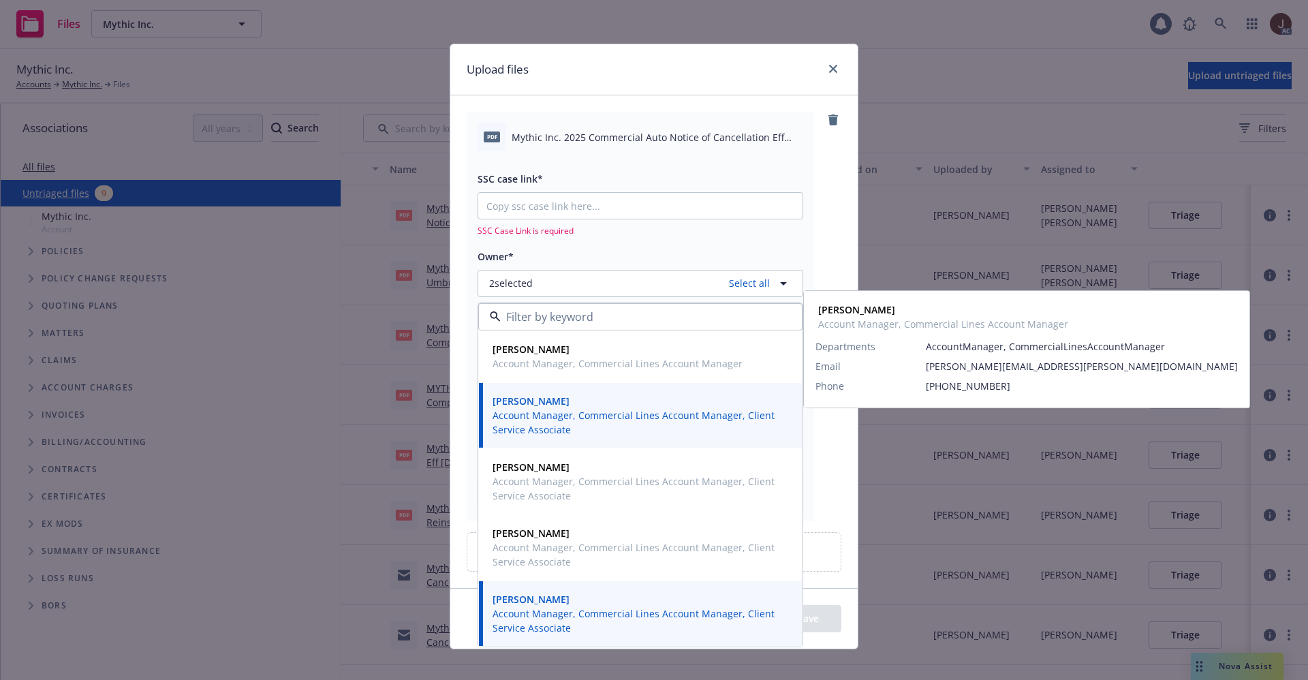
click at [823, 255] on div "pdf Mythic Inc. 2025 Commercial Auto Notice of Cancellation Eff 09-24-2025.pdf …" at bounding box center [654, 316] width 375 height 409
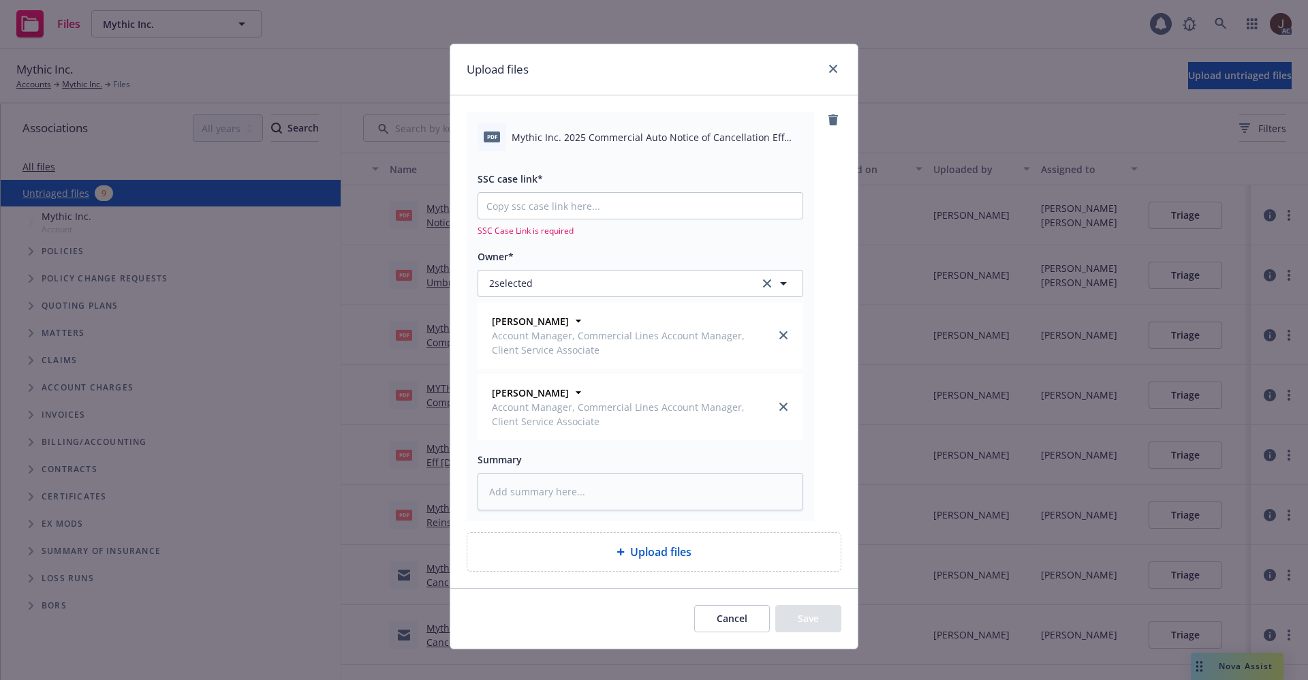
click at [605, 142] on span "Mythic Inc. 2025 Commercial Auto Notice of Cancellation Eff 09-24-2025.pdf" at bounding box center [658, 137] width 292 height 14
click at [604, 142] on span "Mythic Inc. 2025 Commercial Auto Notice of Cancellation Eff 09-24-2025.pdf" at bounding box center [658, 137] width 292 height 14
copy div "Mythic Inc. 2025 Commercial Auto Notice of Cancellation Eff 09-24-2025.pdf"
click at [550, 484] on textarea at bounding box center [641, 491] width 326 height 37
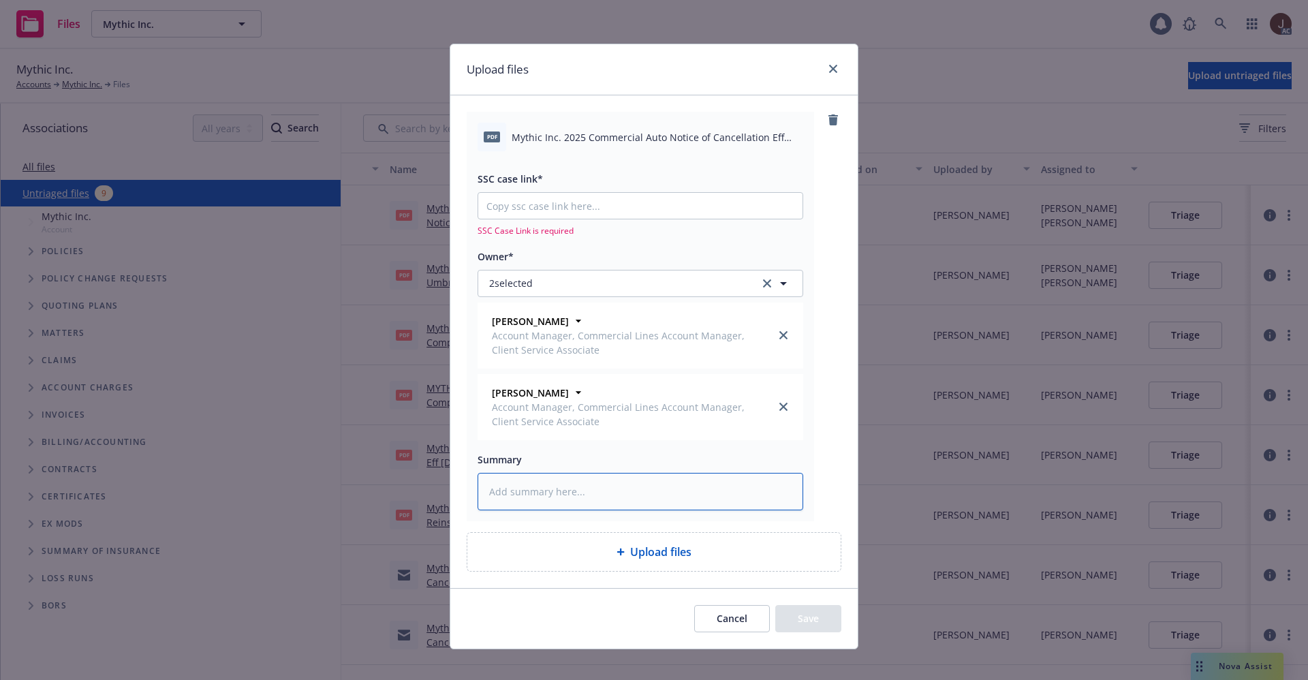
paste textarea "Mythic Inc. 2025 Commercial Auto Notice of Cancellation Eff 09-24-2025.pdf"
type textarea "x"
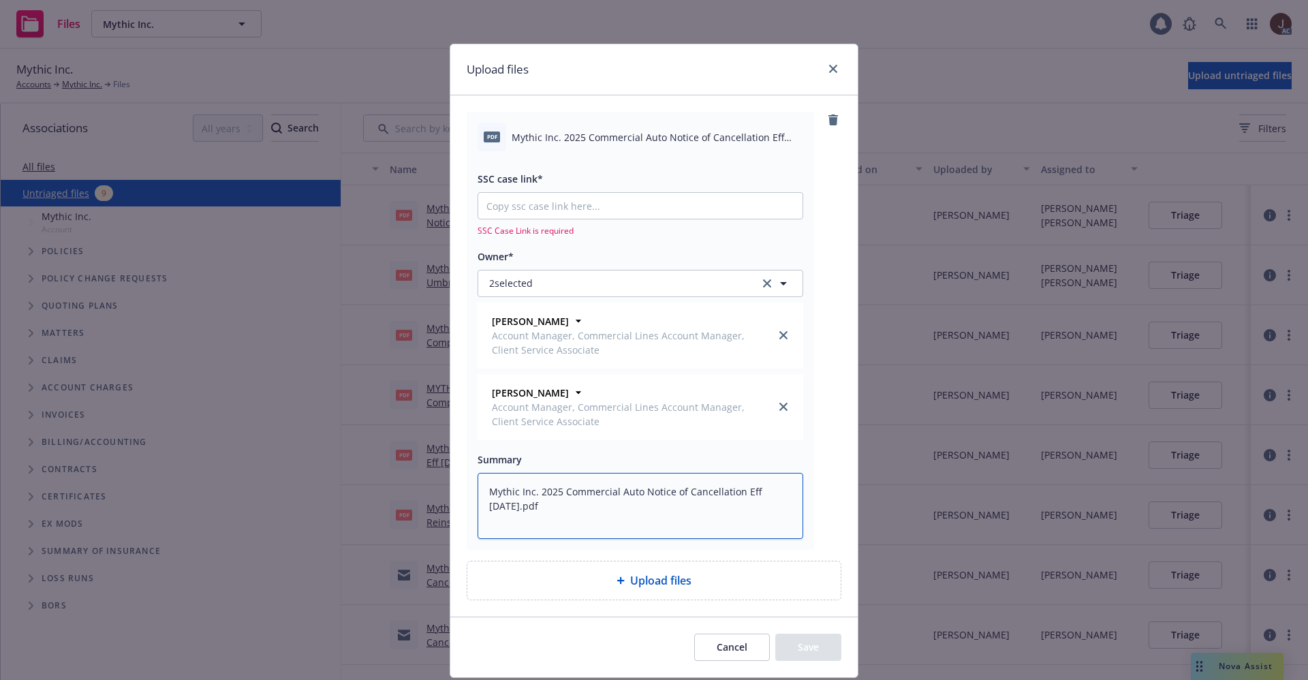
type textarea "Mythic Inc. 2025 Commercial Auto Notice of Cancellation Eff 09-24-2025.pdf"
click at [525, 205] on input "SSC case link*" at bounding box center [640, 206] width 324 height 26
paste input "https://newfront-ssc.lightning.force.com/lightning/r/Case/500Vz00000SIpGyIAL/vi…"
type textarea "x"
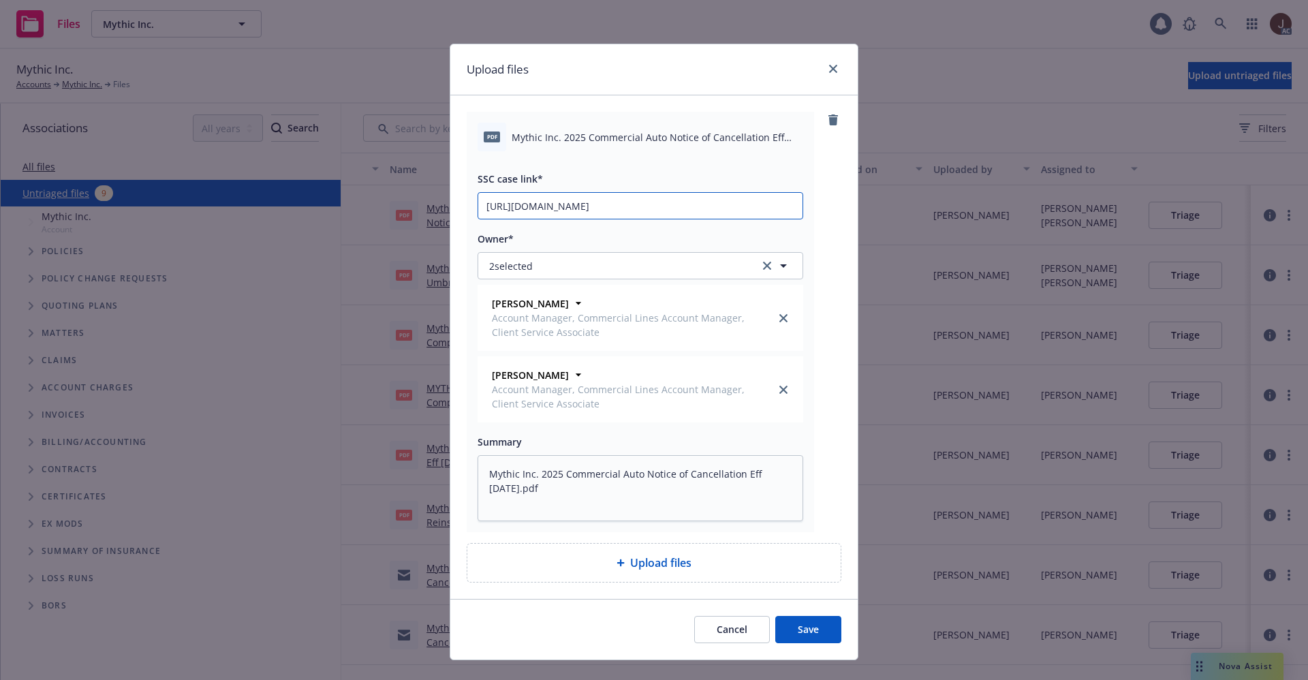
scroll to position [0, 186]
type input "https://newfront-ssc.lightning.force.com/lightning/r/Case/500Vz00000SIpGyIAL/vi…"
click at [800, 636] on button "Save" at bounding box center [808, 629] width 66 height 27
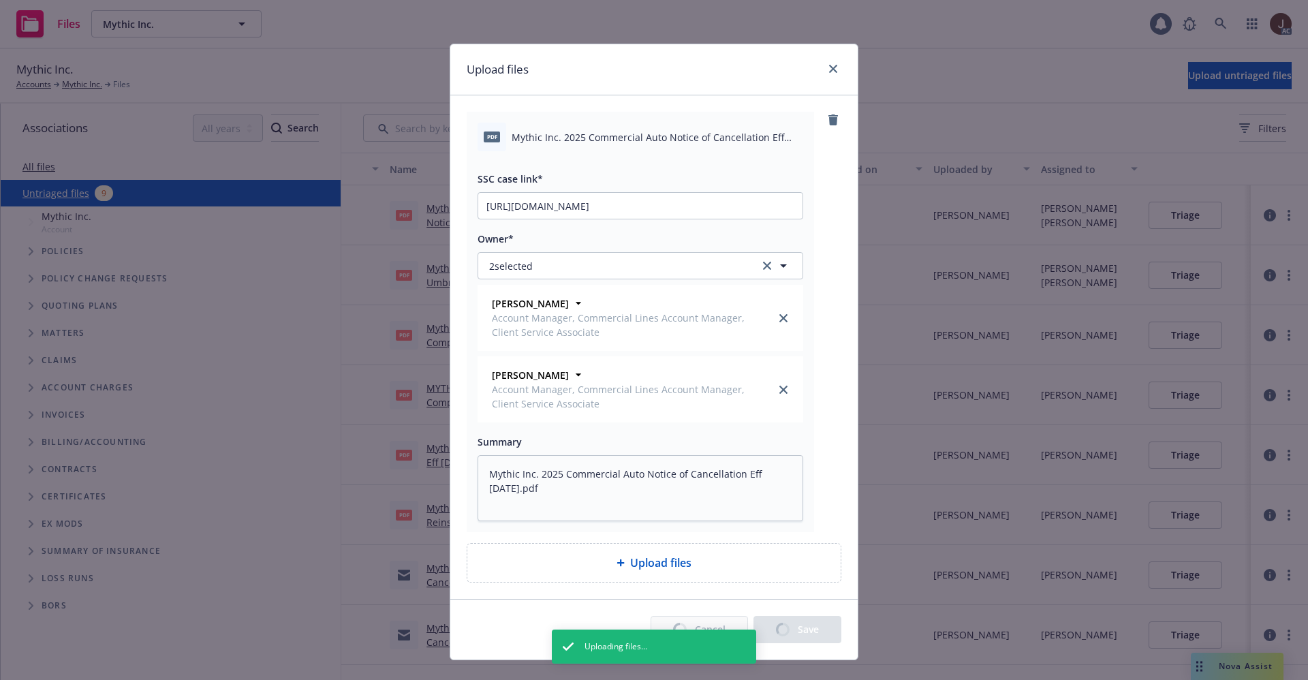
type textarea "x"
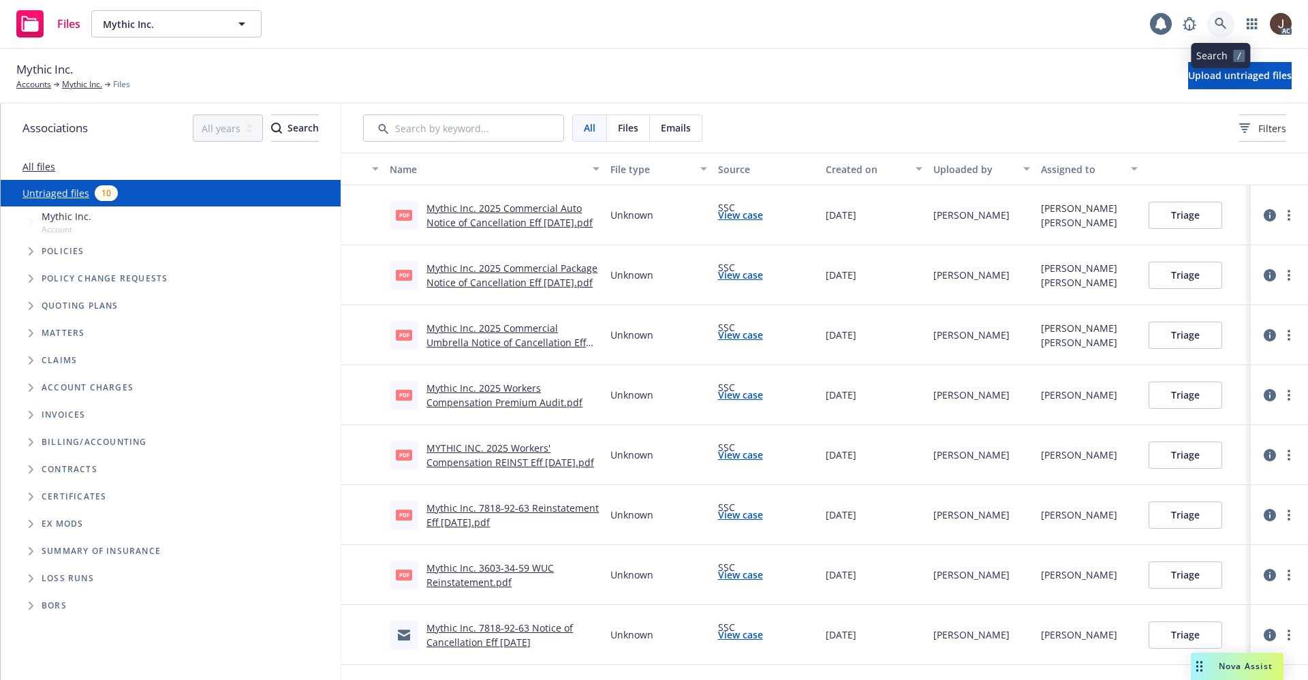
click at [1224, 27] on icon at bounding box center [1221, 24] width 12 height 12
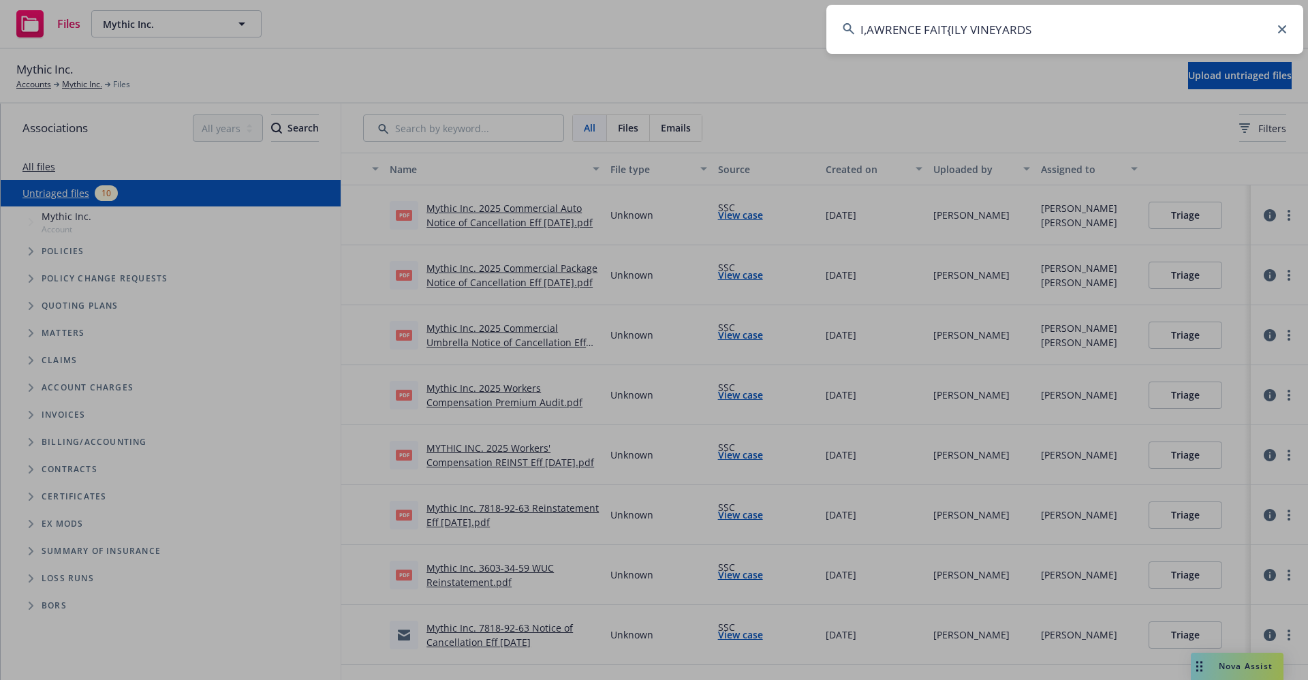
type input "I,AWRENCE FAIT{ILY VINEYARDS"
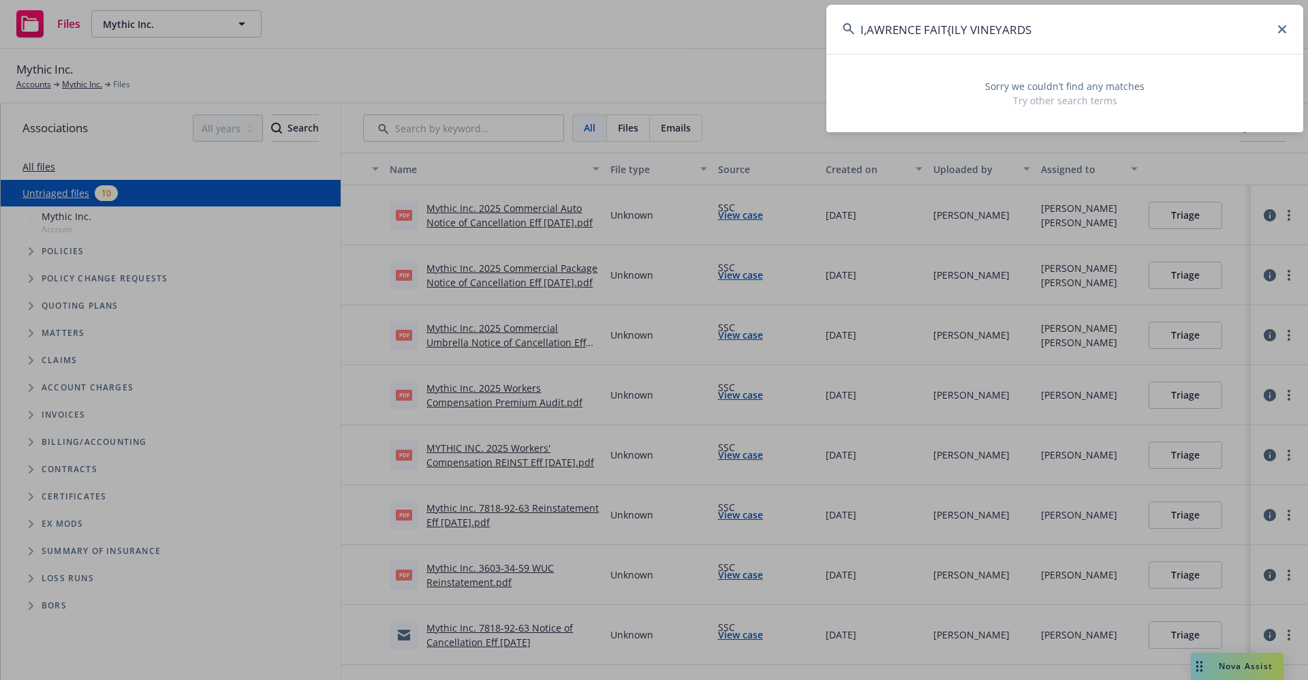
drag, startPoint x: 1029, startPoint y: 29, endPoint x: 777, endPoint y: 27, distance: 252.8
click at [777, 27] on div "I,AWRENCE FAIT{ILY VINEYARDS Sorry we couldn’t find any matches Try other searc…" at bounding box center [654, 340] width 1308 height 680
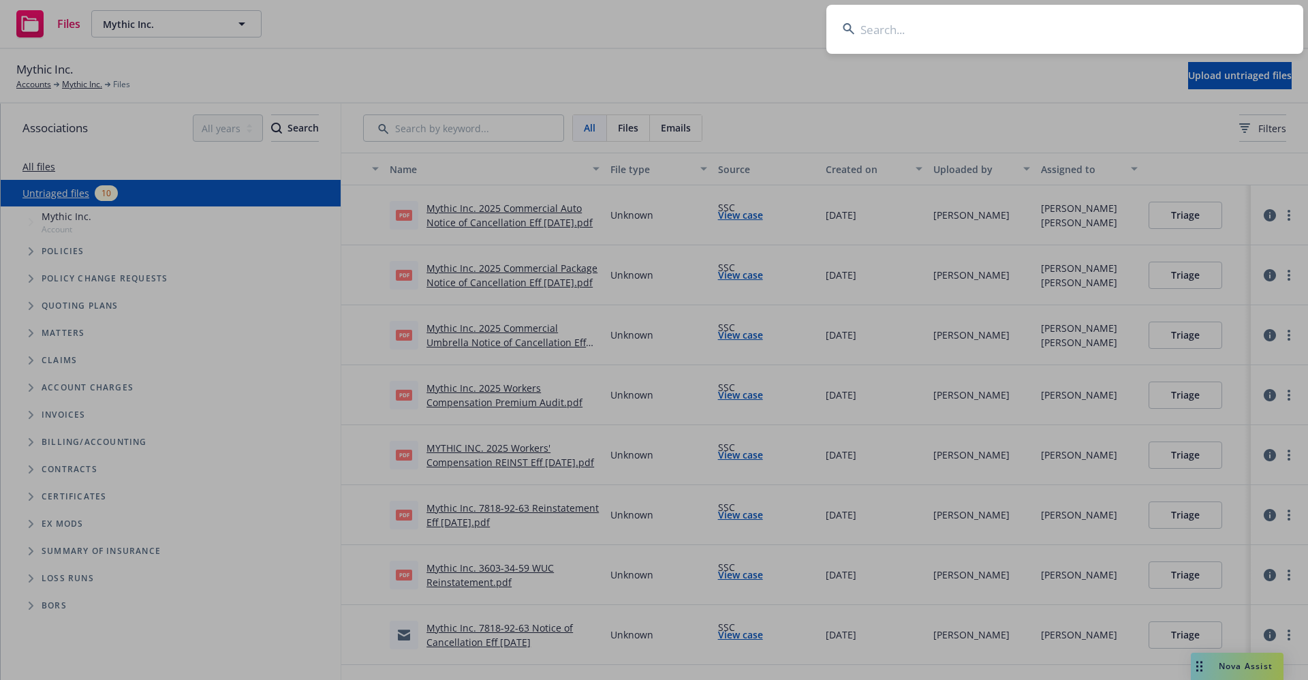
click at [899, 14] on input at bounding box center [1064, 29] width 477 height 49
paste input "[PERSON_NAME] Wine Estates LLC"
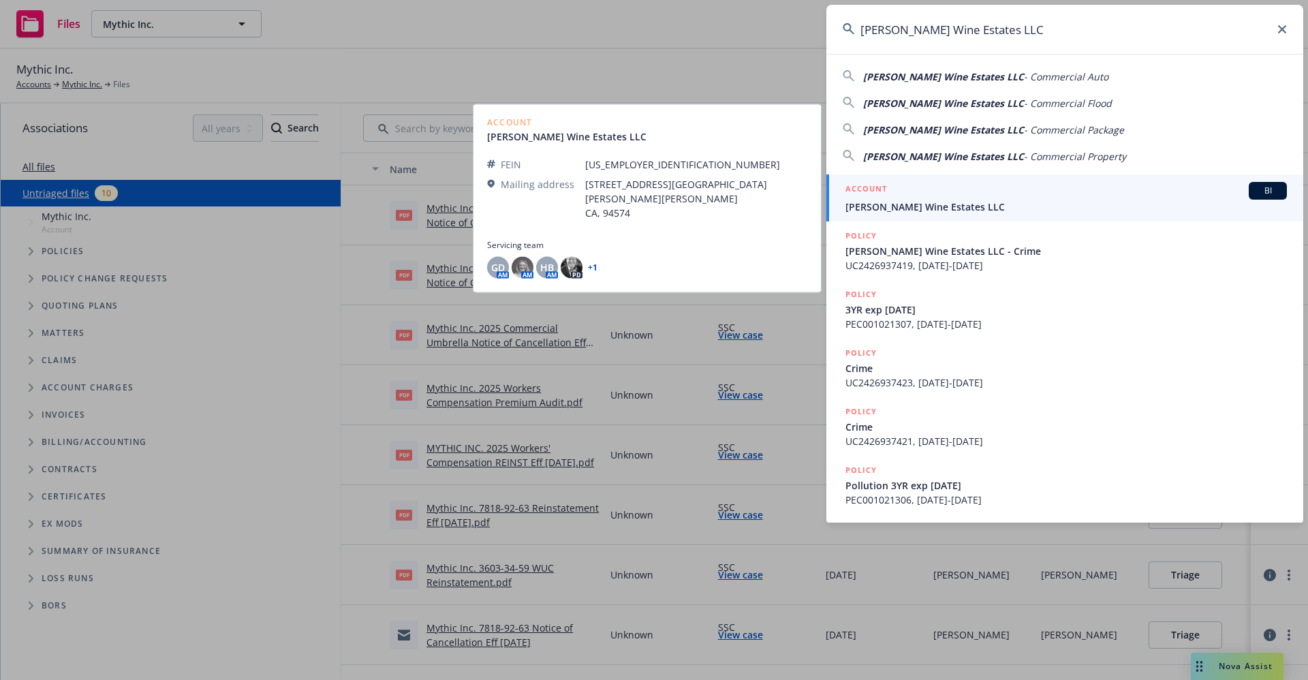
type input "[PERSON_NAME] Wine Estates LLC"
click at [911, 208] on span "[PERSON_NAME] Wine Estates LLC" at bounding box center [1065, 207] width 441 height 14
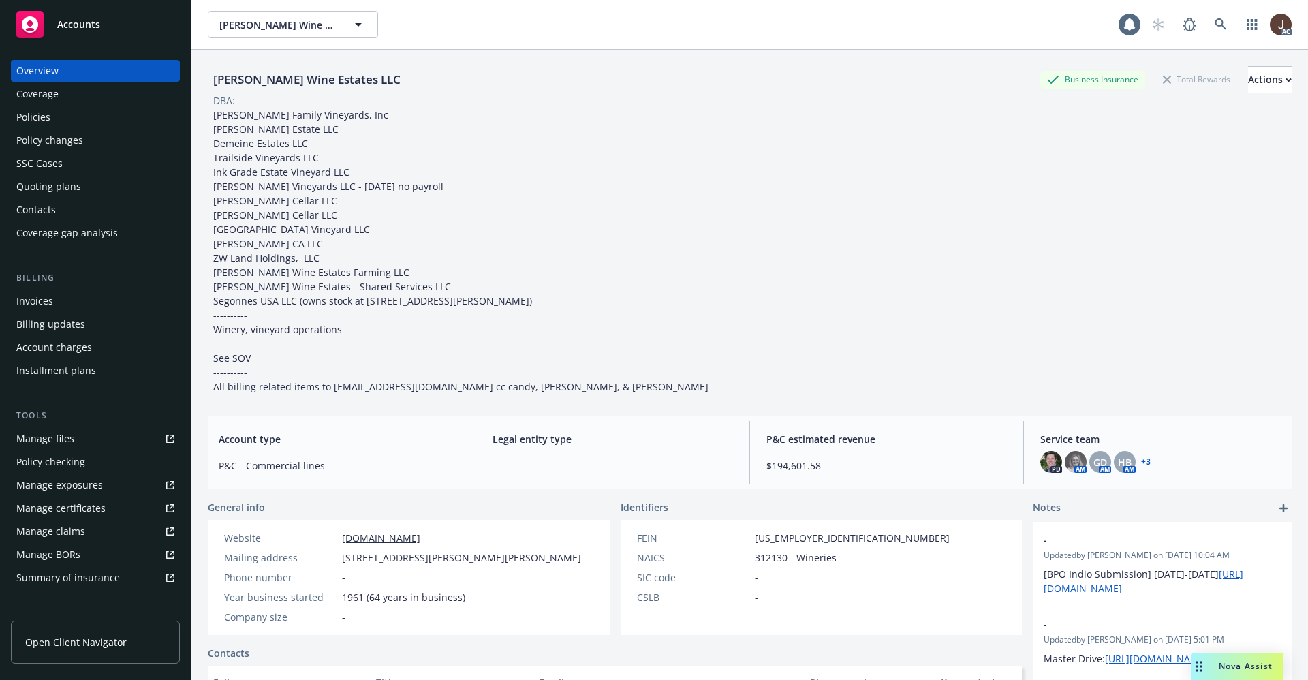
click at [33, 114] on div "Policies" at bounding box center [33, 117] width 34 height 22
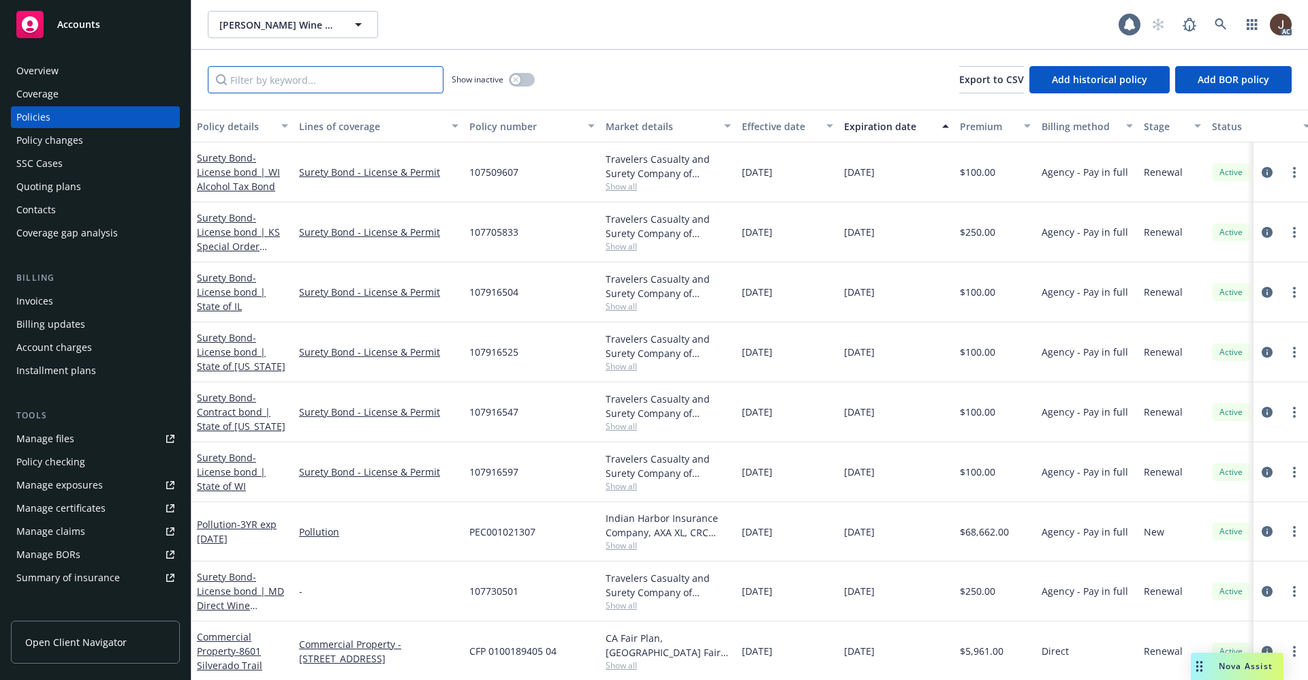
click at [277, 76] on input "Filter by keyword..." at bounding box center [326, 79] width 236 height 27
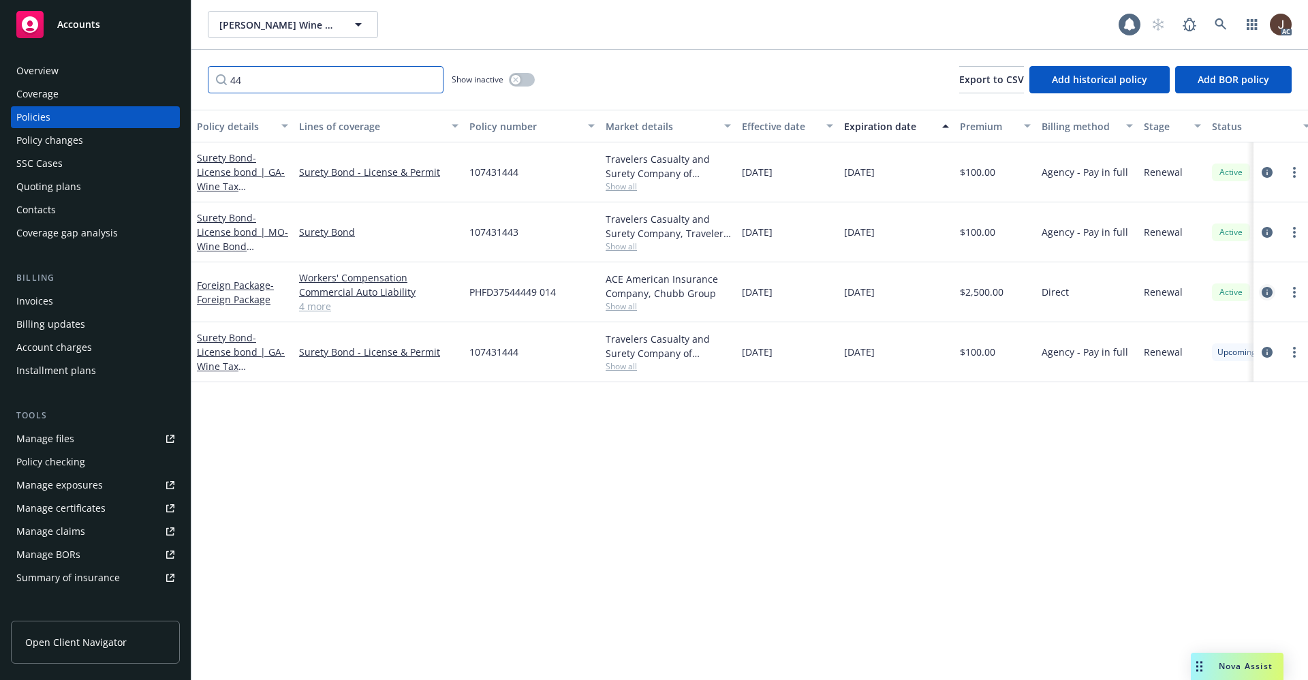
type input "44"
click at [1266, 293] on icon "circleInformation" at bounding box center [1267, 292] width 11 height 11
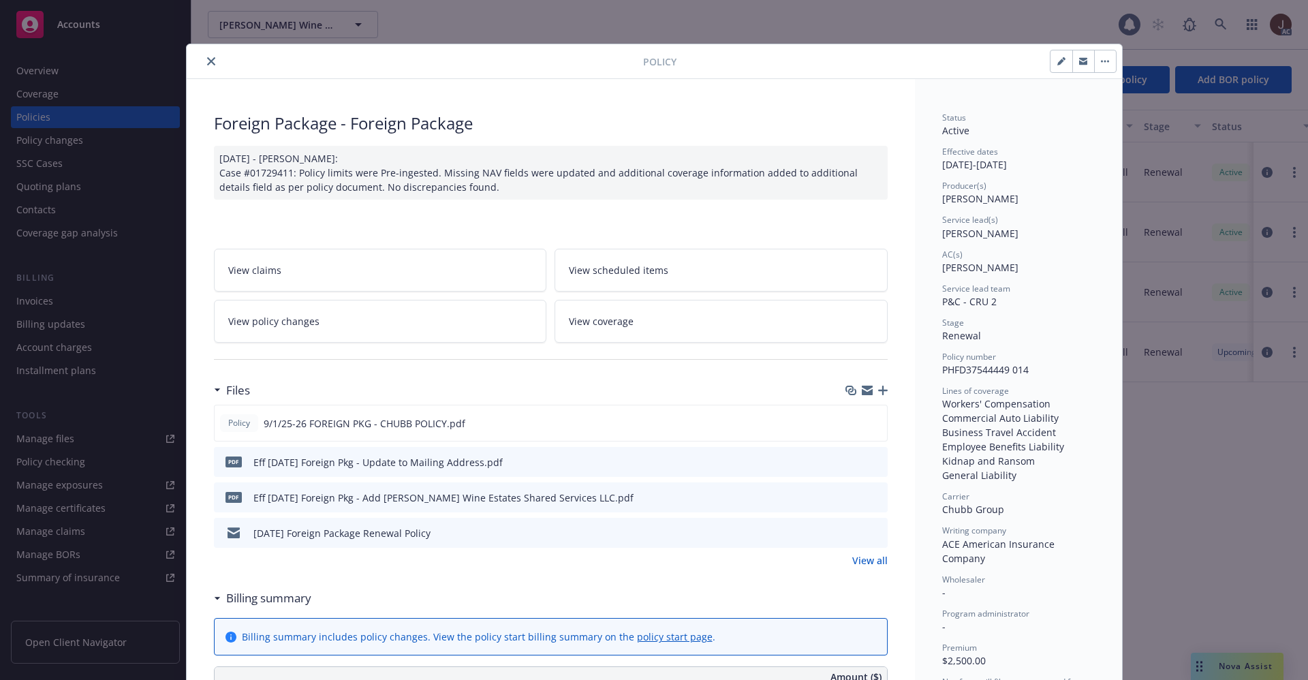
click at [207, 63] on icon "close" at bounding box center [211, 61] width 8 height 8
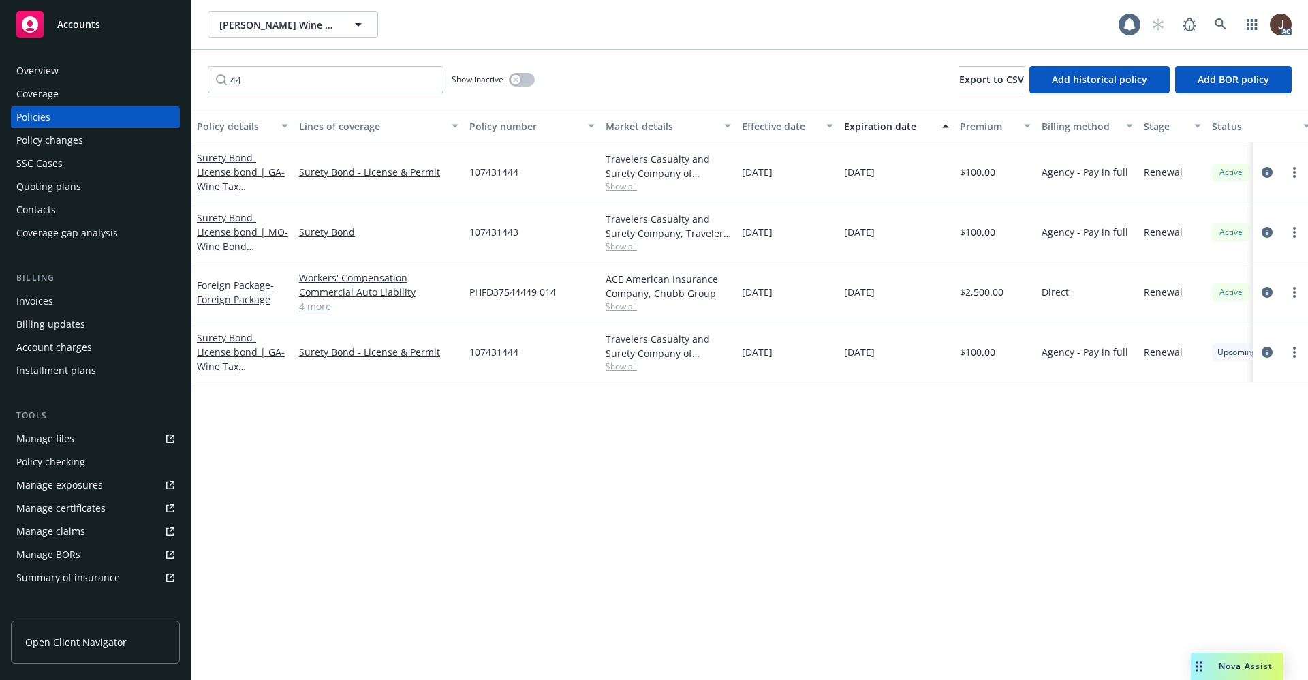
click at [52, 437] on div "Manage files" at bounding box center [45, 439] width 58 height 22
click at [1218, 22] on icon at bounding box center [1221, 24] width 12 height 12
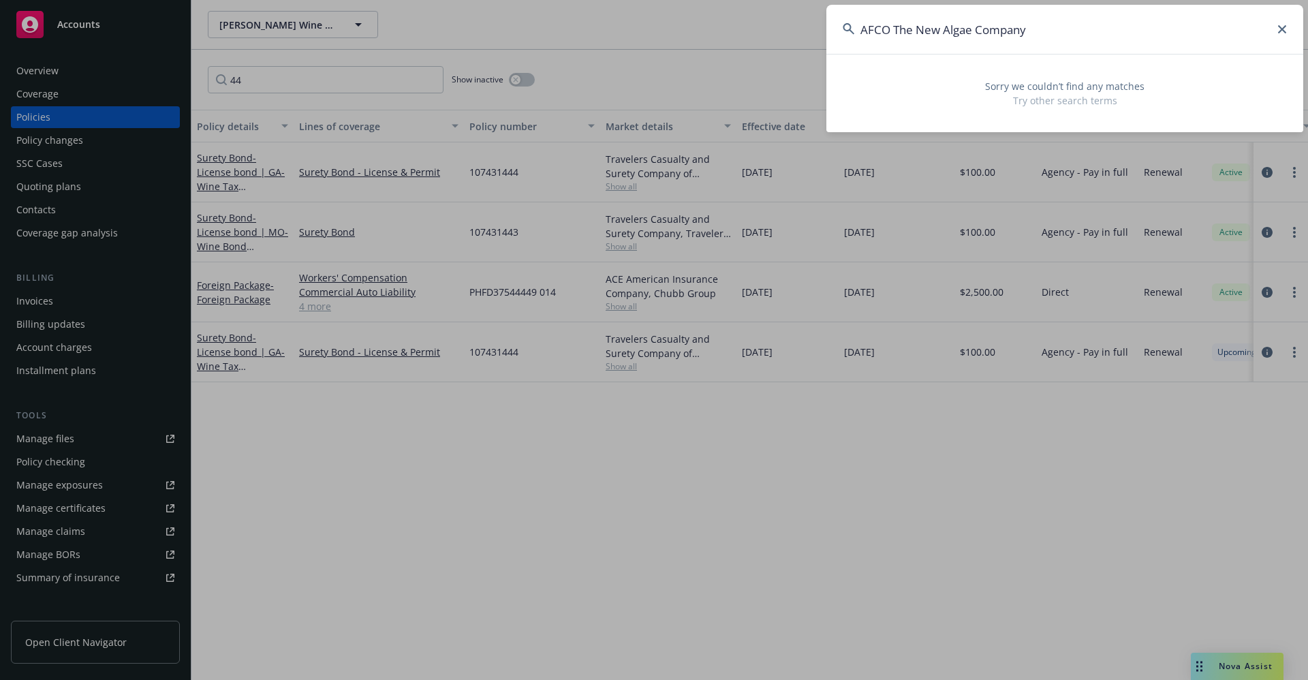
drag, startPoint x: 895, startPoint y: 30, endPoint x: 742, endPoint y: 35, distance: 153.4
click at [742, 30] on div "AFCO The New Algae Company Sorry we couldn’t find any matches Try other search …" at bounding box center [654, 340] width 1308 height 680
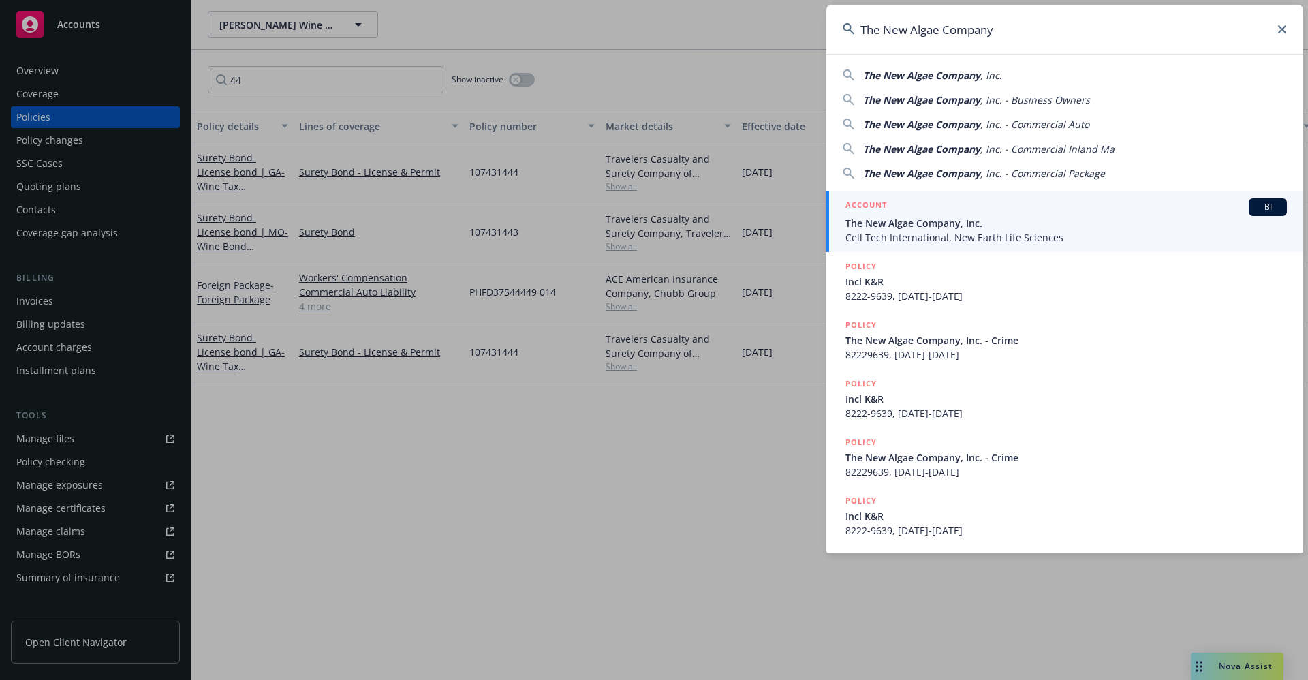
click at [1048, 31] on input "The New Algae Company" at bounding box center [1064, 29] width 477 height 49
type input "The New Algae Company"
click at [896, 225] on span "The New Algae Company, Inc." at bounding box center [1065, 223] width 441 height 14
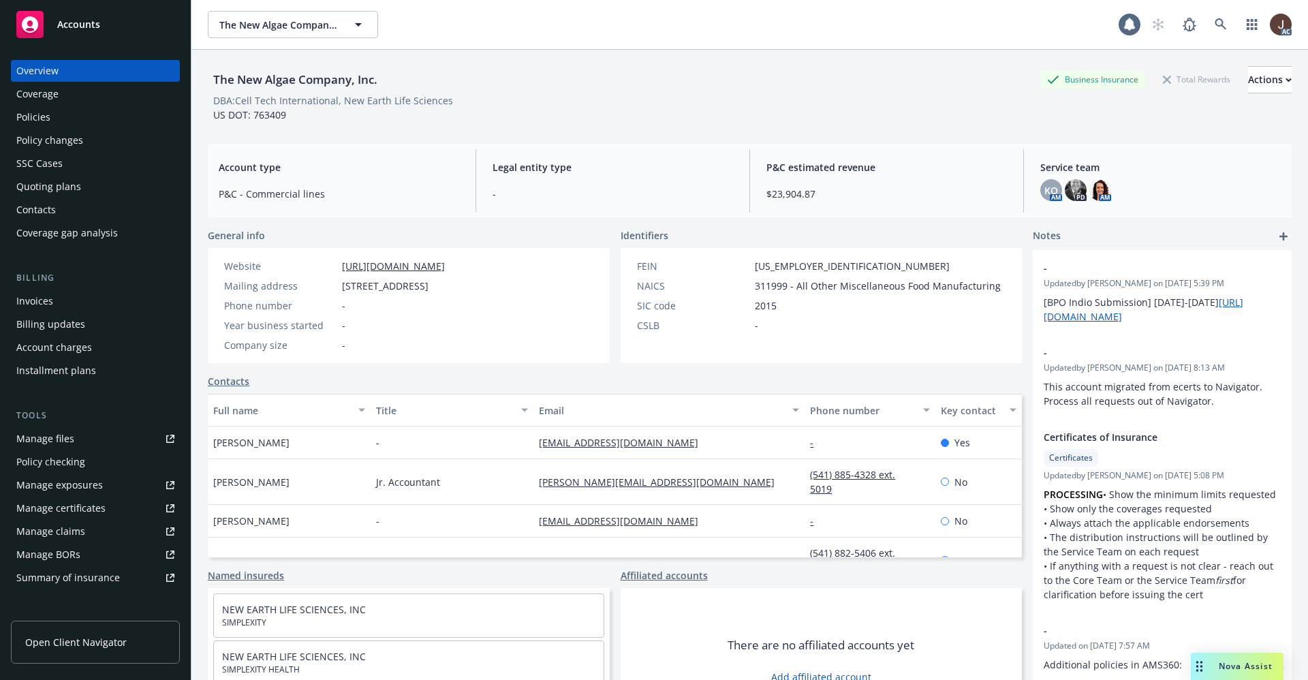
click at [55, 439] on div "Manage files" at bounding box center [45, 439] width 58 height 22
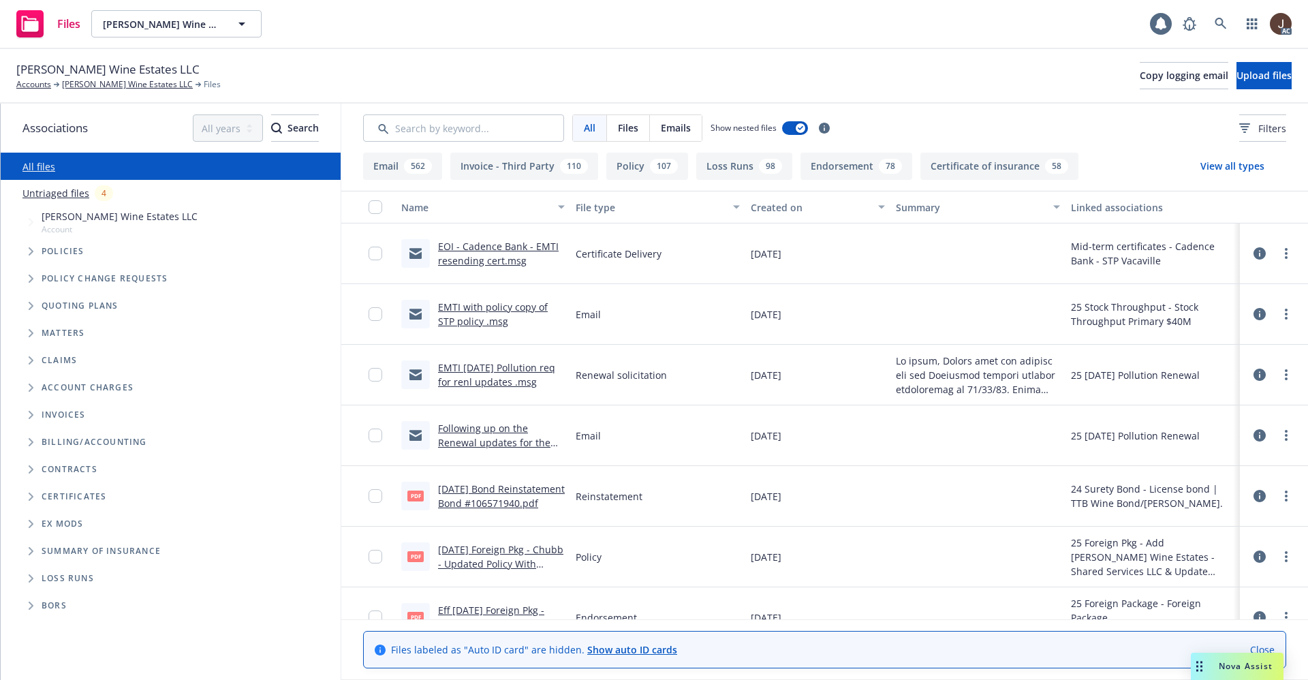
click at [50, 193] on link "Untriaged files" at bounding box center [55, 193] width 67 height 14
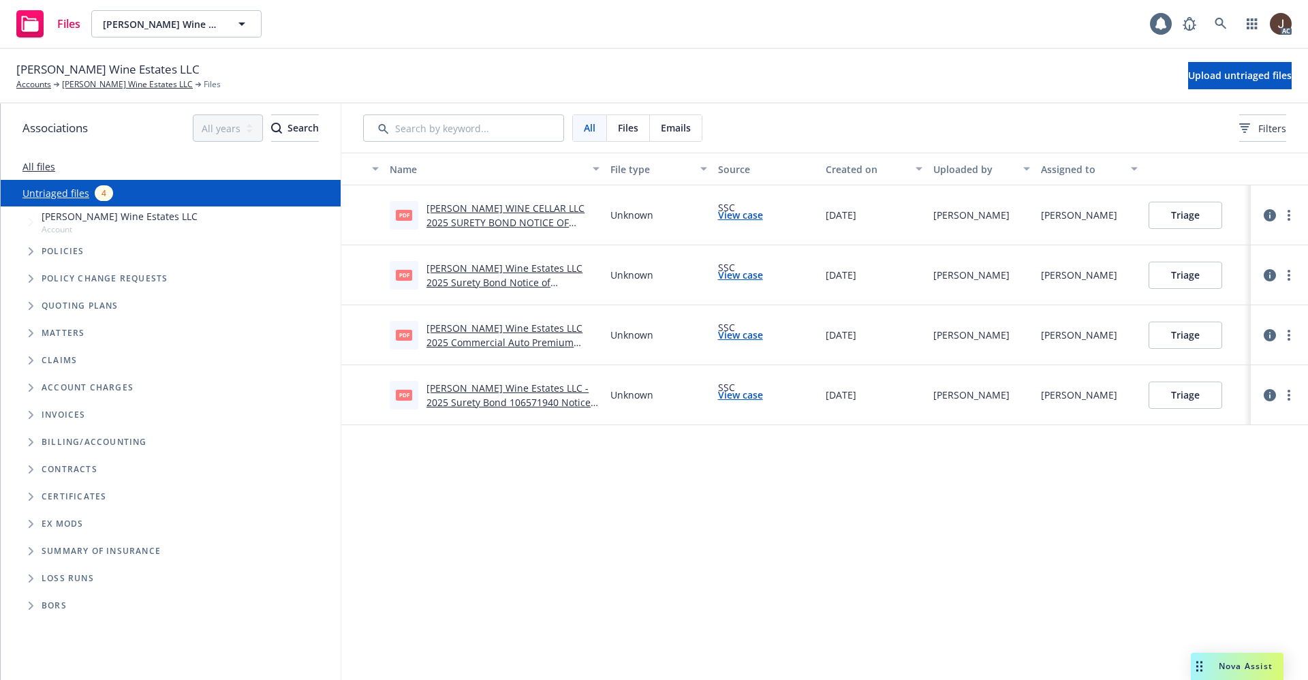
click at [517, 529] on div "Name File type Source Created on Uploaded by Assigned to pdf HEITZ WINE CELLAR …" at bounding box center [824, 416] width 967 height 527
click at [1216, 71] on span "Upload untriaged files" at bounding box center [1240, 75] width 104 height 13
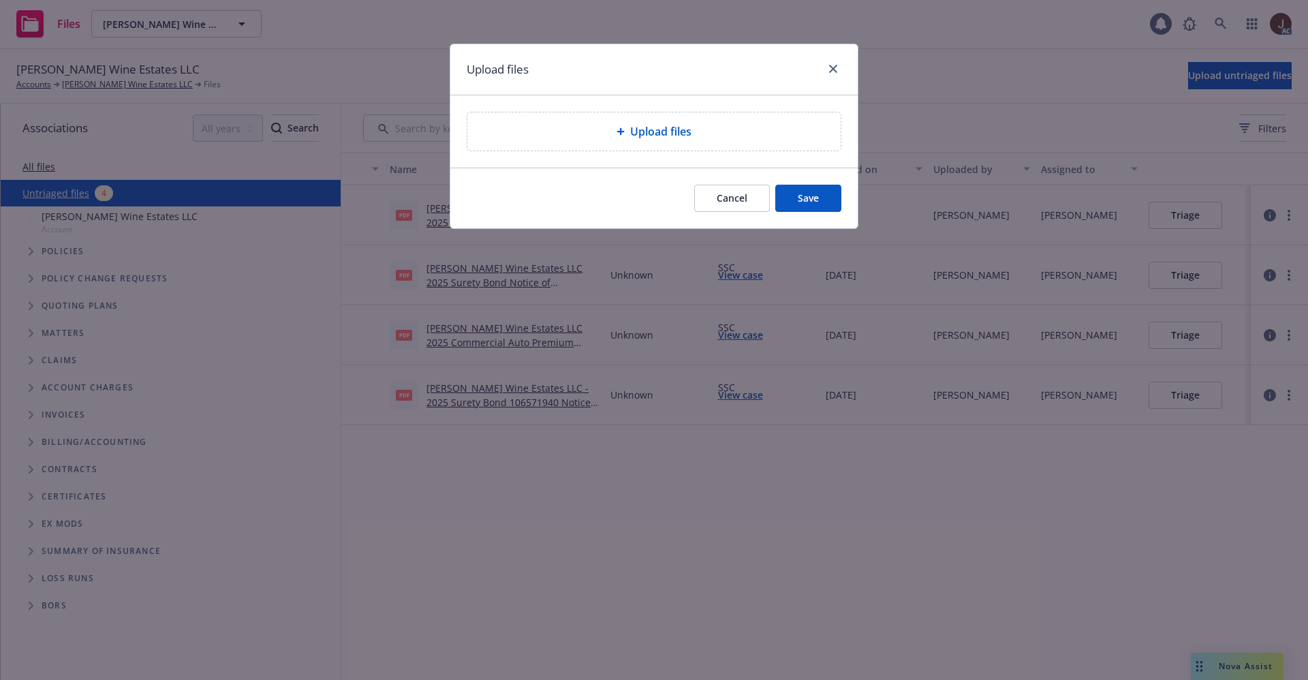
click at [662, 125] on span "Upload files" at bounding box center [660, 131] width 61 height 16
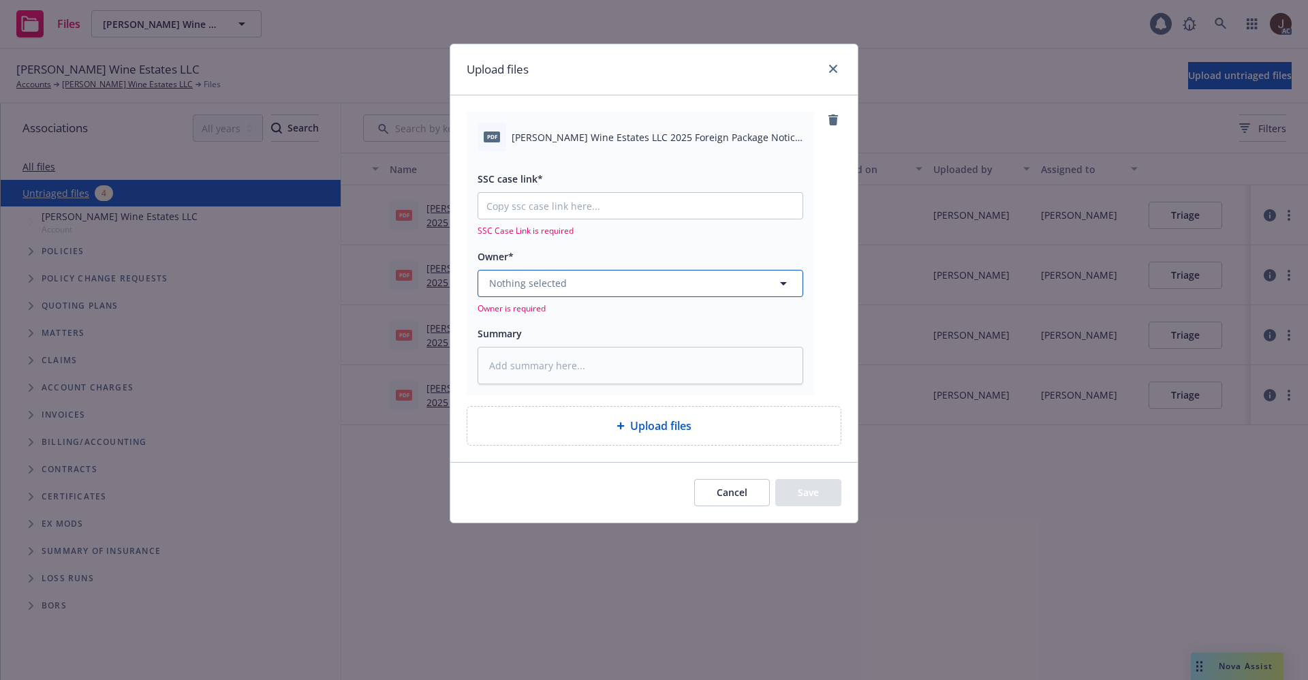
click at [645, 291] on button "Nothing selected" at bounding box center [641, 283] width 326 height 27
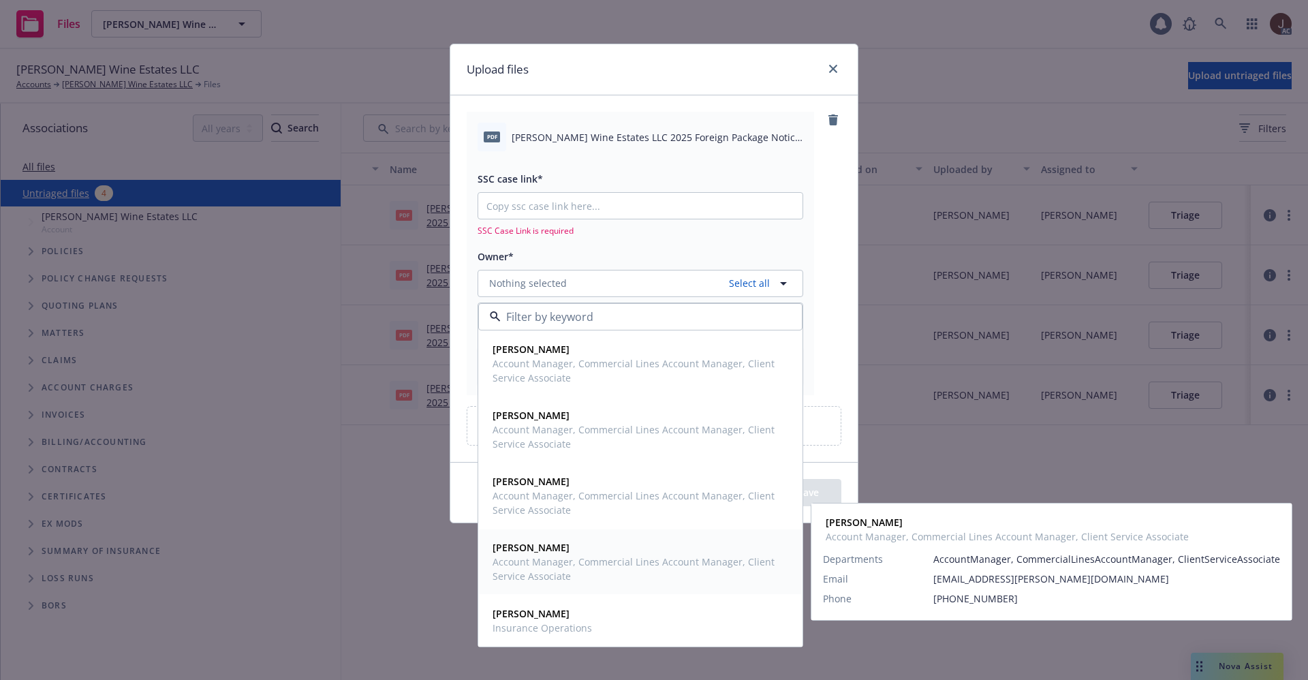
click at [529, 544] on strong "Kat O'Bryan" at bounding box center [531, 547] width 77 height 13
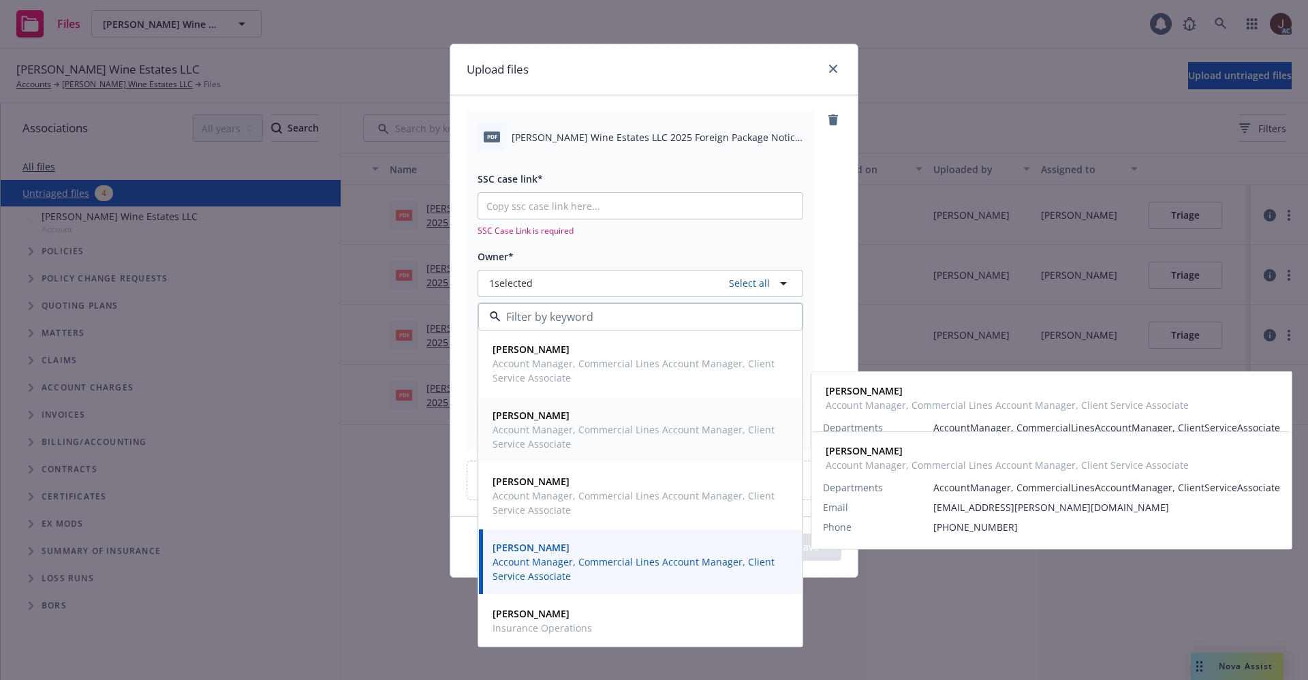
click at [523, 435] on span "Account Manager, Commercial Lines Account Manager, Client Service Associate" at bounding box center [639, 436] width 293 height 29
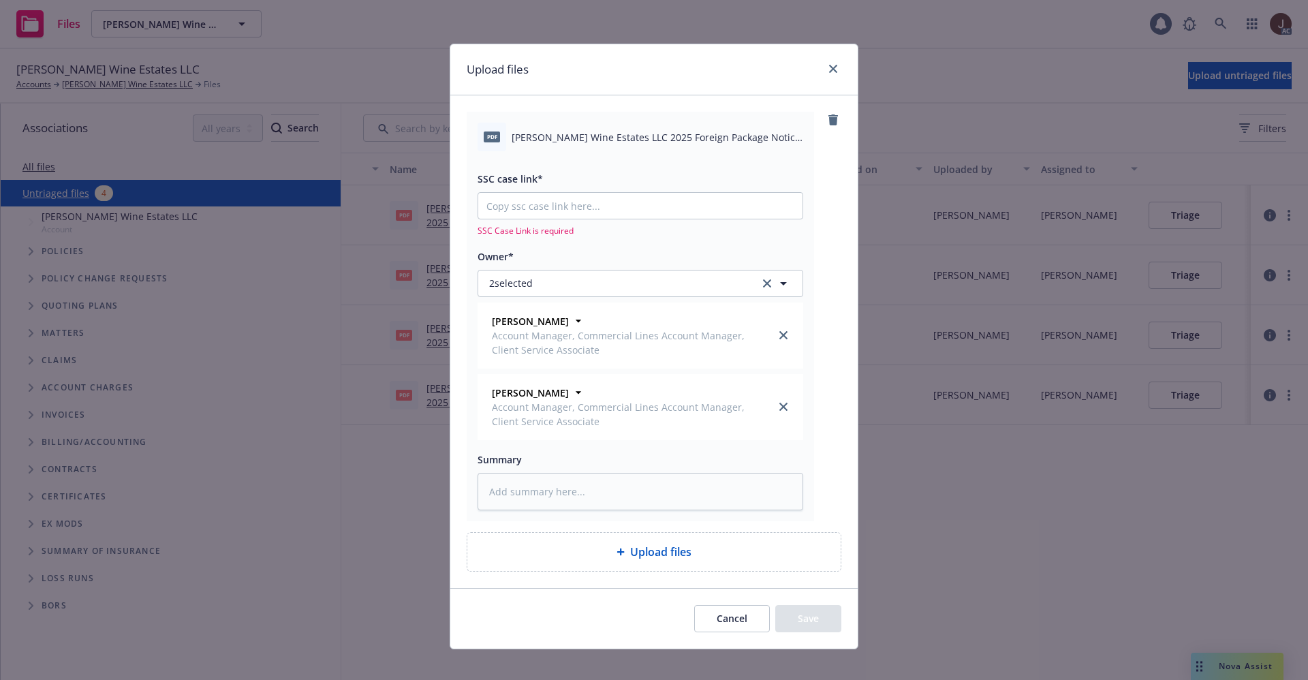
click at [598, 140] on span "Lawrence Wine Estates LLC 2025 Foreign Package Notice of Cancellation Eff 09-16…" at bounding box center [658, 137] width 292 height 14
copy div "Lawrence Wine Estates LLC 2025 Foreign Package Notice of Cancellation Eff 09-16…"
click at [552, 488] on textarea at bounding box center [641, 491] width 326 height 37
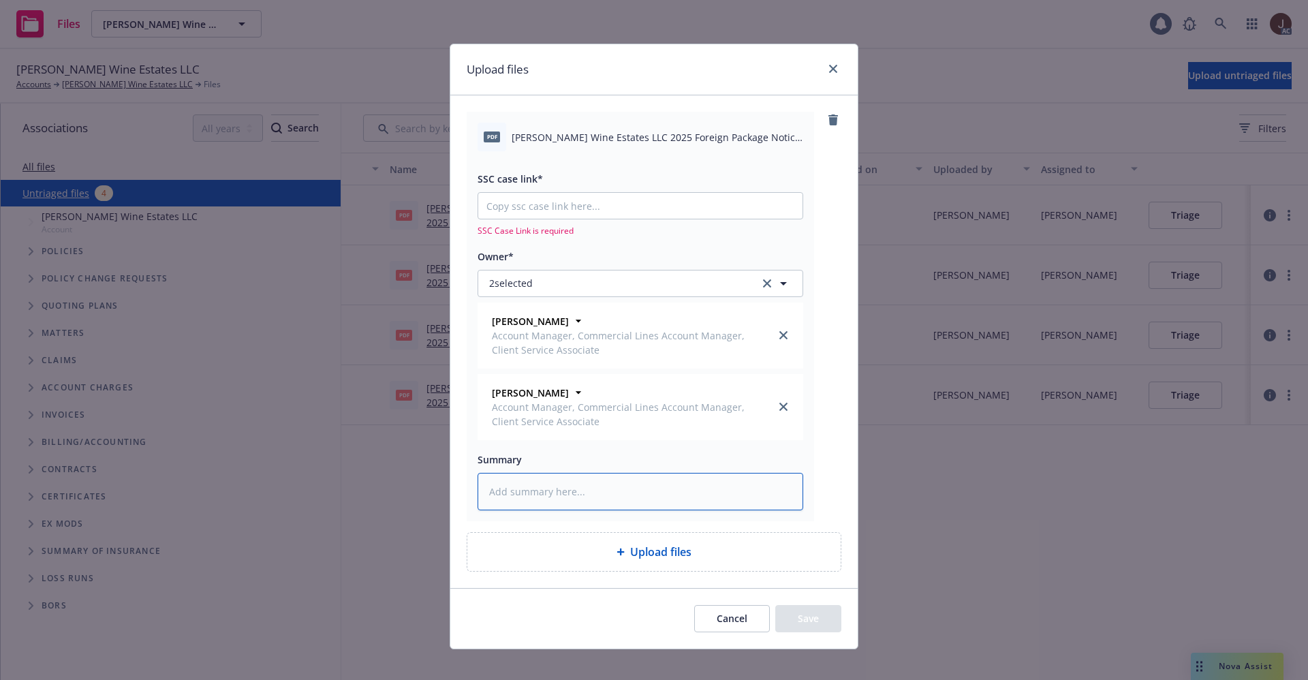
paste textarea "Lawrence Wine Estates LLC 2025 Foreign Package Notice of Cancellation Eff 09-16…"
drag, startPoint x: 552, startPoint y: 488, endPoint x: 770, endPoint y: 479, distance: 218.2
click at [557, 488] on textarea at bounding box center [641, 491] width 326 height 37
type textarea "x"
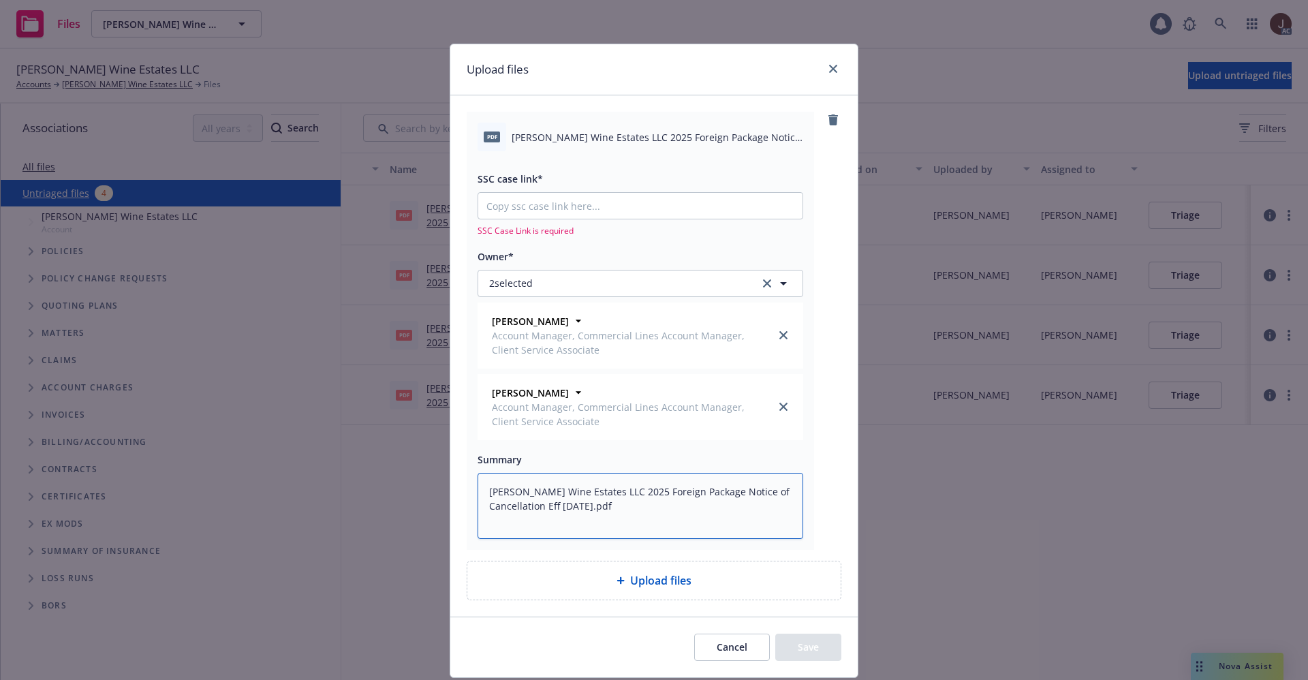
click at [770, 479] on textarea "Lawrence Wine Estates LLC 2025 Foreign Package Notice of Cancellation Eff 09-16…" at bounding box center [641, 506] width 326 height 66
type textarea "Lawrence Wine Estates LLC 2025 Foreign Package Notice of Cancellation Eff 09-16…"
click at [535, 209] on input "SSC case link*" at bounding box center [640, 206] width 324 height 26
paste input "https://newfront-ssc.lightning.force.com/lightning/r/Case/500Vz00000SIpteIAD/vi…"
type textarea "x"
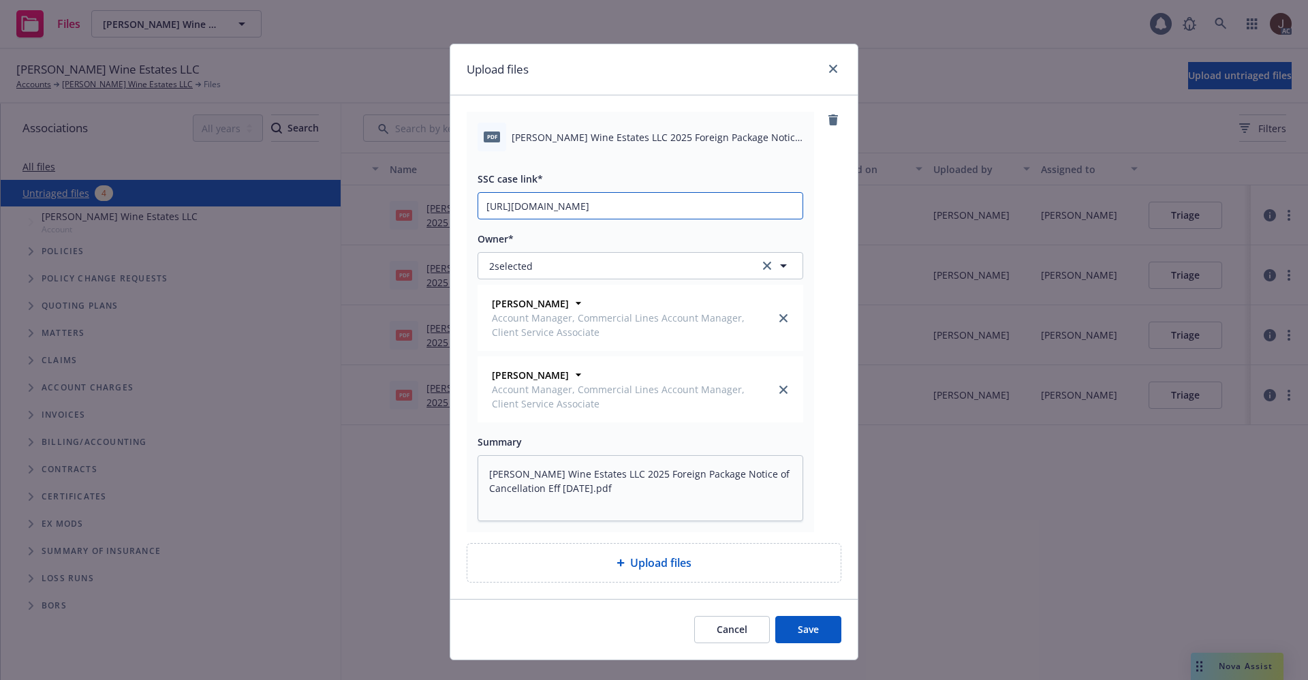
scroll to position [0, 185]
type input "https://newfront-ssc.lightning.force.com/lightning/r/Case/500Vz00000SIpteIAD/vi…"
click at [831, 225] on div "pdf Lawrence Wine Estates LLC 2025 Foreign Package Notice of Cancellation Eff 0…" at bounding box center [654, 322] width 375 height 420
click at [802, 632] on button "Save" at bounding box center [808, 629] width 66 height 27
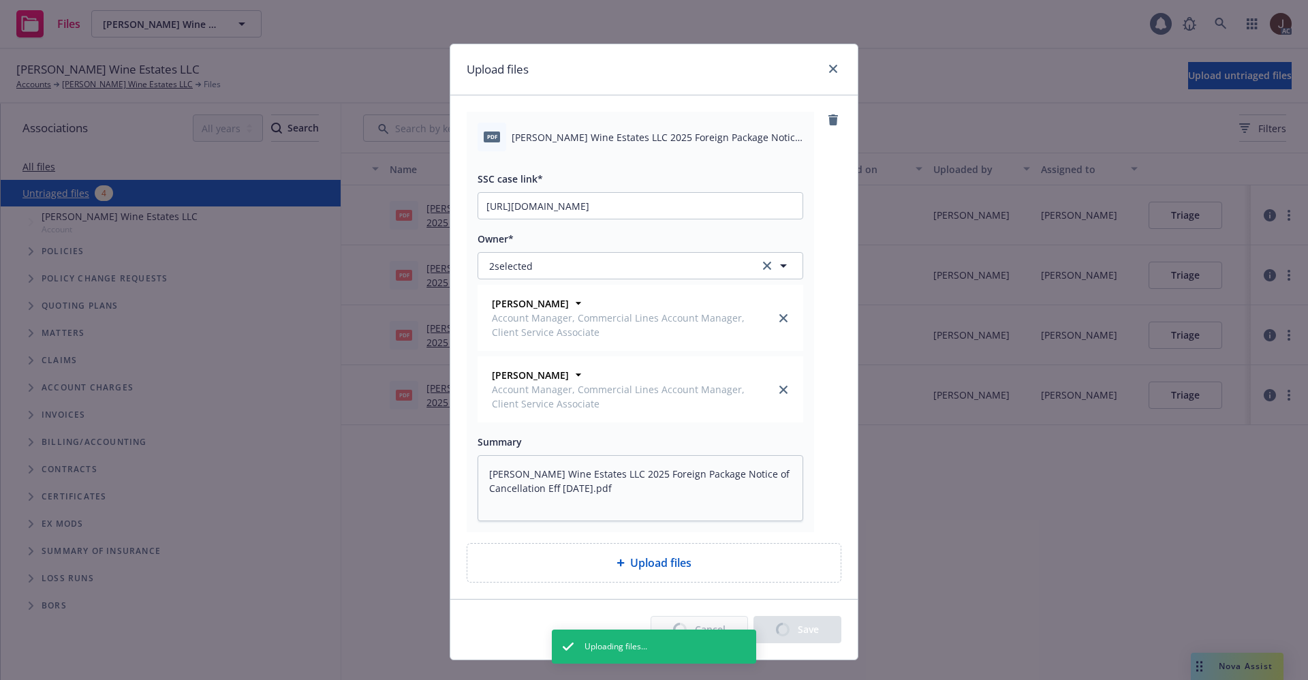
type textarea "x"
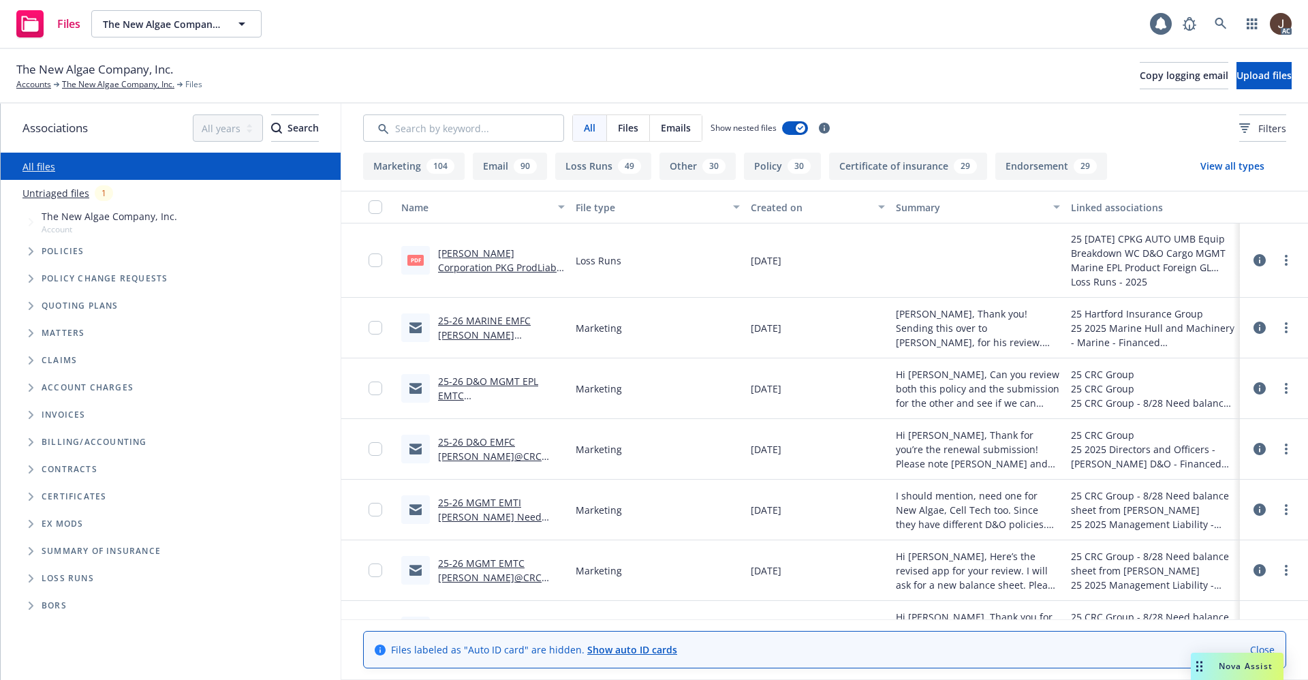
click at [56, 193] on link "Untriaged files" at bounding box center [55, 193] width 67 height 14
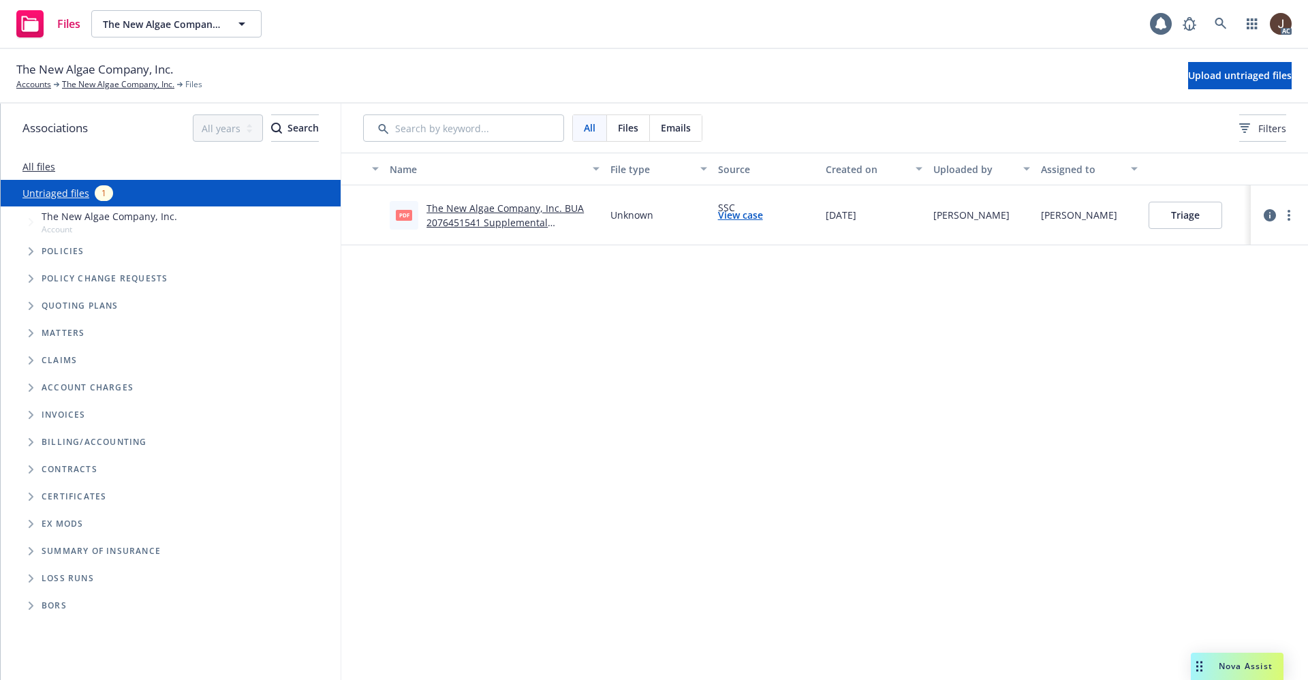
click at [676, 392] on div "Name File type Source Created on Uploaded by Assigned to pdf The New Algae Comp…" at bounding box center [824, 416] width 967 height 527
click at [1218, 78] on span "Upload untriaged files" at bounding box center [1240, 75] width 104 height 13
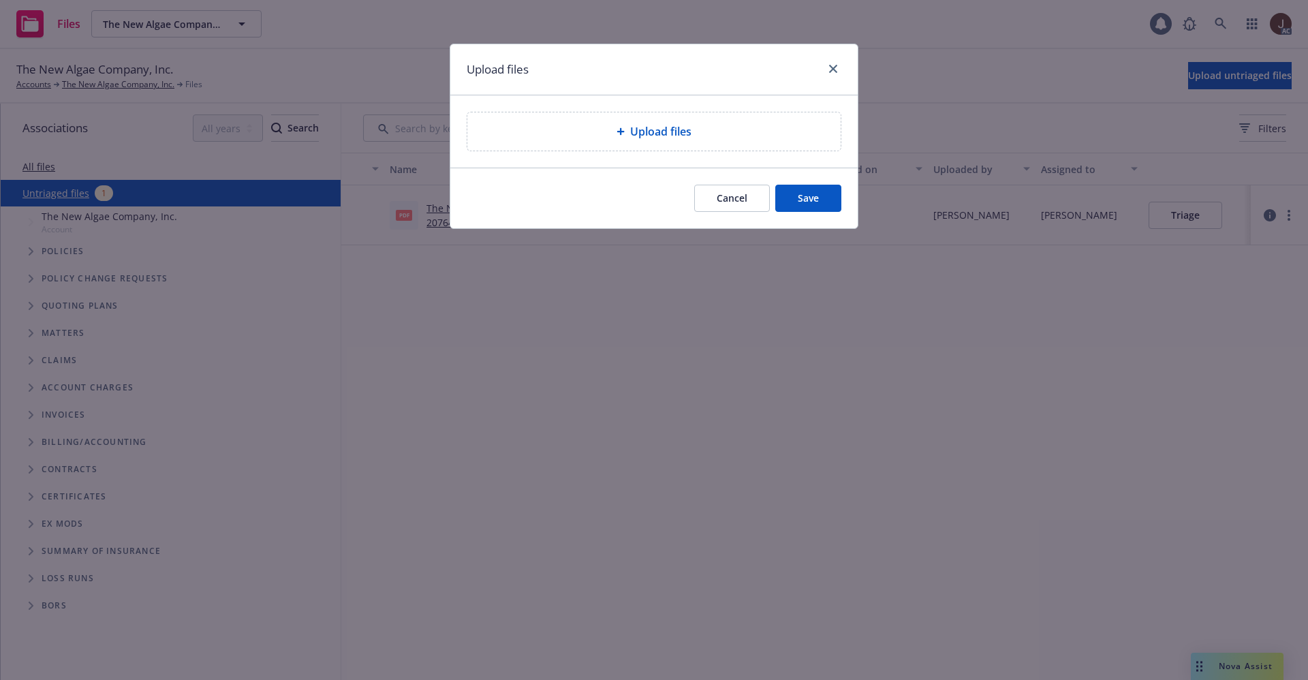
click at [648, 146] on div "Upload files" at bounding box center [653, 131] width 373 height 38
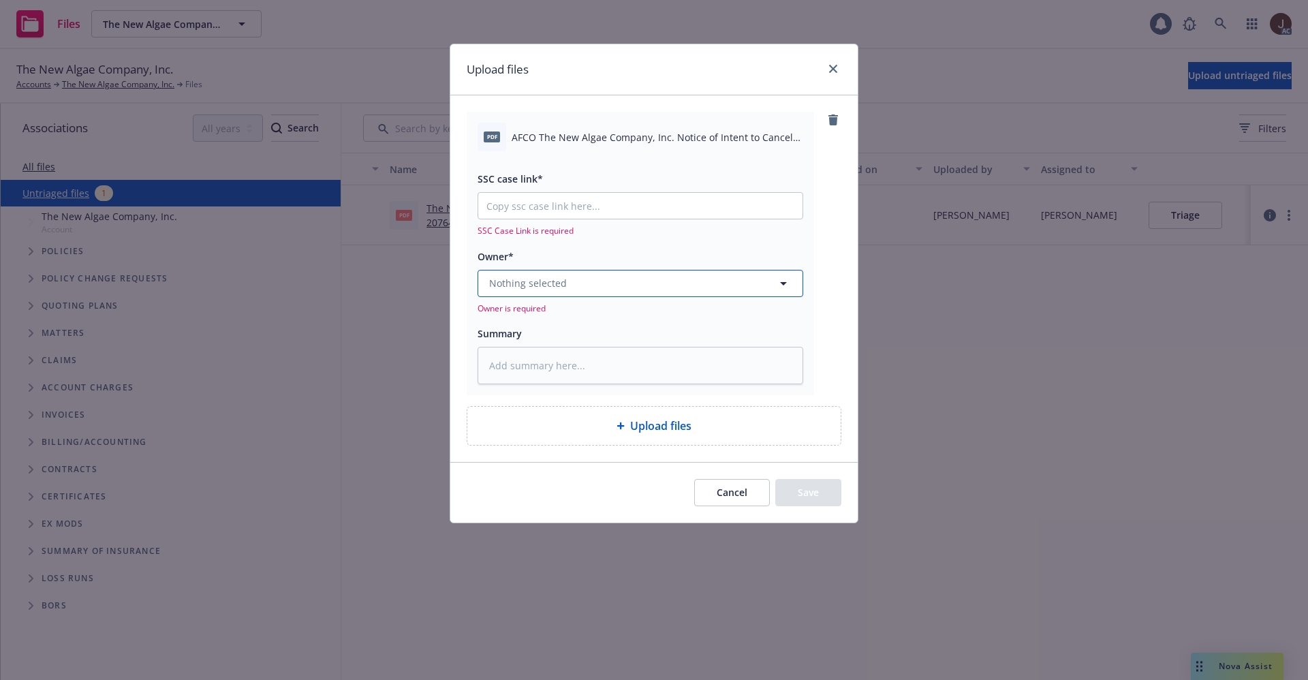
click at [557, 278] on span "Nothing selected" at bounding box center [528, 283] width 78 height 14
click at [538, 346] on strong "[PERSON_NAME]" at bounding box center [531, 349] width 77 height 13
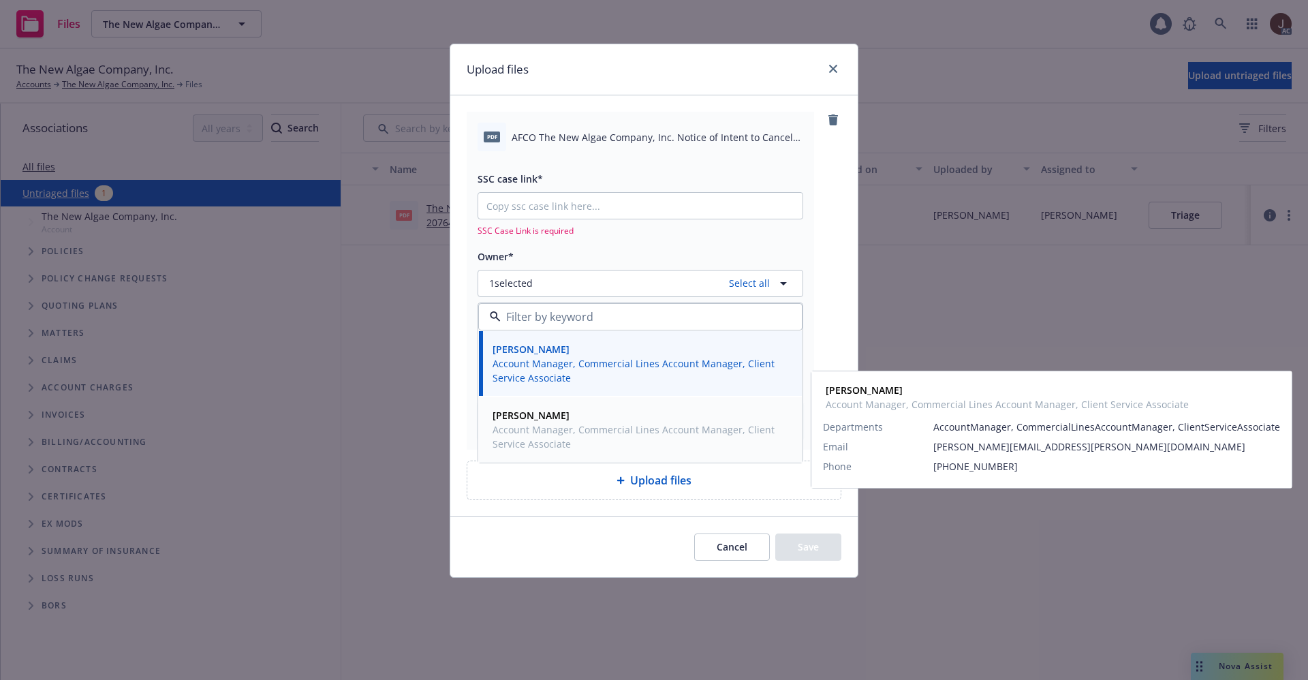
click at [540, 412] on strong "[PERSON_NAME]" at bounding box center [531, 415] width 77 height 13
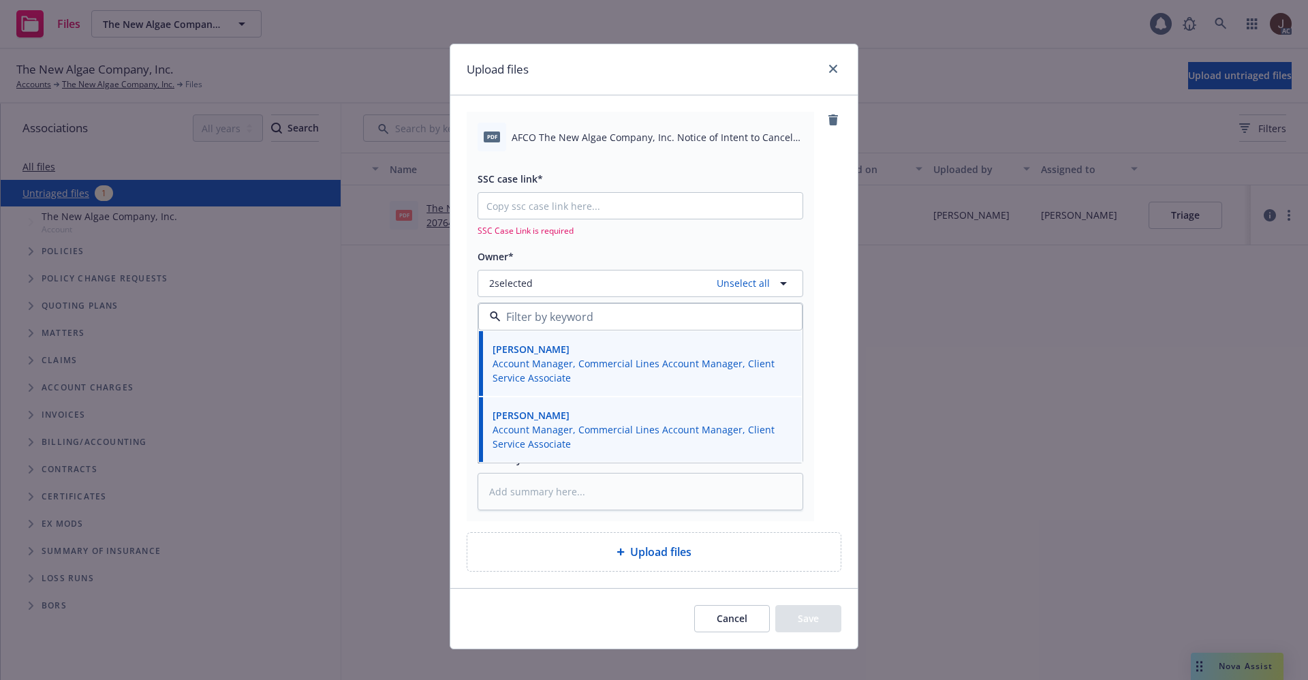
click at [613, 139] on span "AFCO The New Algae Company, Inc. Notice of Intent to Cancel Eff [DATE].pdf" at bounding box center [658, 137] width 292 height 14
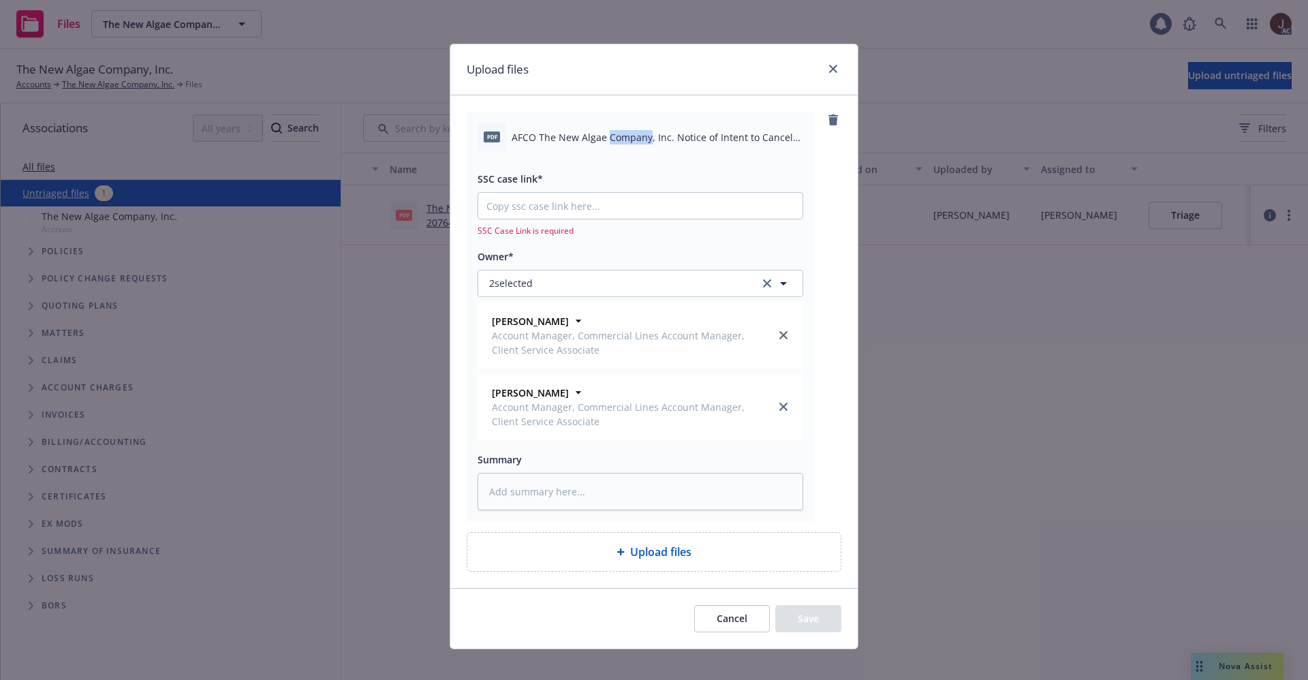
click at [613, 139] on span "AFCO The New Algae Company, Inc. Notice of Intent to Cancel Eff [DATE].pdf" at bounding box center [658, 137] width 292 height 14
copy div "AFCO The New Algae Company, Inc. Notice of Intent to Cancel Eff [DATE].pdf"
click at [546, 488] on textarea at bounding box center [641, 491] width 326 height 37
paste textarea "AFCO The New Algae Company, Inc. Notice of Intent to Cancel Eff [DATE].pdf"
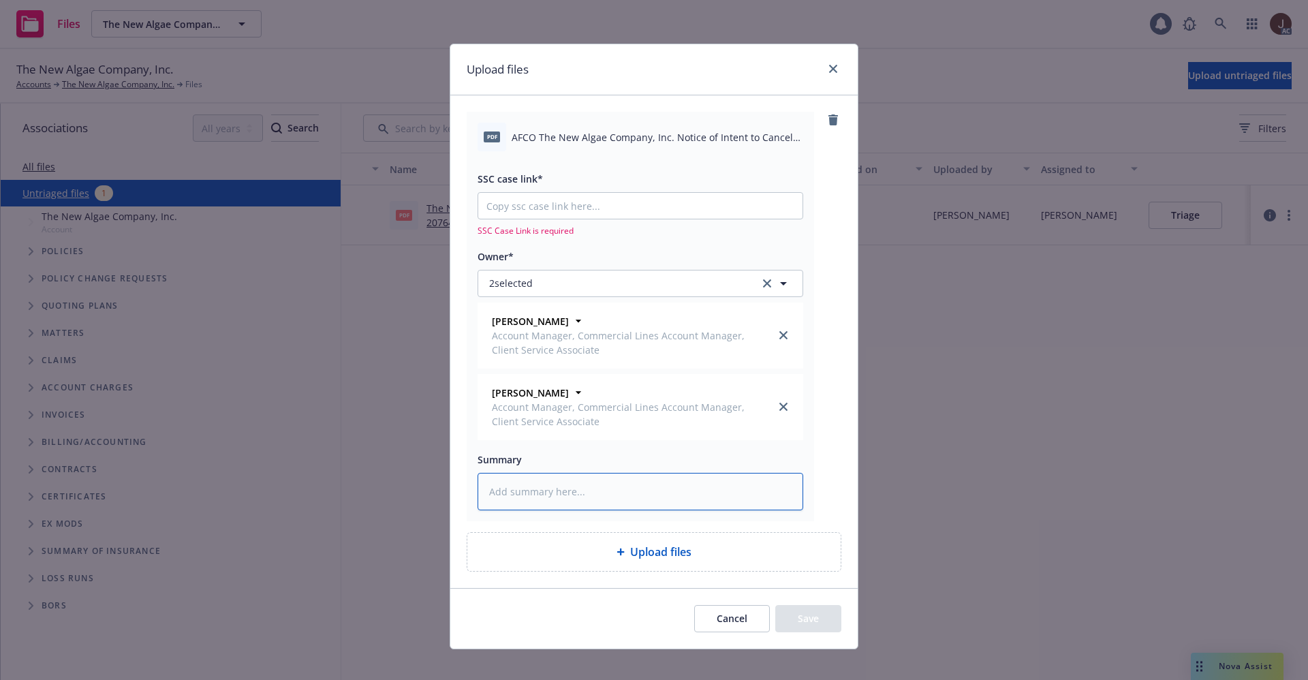
type textarea "x"
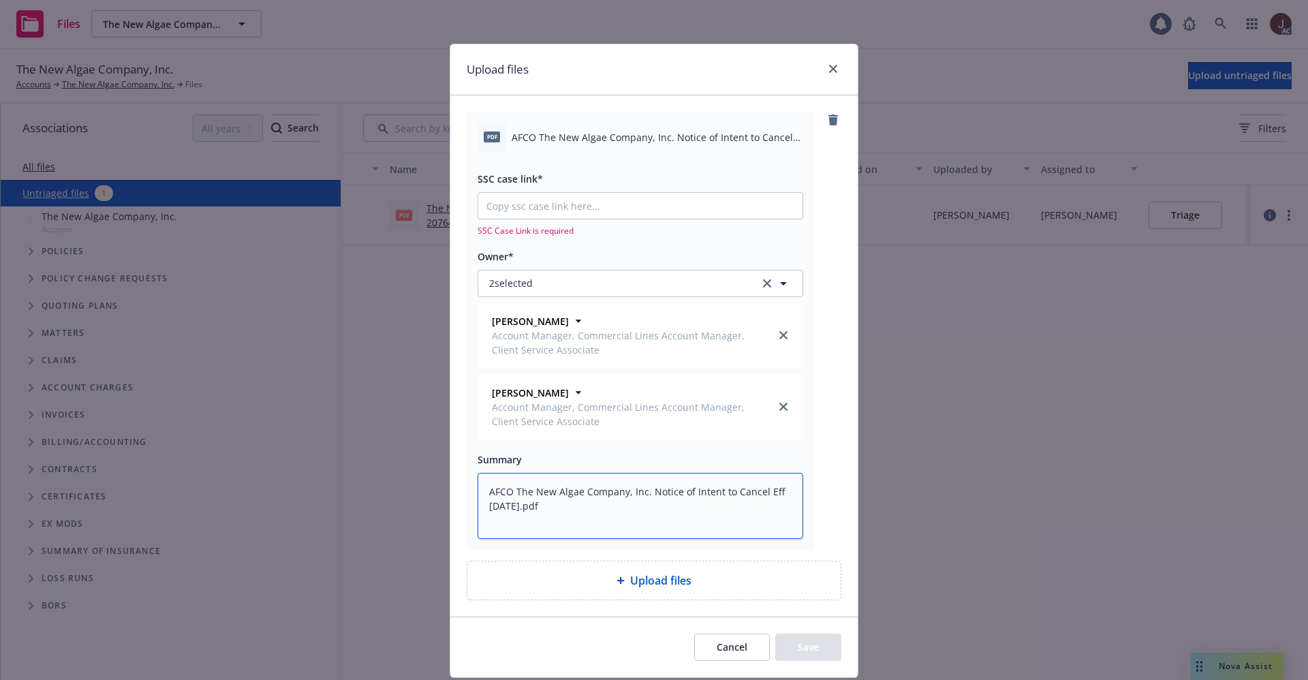
type textarea "AFCO The New Algae Company, Inc. Notice of Intent to Cancel Eff [DATE].pdf"
click at [540, 208] on input "SSC case link*" at bounding box center [640, 206] width 324 height 26
paste input "[URL][DOMAIN_NAME]"
type textarea "x"
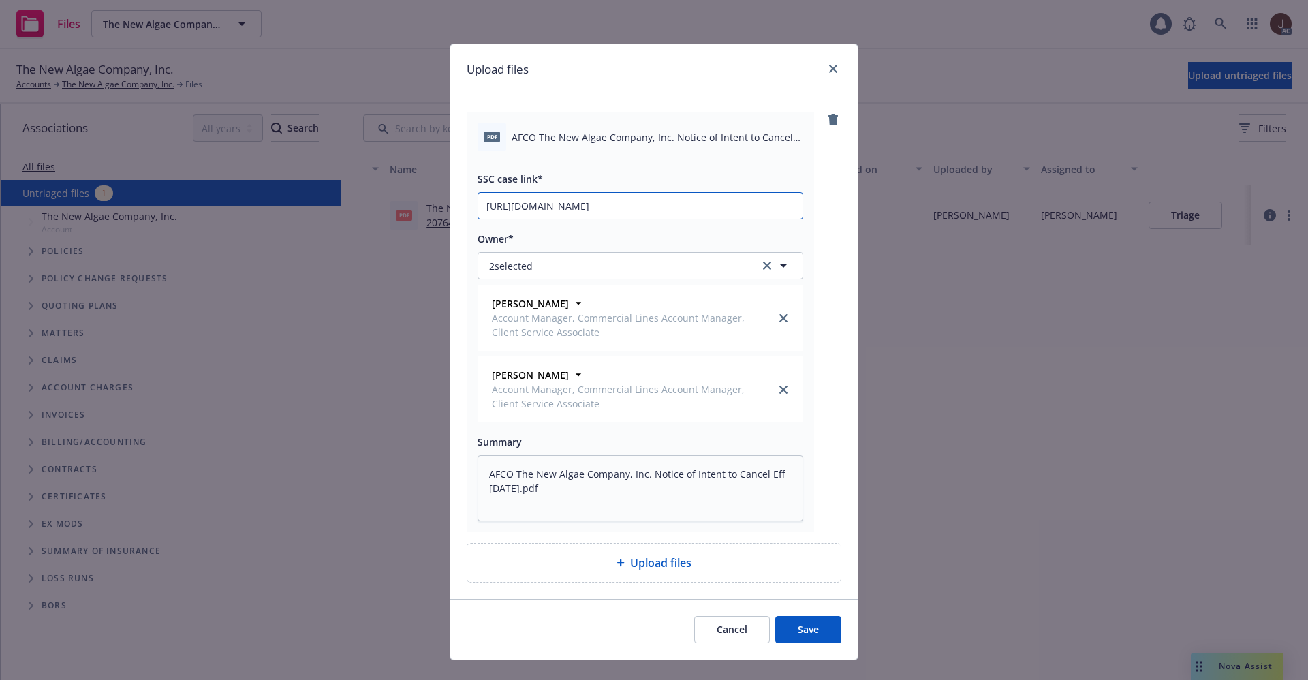
scroll to position [0, 185]
type input "[URL][DOMAIN_NAME]"
click at [820, 349] on div "pdf AFCO The New Algae Company, Inc. Notice of Intent to Cancel Eff [DATE].pdf …" at bounding box center [654, 322] width 375 height 420
click at [802, 630] on button "Save" at bounding box center [808, 629] width 66 height 27
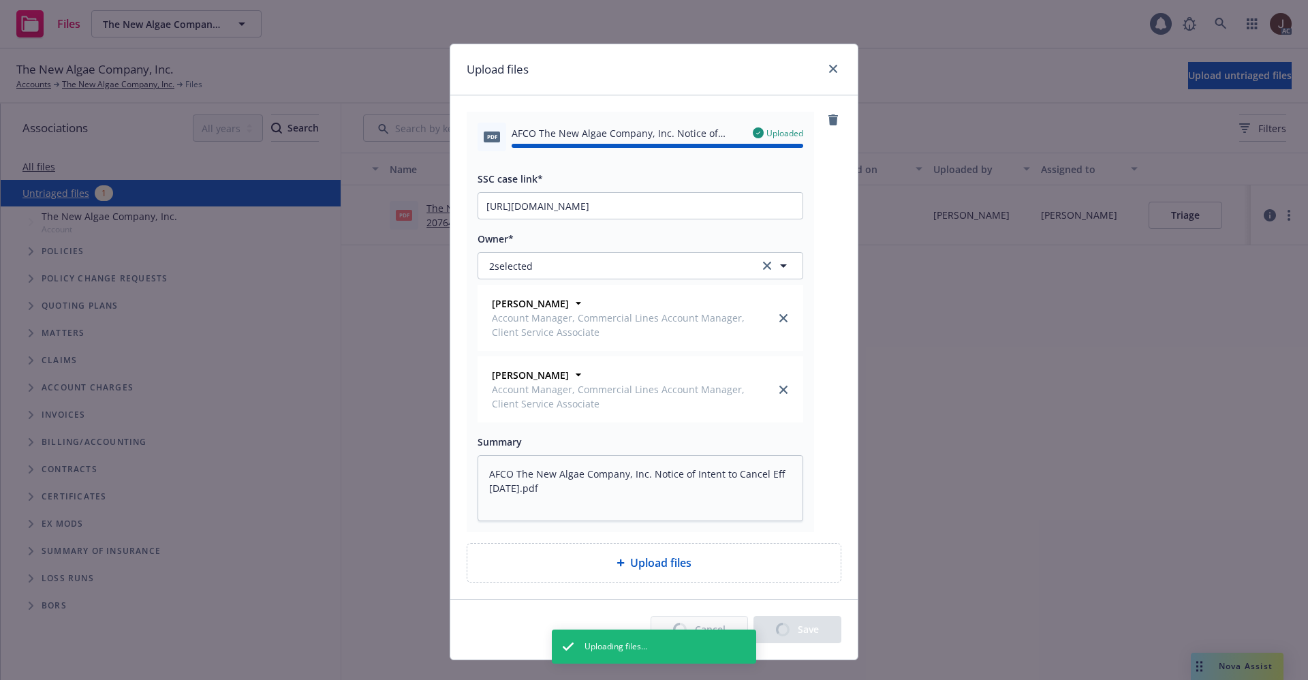
type textarea "x"
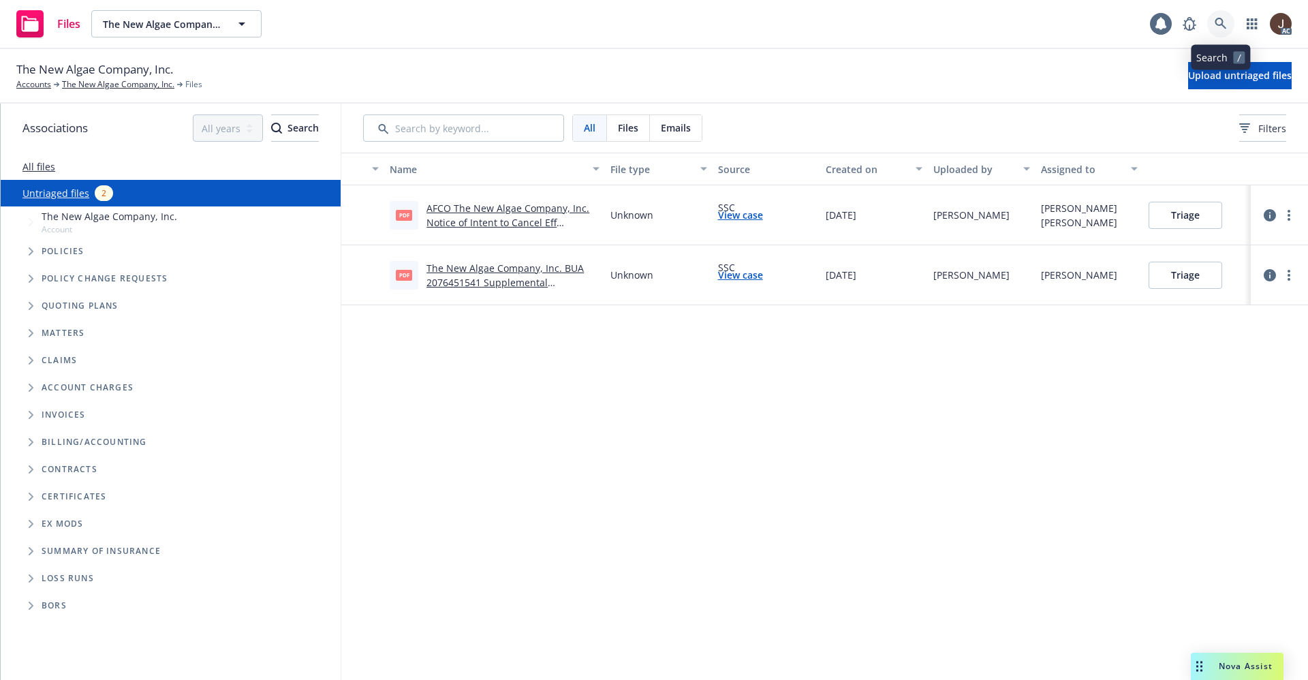
click at [1217, 22] on icon at bounding box center [1221, 24] width 12 height 12
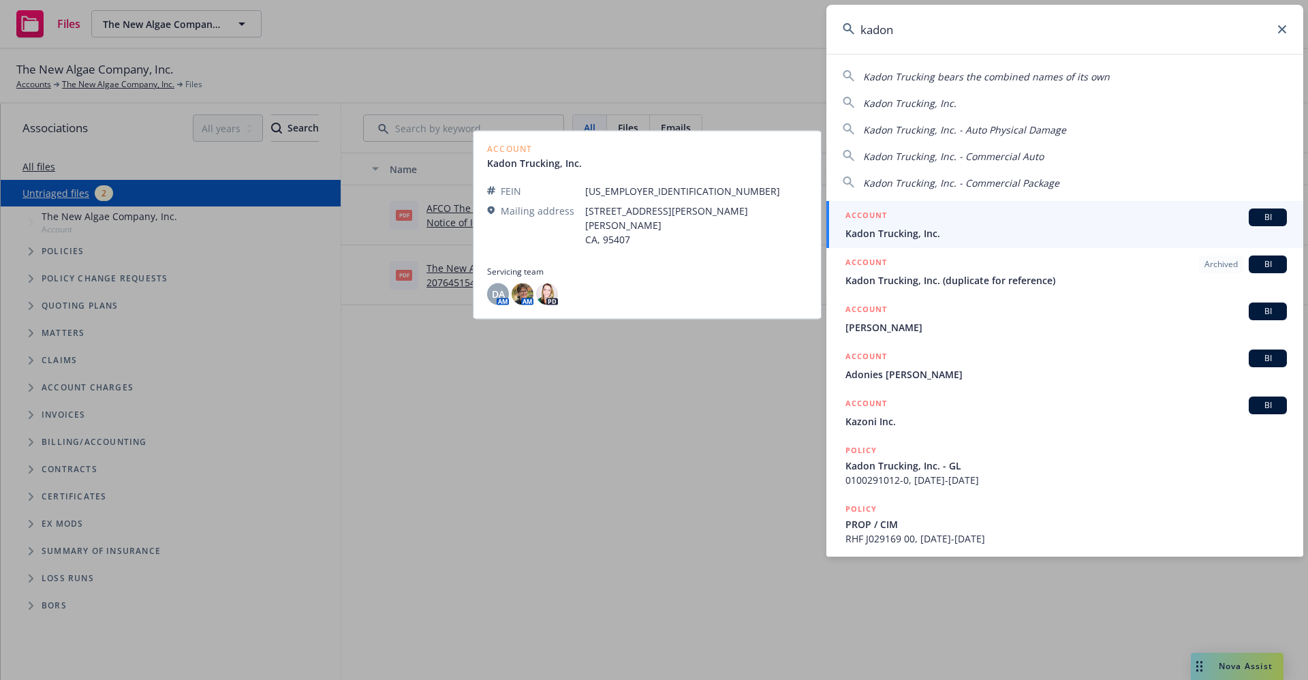
type input "kadon"
click at [903, 240] on link "ACCOUNT BI Kadon Trucking, Inc." at bounding box center [1064, 224] width 477 height 47
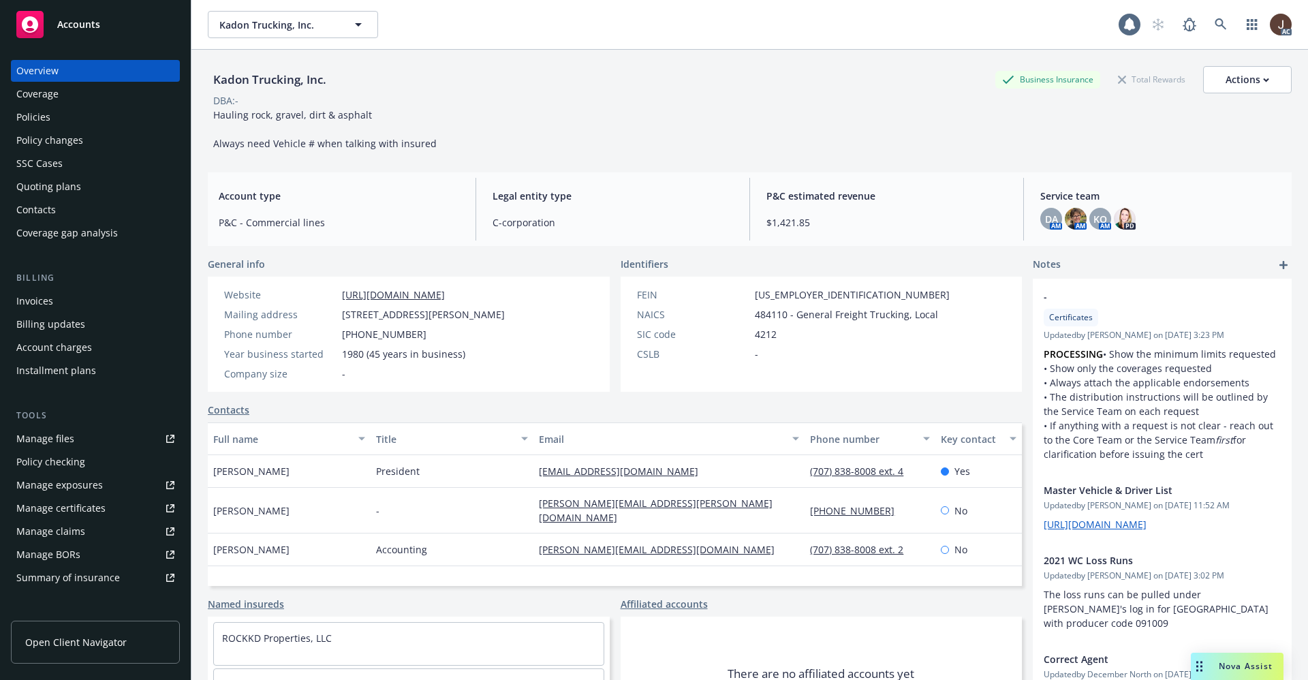
click at [30, 120] on div "Policies" at bounding box center [33, 117] width 34 height 22
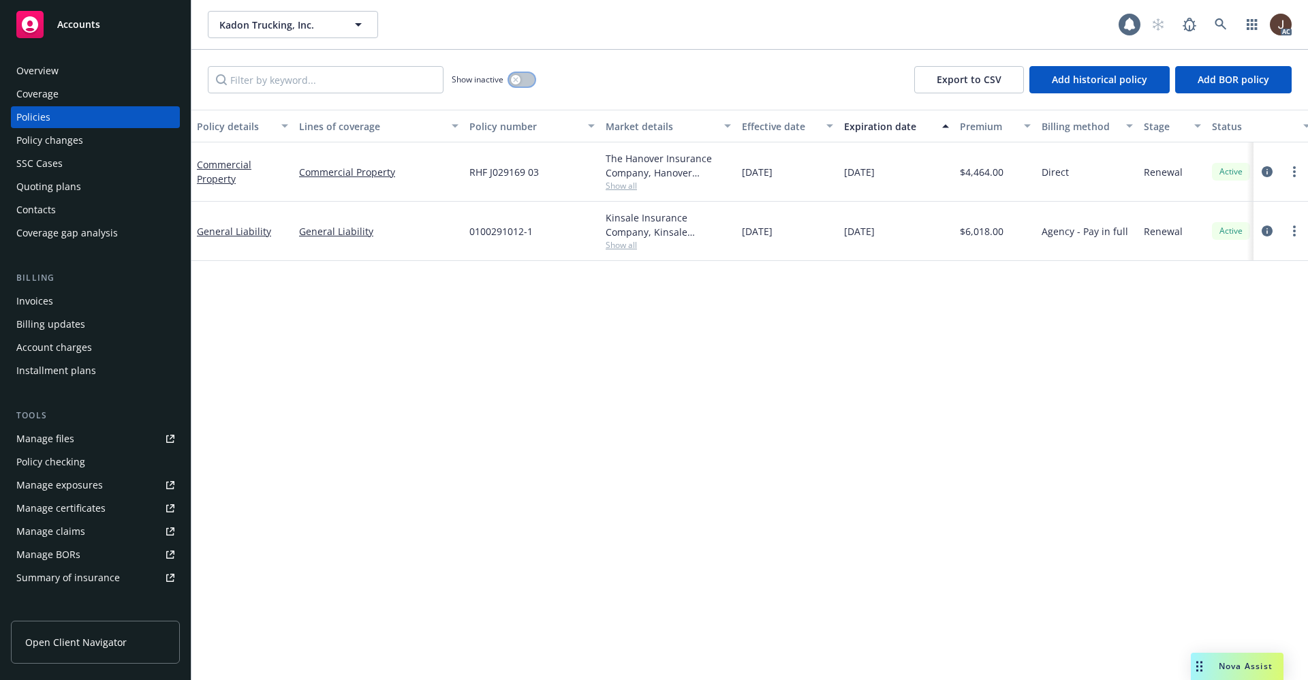
click at [526, 80] on button "button" at bounding box center [522, 80] width 26 height 14
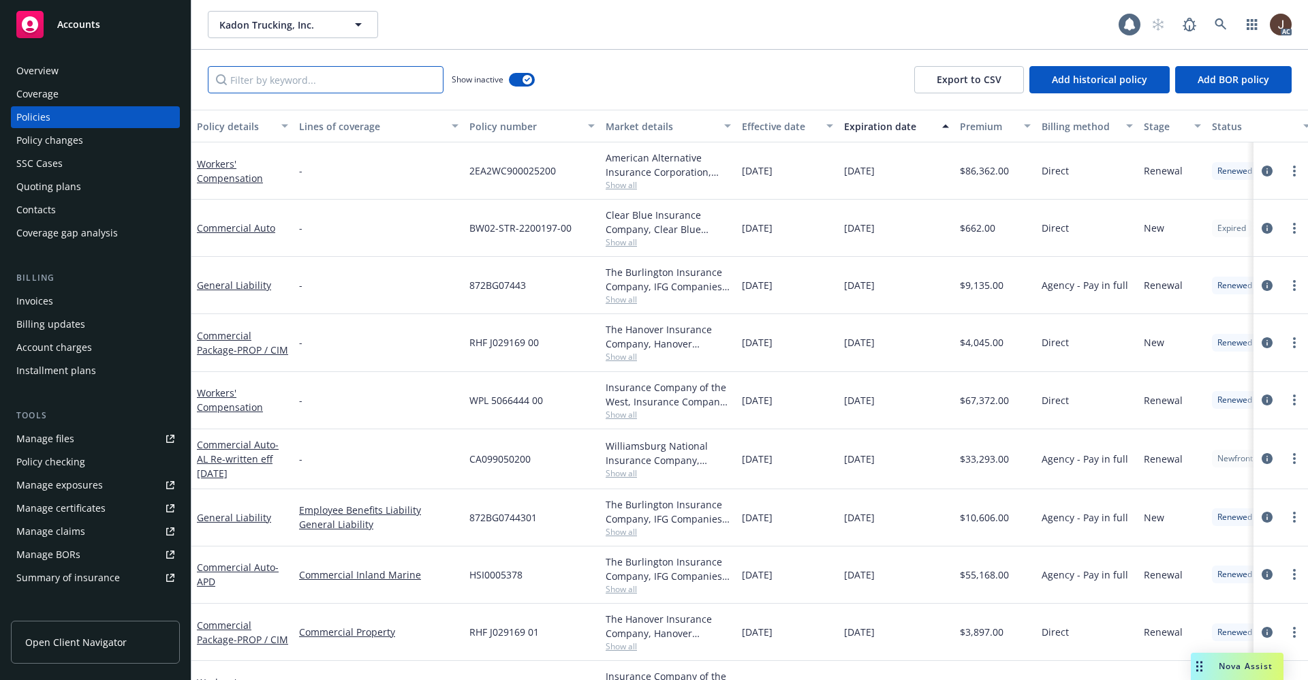
click at [268, 78] on input "Filter by keyword..." at bounding box center [326, 79] width 236 height 27
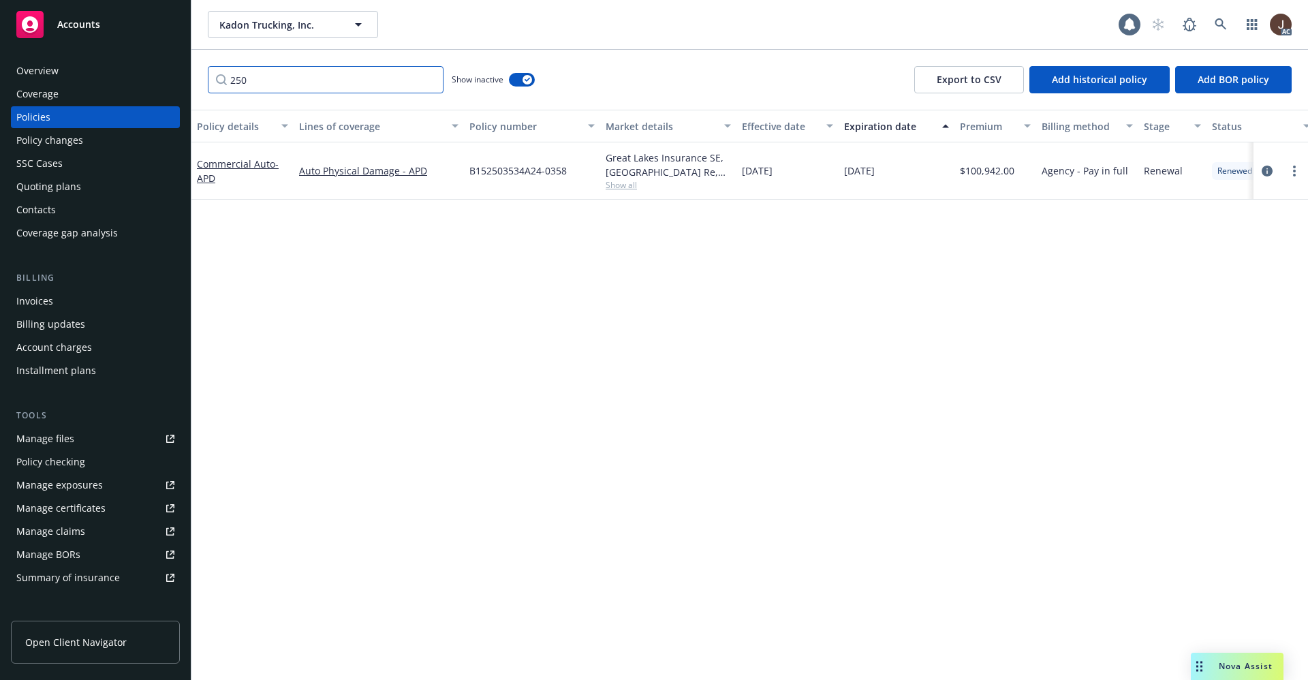
scroll to position [0, 198]
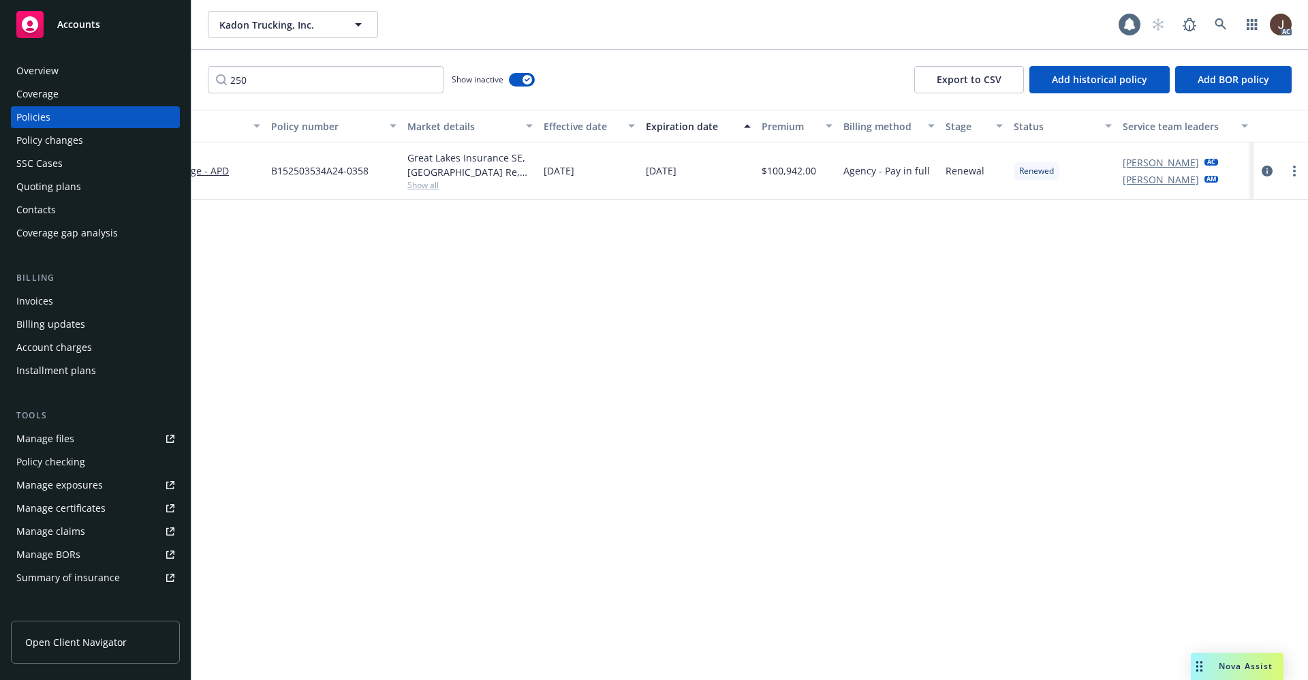
click at [41, 442] on div "Manage files" at bounding box center [45, 439] width 58 height 22
click at [297, 79] on input "250" at bounding box center [326, 79] width 236 height 27
type input "2"
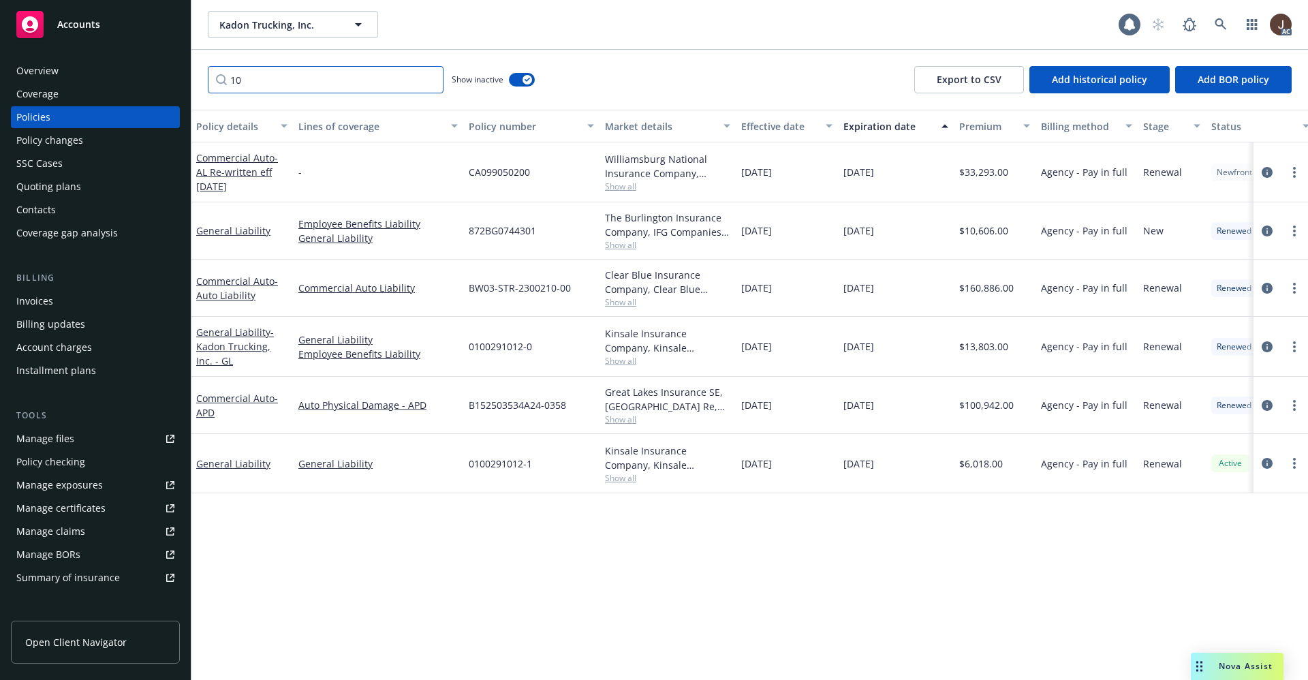
scroll to position [0, 0]
type input "10"
click at [1219, 29] on icon at bounding box center [1221, 24] width 12 height 12
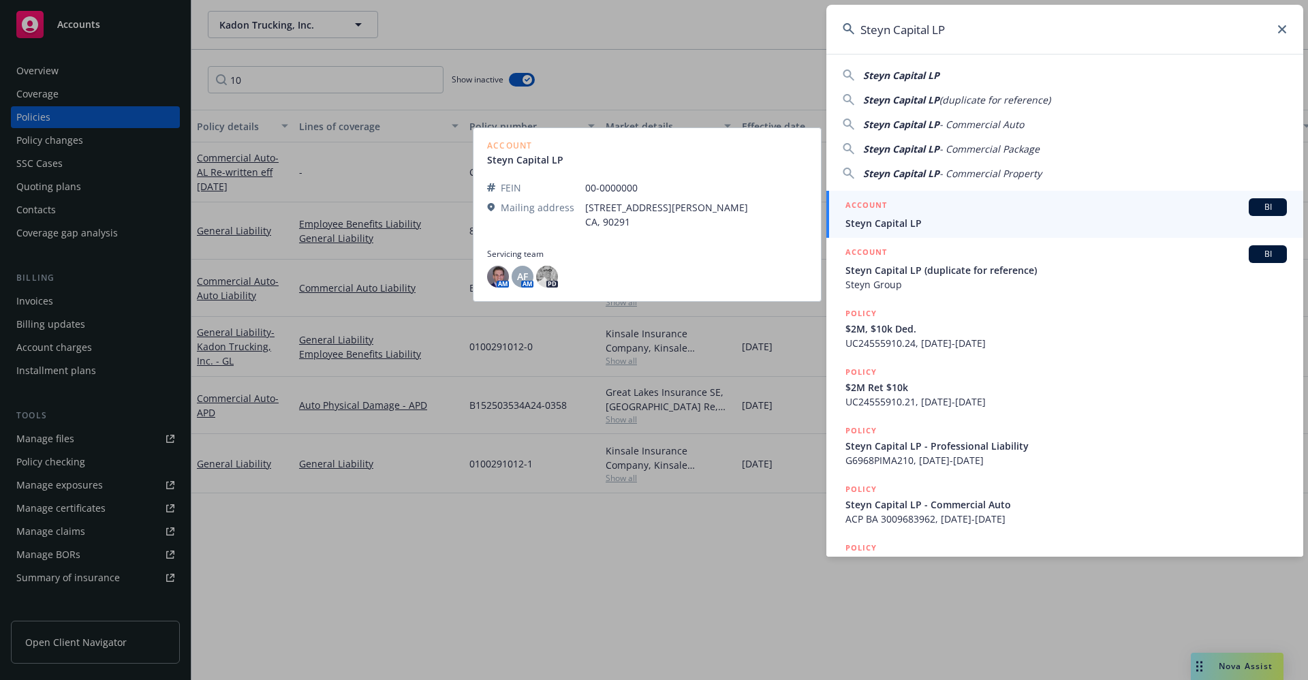
type input "Steyn Capital LP"
click at [897, 227] on span "Steyn Capital LP" at bounding box center [1065, 223] width 441 height 14
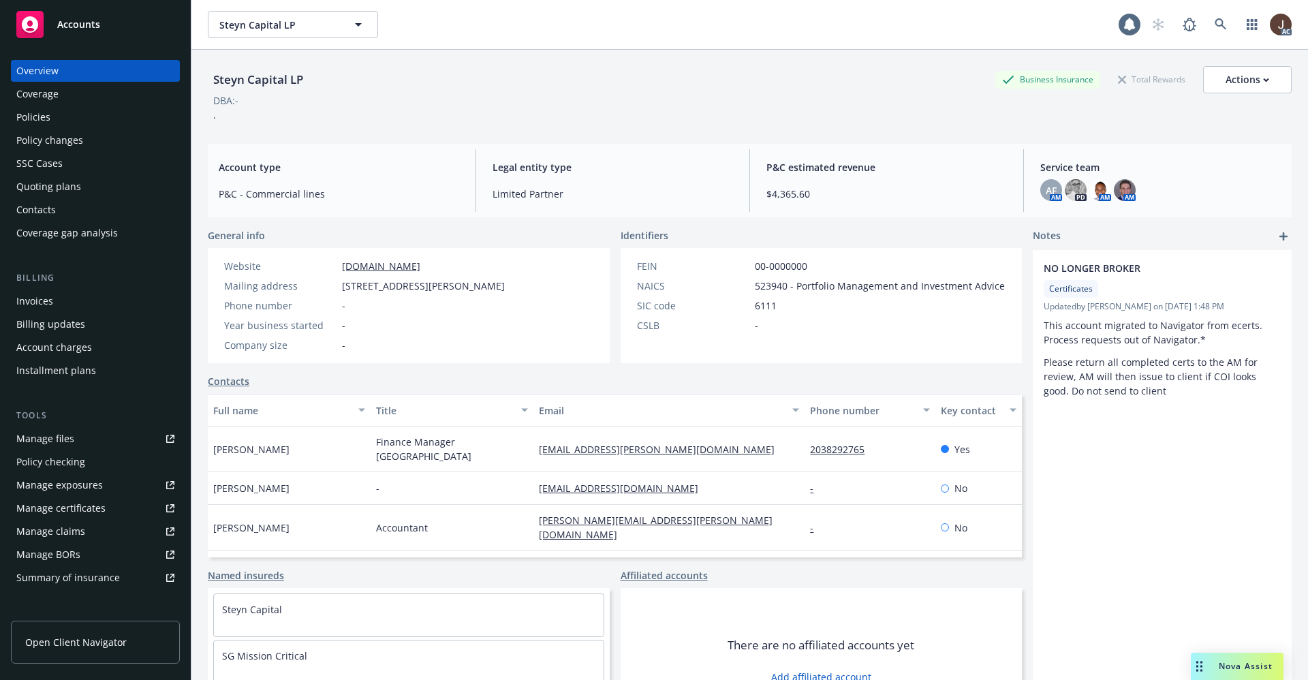
click at [32, 121] on div "Policies" at bounding box center [33, 117] width 34 height 22
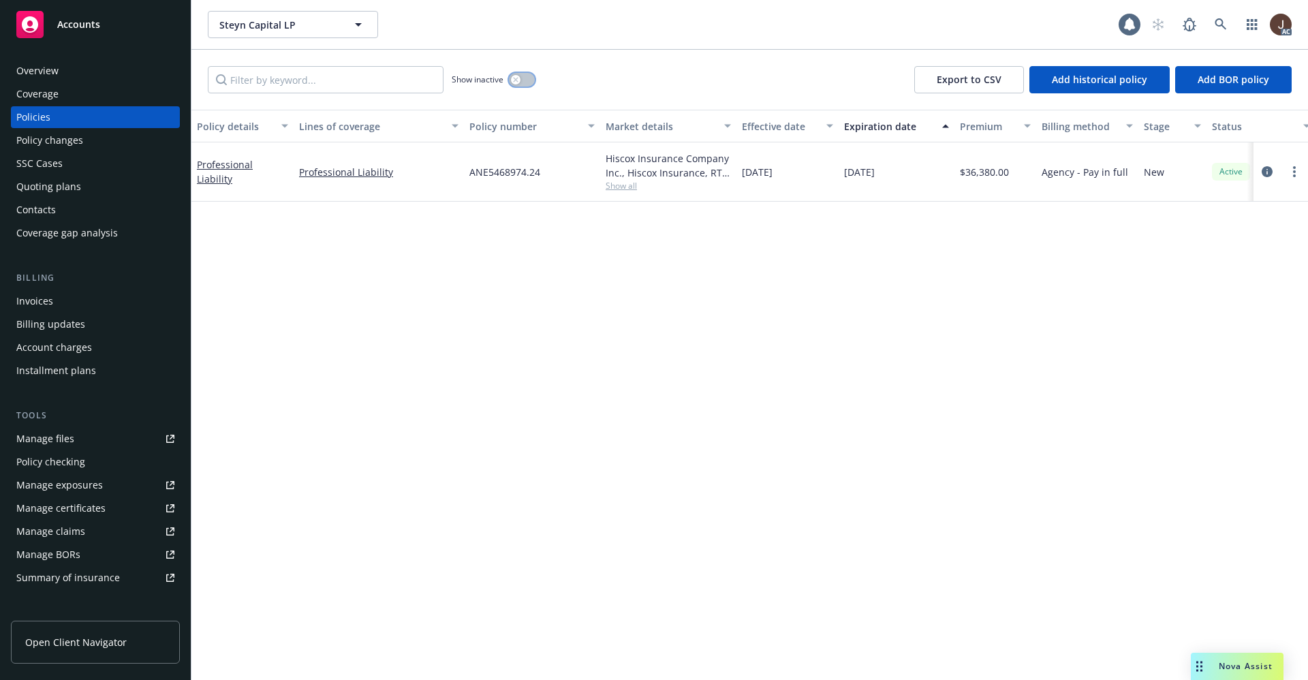
click at [525, 74] on button "button" at bounding box center [522, 80] width 26 height 14
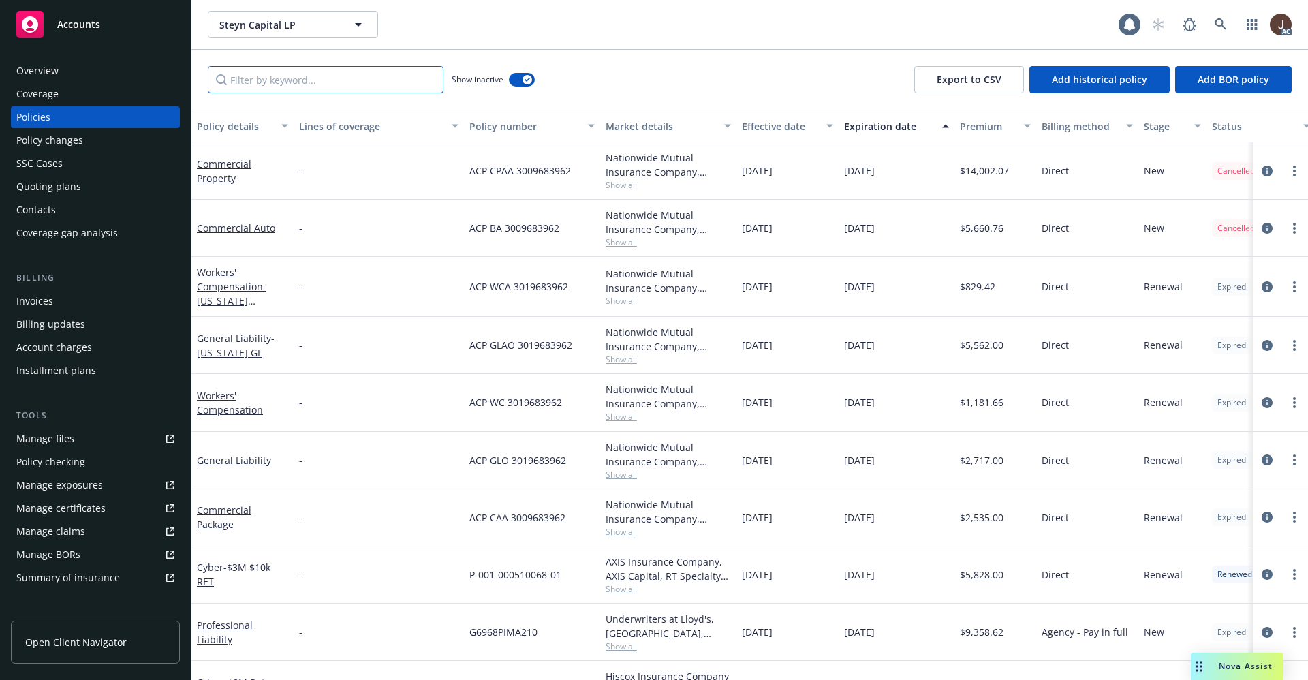
click at [253, 81] on input "Filter by keyword..." at bounding box center [326, 79] width 236 height 27
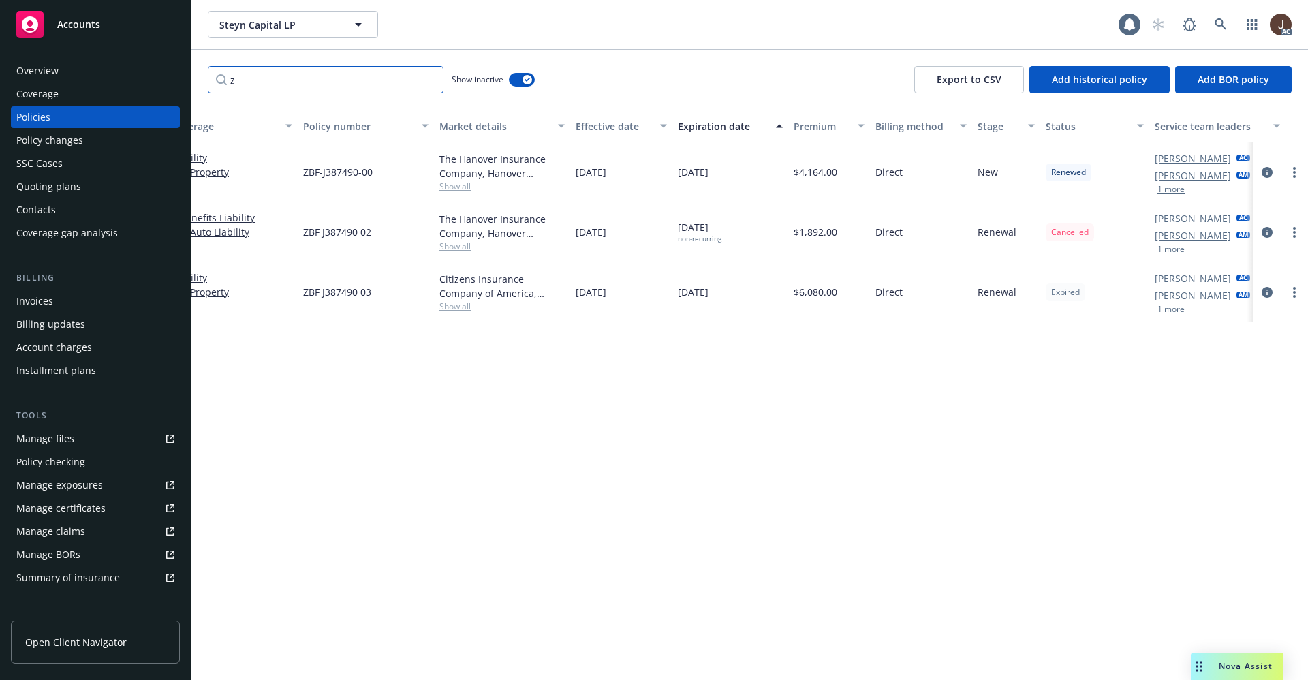
scroll to position [0, 198]
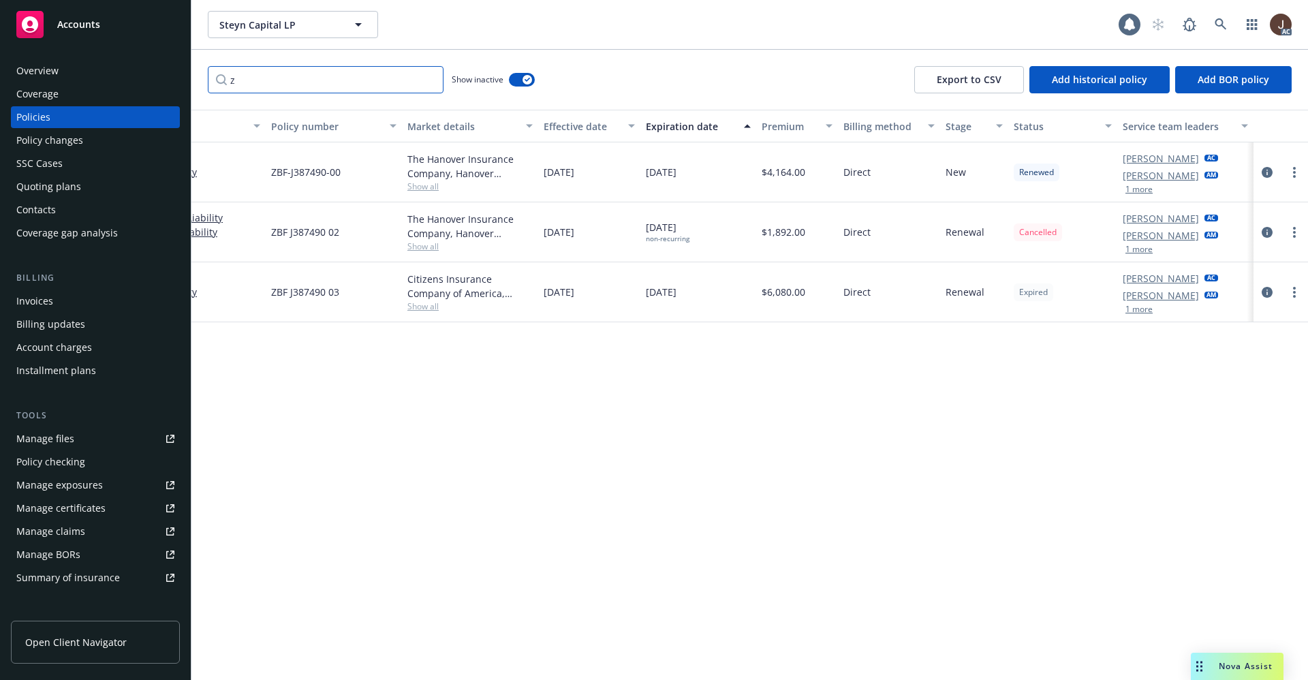
type input "z"
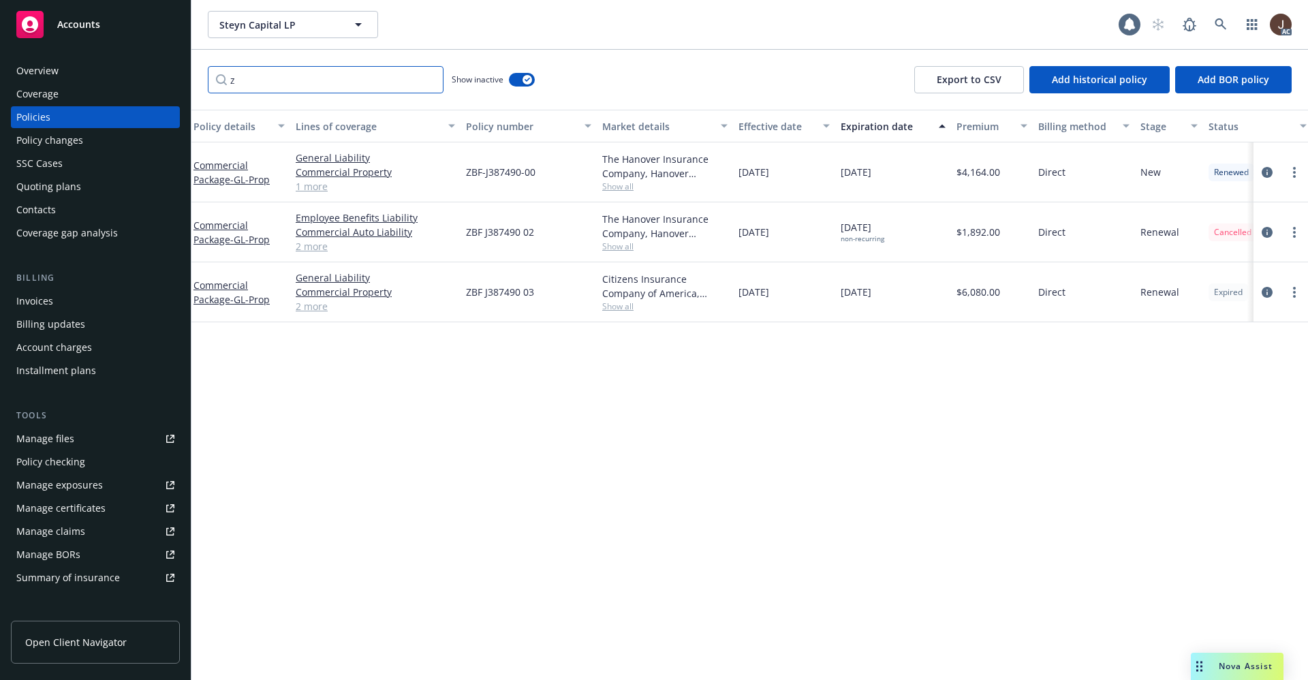
scroll to position [0, 0]
click at [48, 437] on div "Manage files" at bounding box center [45, 439] width 58 height 22
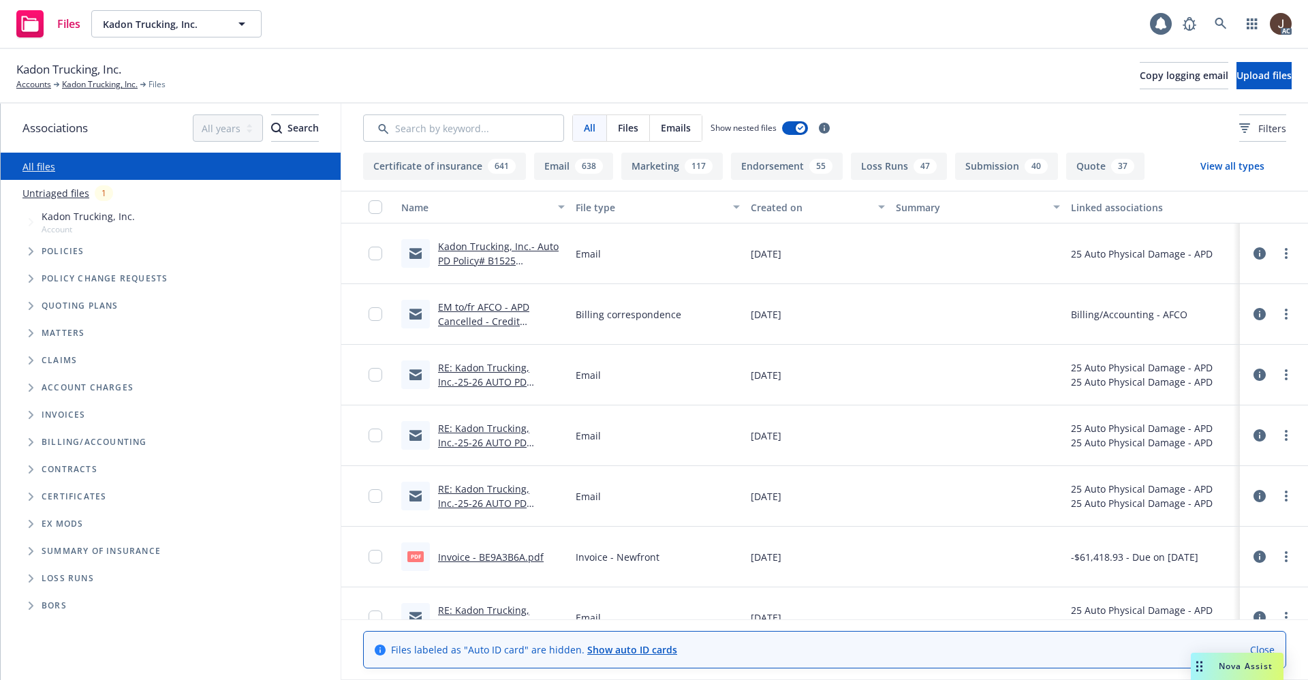
click at [49, 201] on div "Untriaged files 1" at bounding box center [171, 193] width 340 height 27
click at [49, 199] on link "Untriaged files" at bounding box center [55, 193] width 67 height 14
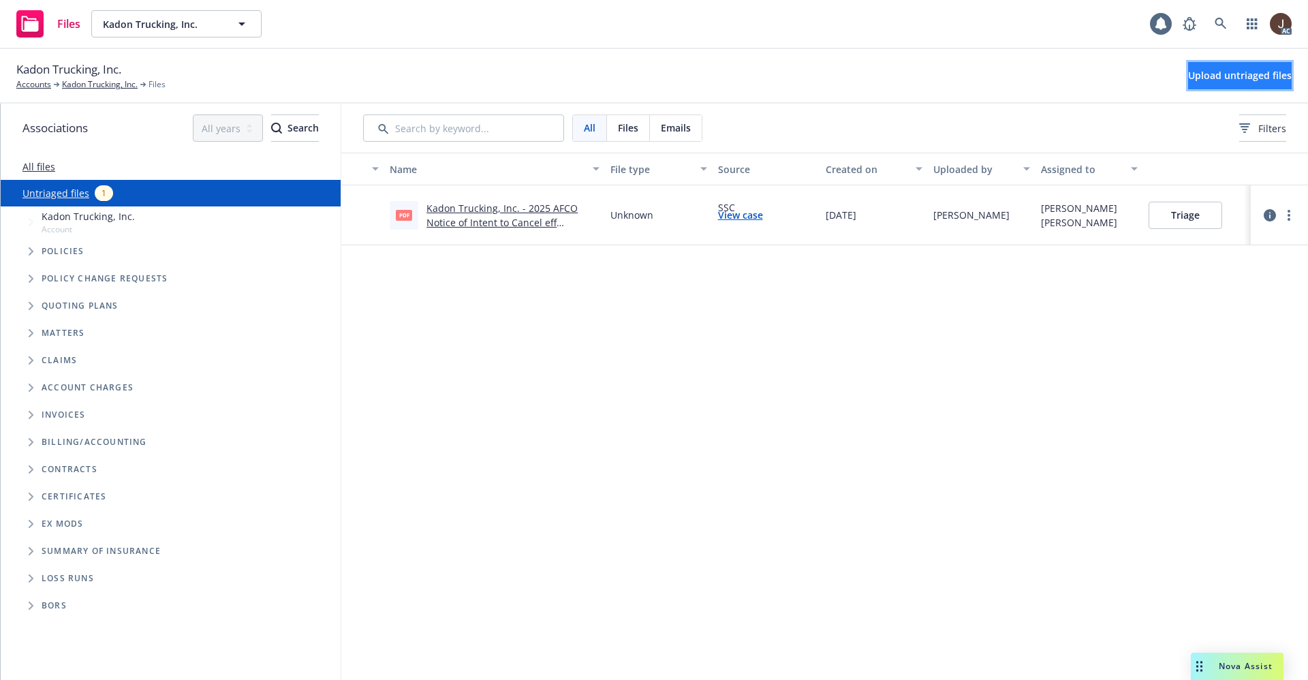
click at [1224, 76] on span "Upload untriaged files" at bounding box center [1240, 75] width 104 height 13
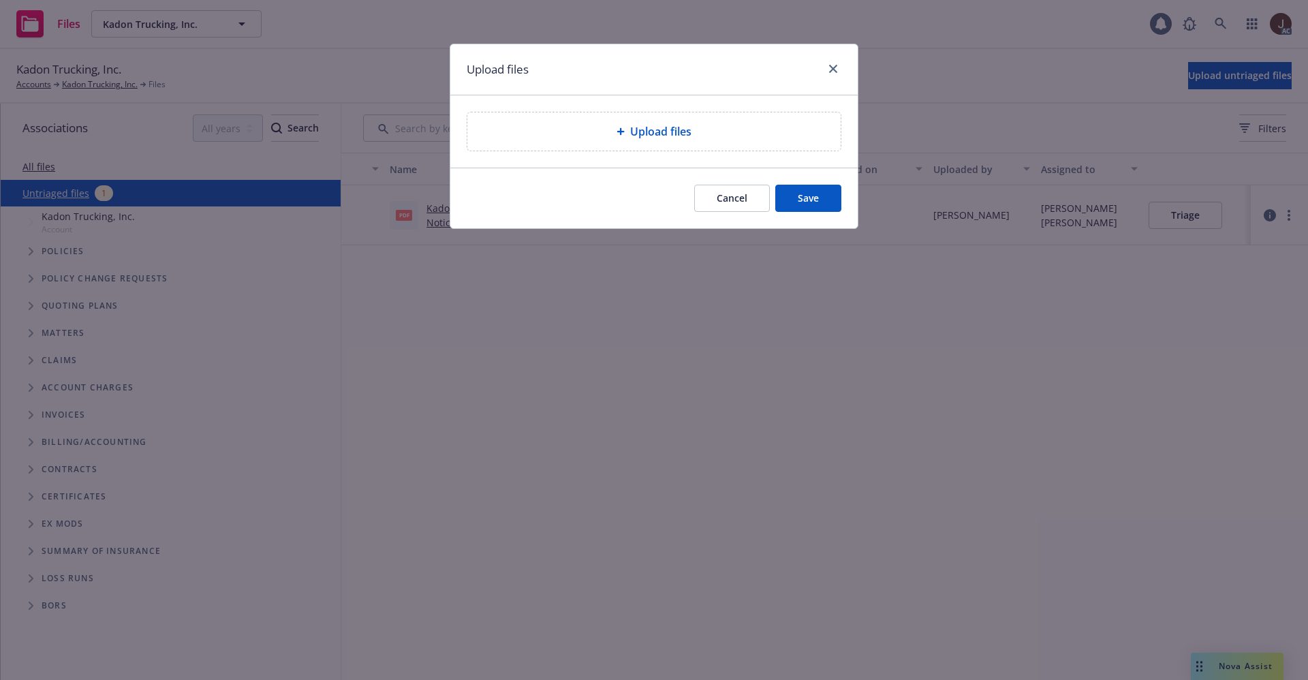
click at [649, 129] on span "Upload files" at bounding box center [660, 131] width 61 height 16
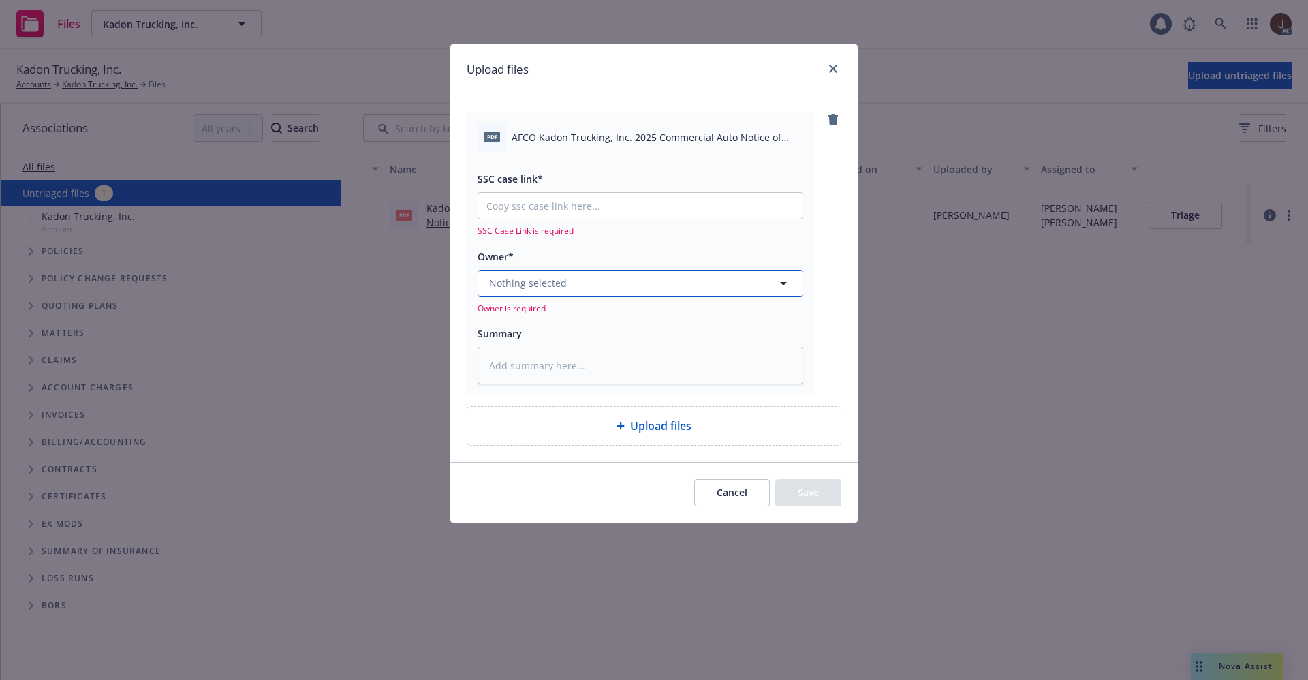
click at [564, 279] on button "Nothing selected" at bounding box center [641, 283] width 326 height 27
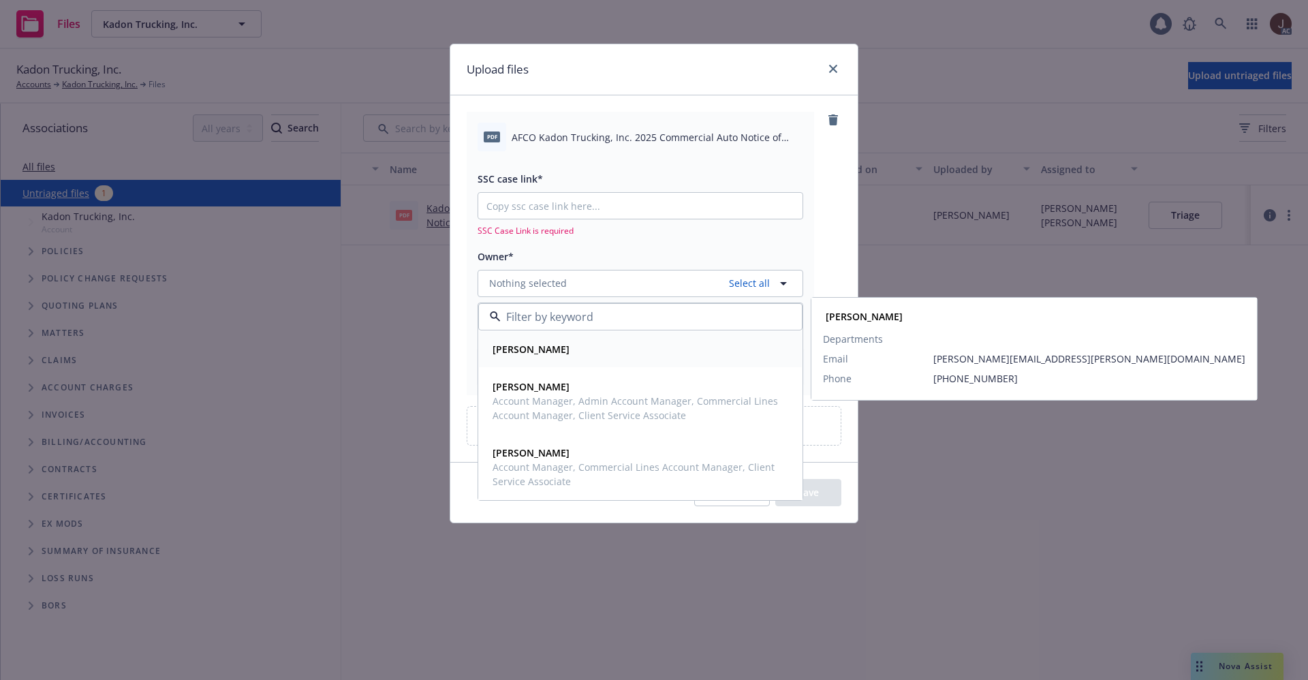
click at [532, 347] on strong "[PERSON_NAME]" at bounding box center [531, 349] width 77 height 13
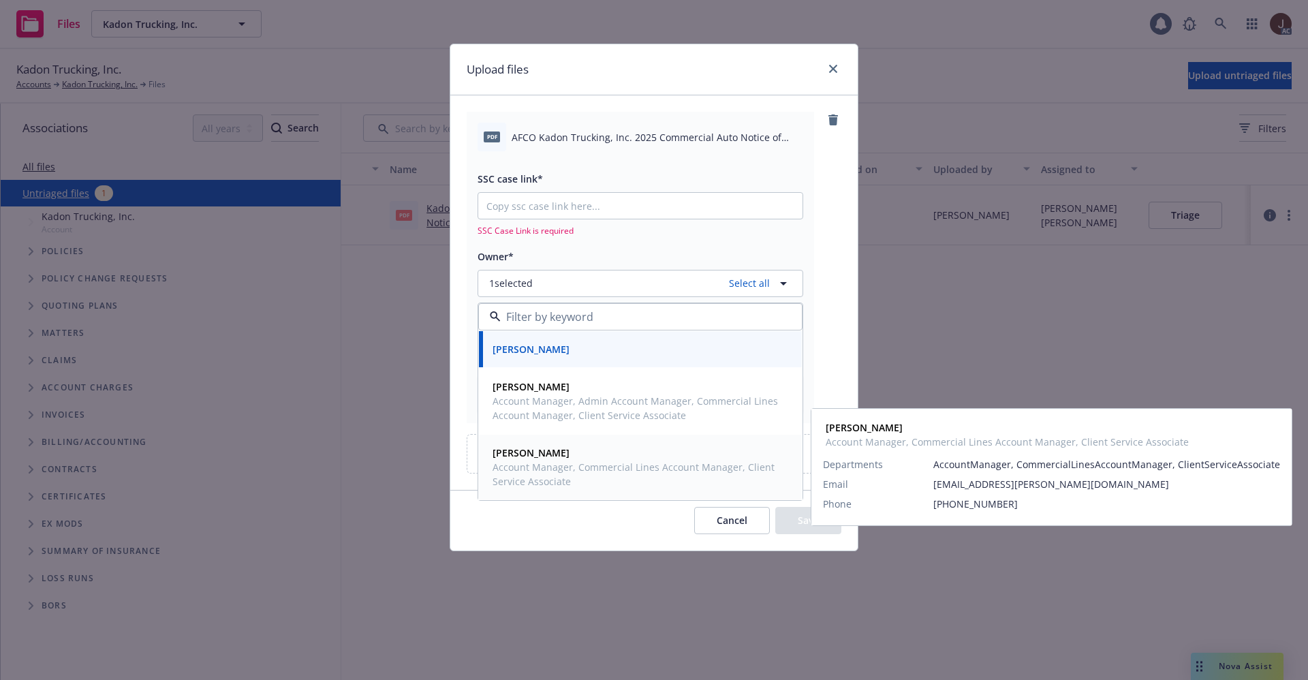
click at [526, 460] on span "Account Manager, Commercial Lines Account Manager, Client Service Associate" at bounding box center [639, 474] width 293 height 29
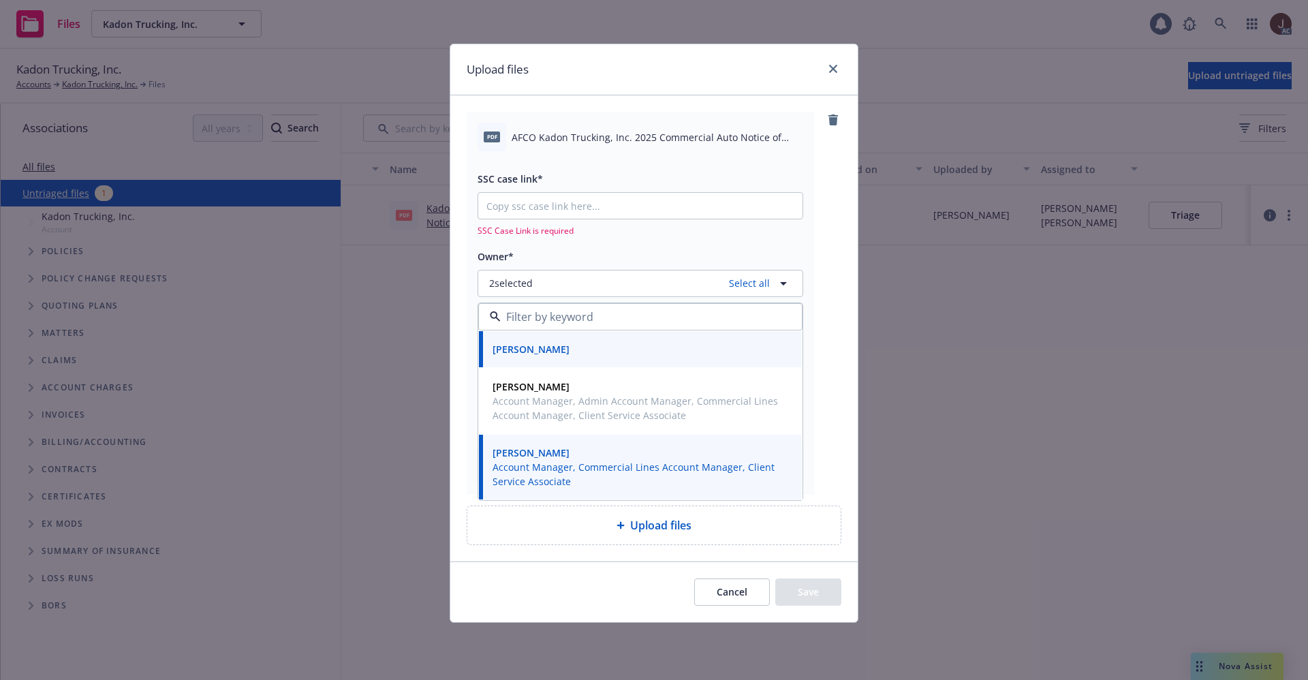
click at [606, 133] on span "AFCO Kadon Trucking, Inc. 2025 Commercial Auto Notice of Cancellation Eff [DATE…" at bounding box center [658, 137] width 292 height 14
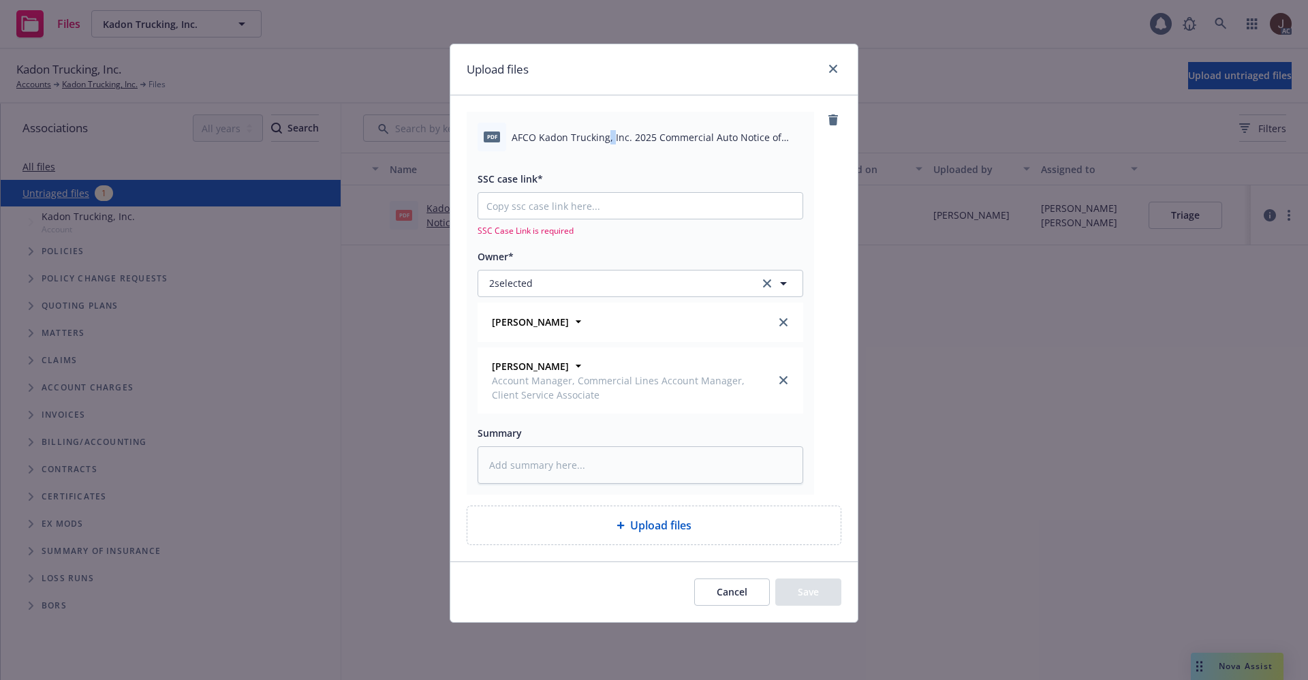
click at [606, 133] on span "AFCO Kadon Trucking, Inc. 2025 Commercial Auto Notice of Cancellation Eff 09-18…" at bounding box center [658, 137] width 292 height 14
copy div "AFCO Kadon Trucking, Inc. 2025 Commercial Auto Notice of Cancellation Eff 09-18…"
click at [559, 465] on textarea at bounding box center [641, 464] width 326 height 37
paste textarea "AFCO Kadon Trucking, Inc. 2025 Commercial Auto Notice of Cancellation Eff 09-18…"
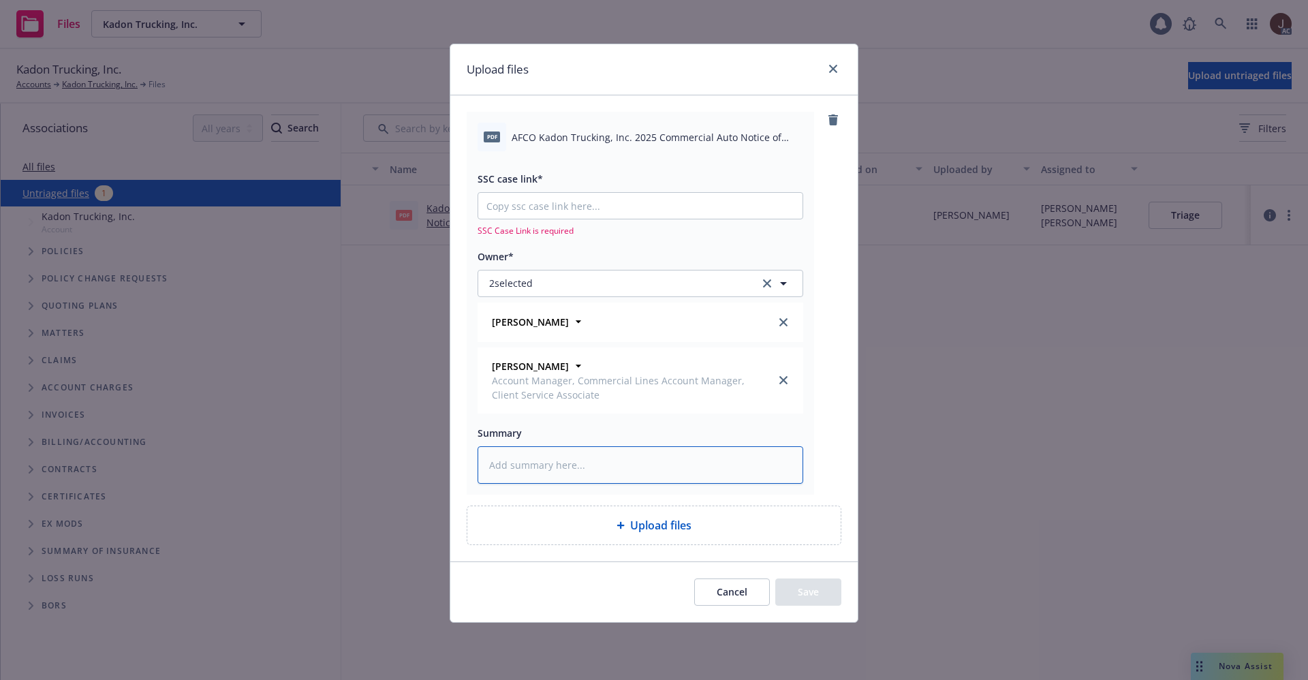
type textarea "x"
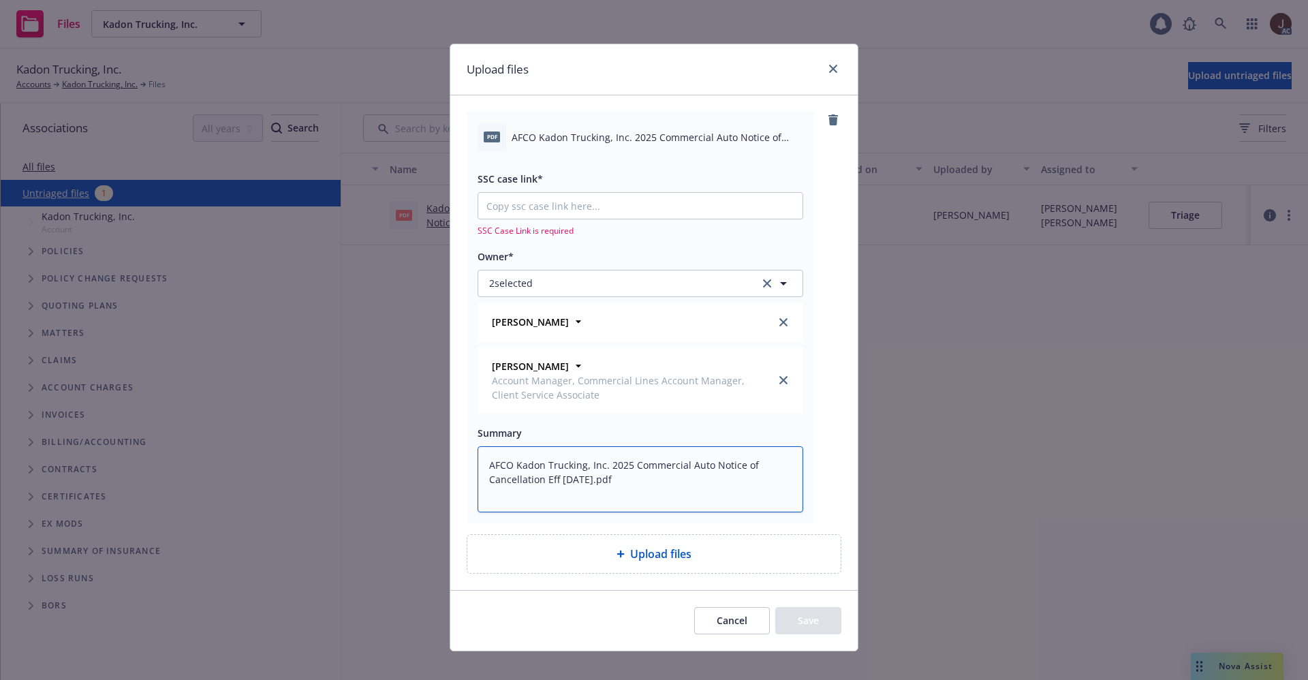
type textarea "AFCO Kadon Trucking, Inc. 2025 Commercial Auto Notice of Cancellation Eff 09-18…"
click at [817, 424] on div "pdf AFCO Kadon Trucking, Inc. 2025 Commercial Auto Notice of Cancellation Eff 0…" at bounding box center [654, 317] width 375 height 411
click at [570, 201] on input "SSC case link*" at bounding box center [640, 206] width 324 height 26
paste input "https://newfront-ssc.lightning.force.com/lightning/r/Case/500Vz00000SIoeDIAT/vi…"
type textarea "x"
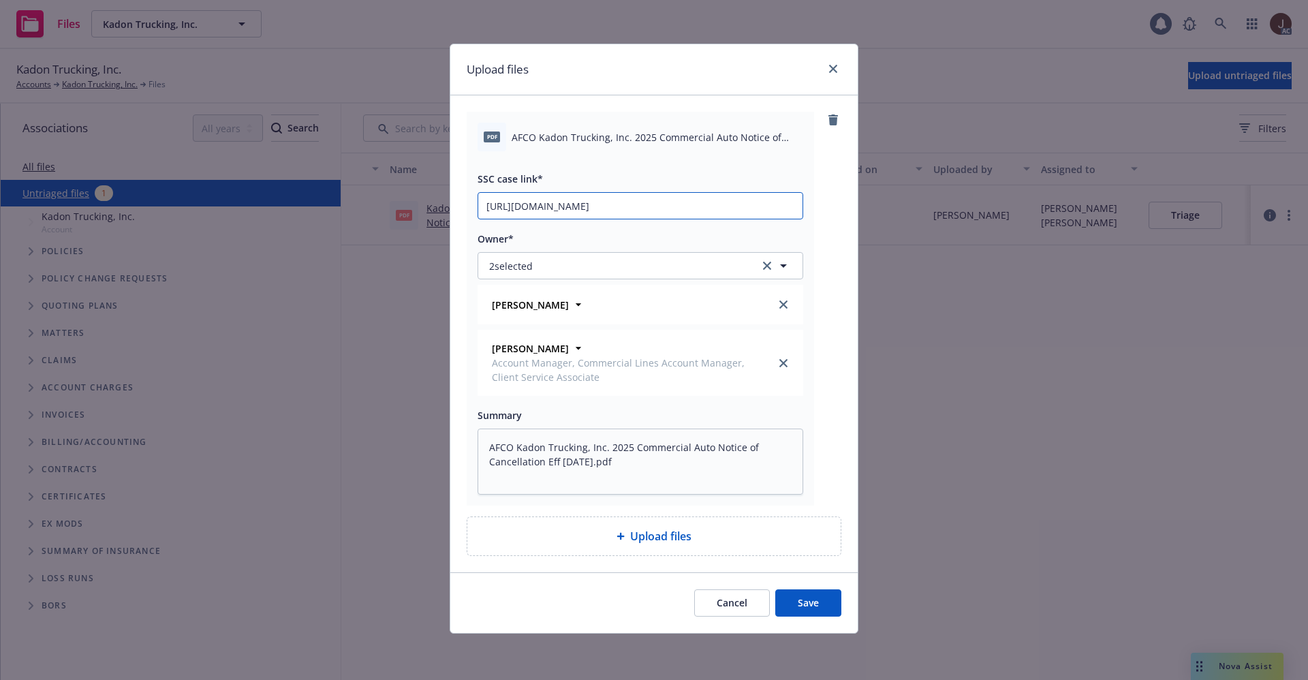
scroll to position [0, 187]
type input "https://newfront-ssc.lightning.force.com/lightning/r/Case/500Vz00000SIoeDIAT/vi…"
click at [839, 228] on div "pdf AFCO Kadon Trucking, Inc. 2025 Commercial Auto Notice of Cancellation Eff 0…" at bounding box center [654, 309] width 375 height 394
click at [822, 599] on button "Save" at bounding box center [808, 602] width 66 height 27
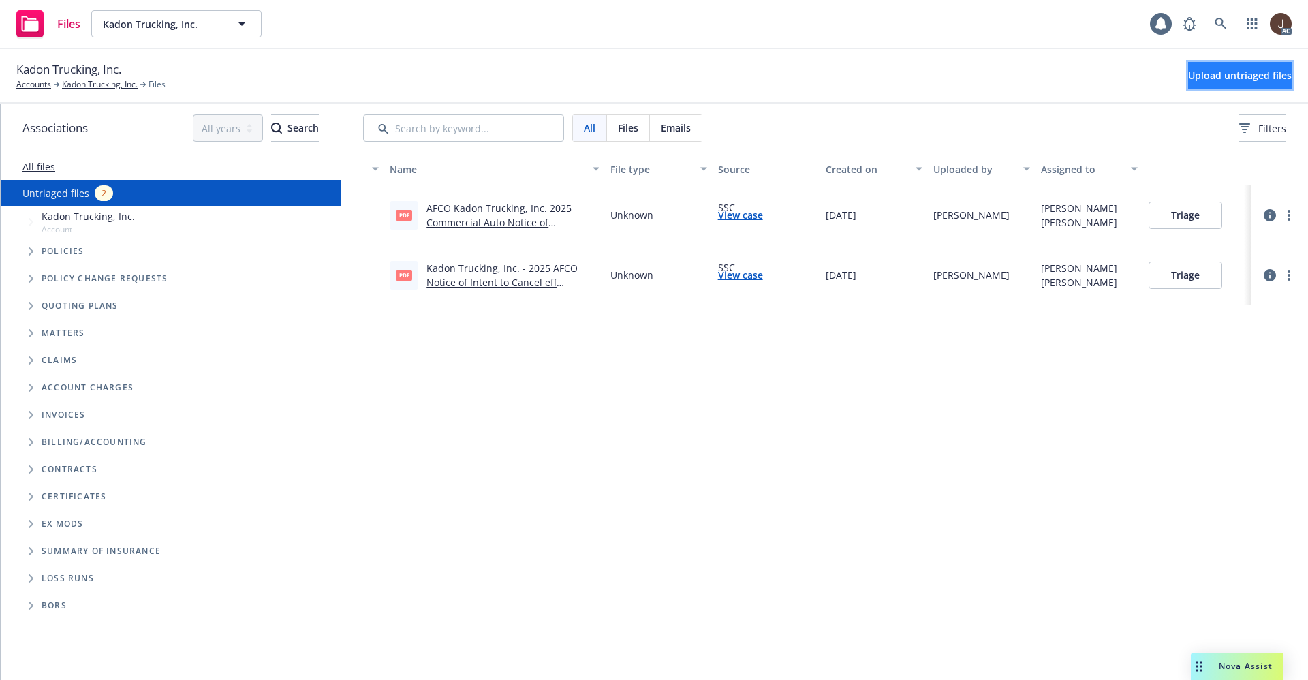
click at [1221, 77] on span "Upload untriaged files" at bounding box center [1240, 75] width 104 height 13
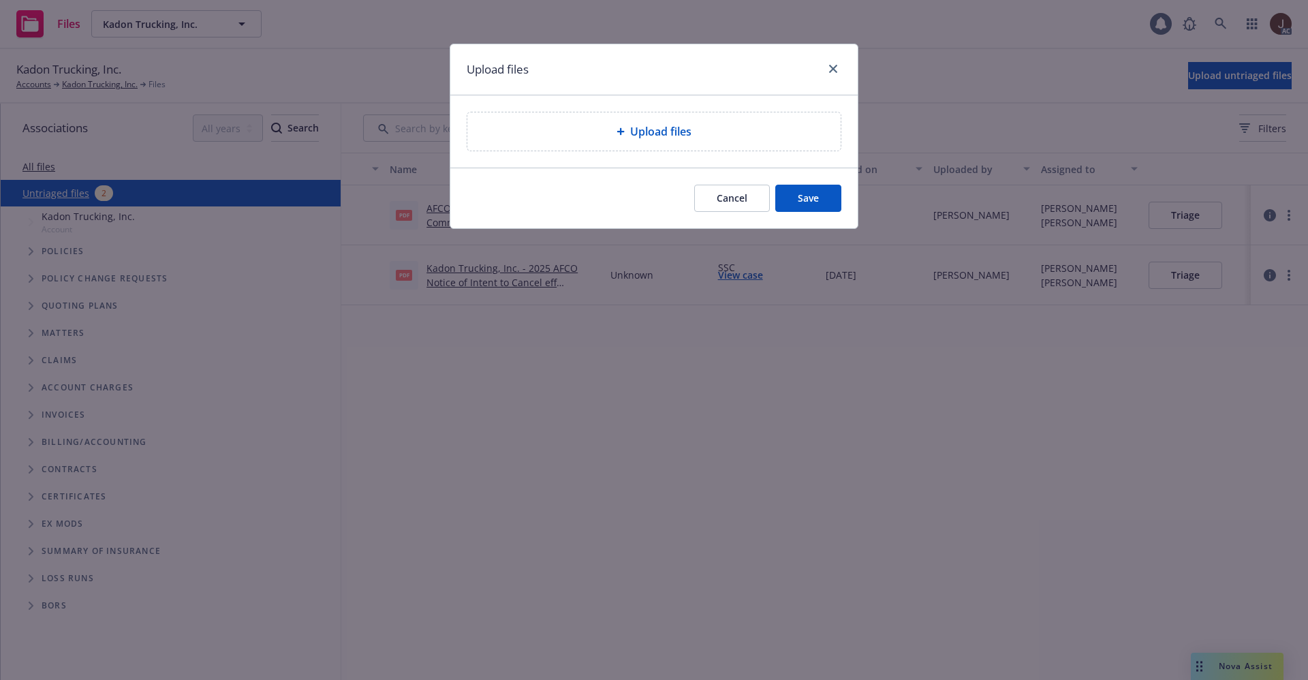
click at [681, 137] on span "Upload files" at bounding box center [660, 131] width 61 height 16
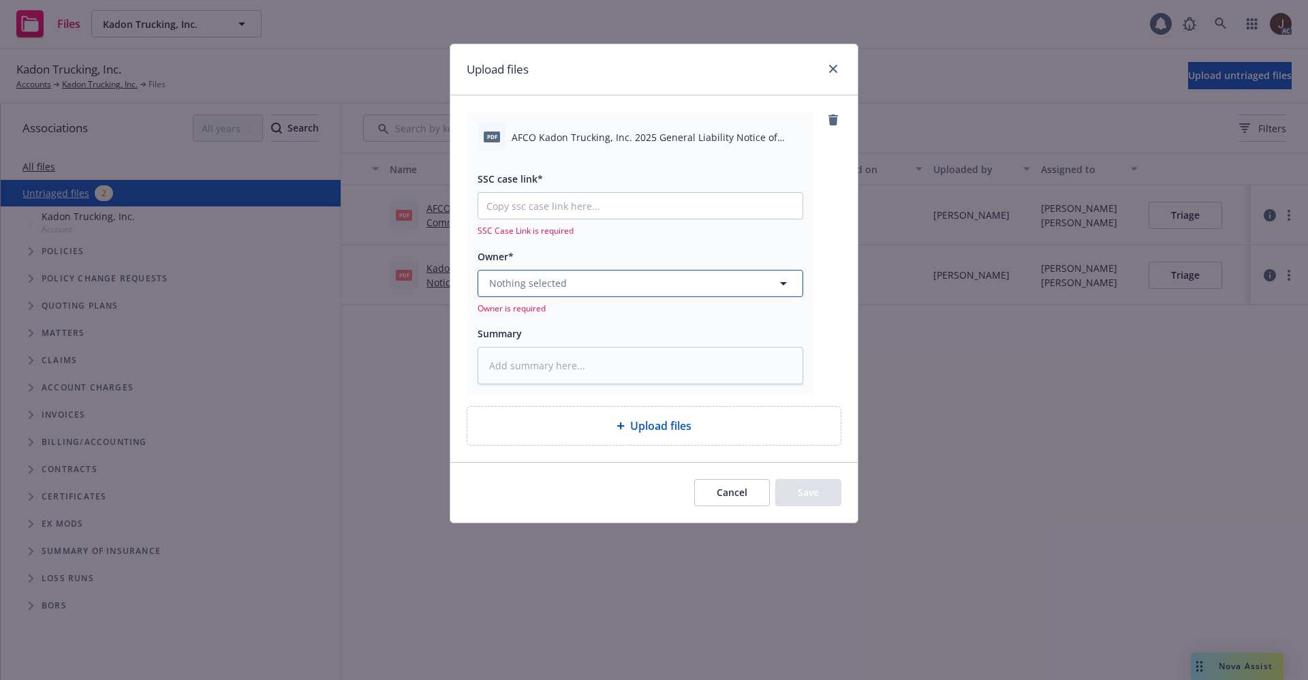
click at [553, 282] on span "Nothing selected" at bounding box center [528, 283] width 78 height 14
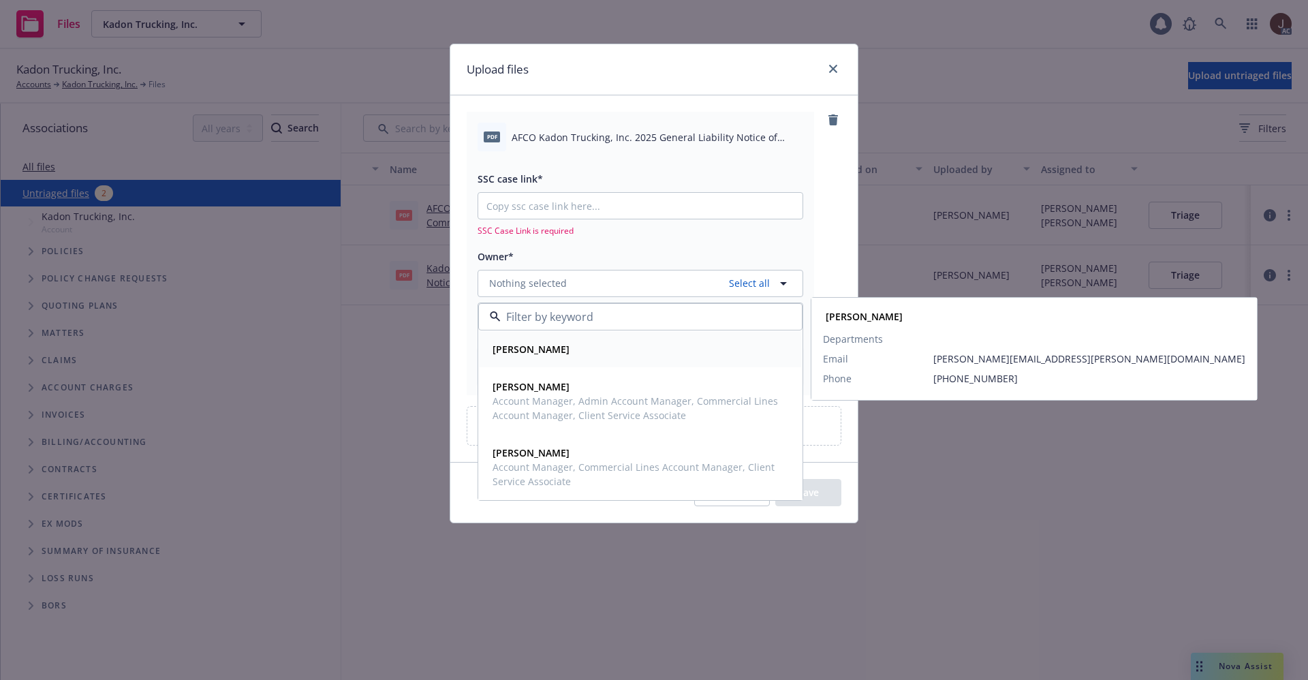
click at [526, 345] on strong "Danielle Allen" at bounding box center [531, 349] width 77 height 13
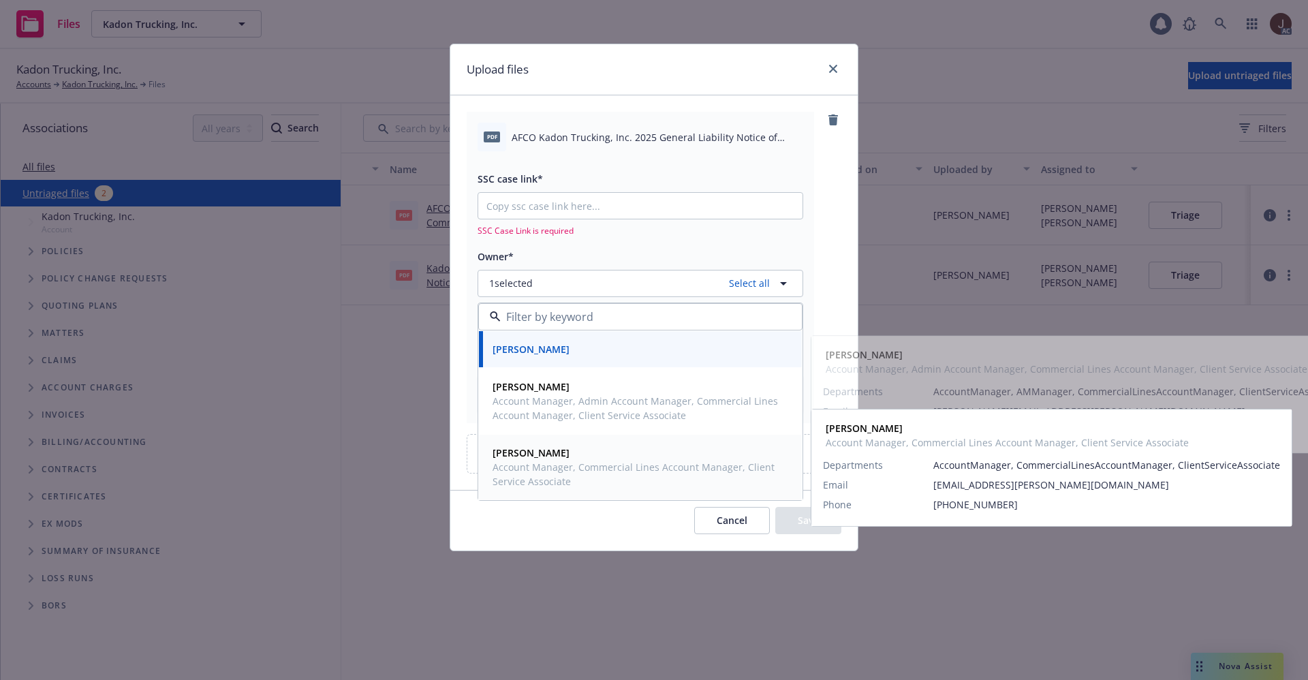
click at [530, 464] on span "Account Manager, Commercial Lines Account Manager, Client Service Associate" at bounding box center [639, 474] width 293 height 29
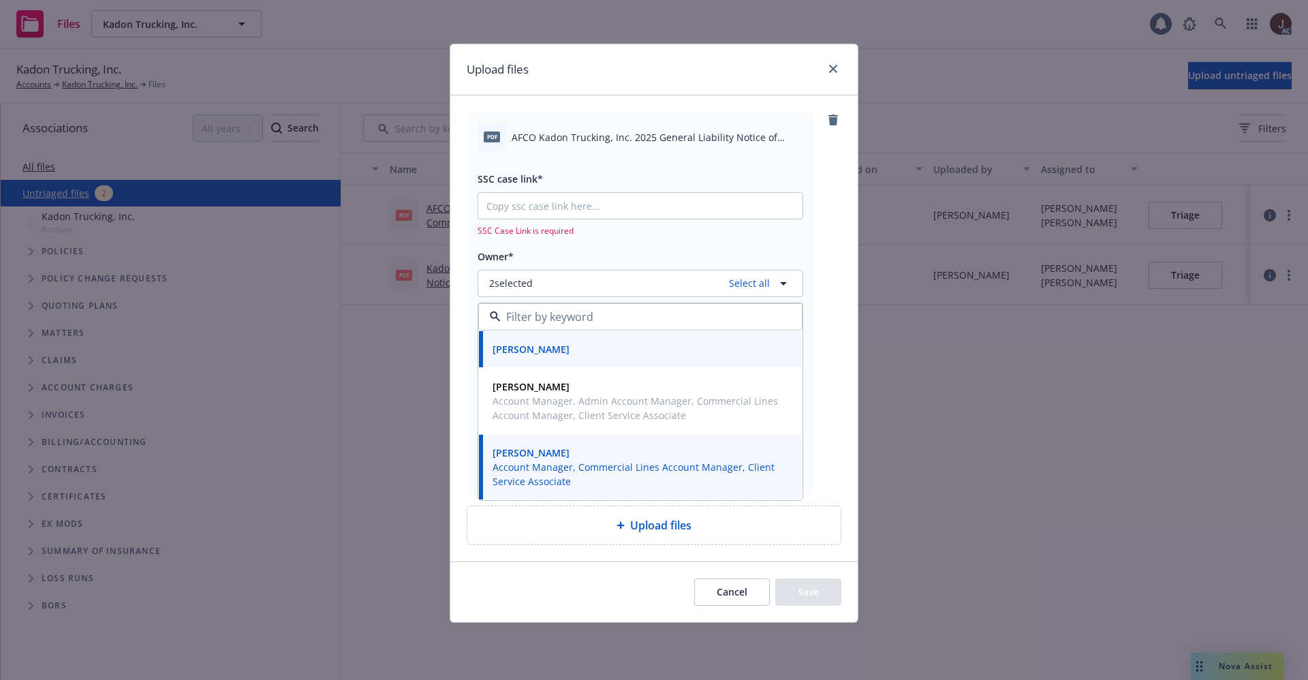
click at [591, 139] on span "AFCO Kadon Trucking, Inc. 2025 General Liability Notice of Cancellation Eff 09-…" at bounding box center [658, 137] width 292 height 14
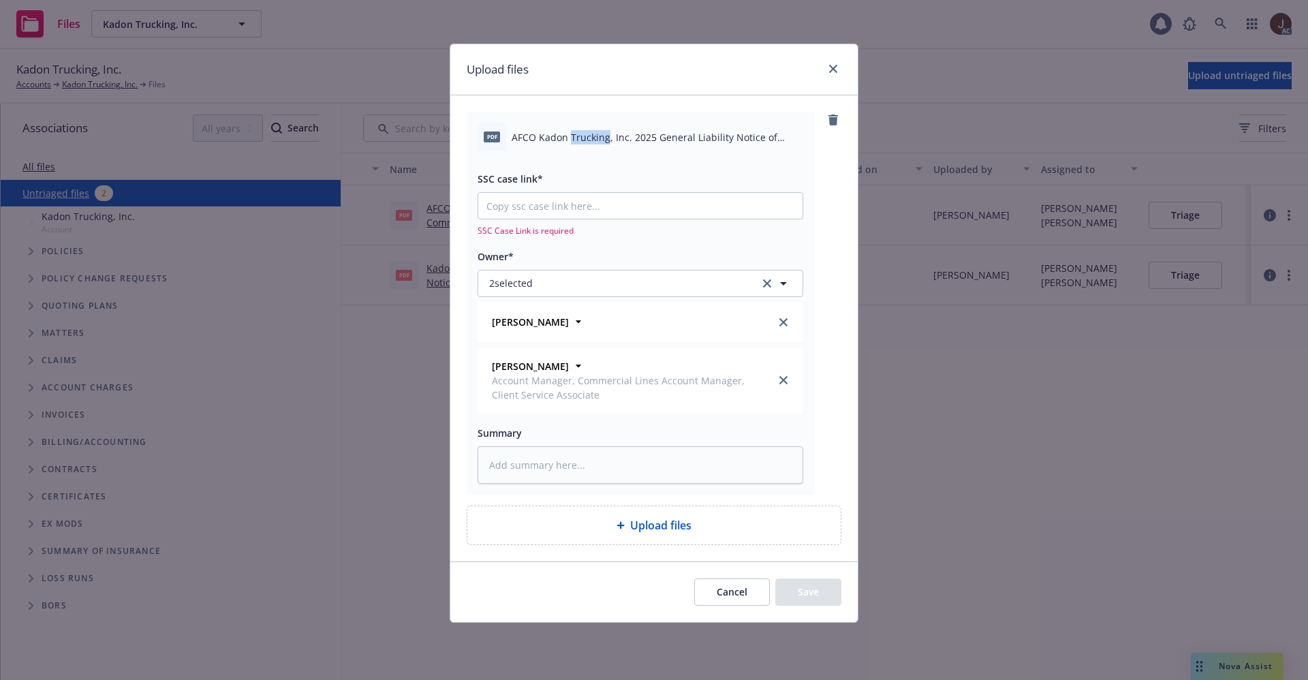
click at [591, 139] on span "AFCO Kadon Trucking, Inc. 2025 General Liability Notice of Cancellation Eff 09-…" at bounding box center [658, 137] width 292 height 14
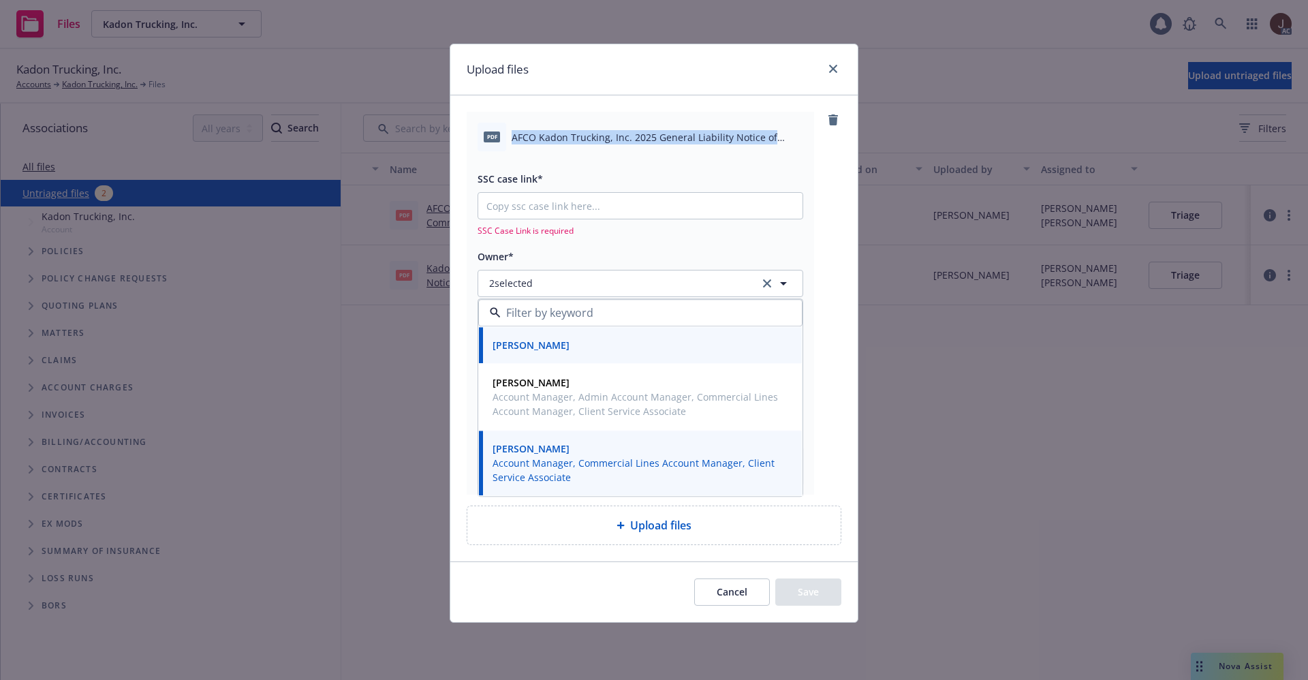
click at [591, 139] on span "AFCO Kadon Trucking, Inc. 2025 General Liability Notice of Cancellation Eff 09-…" at bounding box center [658, 137] width 292 height 14
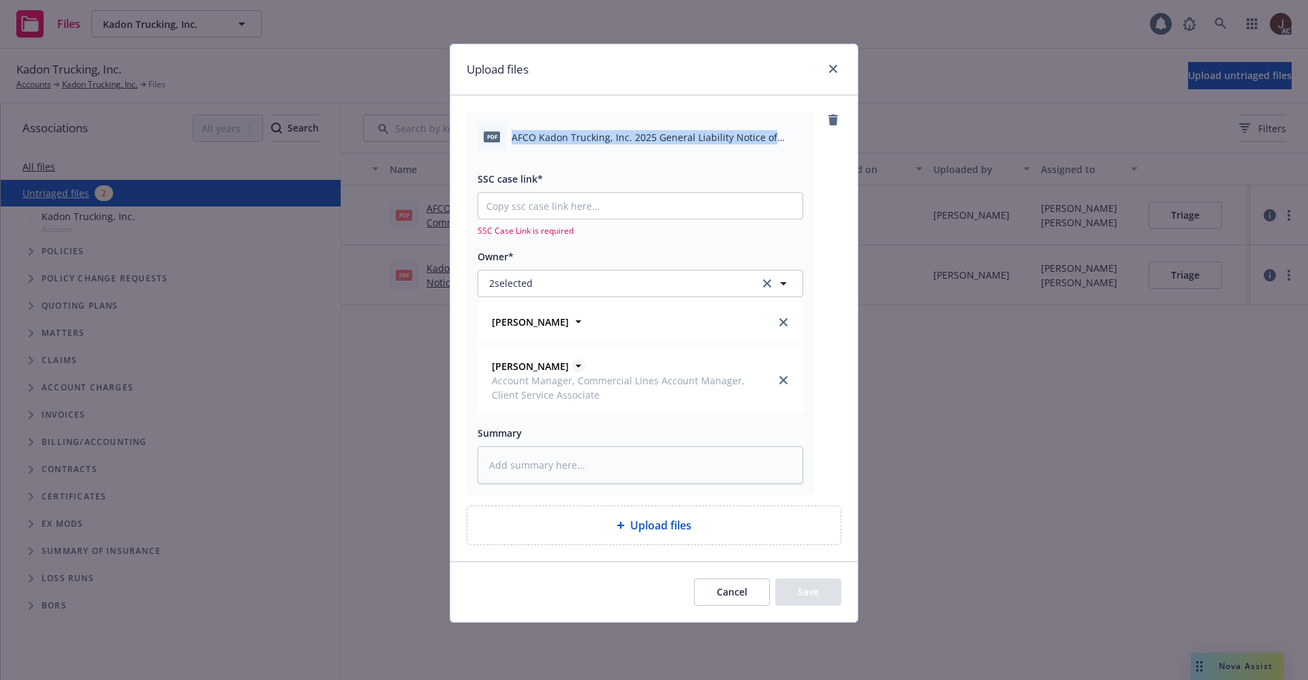
copy div "AFCO Kadon Trucking, Inc. 2025 General Liability Notice of Cancellation Eff 09-…"
click at [545, 461] on textarea at bounding box center [641, 464] width 326 height 37
paste textarea "AFCO Kadon Trucking, Inc. 2025 General Liability Notice of Cancellation Eff 09-…"
type textarea "x"
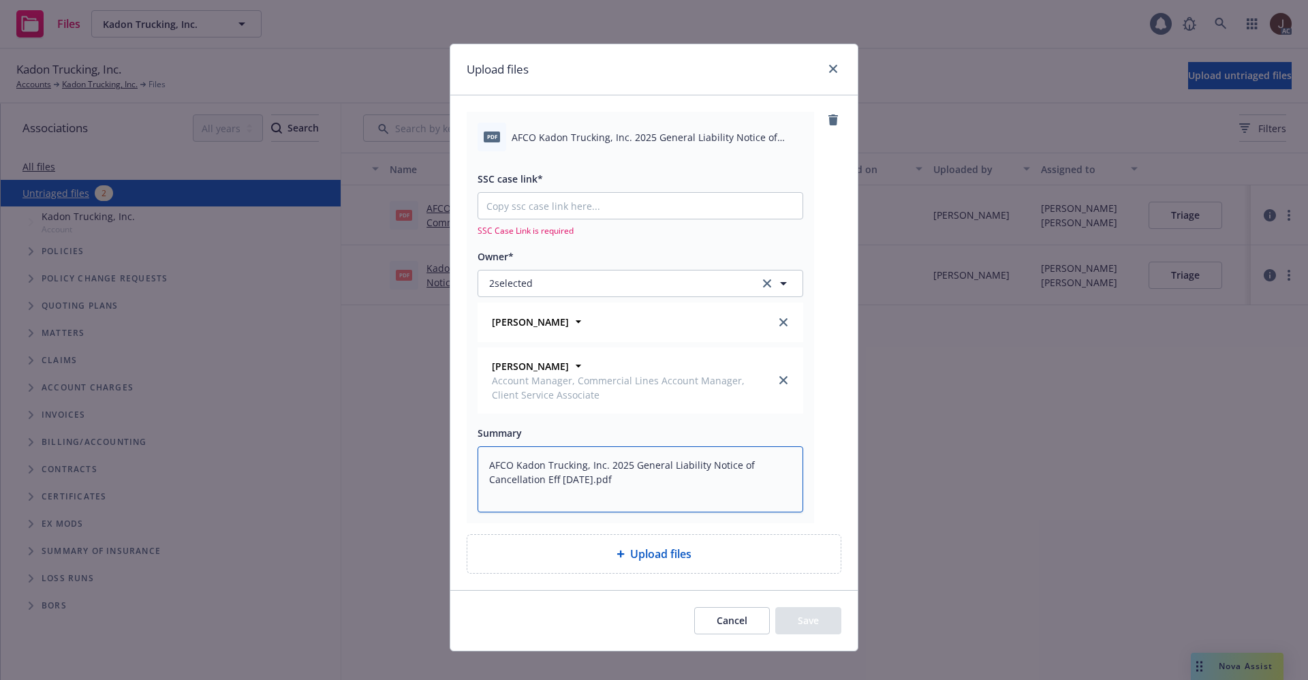
type textarea "AFCO Kadon Trucking, Inc. 2025 General Liability Notice of Cancellation Eff 09-…"
click at [548, 206] on input "SSC case link*" at bounding box center [640, 206] width 324 height 26
paste input "https://newfront-ssc.lightning.force.com/lightning/r/Case/500Vz00000SIX2UIAX/vi…"
type textarea "x"
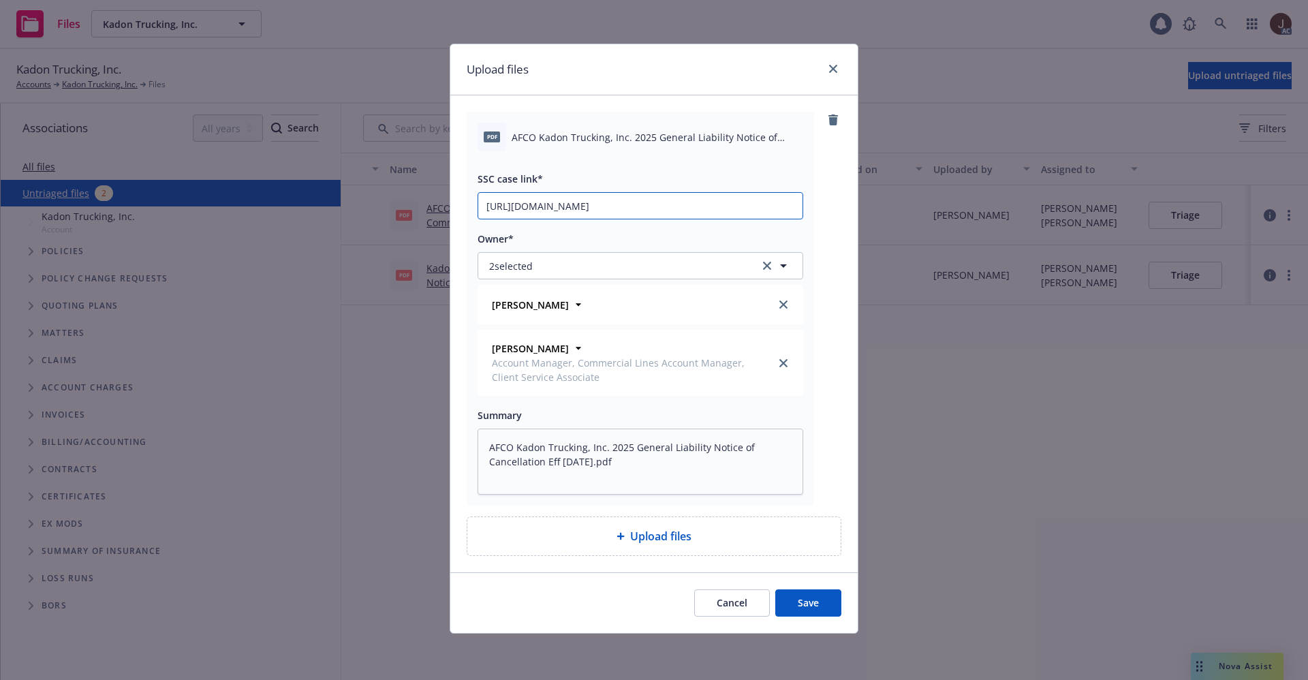
type input "https://newfront-ssc.lightning.force.com/lightning/r/Case/500Vz00000SIX2UIAX/vi…"
click at [837, 328] on div "pdf AFCO Kadon Trucking, Inc. 2025 General Liability Notice of Cancellation Eff…" at bounding box center [654, 309] width 375 height 394
click at [808, 595] on button "Save" at bounding box center [808, 602] width 66 height 27
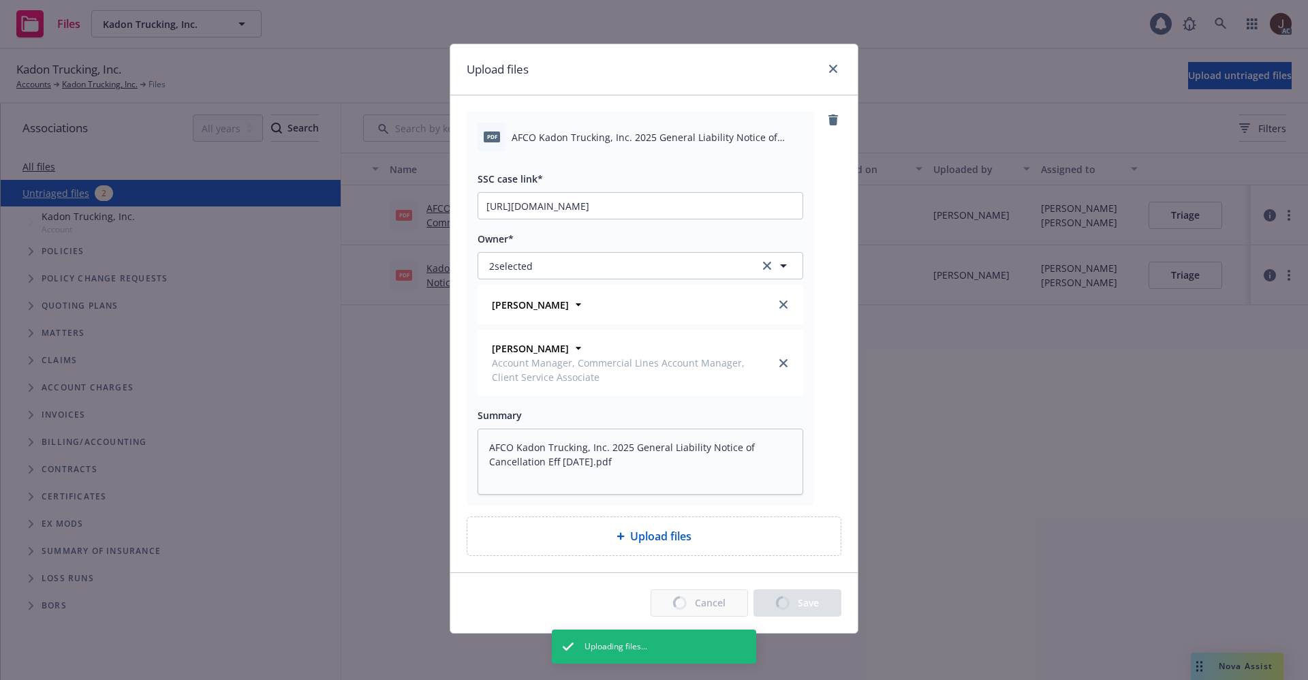
type textarea "x"
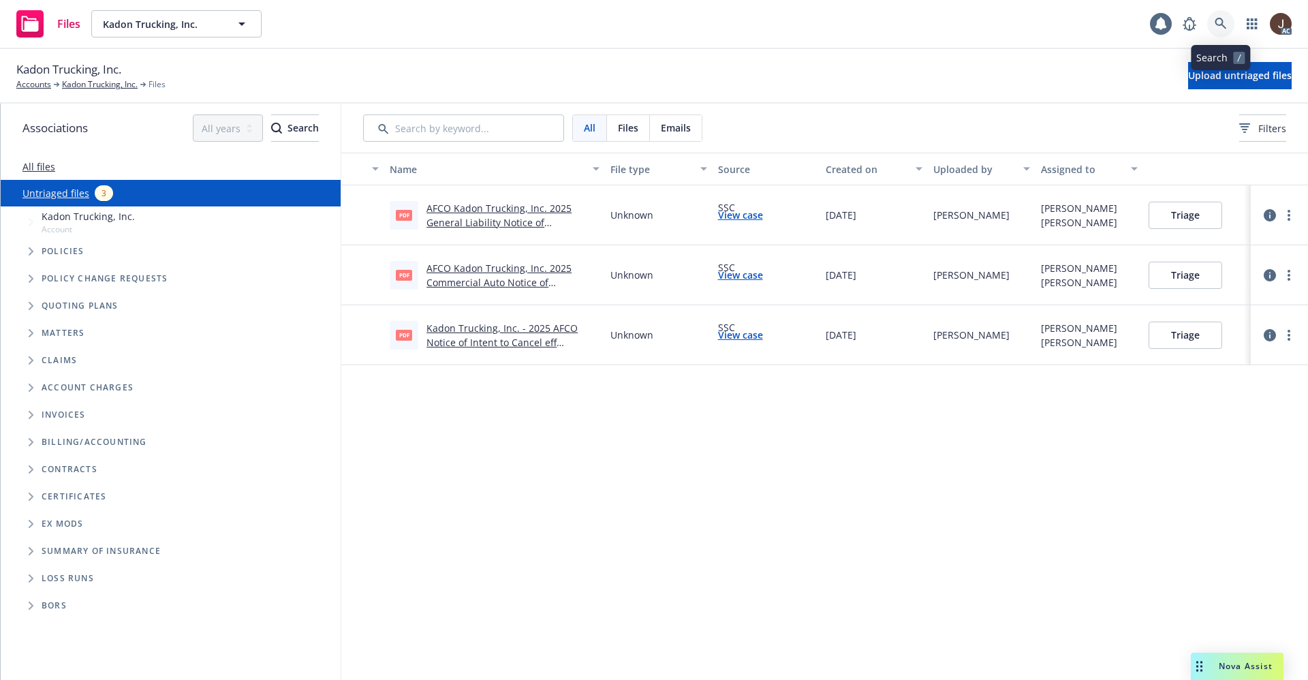
click at [1225, 22] on icon at bounding box center [1221, 24] width 12 height 12
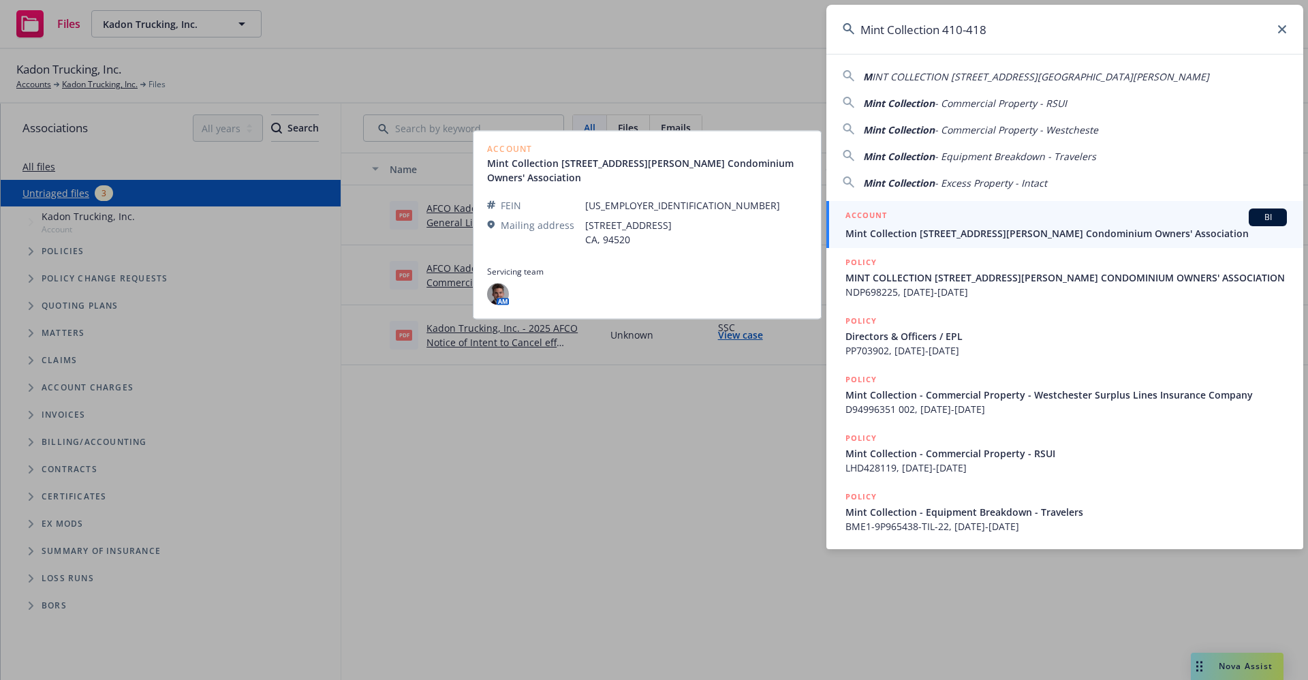
type input "Mint Collection 410-418"
click at [959, 234] on span "Mint Collection 410-418 Jessie Street Condominium Owners' Association" at bounding box center [1065, 233] width 441 height 14
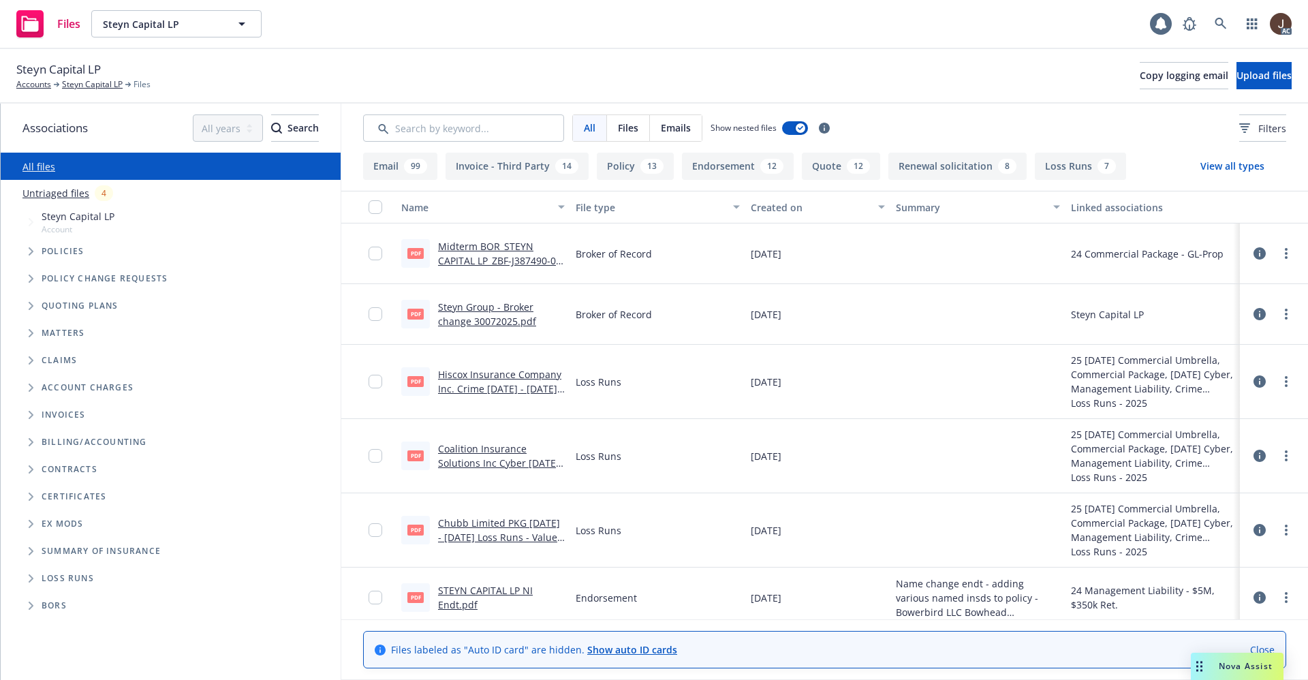
click at [71, 194] on link "Untriaged files" at bounding box center [55, 193] width 67 height 14
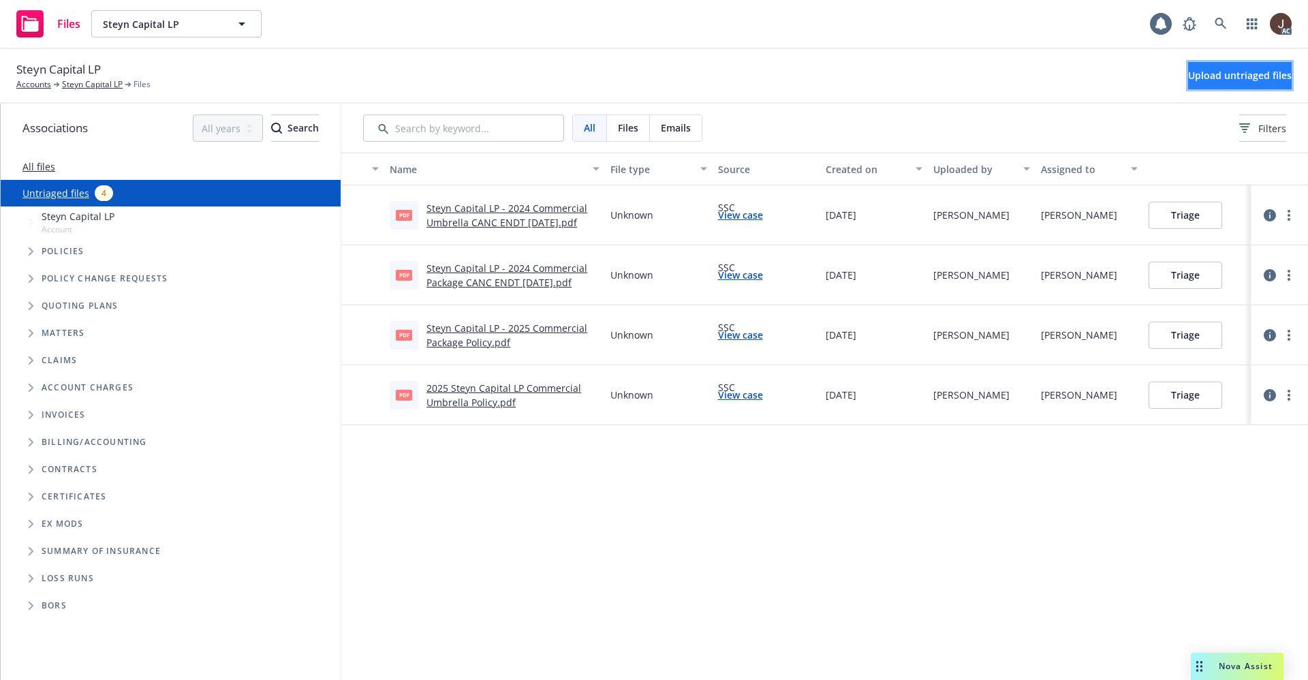
click at [1241, 71] on span "Upload untriaged files" at bounding box center [1240, 75] width 104 height 13
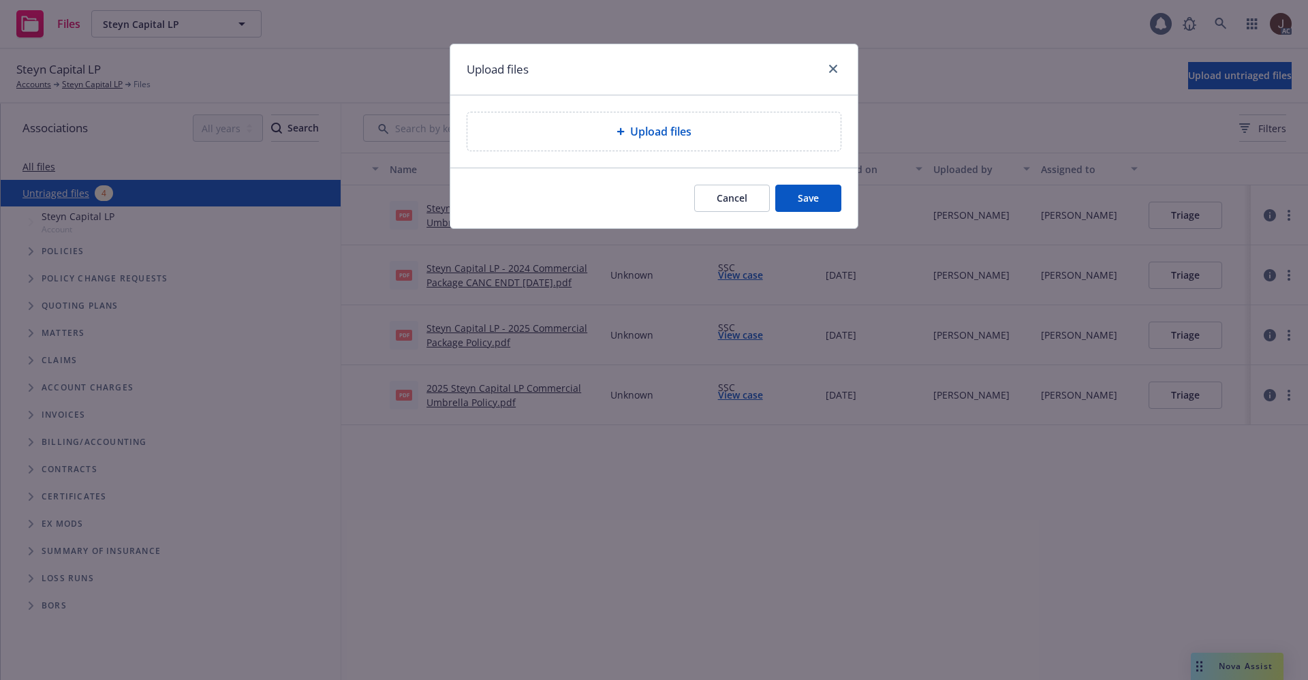
click at [667, 136] on span "Upload files" at bounding box center [660, 131] width 61 height 16
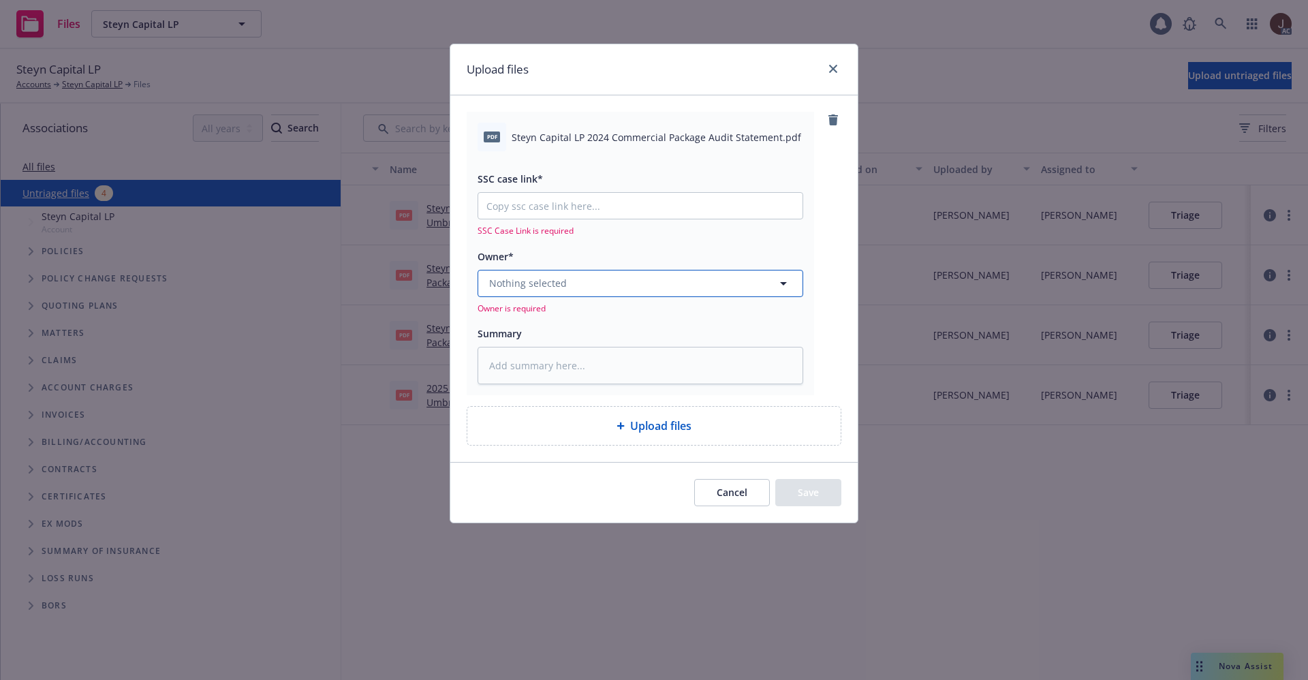
click at [600, 285] on button "Nothing selected" at bounding box center [641, 283] width 326 height 27
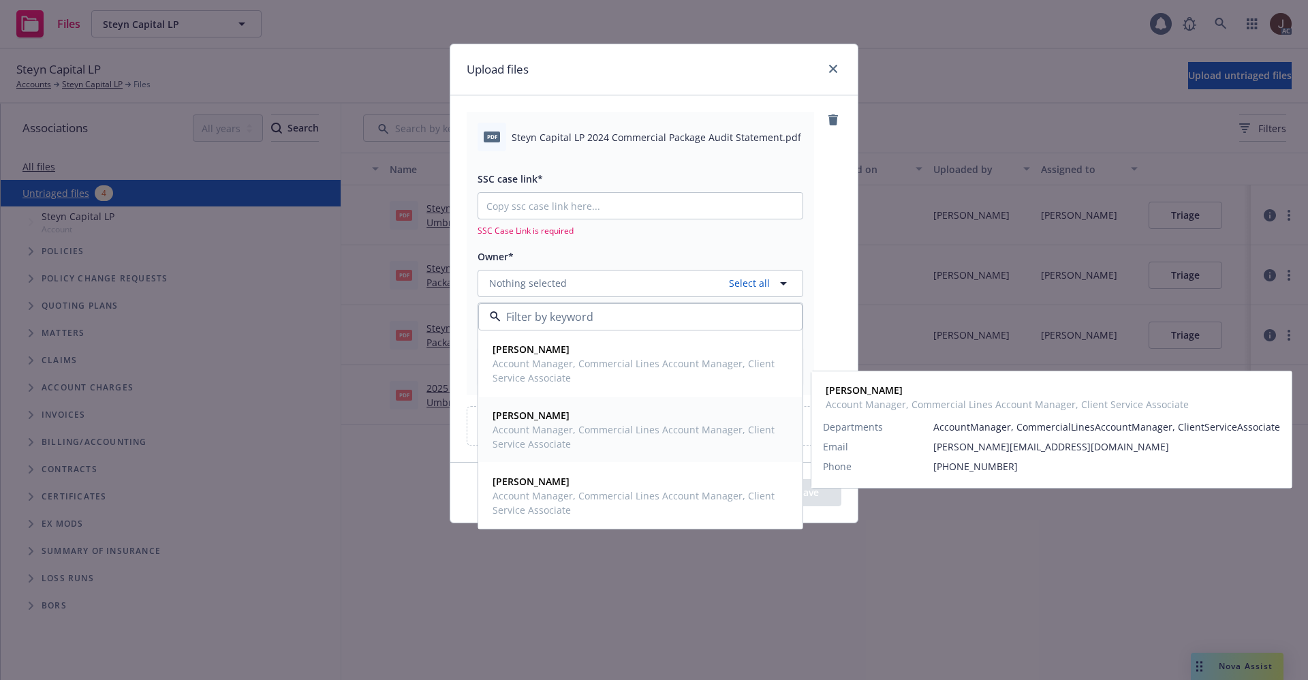
click at [560, 419] on strong "[PERSON_NAME]" at bounding box center [531, 415] width 77 height 13
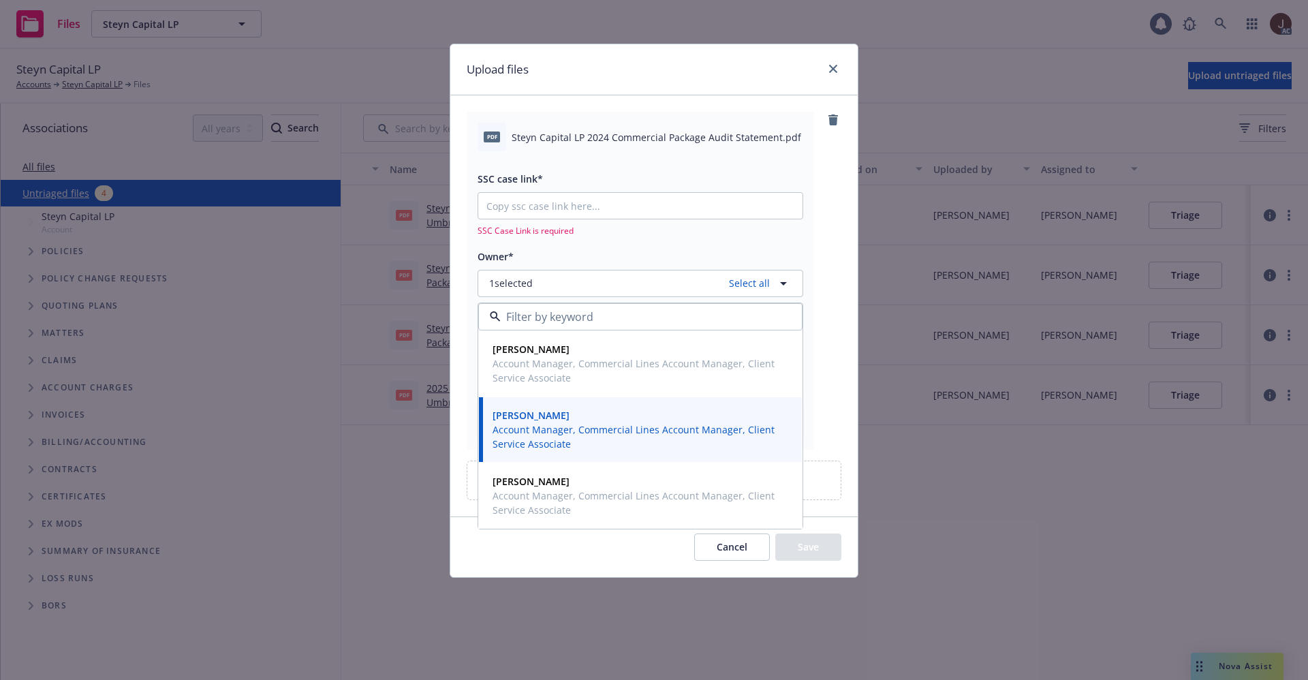
click at [823, 172] on div "pdf Steyn Capital LP 2024 Commercial Package Audit Statement.pdf SSC case link*…" at bounding box center [654, 280] width 375 height 337
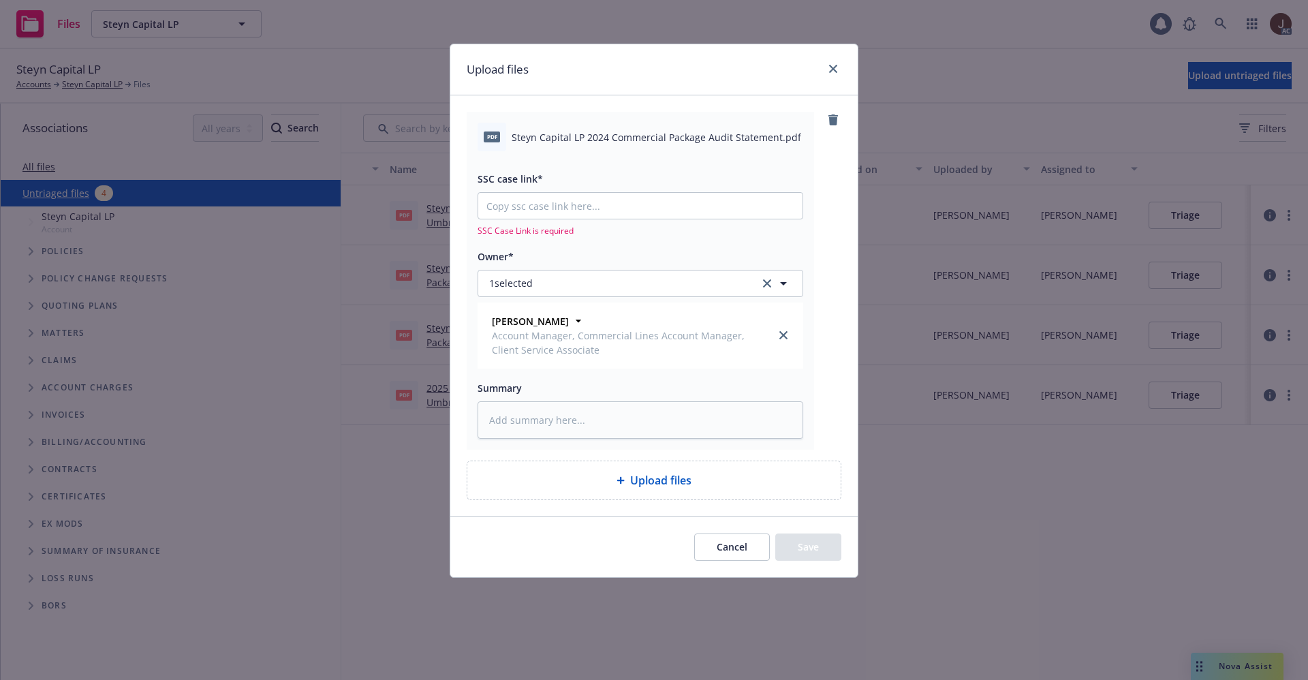
click at [619, 151] on div "SSC case link* SSC Case Link is required Owner* 1 selected [PERSON_NAME] Accoun…" at bounding box center [641, 294] width 326 height 287
click at [620, 137] on span "Steyn Capital LP 2024 Commercial Package Audit Statement.pdf" at bounding box center [657, 137] width 290 height 14
copy div "Steyn Capital LP 2024 Commercial Package Audit Statement.pdf"
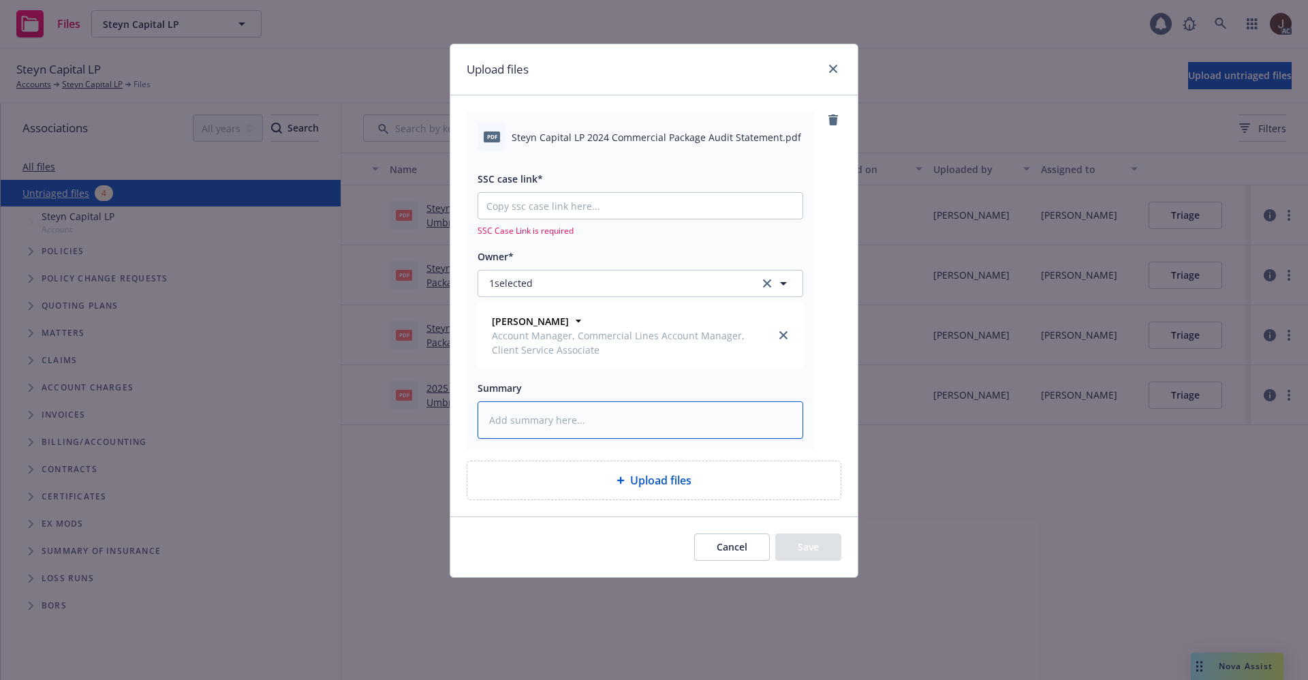
click at [546, 425] on textarea at bounding box center [641, 419] width 326 height 37
paste textarea "Steyn Capital LP 2024 Commercial Package Audit Statement.pdf"
type textarea "x"
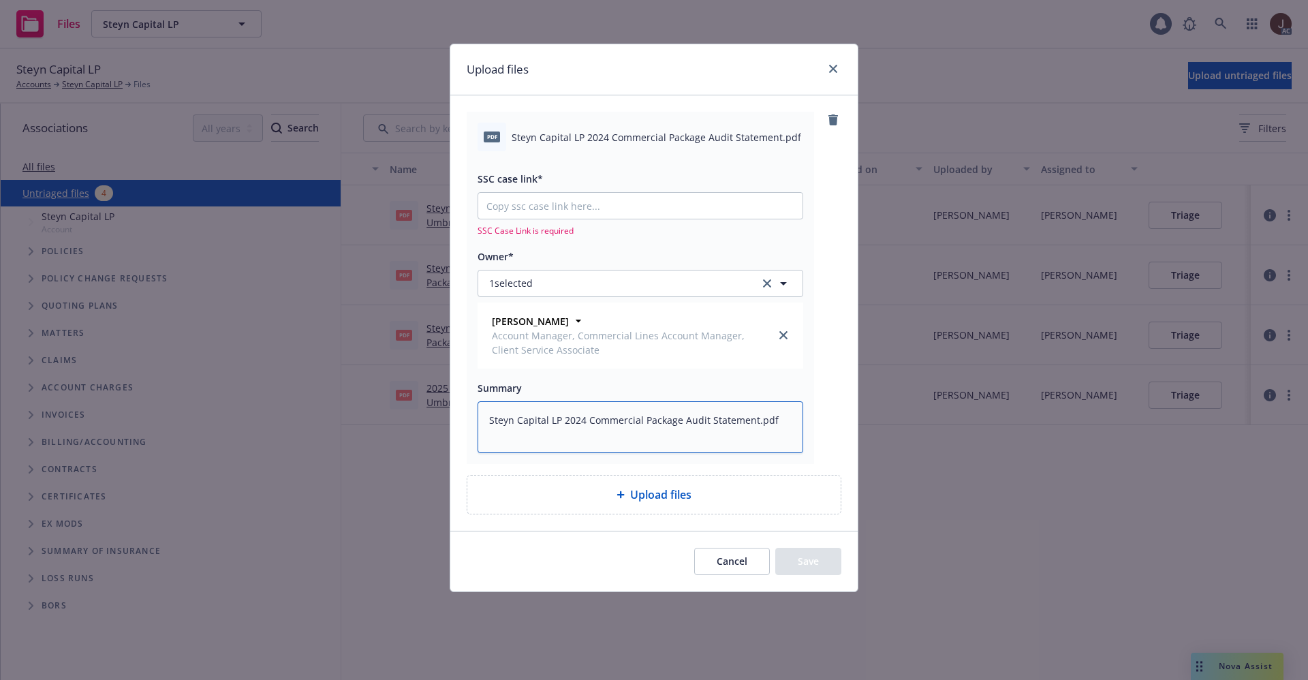
type textarea "Steyn Capital LP 2024 Commercial Package Audit Statement.pdf"
click at [582, 210] on input "SSC case link*" at bounding box center [640, 206] width 324 height 26
paste input "[URL][DOMAIN_NAME]"
type textarea "x"
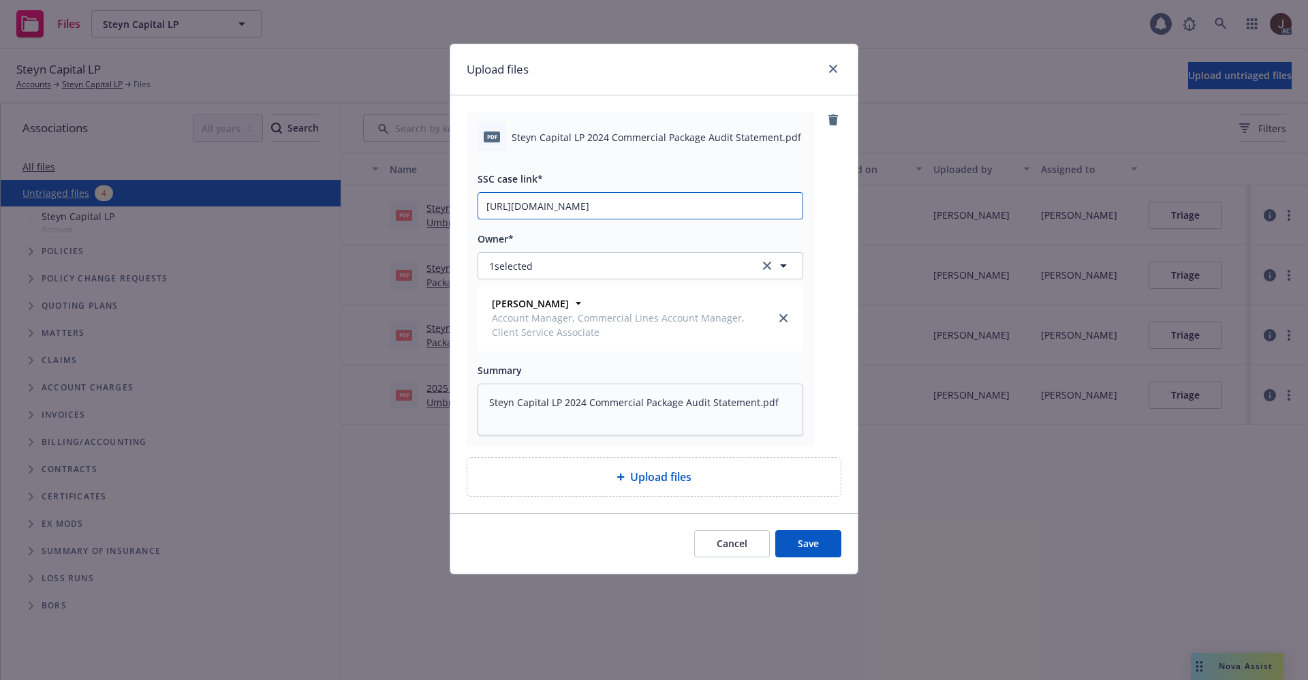
type input "[URL][DOMAIN_NAME]"
click at [839, 228] on div "pdf Steyn Capital LP 2024 Commercial Package Audit Statement.pdf SSC case link*…" at bounding box center [654, 279] width 375 height 335
click at [813, 535] on button "Save" at bounding box center [808, 543] width 66 height 27
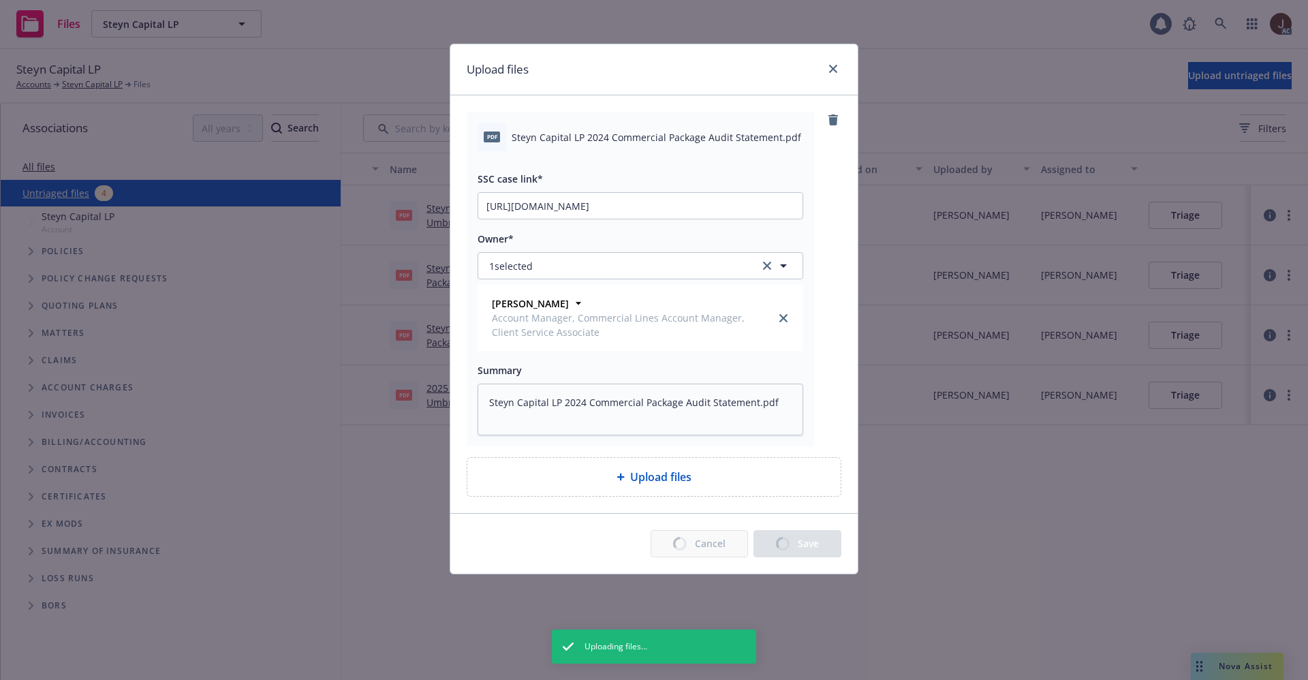
type textarea "x"
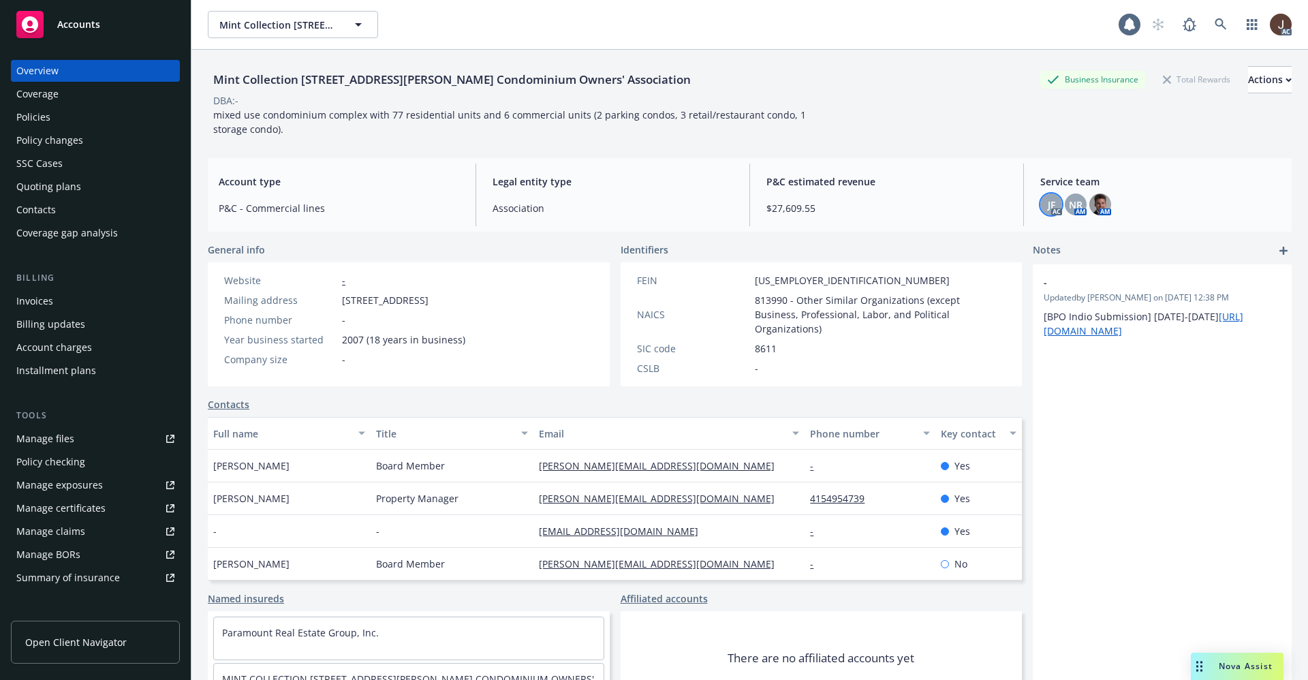
click at [1040, 196] on div "JF" at bounding box center [1051, 204] width 22 height 22
click at [1069, 200] on span "NR" at bounding box center [1076, 205] width 14 height 14
click at [1215, 27] on icon at bounding box center [1221, 24] width 12 height 12
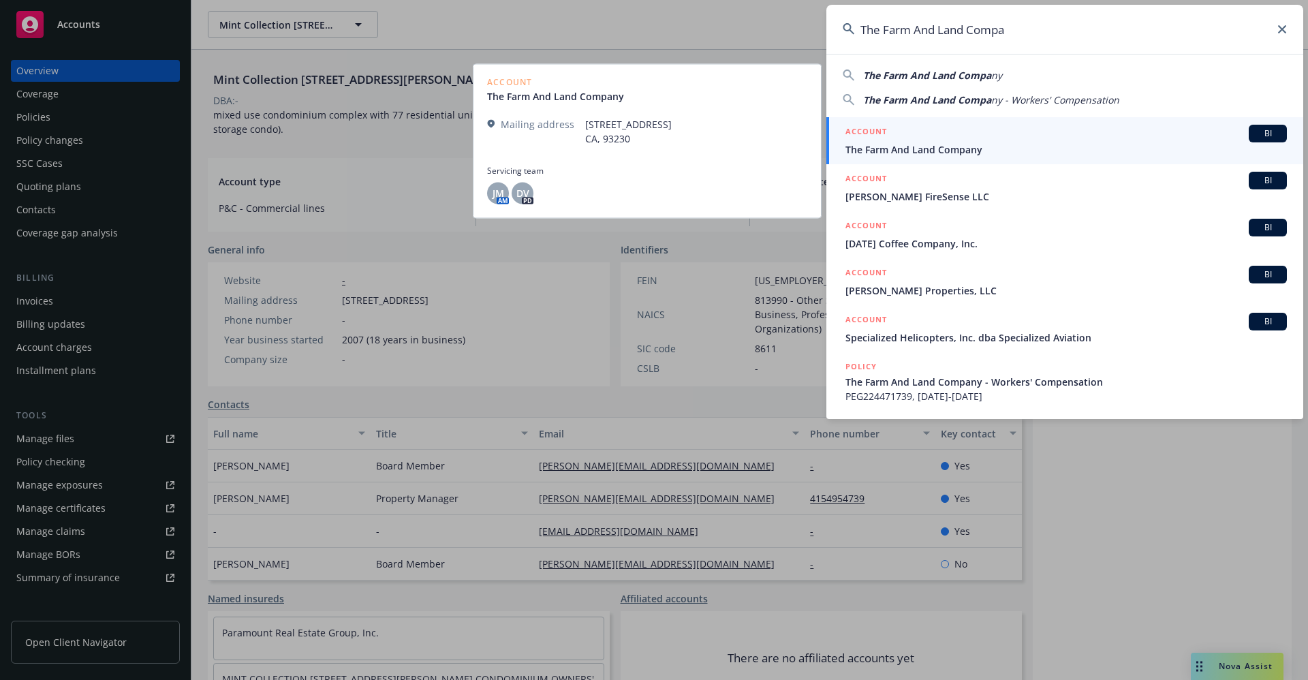
type input "The Farm And Land Compa"
click at [944, 152] on span "The Farm And Land Company" at bounding box center [1065, 149] width 441 height 14
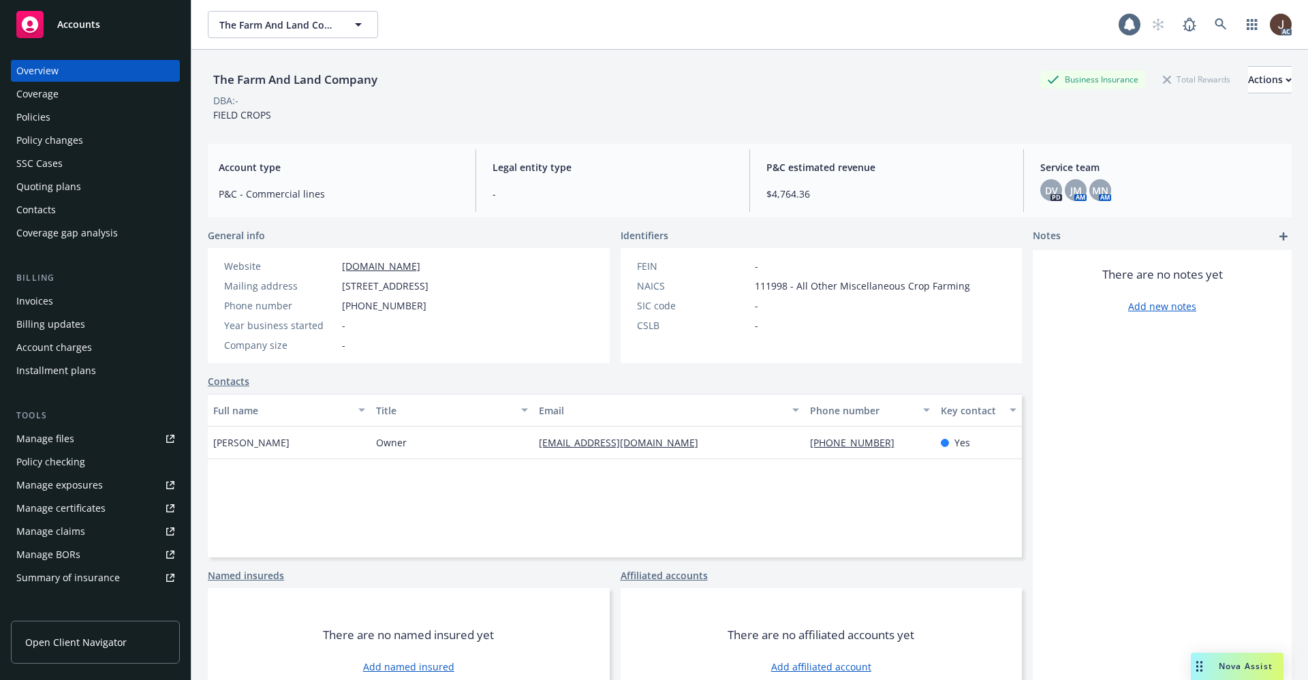
click at [43, 435] on div "Manage files" at bounding box center [45, 439] width 58 height 22
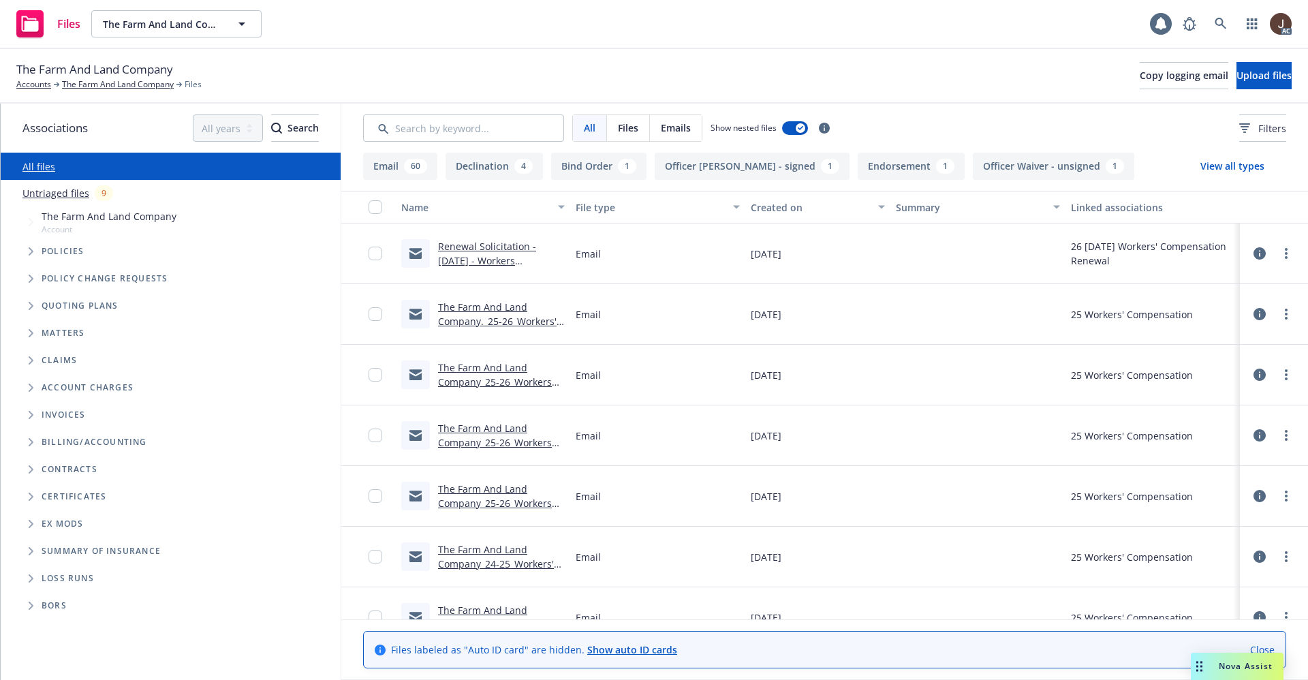
click at [45, 191] on link "Untriaged files" at bounding box center [55, 193] width 67 height 14
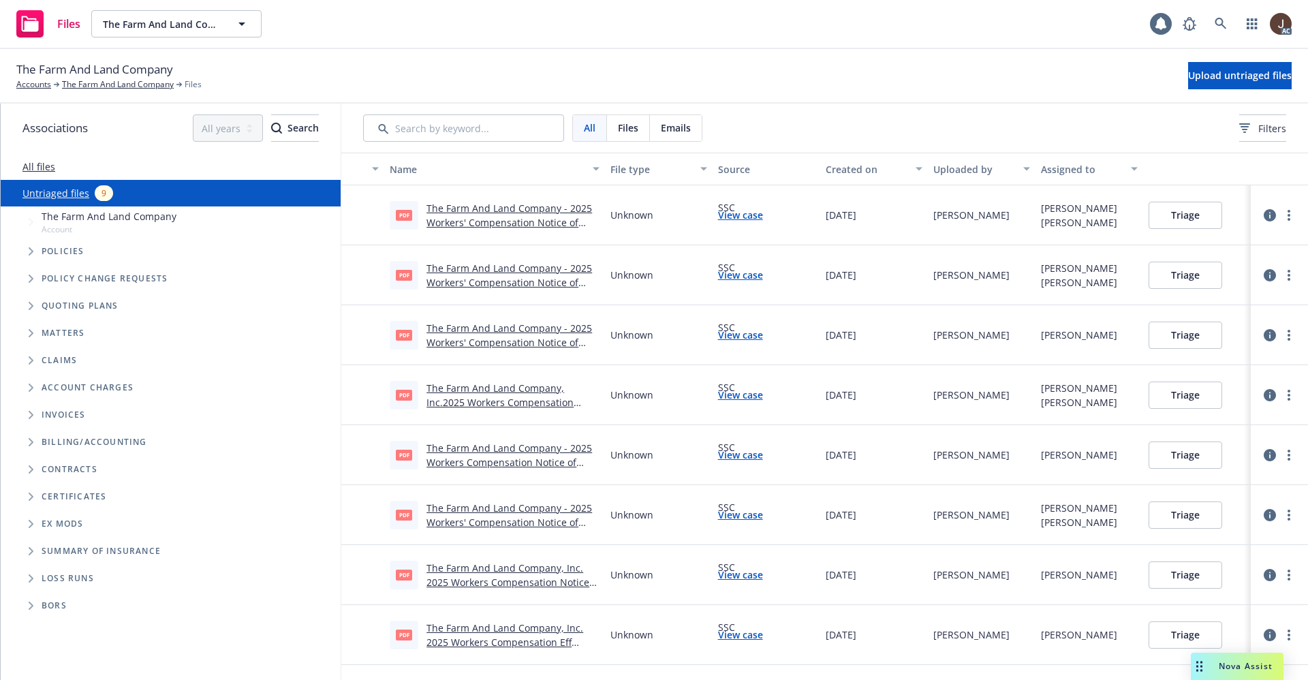
click at [491, 209] on link "The Farm And Land Company - 2025 Workers' Compensation Notice of Reinstatement …" at bounding box center [509, 223] width 166 height 42
click at [1216, 80] on span "Upload untriaged files" at bounding box center [1240, 75] width 104 height 13
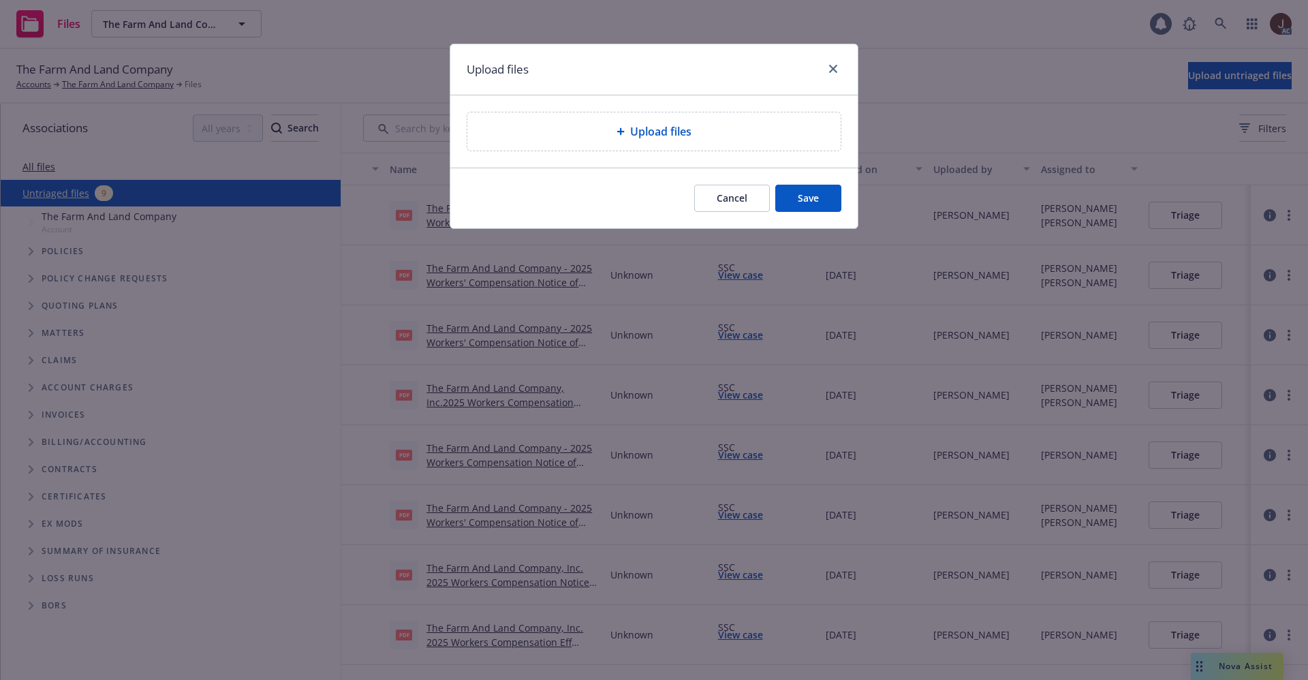
click at [650, 122] on div "Upload files" at bounding box center [653, 131] width 373 height 38
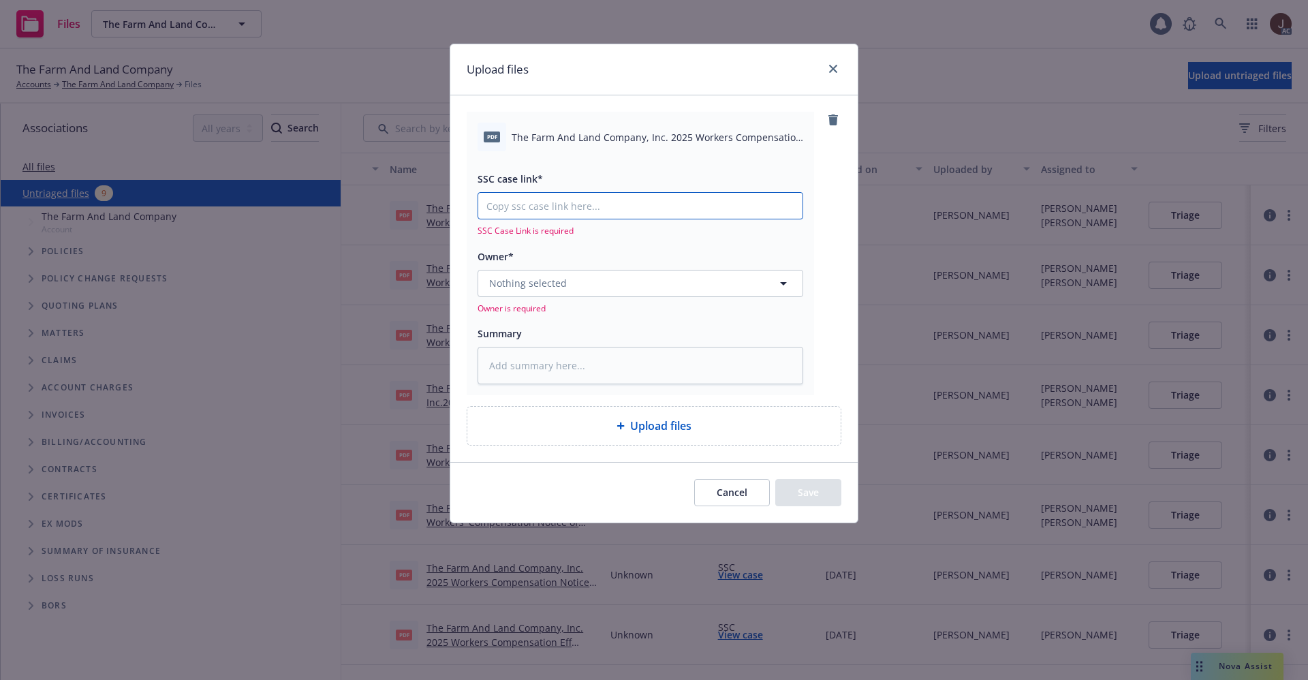
click at [583, 216] on input "SSC case link*" at bounding box center [640, 206] width 324 height 26
click at [842, 169] on div "pdf The Farm And Land Company, Inc. 2025 Workers Compensation Notice of Cancell…" at bounding box center [653, 278] width 407 height 366
click at [672, 149] on div "pdf The Farm And Land Company, Inc. 2025 Workers Compensation Notice of Cancell…" at bounding box center [641, 137] width 326 height 29
click at [668, 130] on span "The Farm And Land Company, Inc. 2025 Workers Compensation Notice of Cancellatio…" at bounding box center [658, 137] width 292 height 14
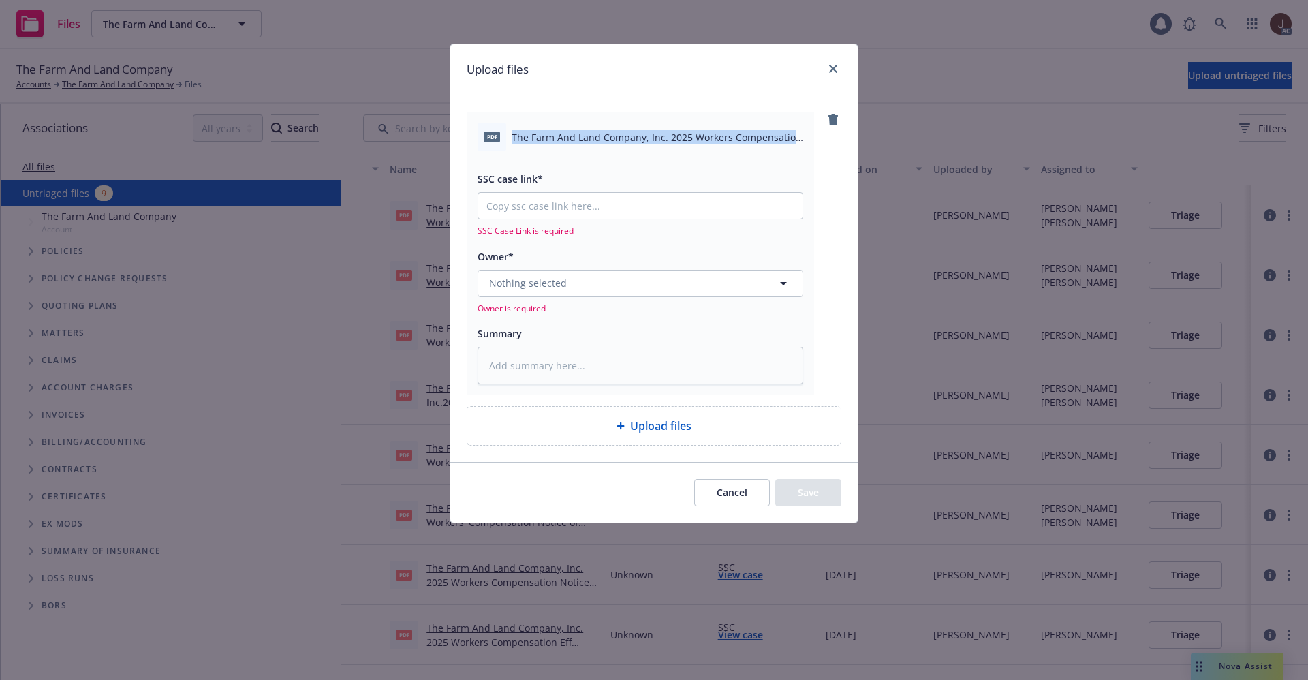
click at [668, 130] on span "The Farm And Land Company, Inc. 2025 Workers Compensation Notice of Cancellatio…" at bounding box center [658, 137] width 292 height 14
copy div "The Farm And Land Company, Inc. 2025 Workers Compensation Notice of Cancellatio…"
click at [532, 350] on textarea at bounding box center [641, 365] width 326 height 37
paste textarea "The Farm And Land Company, Inc. 2025 Workers Compensation Notice of Cancellatio…"
type textarea "x"
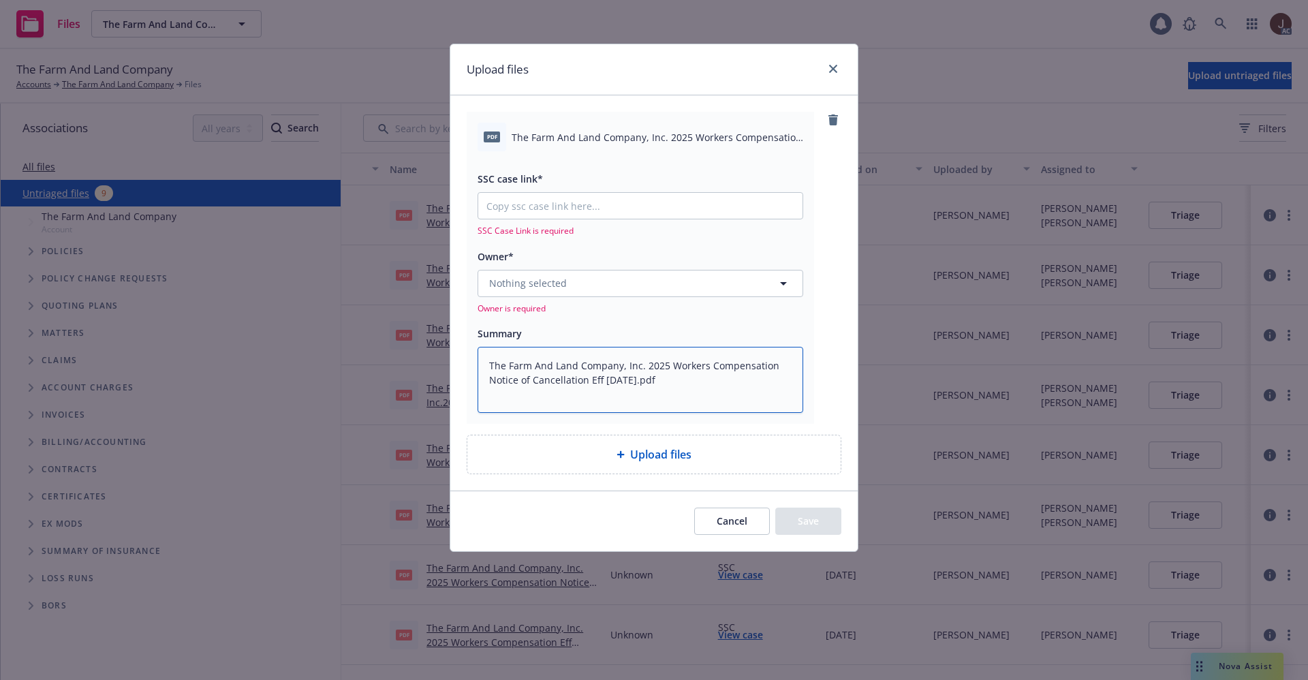
type textarea "The Farm And Land Company, Inc. 2025 Workers Compensation Notice of Cancellatio…"
click at [563, 279] on span "Nothing selected" at bounding box center [528, 283] width 78 height 14
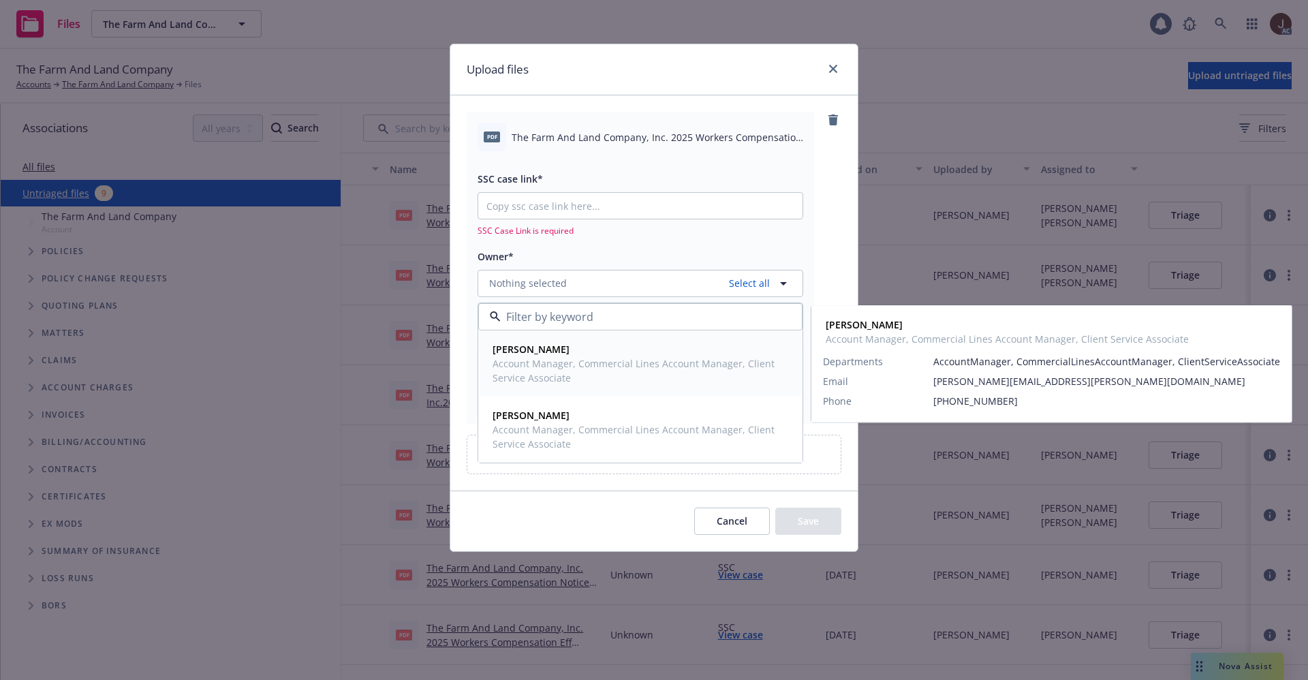
click at [546, 352] on strong "[PERSON_NAME]" at bounding box center [531, 349] width 77 height 13
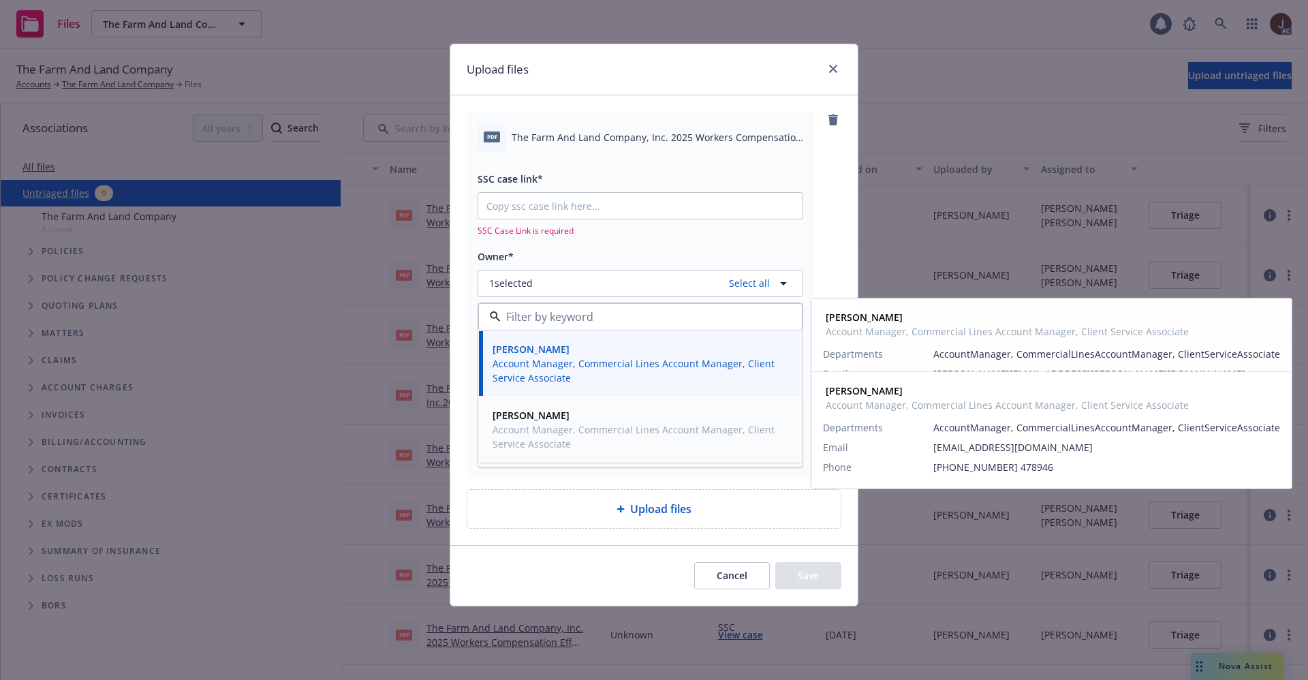
click at [535, 423] on span "Account Manager, Commercial Lines Account Manager, Client Service Associate" at bounding box center [639, 436] width 293 height 29
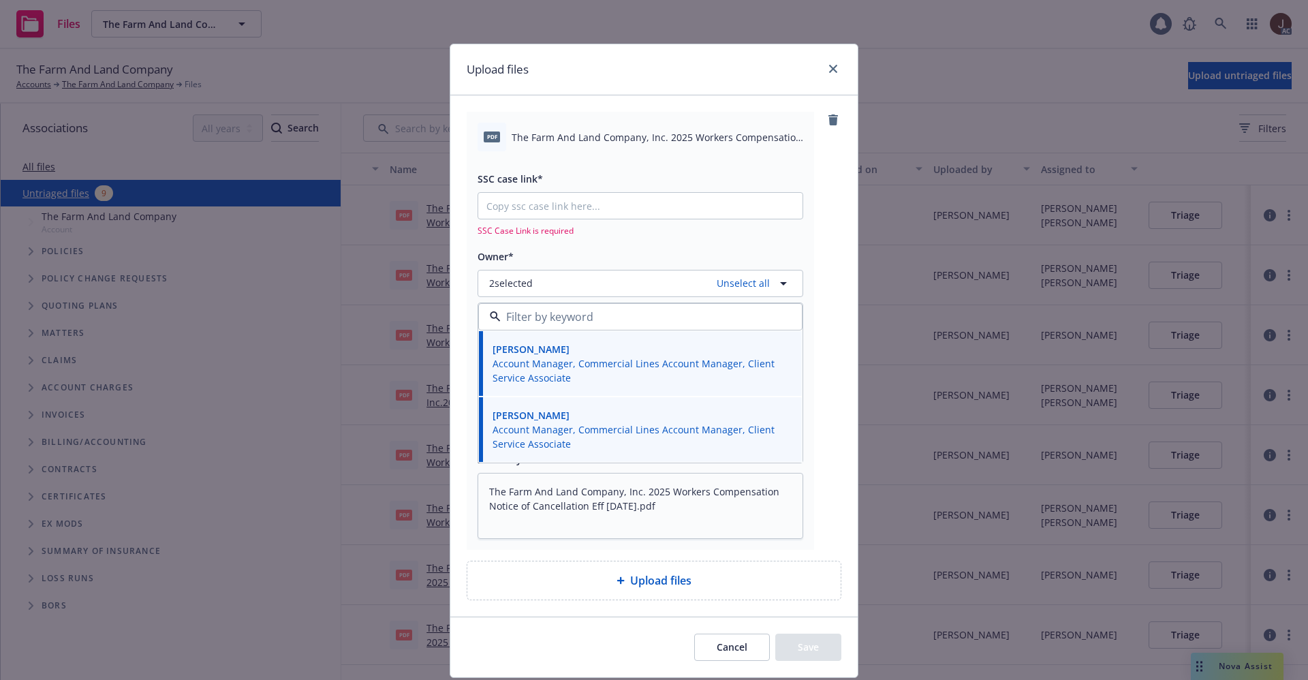
click at [824, 236] on div "pdf The Farm And Land Company, Inc. 2025 Workers Compensation Notice of Cancell…" at bounding box center [654, 330] width 375 height 437
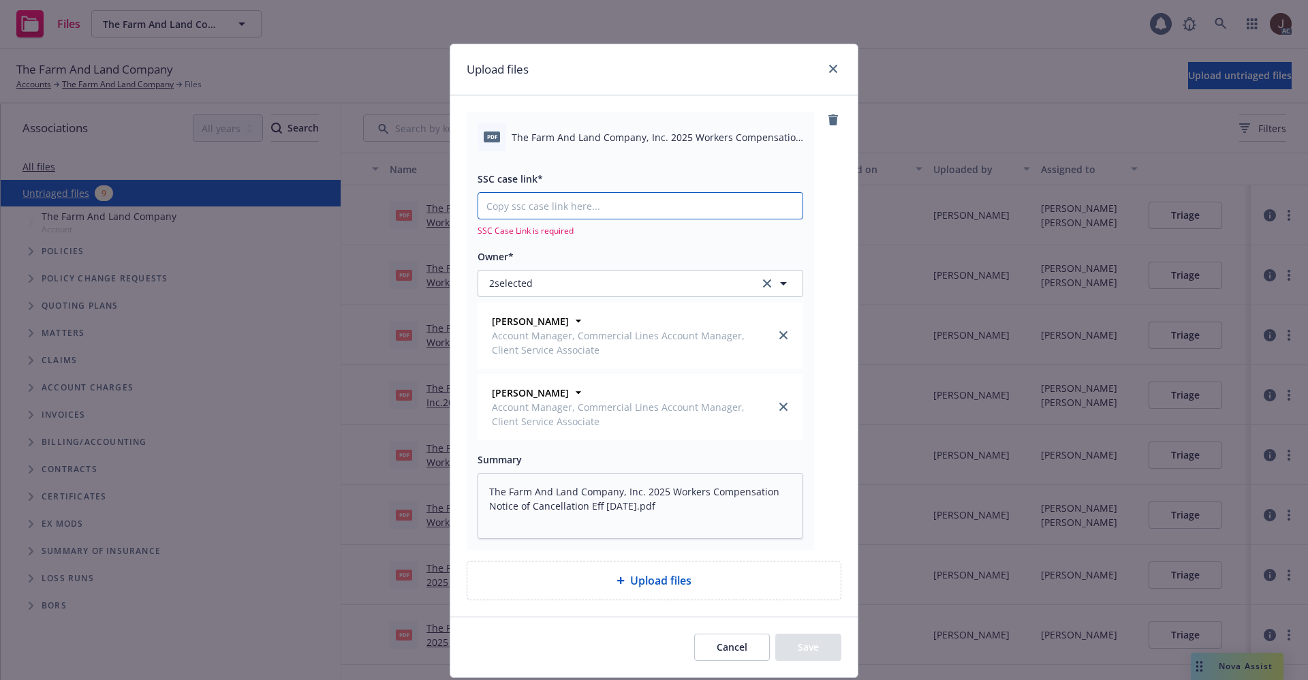
click at [572, 210] on input "SSC case link*" at bounding box center [640, 206] width 324 height 26
paste input "[URL][DOMAIN_NAME]"
type textarea "x"
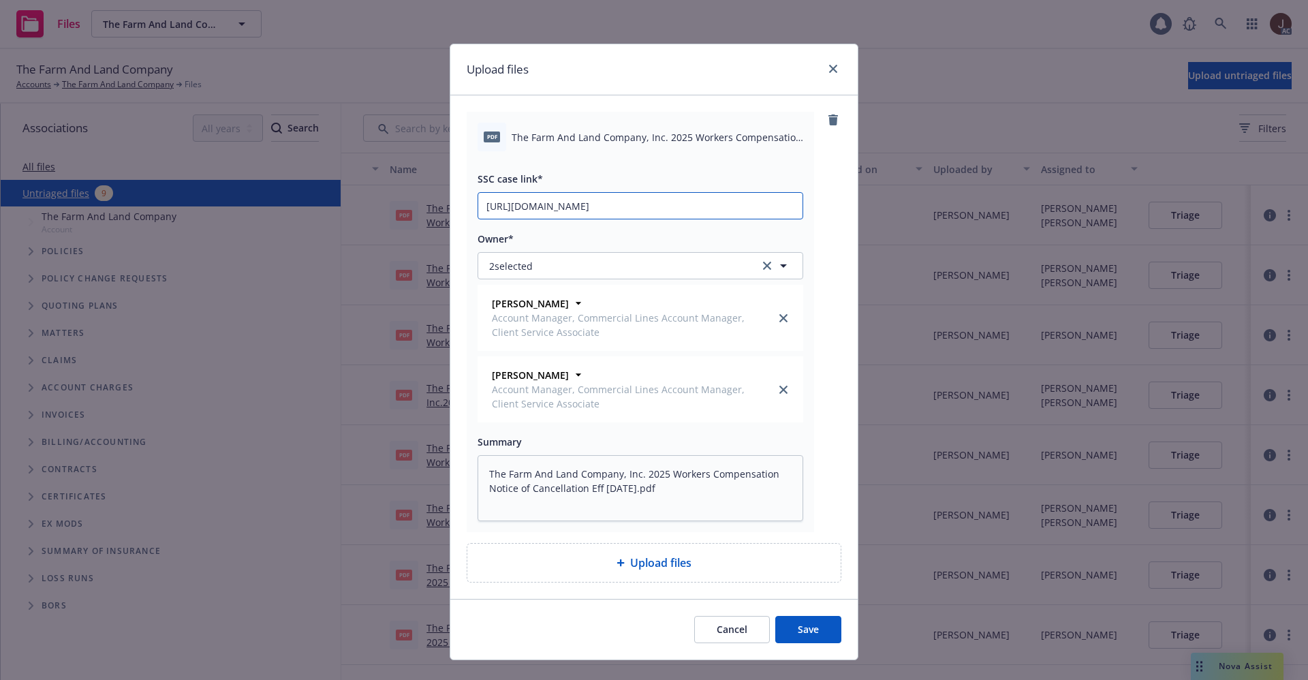
type input "[URL][DOMAIN_NAME]"
click at [798, 621] on button "Save" at bounding box center [808, 629] width 66 height 27
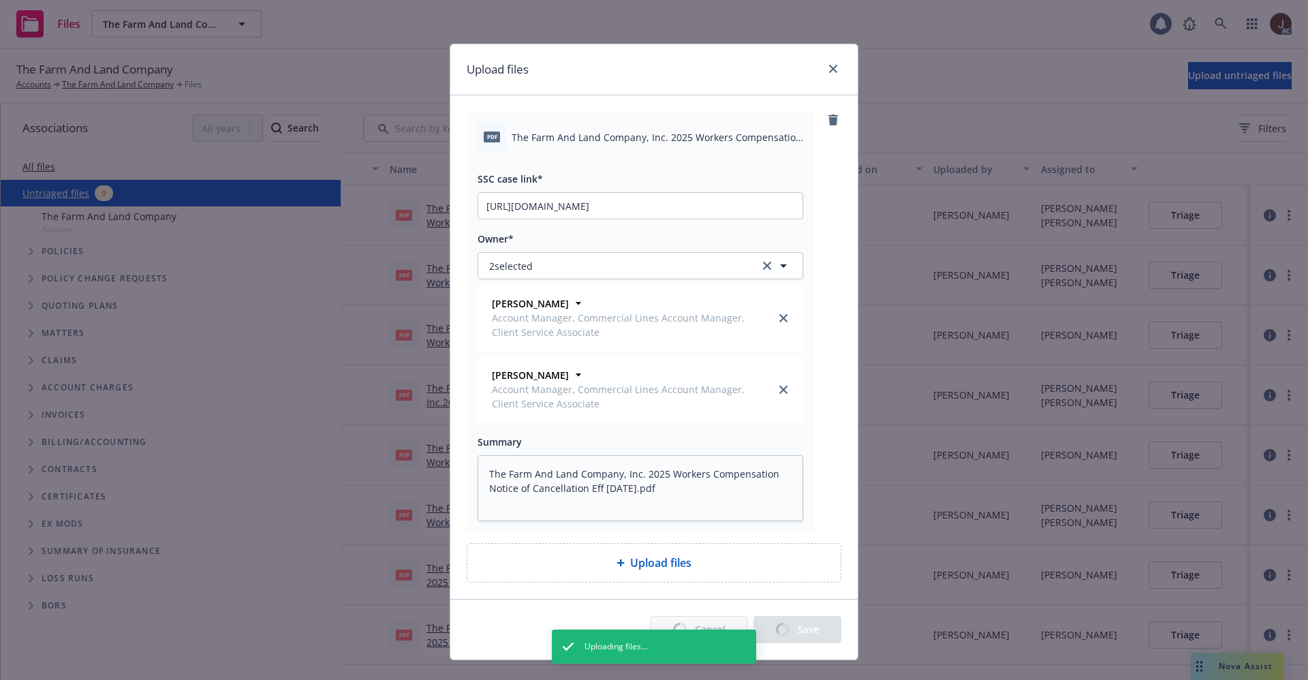
type textarea "x"
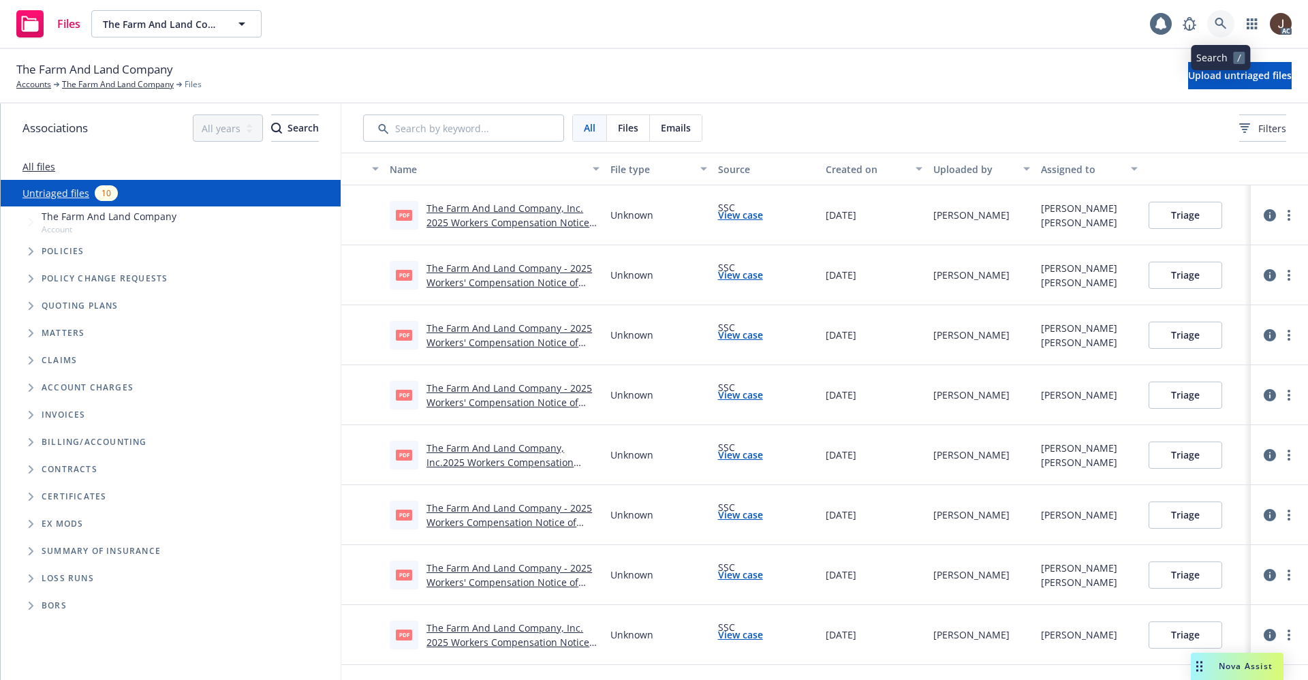
click at [1219, 22] on icon at bounding box center [1221, 24] width 12 height 12
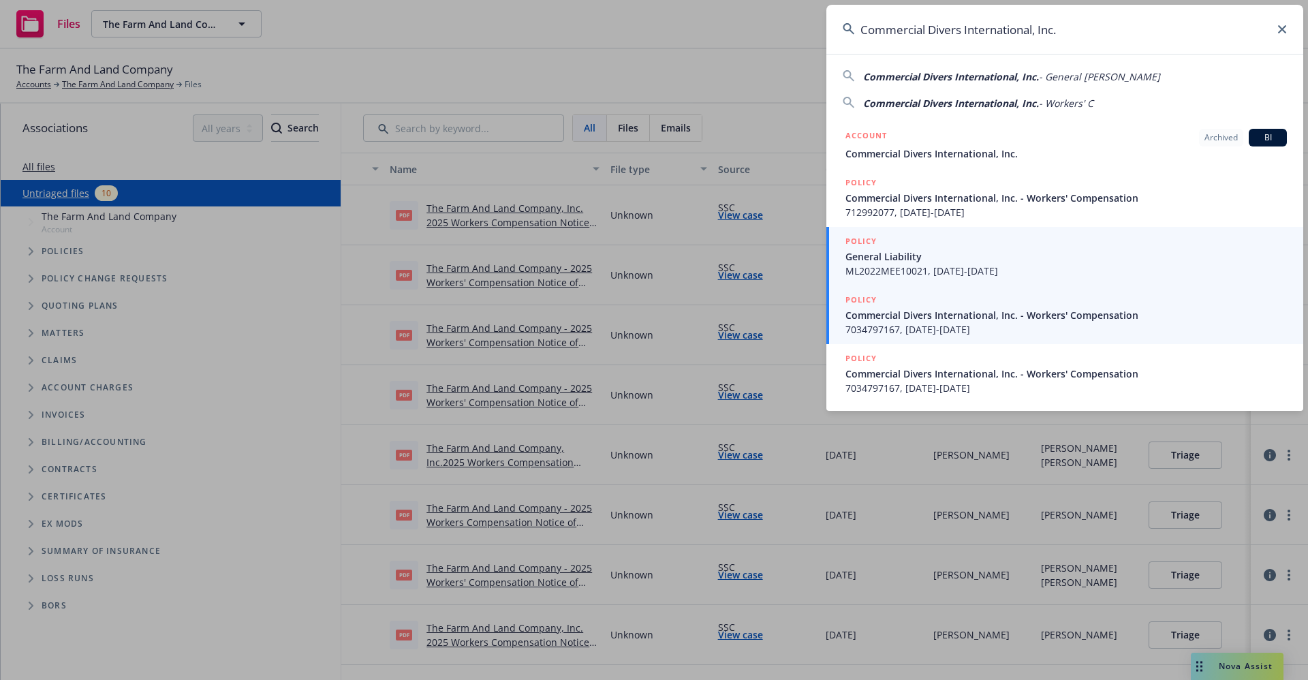
type input "Commercial Divers International, Inc."
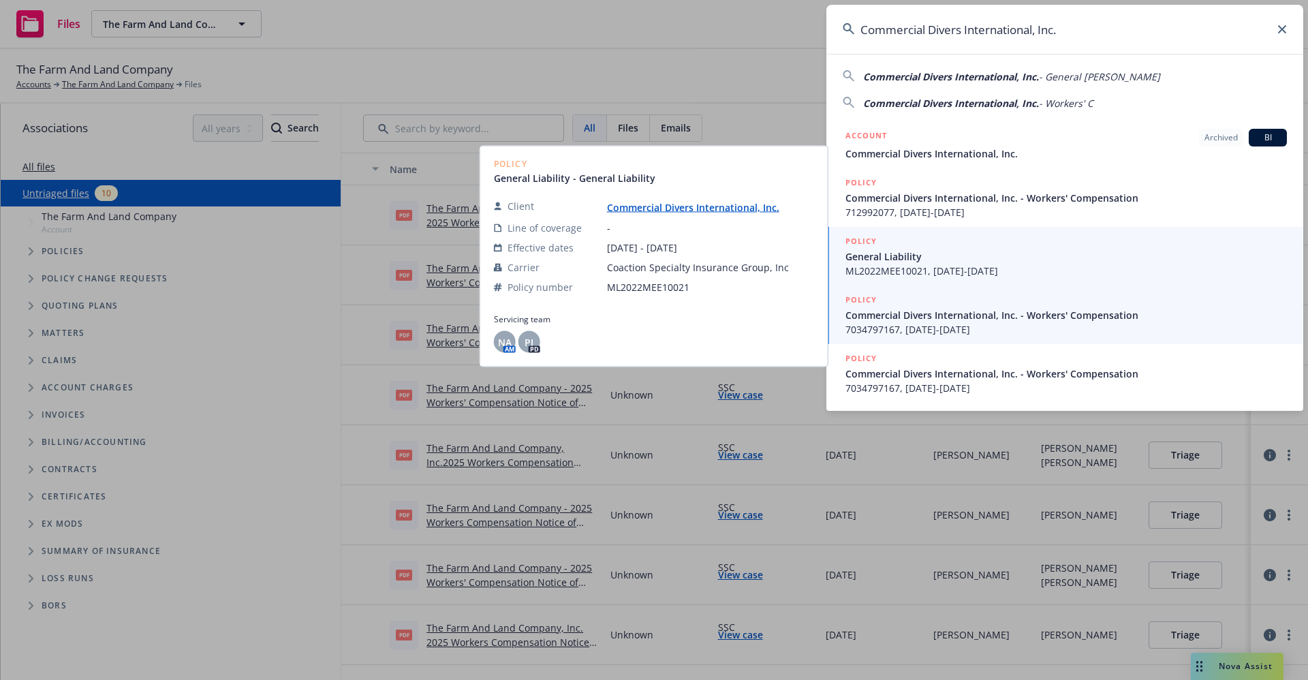
click at [912, 328] on span "7034797167, [DATE]-[DATE]" at bounding box center [1065, 329] width 441 height 14
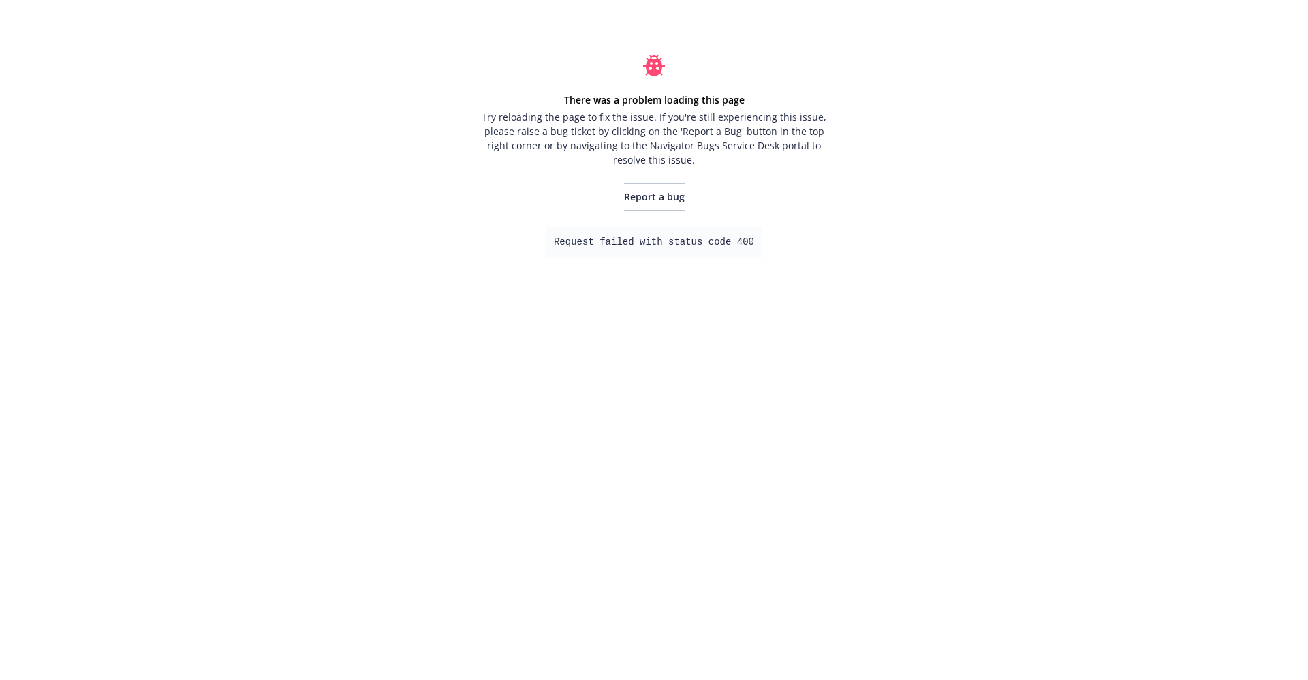
click at [914, 202] on div "There was a problem loading this page Try reloading the page to fix the issue. …" at bounding box center [654, 340] width 1308 height 680
click at [663, 196] on span "Report a bug" at bounding box center [654, 196] width 61 height 13
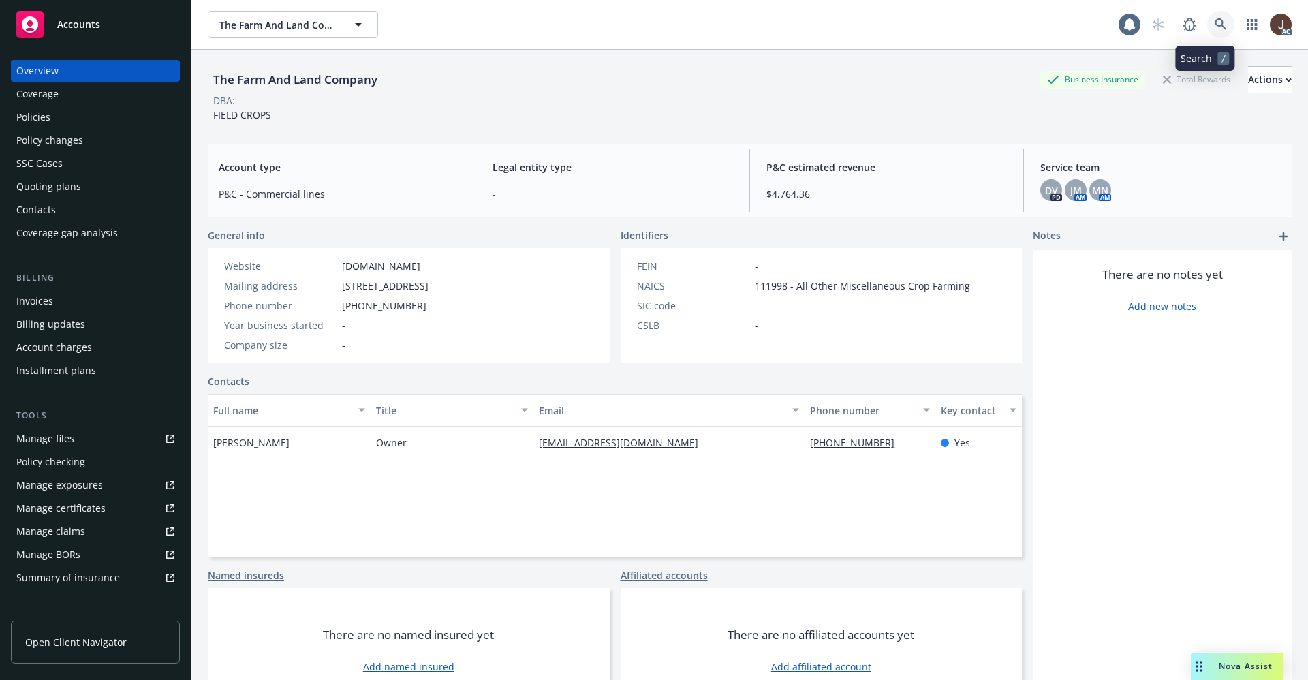
click at [1215, 22] on icon at bounding box center [1221, 24] width 12 height 12
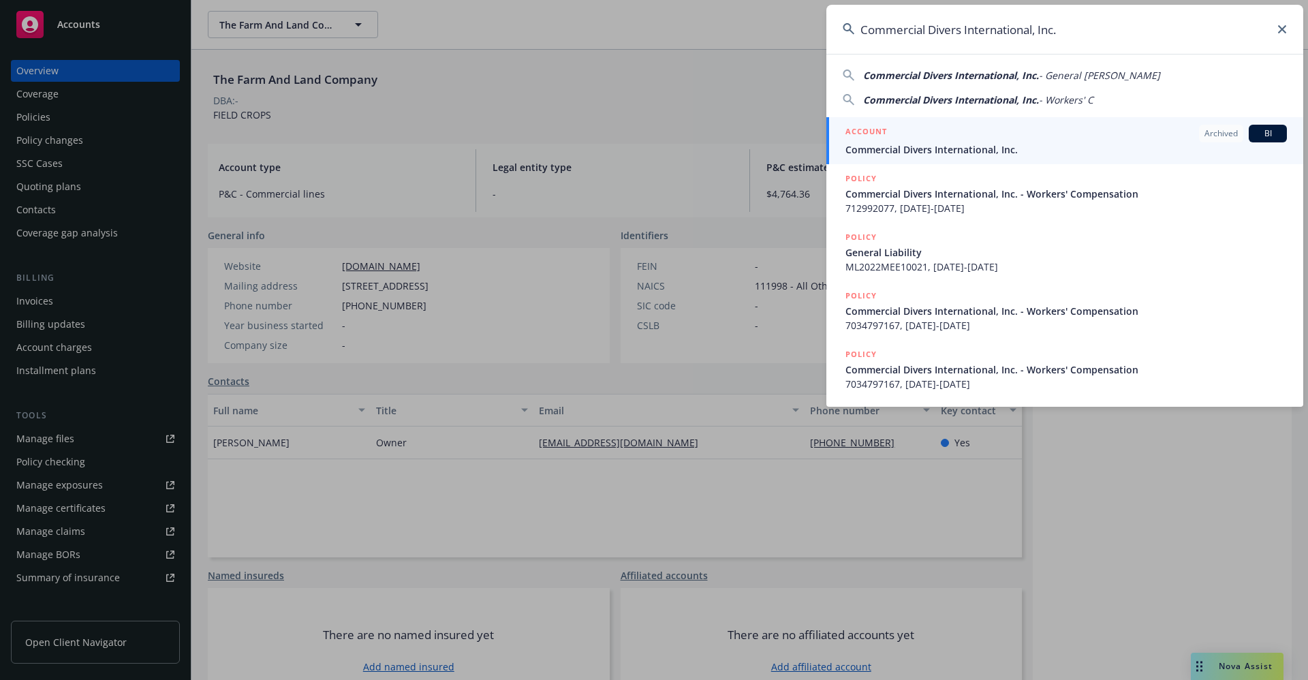
type input "Commercial Divers International, Inc."
click at [990, 152] on span "Commercial Divers International, Inc." at bounding box center [1065, 149] width 441 height 14
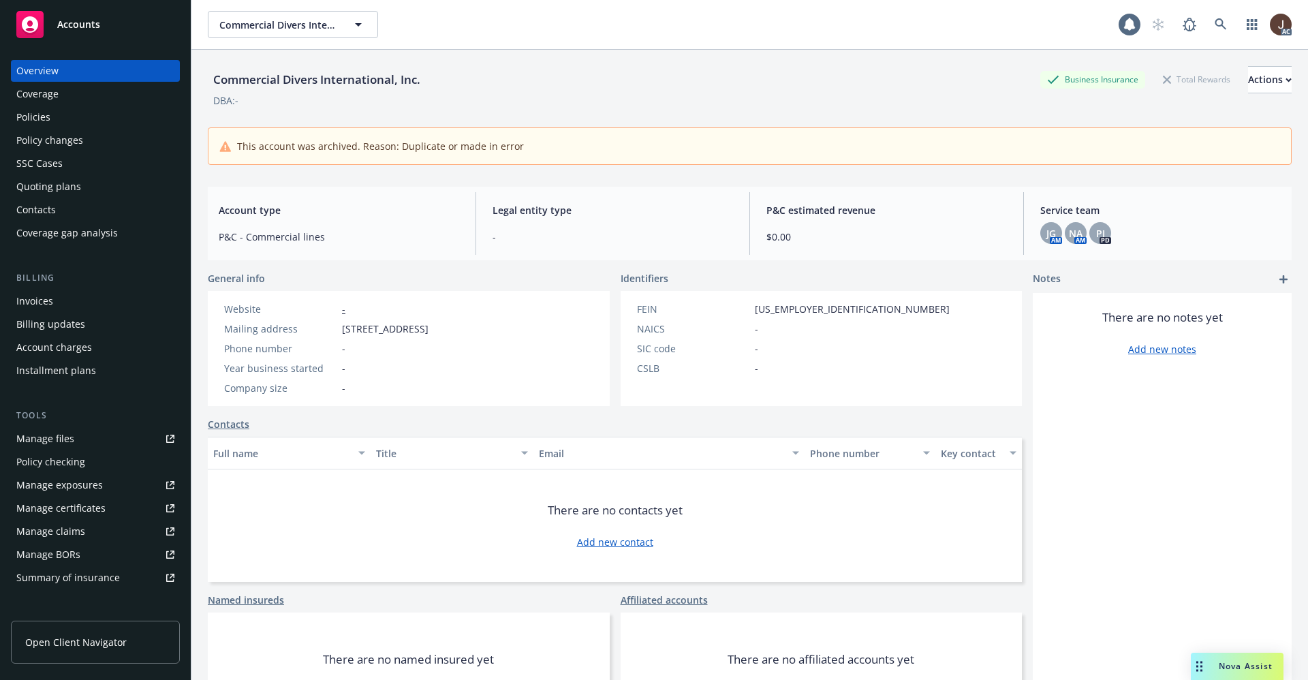
click at [29, 115] on div "Policies" at bounding box center [33, 117] width 34 height 22
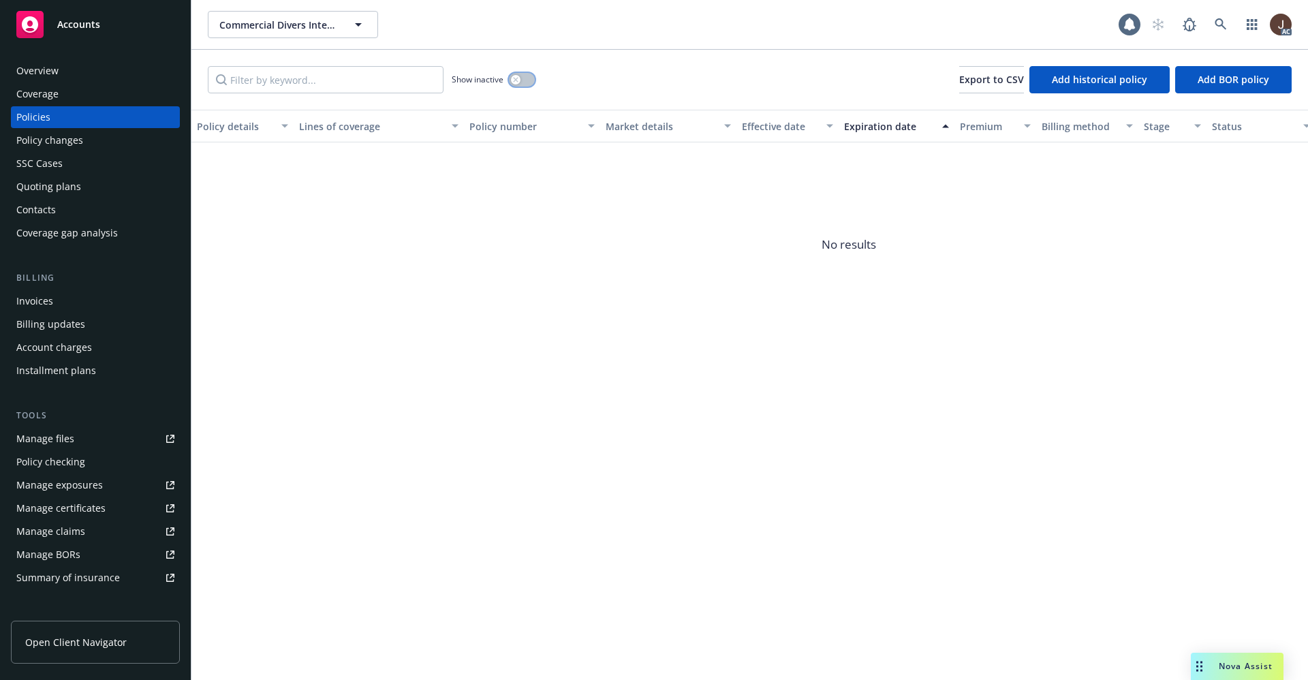
click at [524, 80] on button "button" at bounding box center [522, 80] width 26 height 14
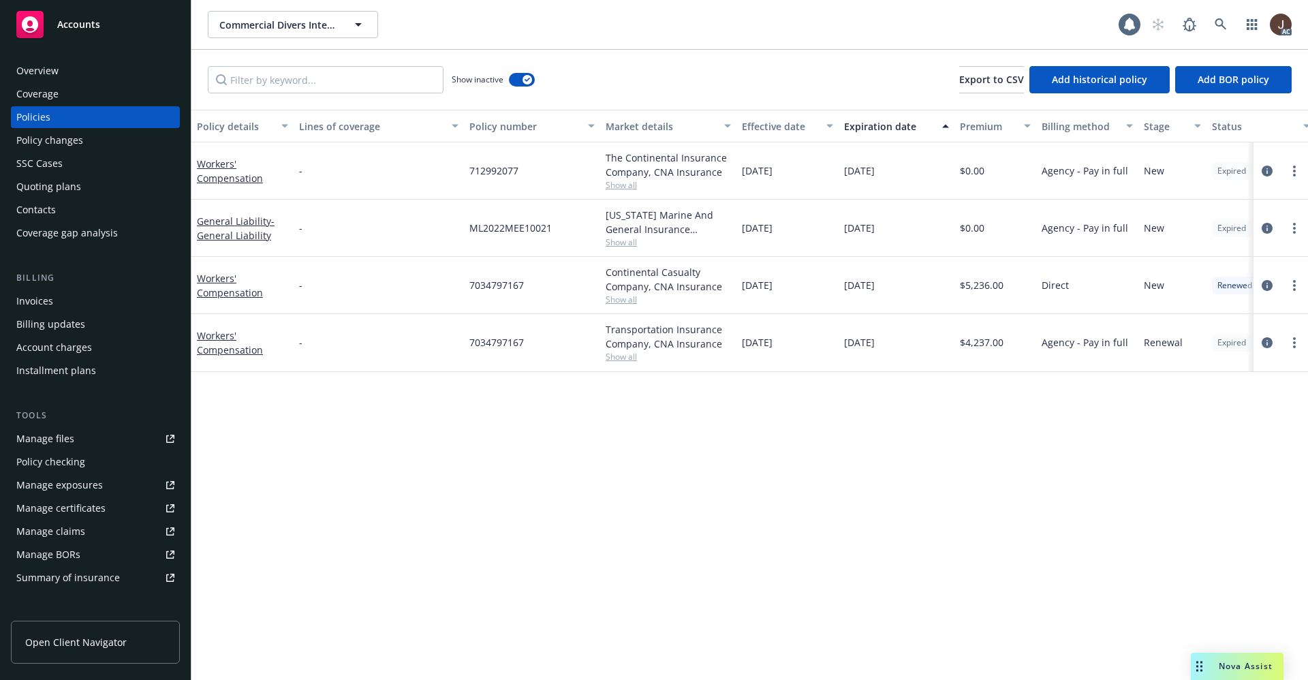
click at [645, 72] on div "Show inactive Export to CSV Add historical policy Add BOR policy" at bounding box center [749, 80] width 1117 height 60
click at [1216, 28] on icon at bounding box center [1221, 24] width 12 height 12
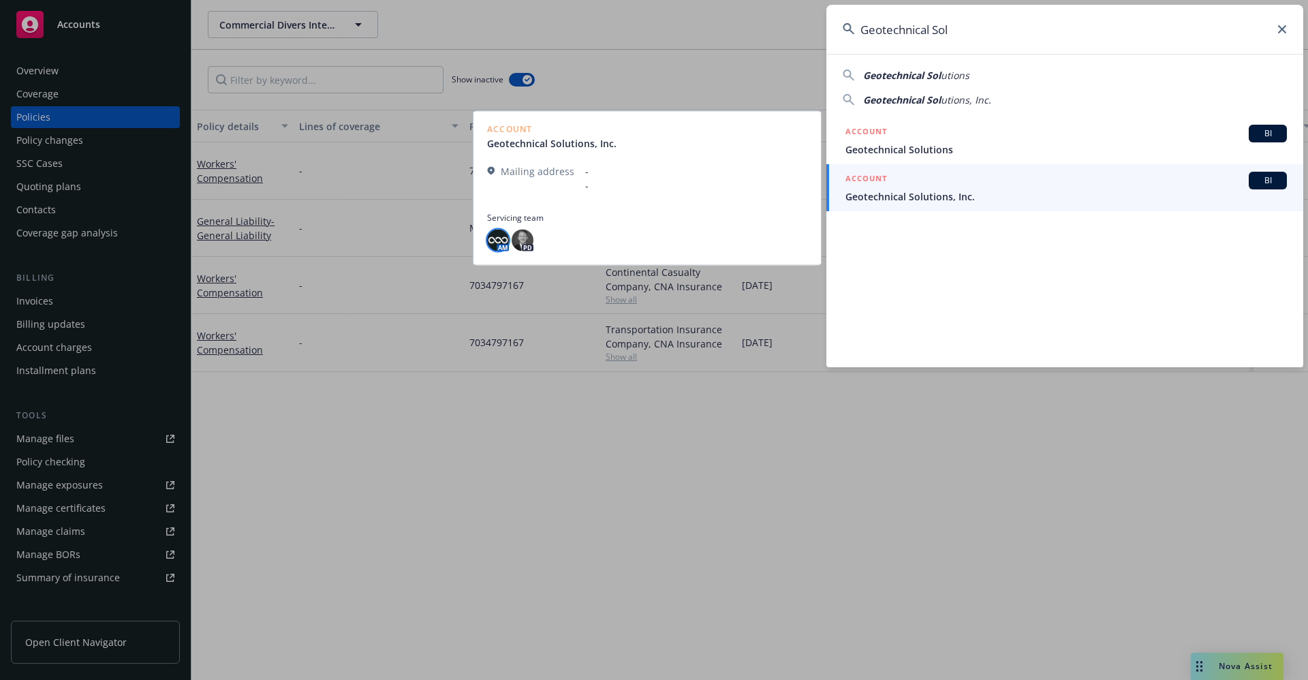
type input "Geotechnical Sol"
click at [502, 238] on img at bounding box center [498, 240] width 22 height 22
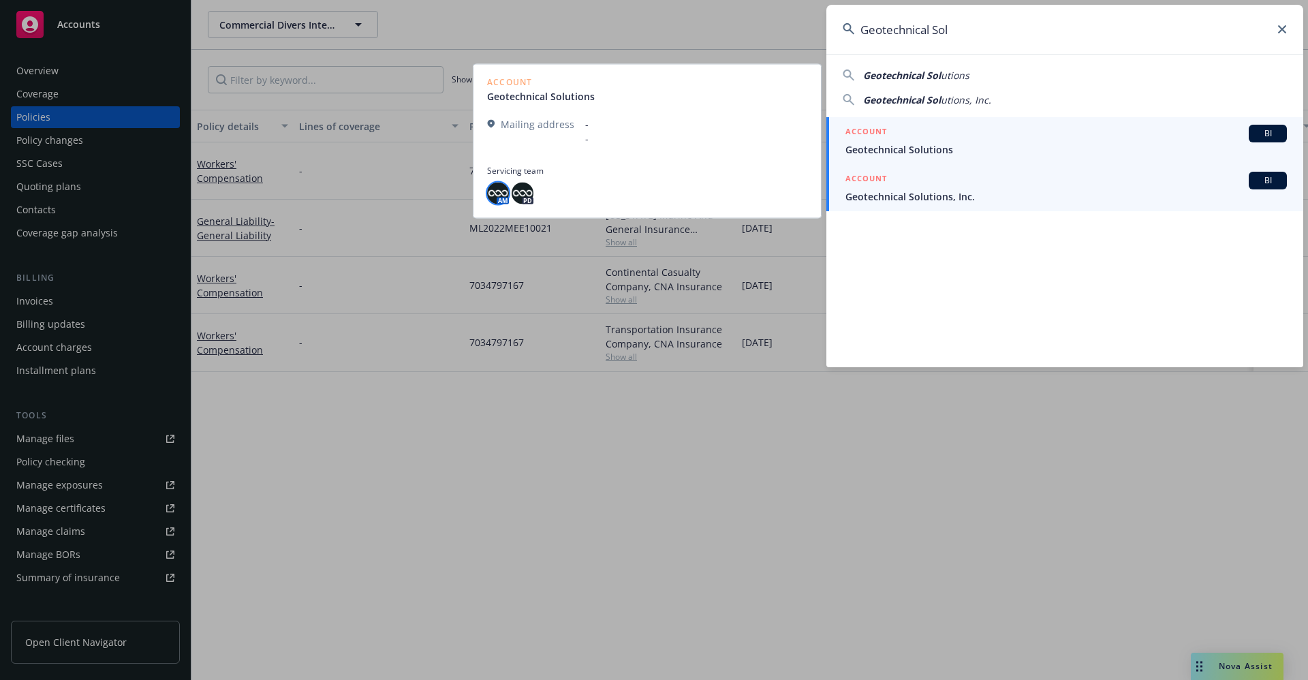
click at [501, 198] on img at bounding box center [498, 193] width 22 height 22
click at [920, 149] on span "Geotechnical Solutions" at bounding box center [1065, 149] width 441 height 14
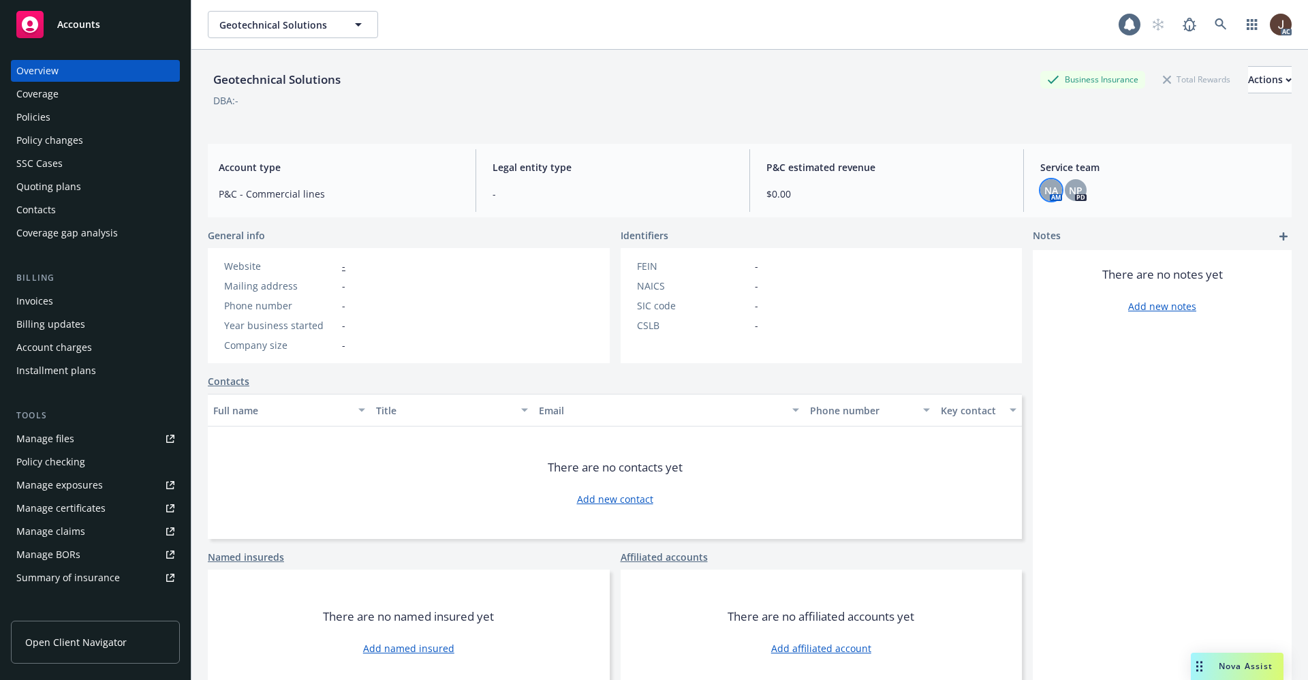
click at [1044, 187] on span "NA" at bounding box center [1051, 190] width 14 height 14
click at [1069, 186] on span "NP" at bounding box center [1076, 190] width 14 height 14
click at [589, 108] on div "Geotechnical Solutions Business Insurance Total Rewards Actions DBA: -" at bounding box center [750, 94] width 1084 height 56
click at [26, 111] on div "Policies" at bounding box center [33, 117] width 34 height 22
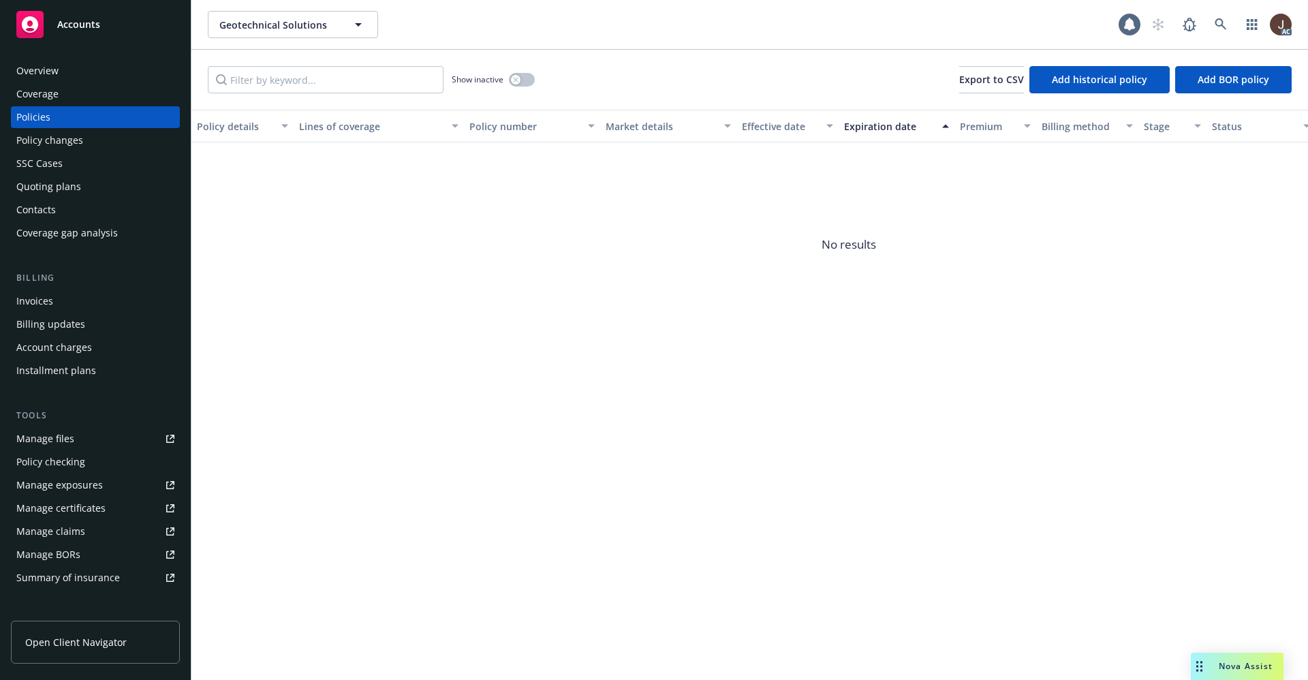
click at [46, 186] on div "Quoting plans" at bounding box center [48, 187] width 65 height 22
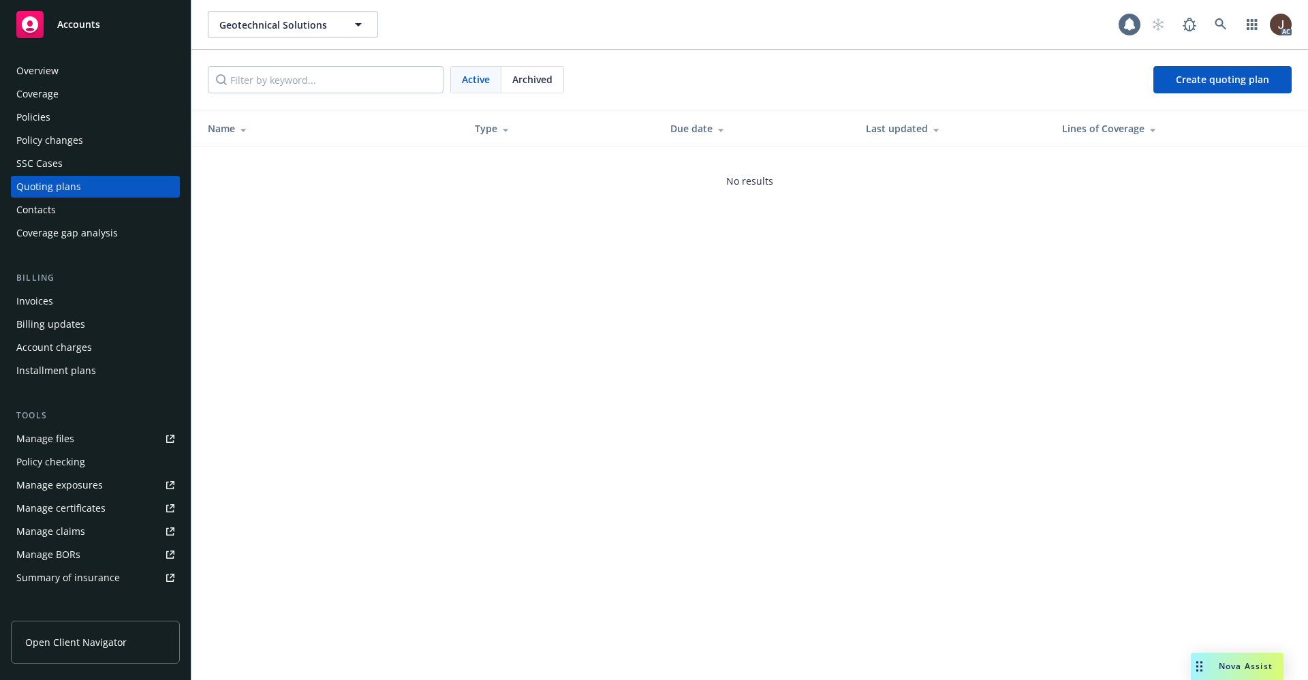
click at [44, 167] on div "SSC Cases" at bounding box center [39, 164] width 46 height 22
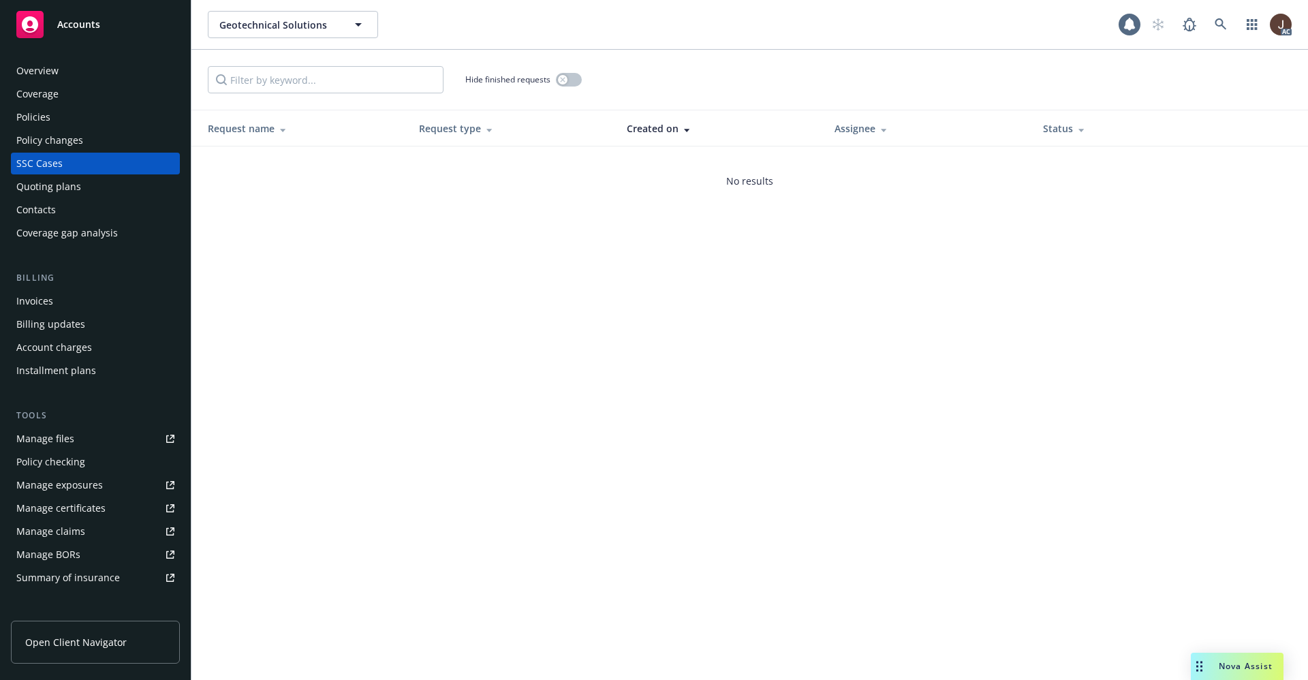
click at [43, 209] on div "Contacts" at bounding box center [36, 210] width 40 height 22
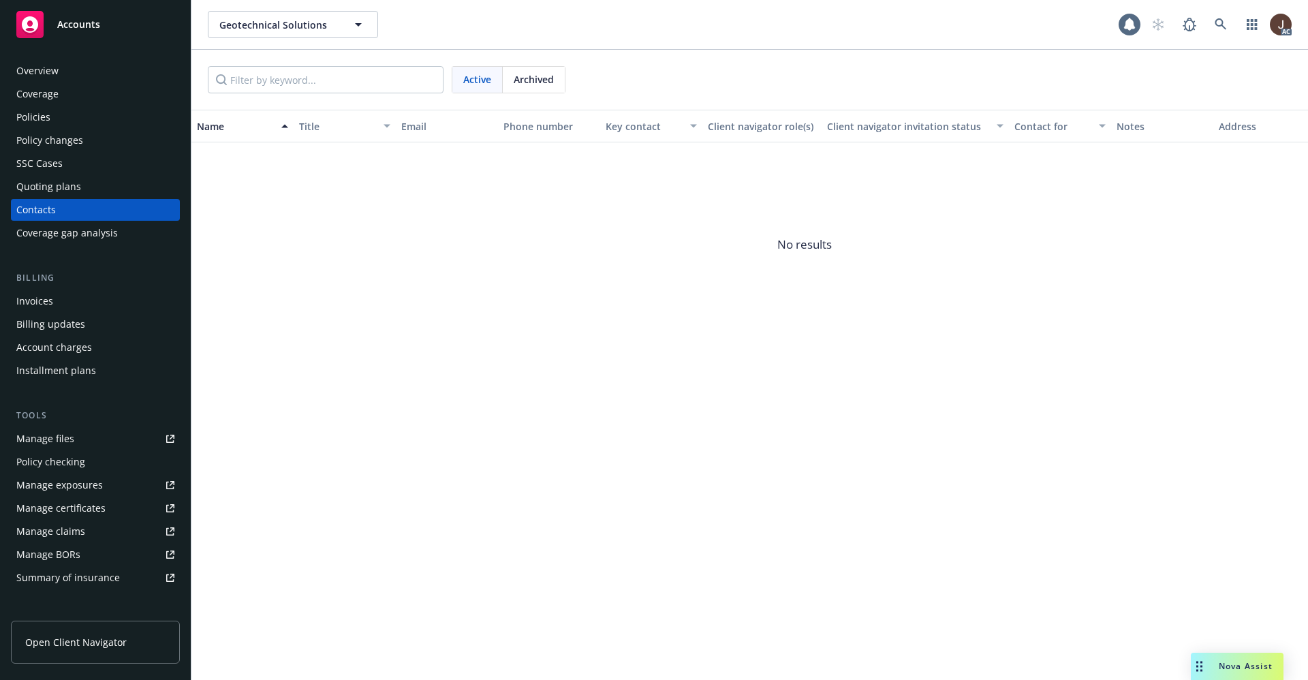
click at [47, 440] on div "Manage files" at bounding box center [45, 439] width 58 height 22
click at [1214, 23] on link at bounding box center [1220, 24] width 27 height 27
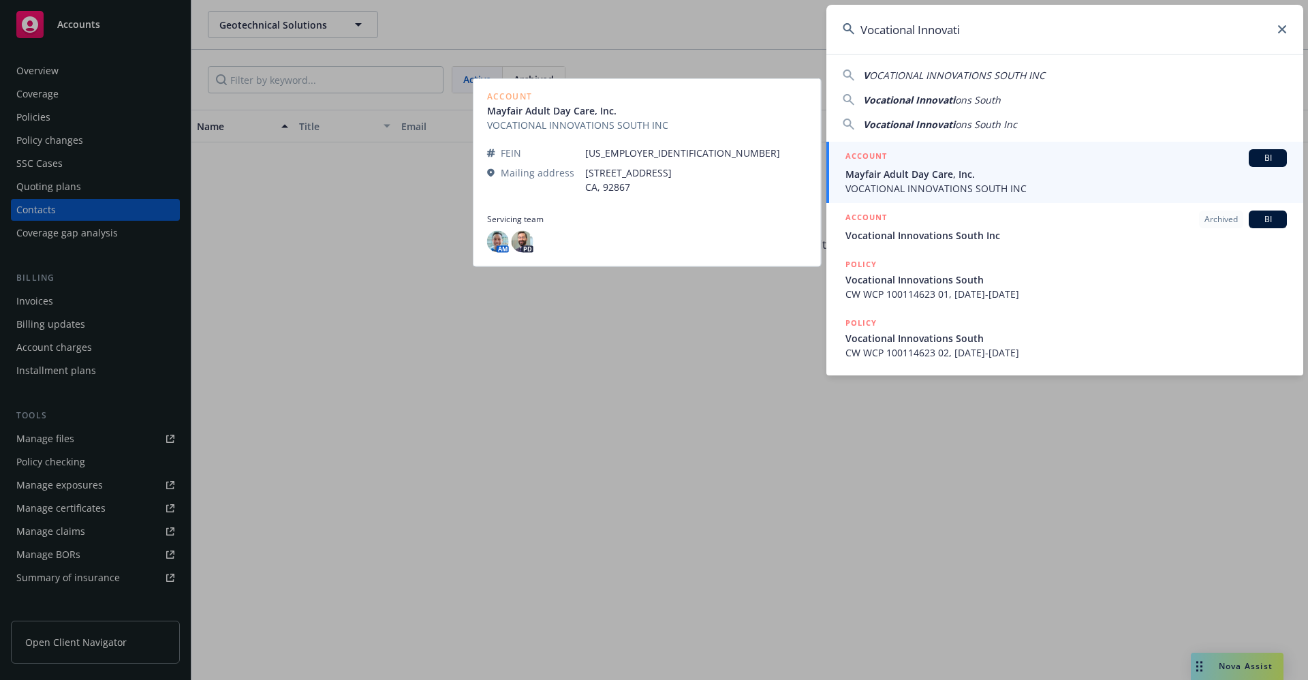
type input "Vocational Innovati"
click at [946, 185] on span "VOCATIONAL INNOVATIONS SOUTH INC" at bounding box center [1065, 188] width 441 height 14
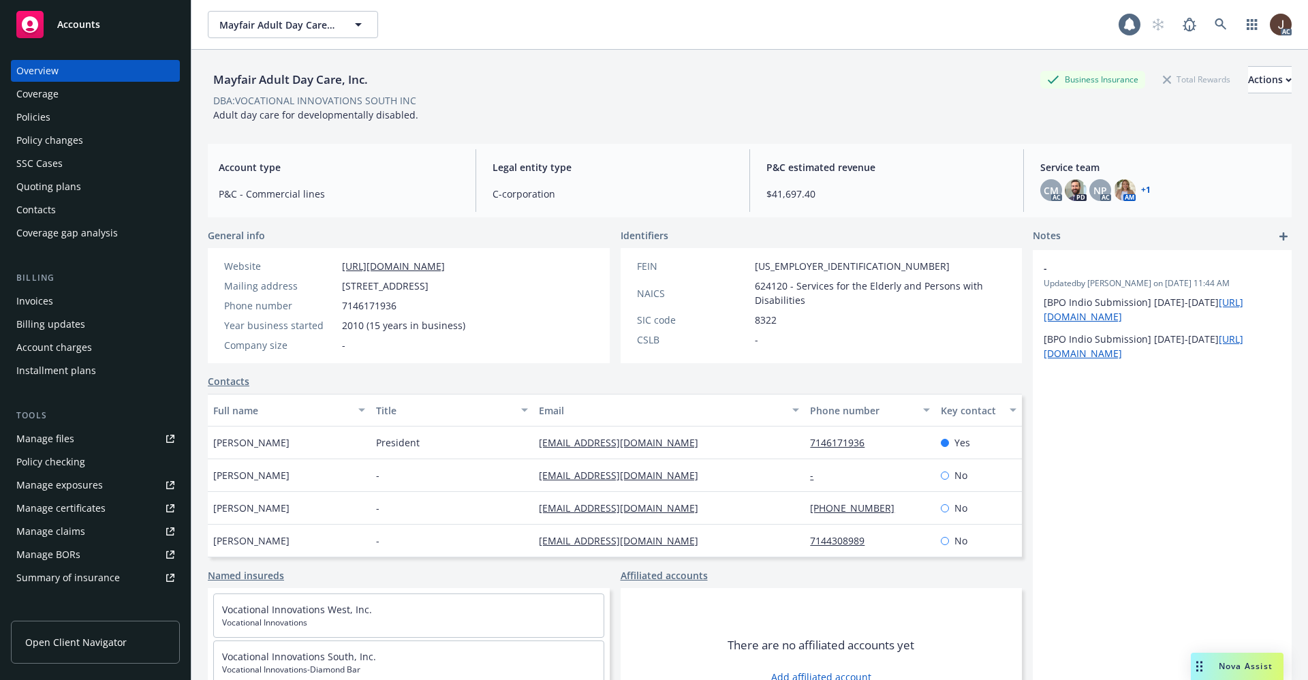
click at [295, 86] on div "Mayfair Adult Day Care, Inc." at bounding box center [291, 80] width 166 height 18
copy div "Mayfair Adult Day Care, Inc."
click at [27, 121] on div "Policies" at bounding box center [33, 117] width 34 height 22
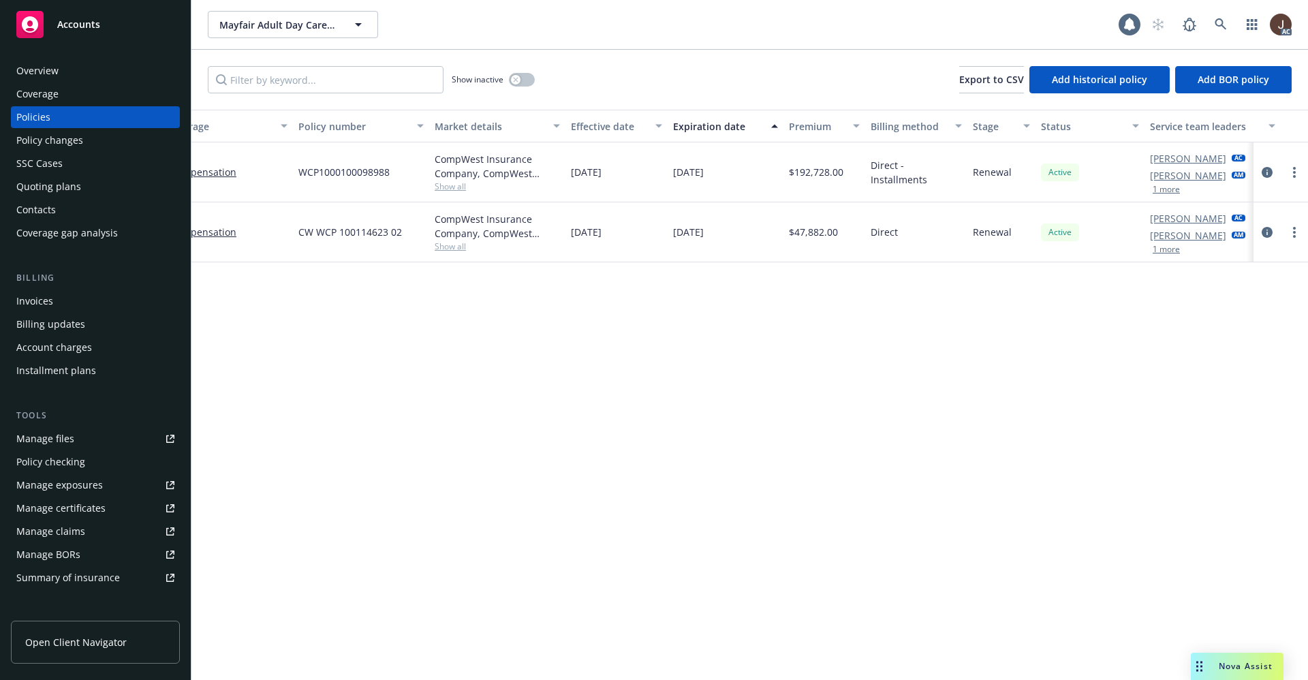
scroll to position [0, 198]
